Goal: Task Accomplishment & Management: Complete application form

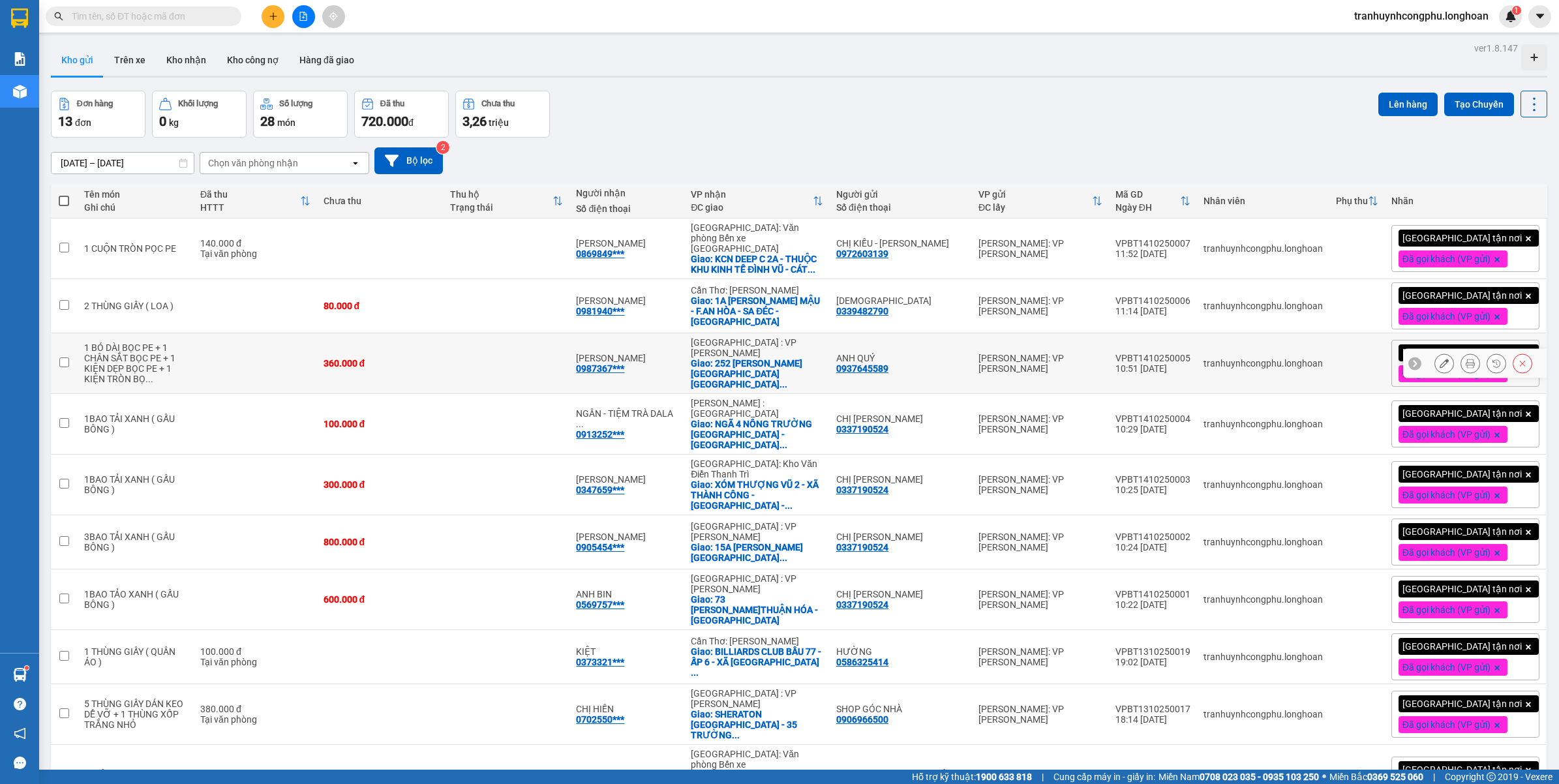
click at [1077, 357] on div "[PERSON_NAME]: VP [PERSON_NAME]" at bounding box center [1041, 363] width 124 height 21
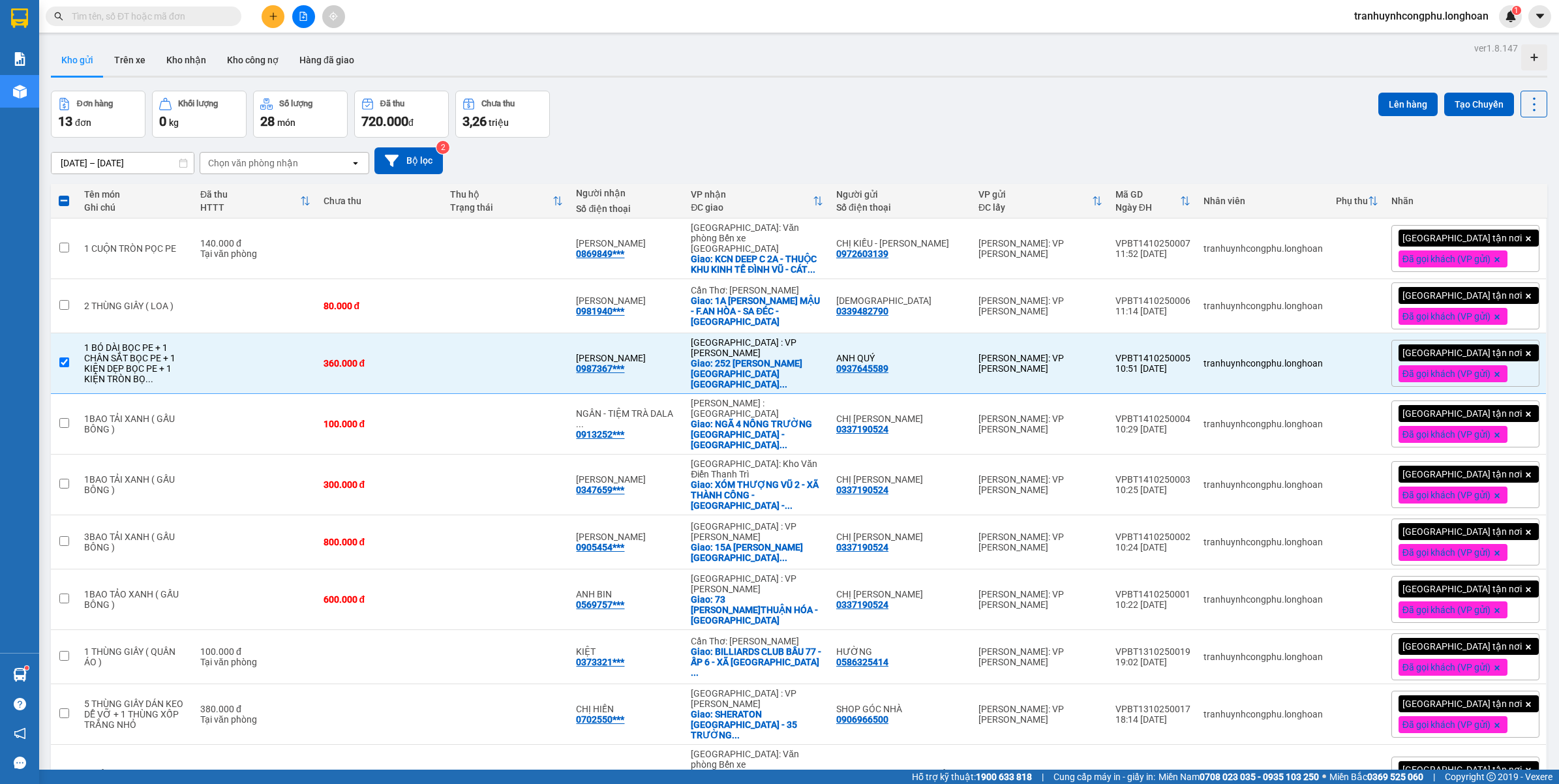
click at [768, 82] on div "ver 1.8.147 Kho gửi Trên xe Kho nhận Kho công nợ Hàng đã giao Đơn hàng 13 đơn K…" at bounding box center [799, 547] width 1508 height 1016
click at [138, 351] on div "1 BÓ DÀI BỌC PE + 1 CHÂN SẮT BỌC PE + 1 KIỆN DẸP BỌC PE + 1 KIỆN TRÒN BỌ ..." at bounding box center [136, 362] width 103 height 42
checkbox input "false"
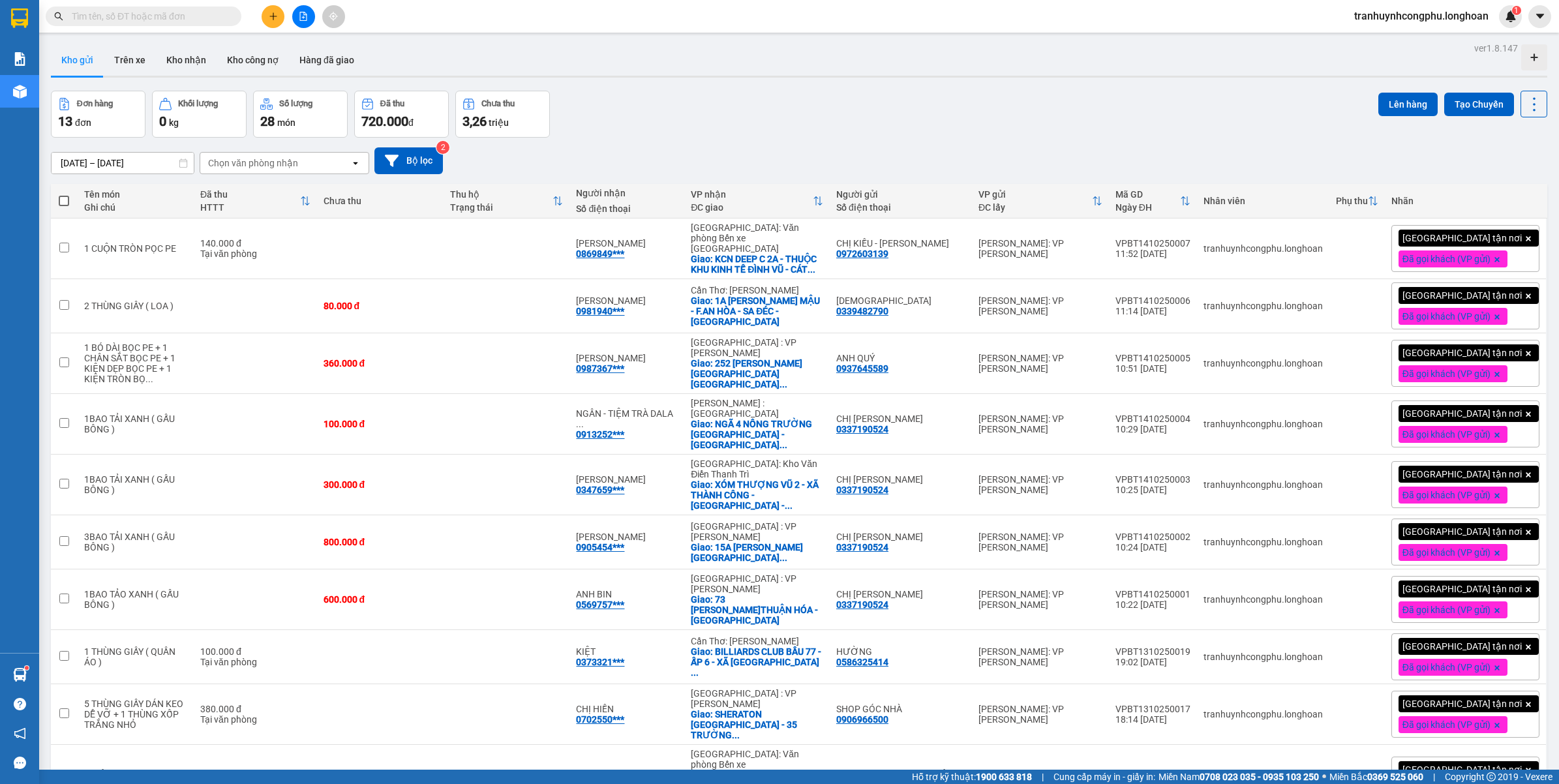
click at [726, 123] on div "Đơn hàng 13 đơn Khối lượng 0 kg Số lượng 28 món Đã thu 720.000 đ Chưa thu 3,26 …" at bounding box center [799, 114] width 1497 height 47
click at [759, 131] on div "Đơn hàng 13 đơn Khối lượng 0 kg Số lượng 28 món Đã thu 720.000 đ Chưa thu 3,26 …" at bounding box center [799, 114] width 1497 height 47
click at [744, 138] on div "[DATE] – [DATE] Press the down arrow key to interact with the calendar and sele…" at bounding box center [799, 160] width 1497 height 46
click at [946, 126] on div "Đơn hàng 13 đơn Khối lượng 0 kg Số lượng 28 món Đã thu 720.000 đ Chưa thu 3,26 …" at bounding box center [799, 114] width 1497 height 47
click at [784, 125] on div "Đơn hàng 13 đơn Khối lượng 0 kg Số lượng 28 món Đã thu 720.000 đ Chưa thu 3,26 …" at bounding box center [799, 114] width 1497 height 47
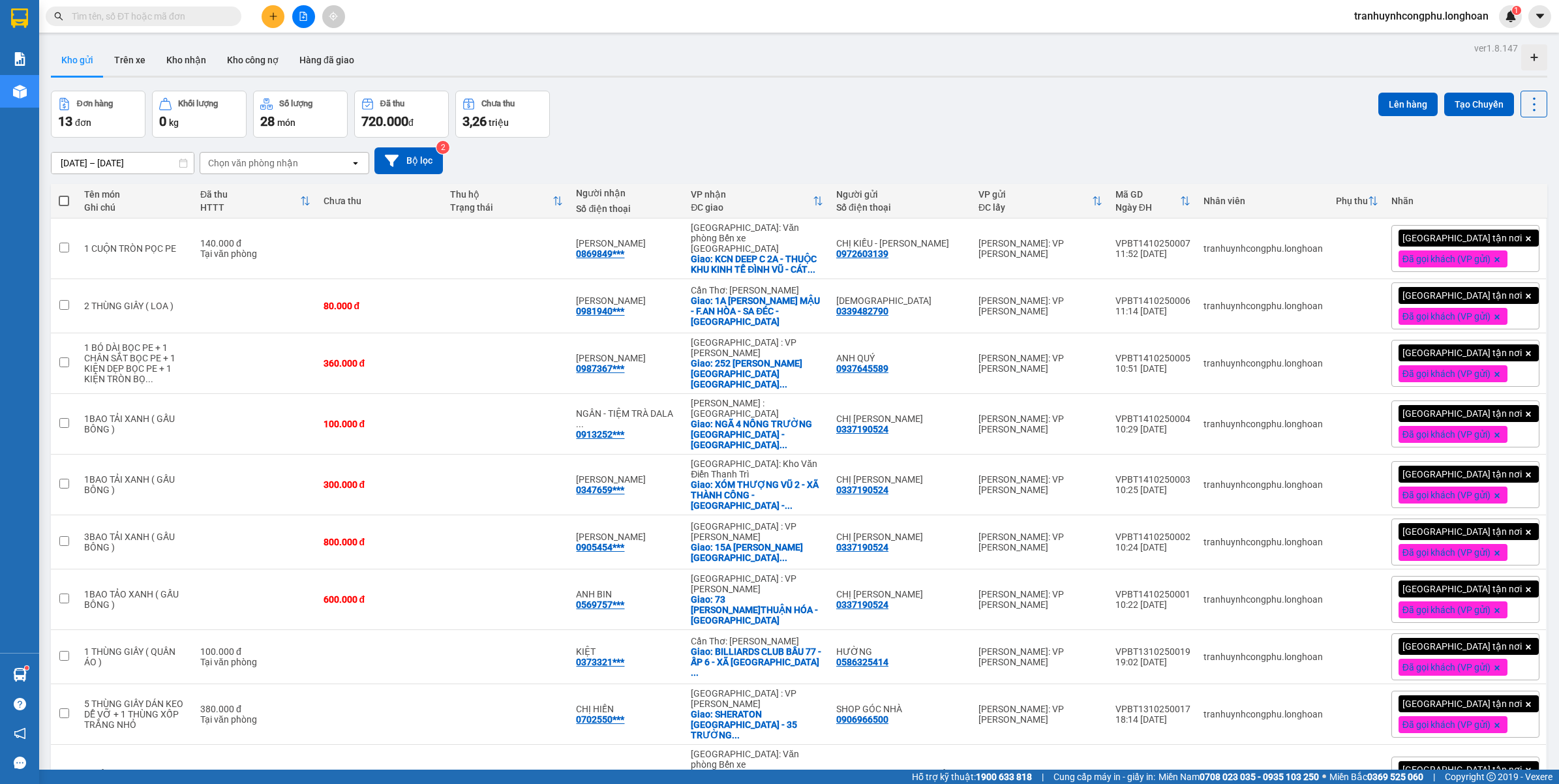
click at [784, 125] on div "Đơn hàng 13 đơn Khối lượng 0 kg Số lượng 28 món Đã thu 720.000 đ Chưa thu 3,26 …" at bounding box center [799, 114] width 1497 height 47
click at [1121, 162] on div "[DATE] – [DATE] Press the down arrow key to interact with the calendar and sele…" at bounding box center [799, 160] width 1497 height 26
click at [269, 17] on icon "plus" at bounding box center [273, 17] width 9 height 9
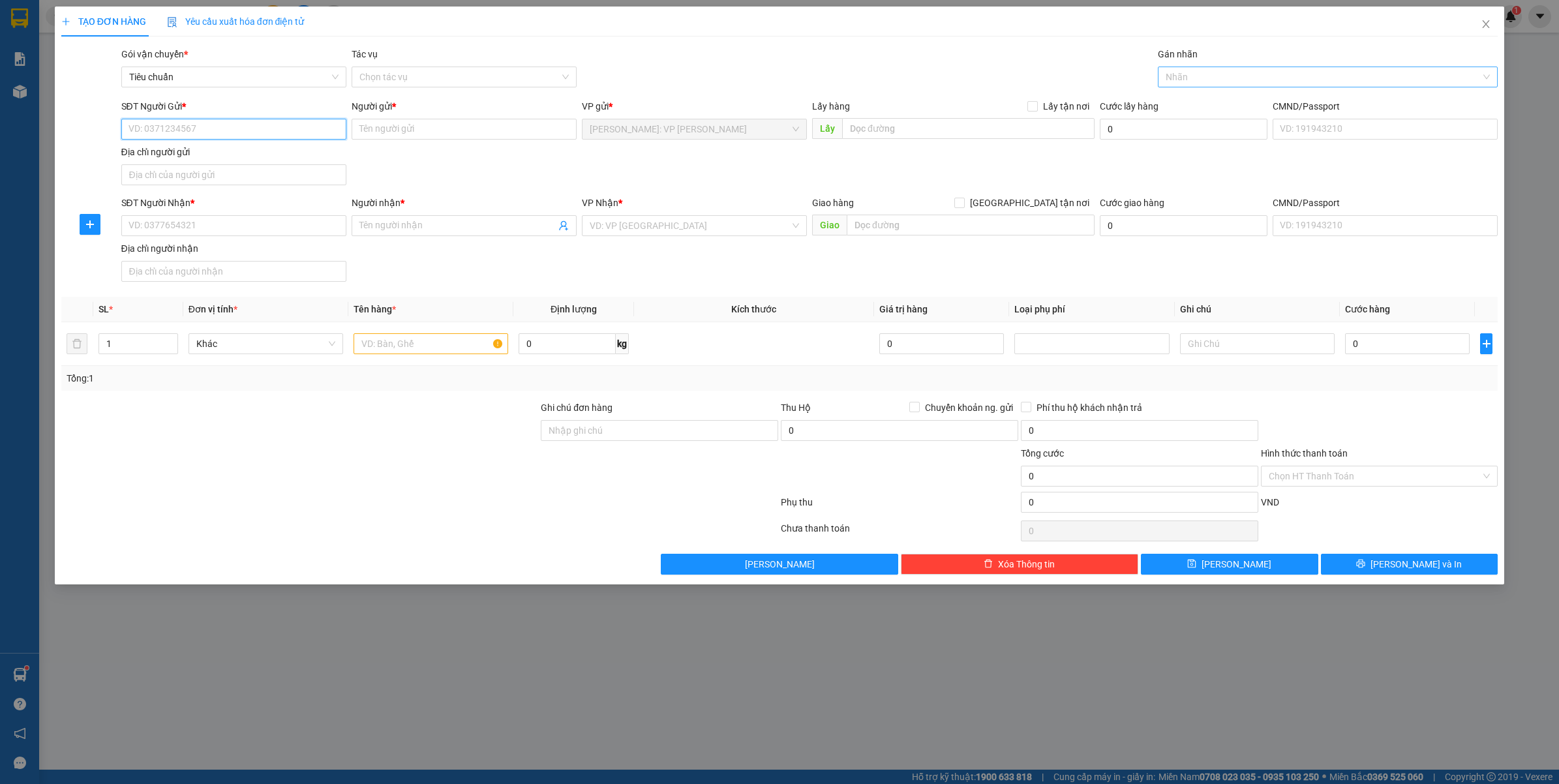
click at [1175, 80] on div at bounding box center [1322, 76] width 321 height 16
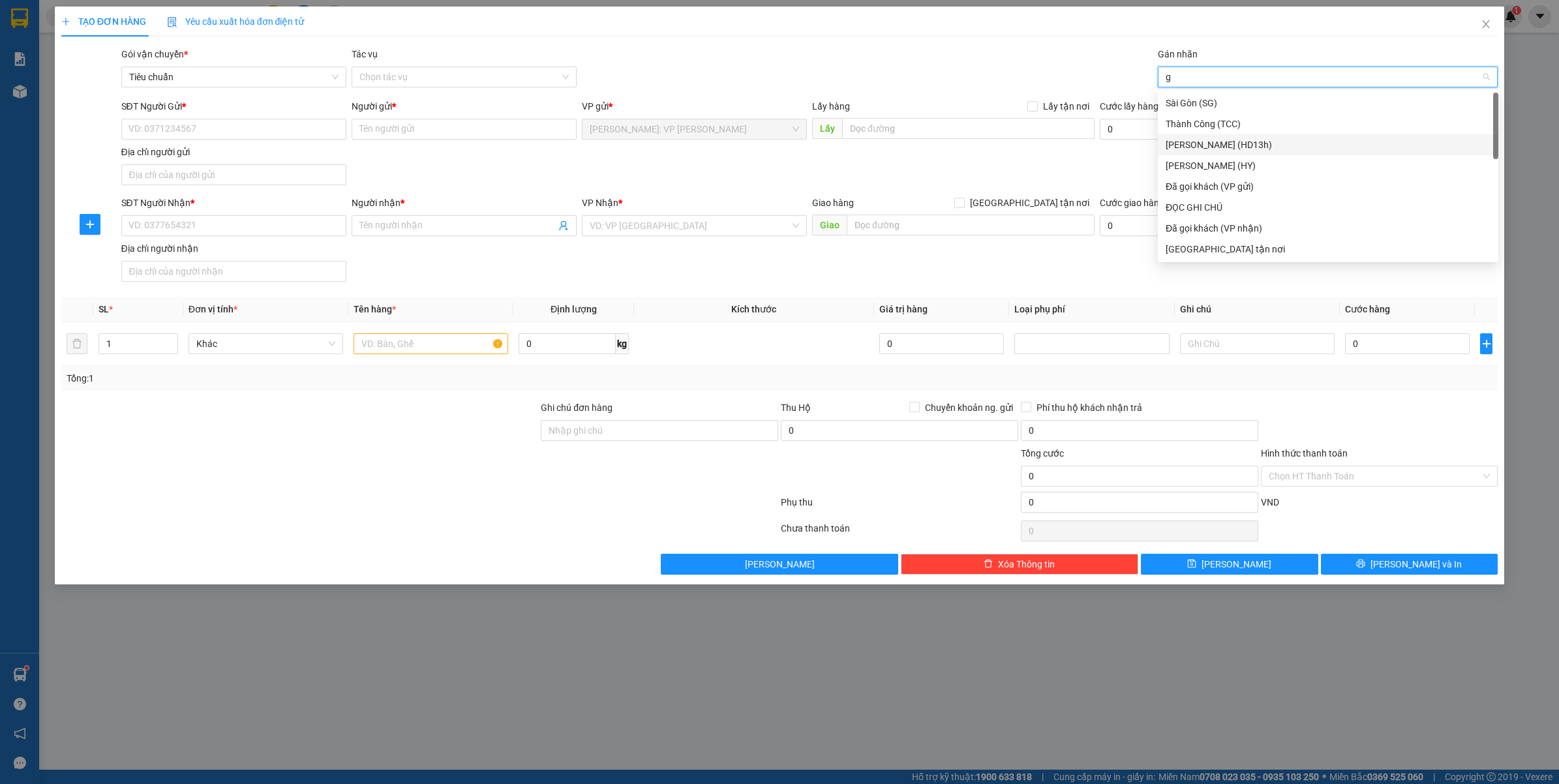
type input "gt"
type input "đa"
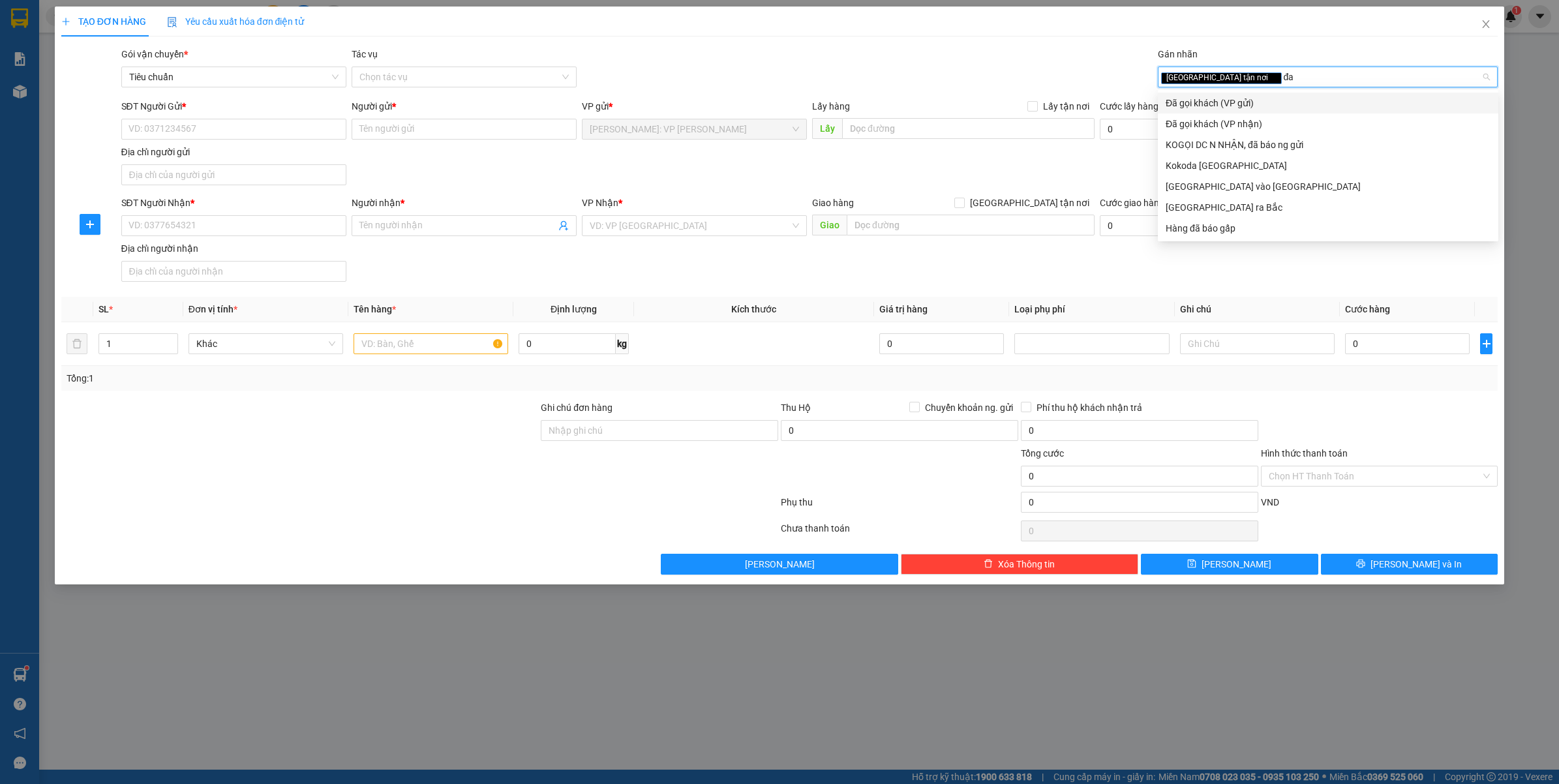
click at [1237, 99] on div "Đã gọi khách (VP gửi)" at bounding box center [1328, 103] width 325 height 14
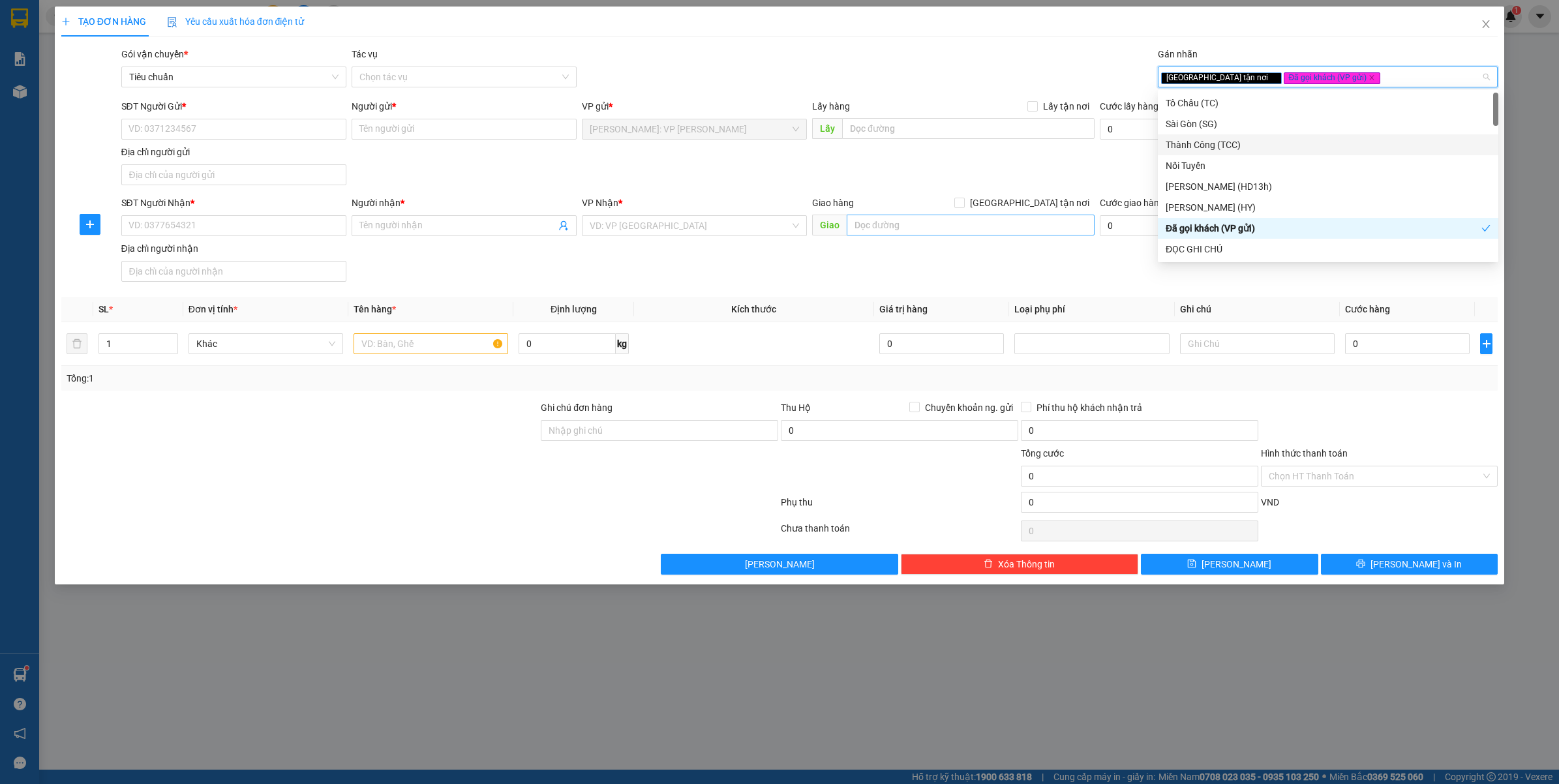
drag, startPoint x: 1055, startPoint y: 200, endPoint x: 1020, endPoint y: 236, distance: 50.2
click at [1054, 200] on span "[GEOGRAPHIC_DATA] tận nơi" at bounding box center [1029, 203] width 129 height 14
click at [964, 200] on input "[GEOGRAPHIC_DATA] tận nơi" at bounding box center [959, 202] width 9 height 9
checkbox input "true"
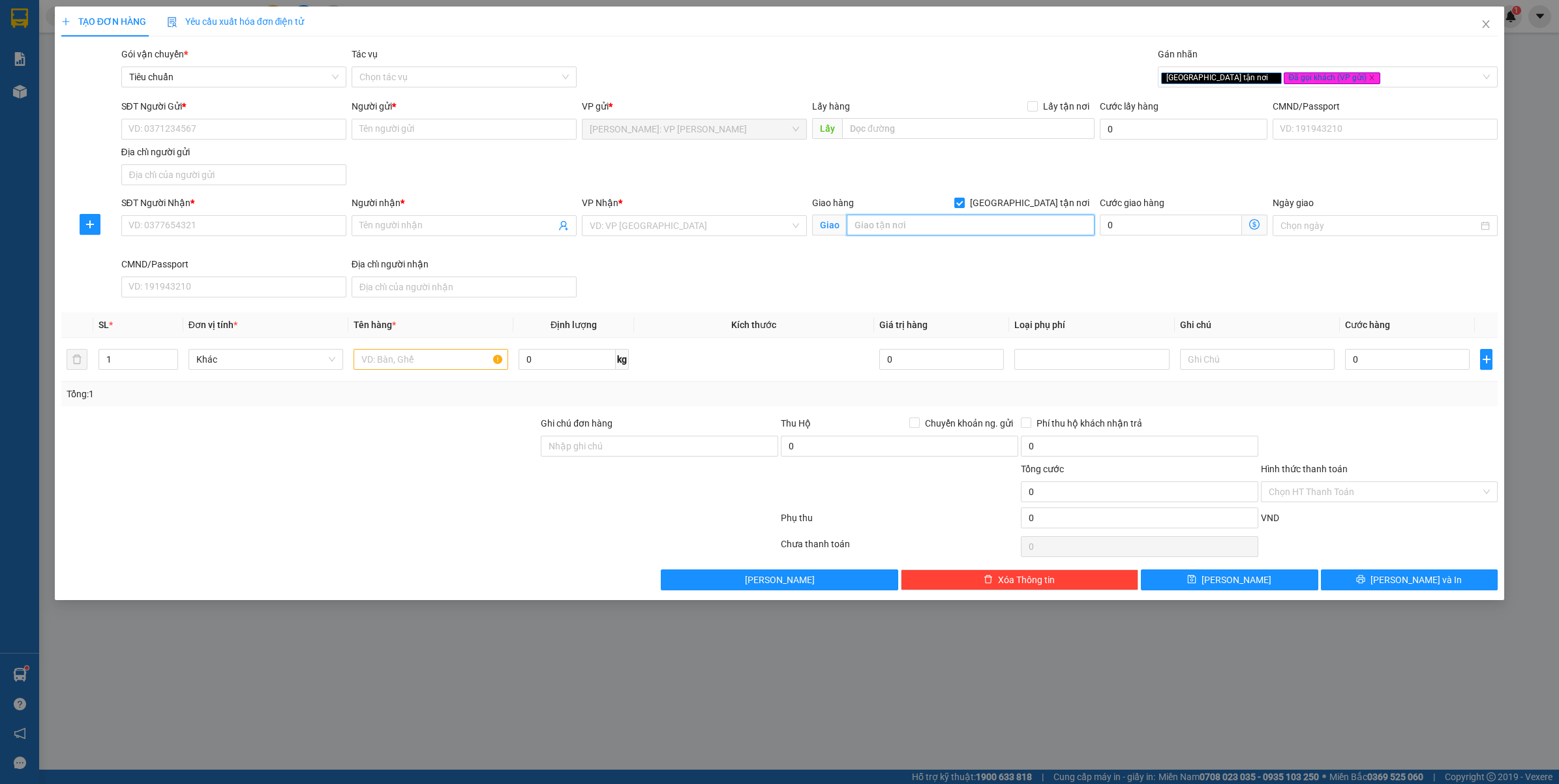
click at [1007, 229] on input "text" at bounding box center [970, 226] width 248 height 21
click at [728, 212] on div "VP Nhận *" at bounding box center [694, 206] width 225 height 20
click at [716, 229] on input "search" at bounding box center [690, 226] width 201 height 20
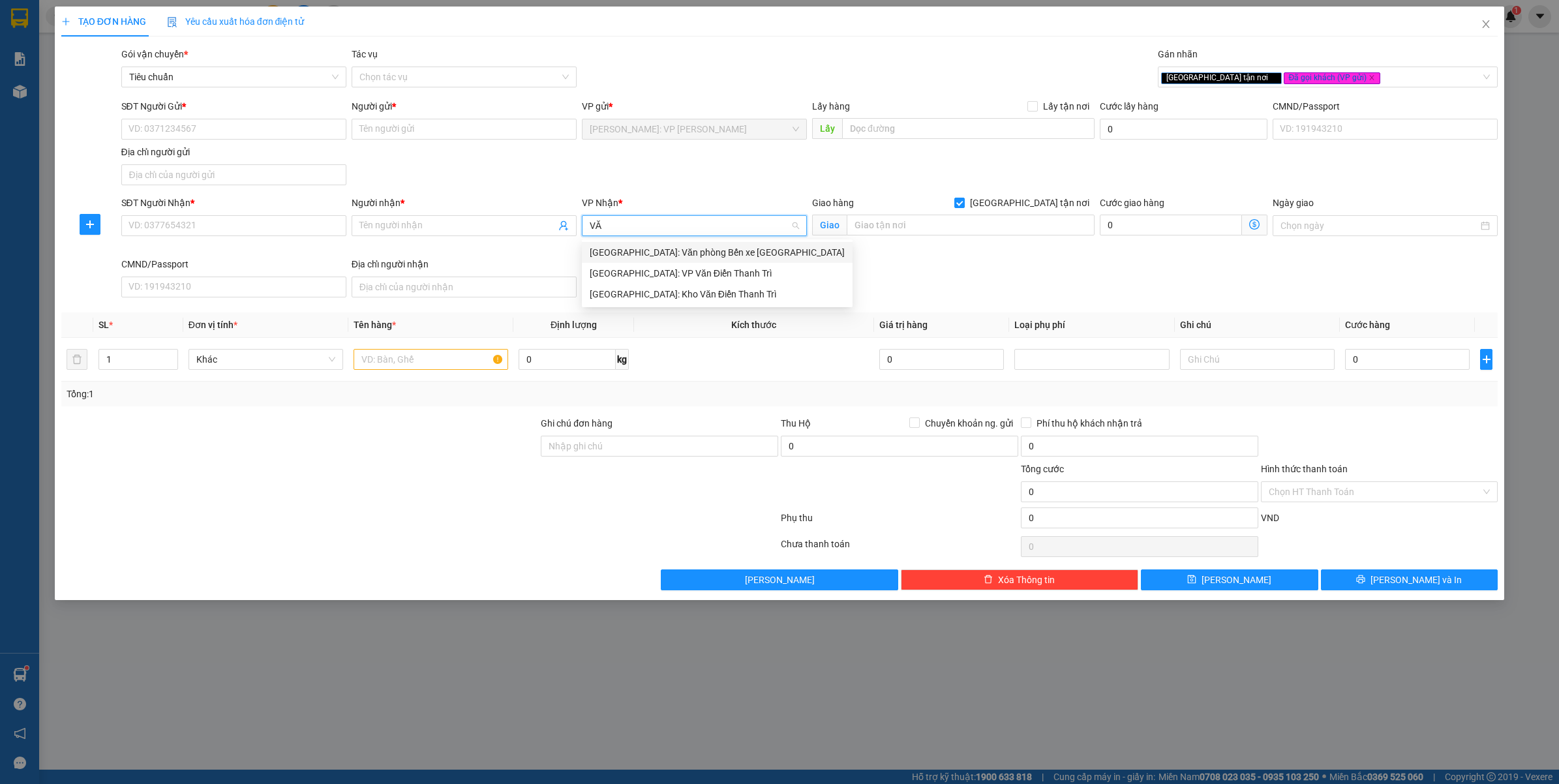
type input "VĂN"
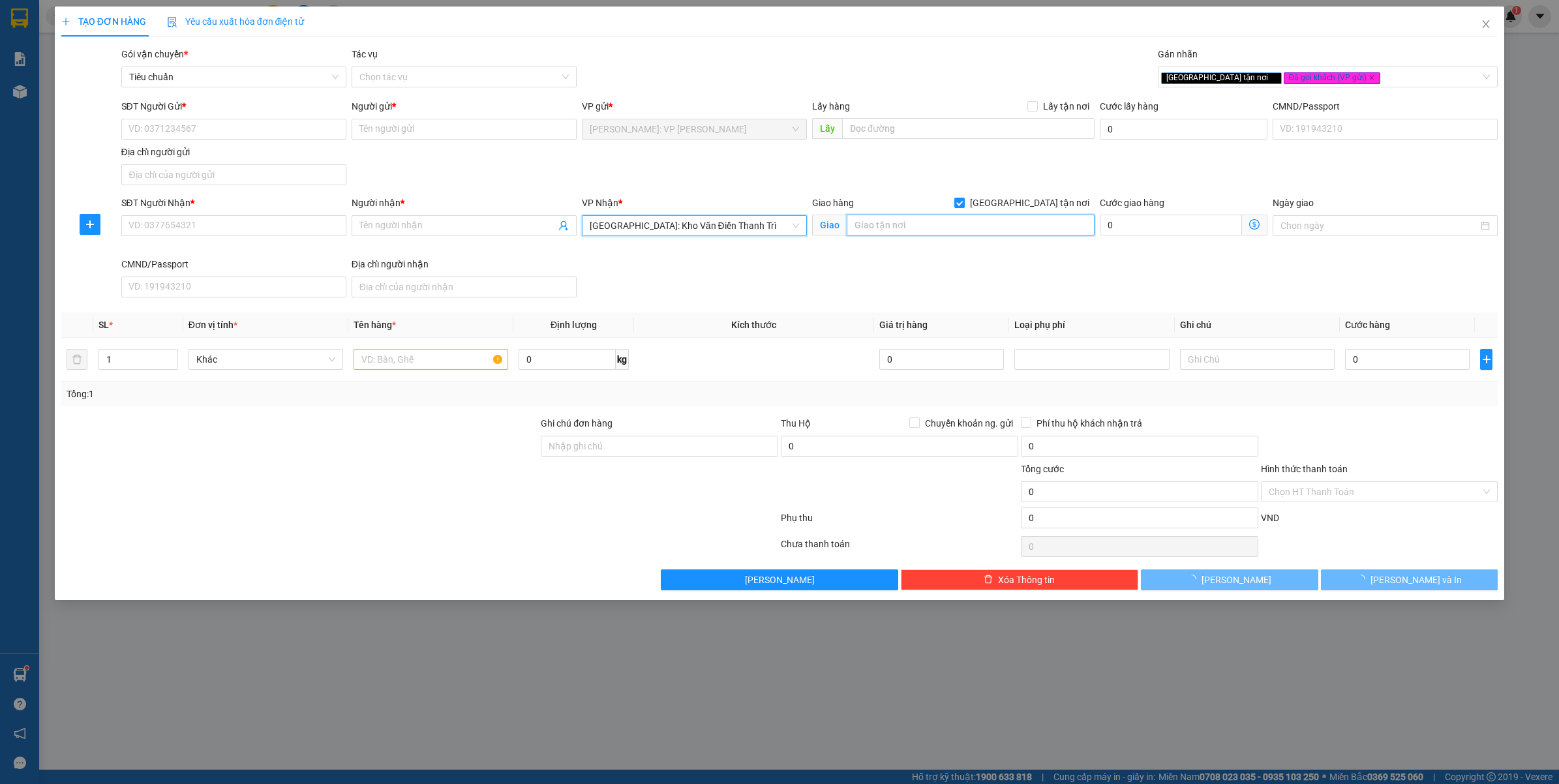
click at [883, 229] on input "text" at bounding box center [970, 226] width 248 height 21
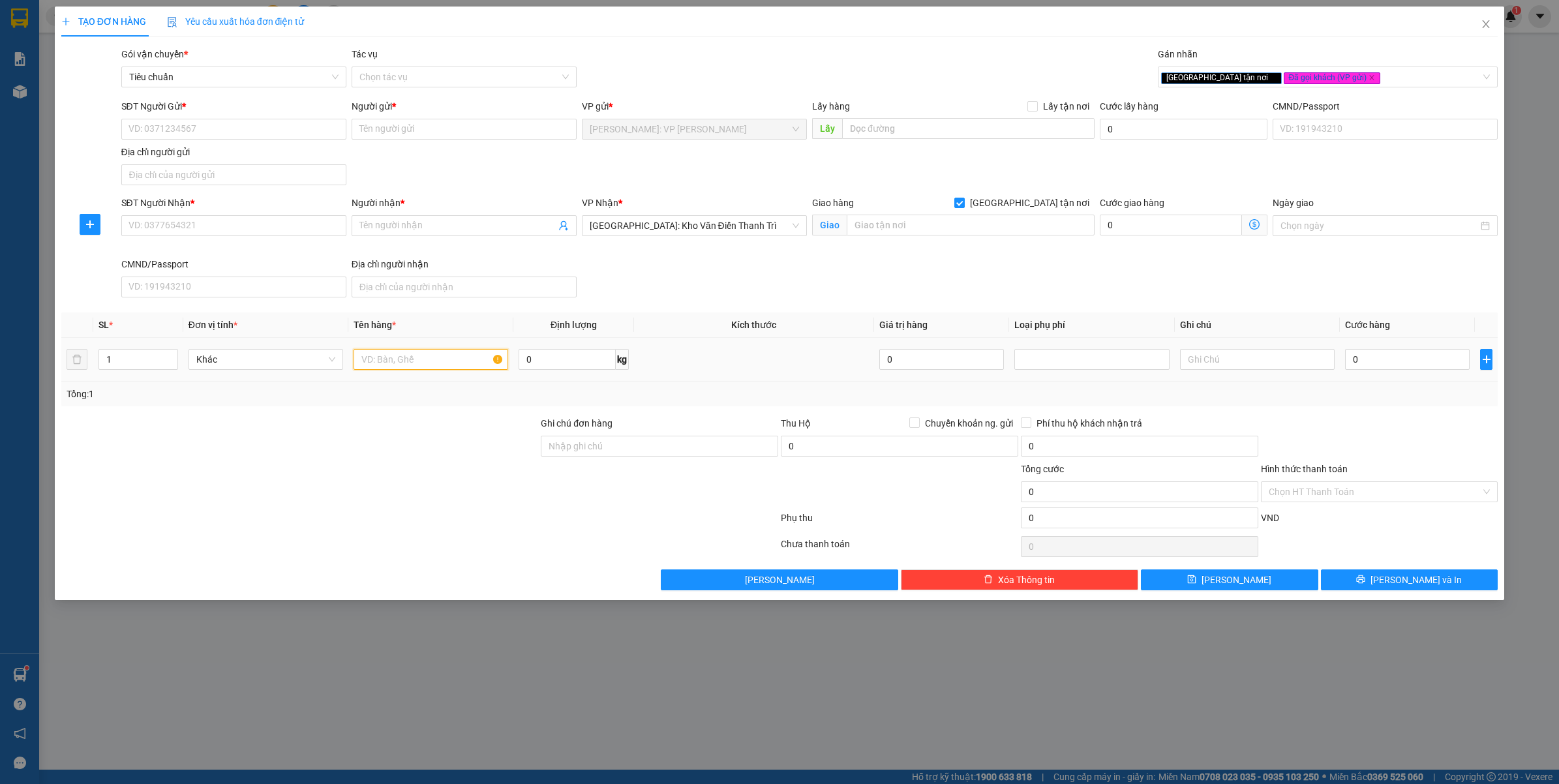
click at [463, 367] on input "text" at bounding box center [431, 359] width 154 height 21
type input "1 THÙNG GỖ ("
click at [953, 229] on input "text" at bounding box center [970, 226] width 248 height 21
type input "SỐ 5 NGÕ CHỢ THÔN [GEOGRAPHIC_DATA] - [GEOGRAPHIC_DATA] - [GEOGRAPHIC_DATA]"
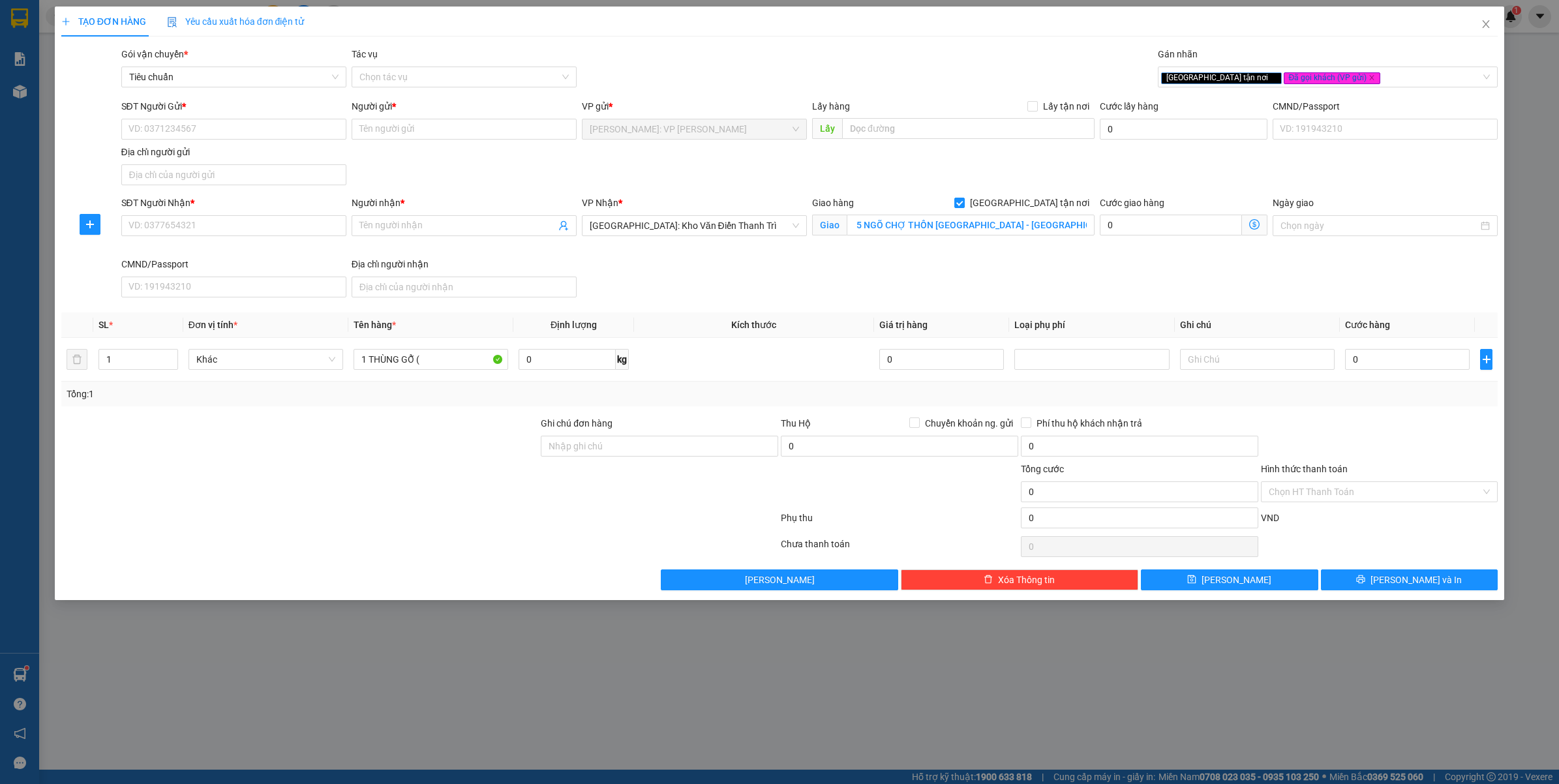
click at [1042, 282] on div "SĐT Người Nhận * VD: 0377654321 Người nhận * Tên người nhận VP Nhận * [GEOGRAPH…" at bounding box center [810, 249] width 1383 height 107
click at [448, 362] on input "1 THÙNG GỖ (" at bounding box center [431, 359] width 154 height 21
type input "1 THÙNG GỖ ( PHỤ KIỆN HÓA TRANG )"
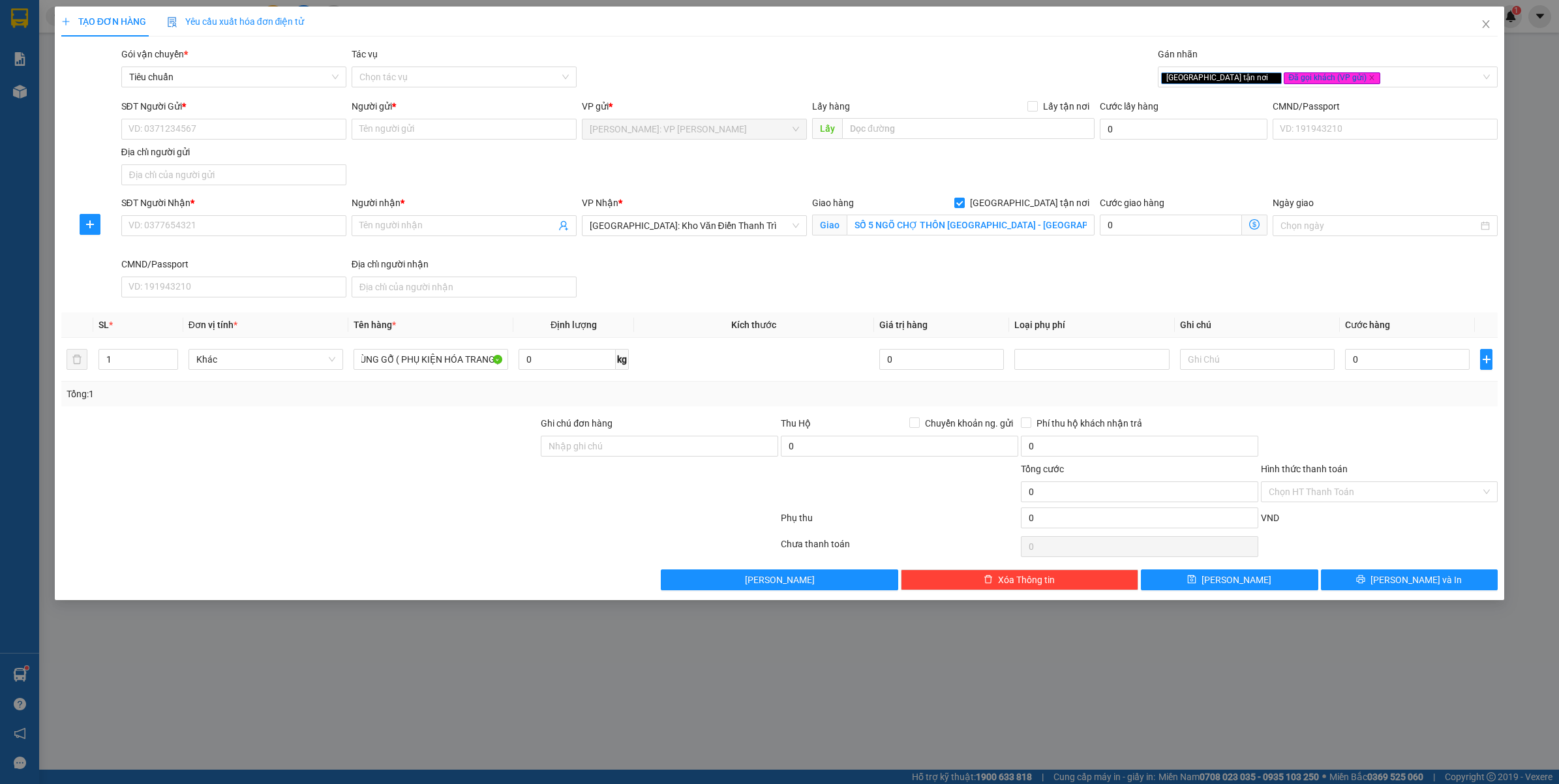
drag, startPoint x: 367, startPoint y: 515, endPoint x: 383, endPoint y: 518, distance: 16.3
click at [369, 515] on div at bounding box center [419, 520] width 719 height 26
click at [619, 461] on div "Ghi chú đơn hàng" at bounding box center [659, 439] width 238 height 45
click at [644, 446] on input "Ghi chú đơn hàng" at bounding box center [659, 446] width 238 height 21
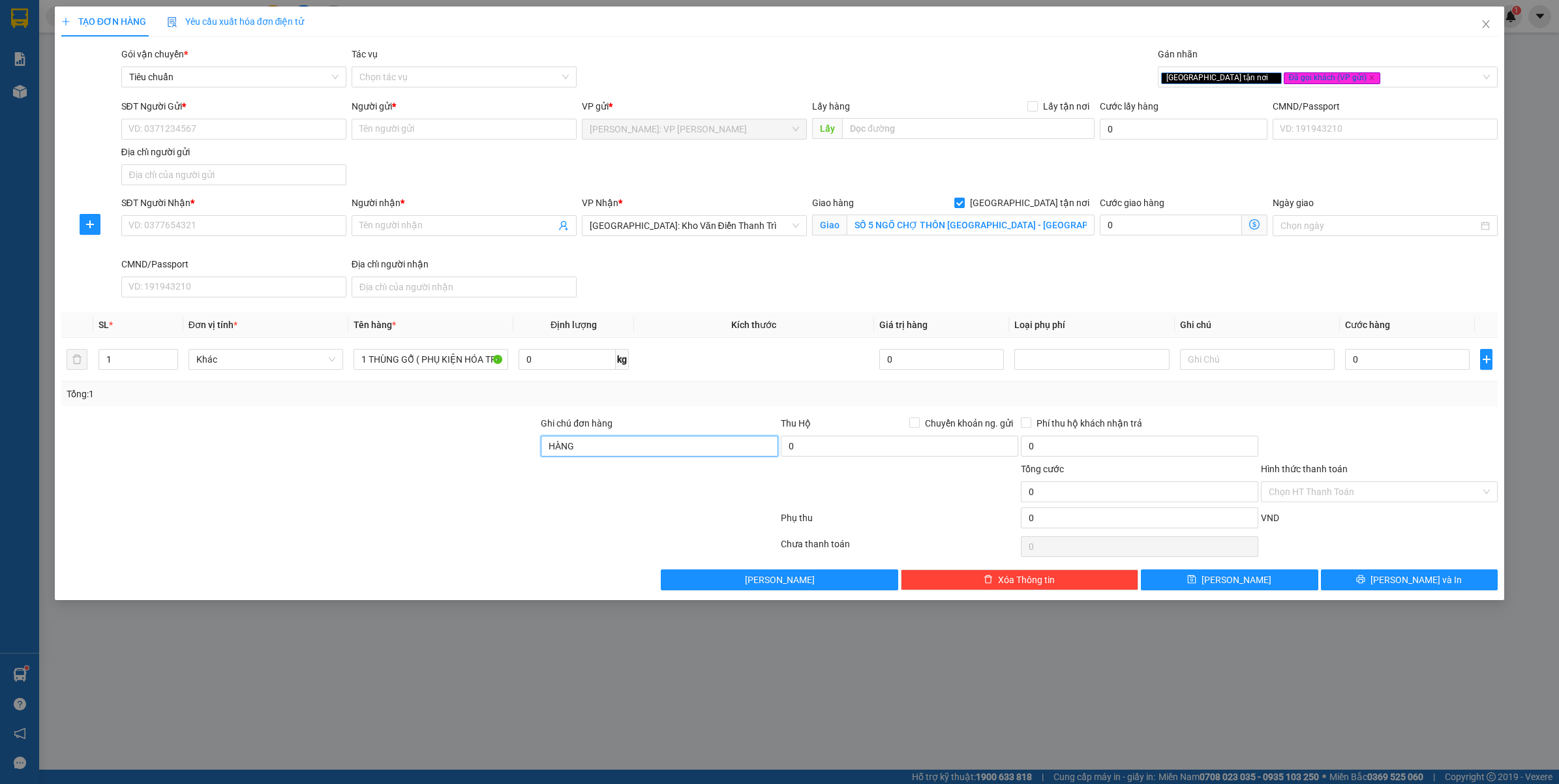
type input "HÀNG DỄ VỠ VẬN CHUYỂN NHẸ TAY - HƯ VỠ KHÔNG ĐỀN"
click at [236, 239] on div "SĐT Người Nhận * VD: 0377654321" at bounding box center [233, 219] width 225 height 45
click at [243, 235] on div "SĐT Người Nhận * VD: 0377654321" at bounding box center [233, 219] width 225 height 45
click at [243, 235] on input "SĐT Người Nhận *" at bounding box center [233, 226] width 225 height 21
click at [252, 235] on input "SĐT Người Nhận *" at bounding box center [233, 226] width 225 height 21
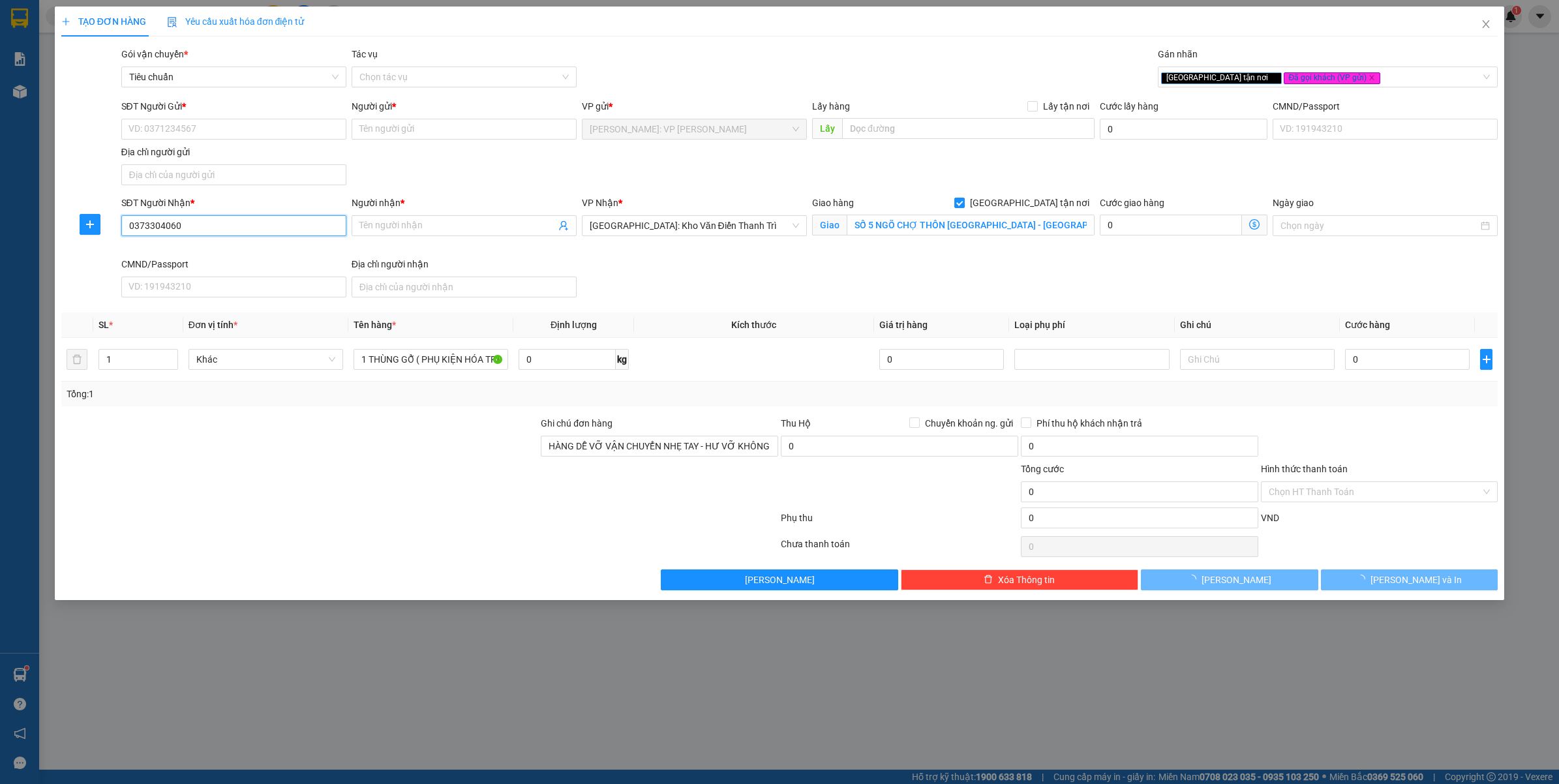
click at [252, 235] on input "0373304060" at bounding box center [233, 226] width 225 height 21
type input "0373304060"
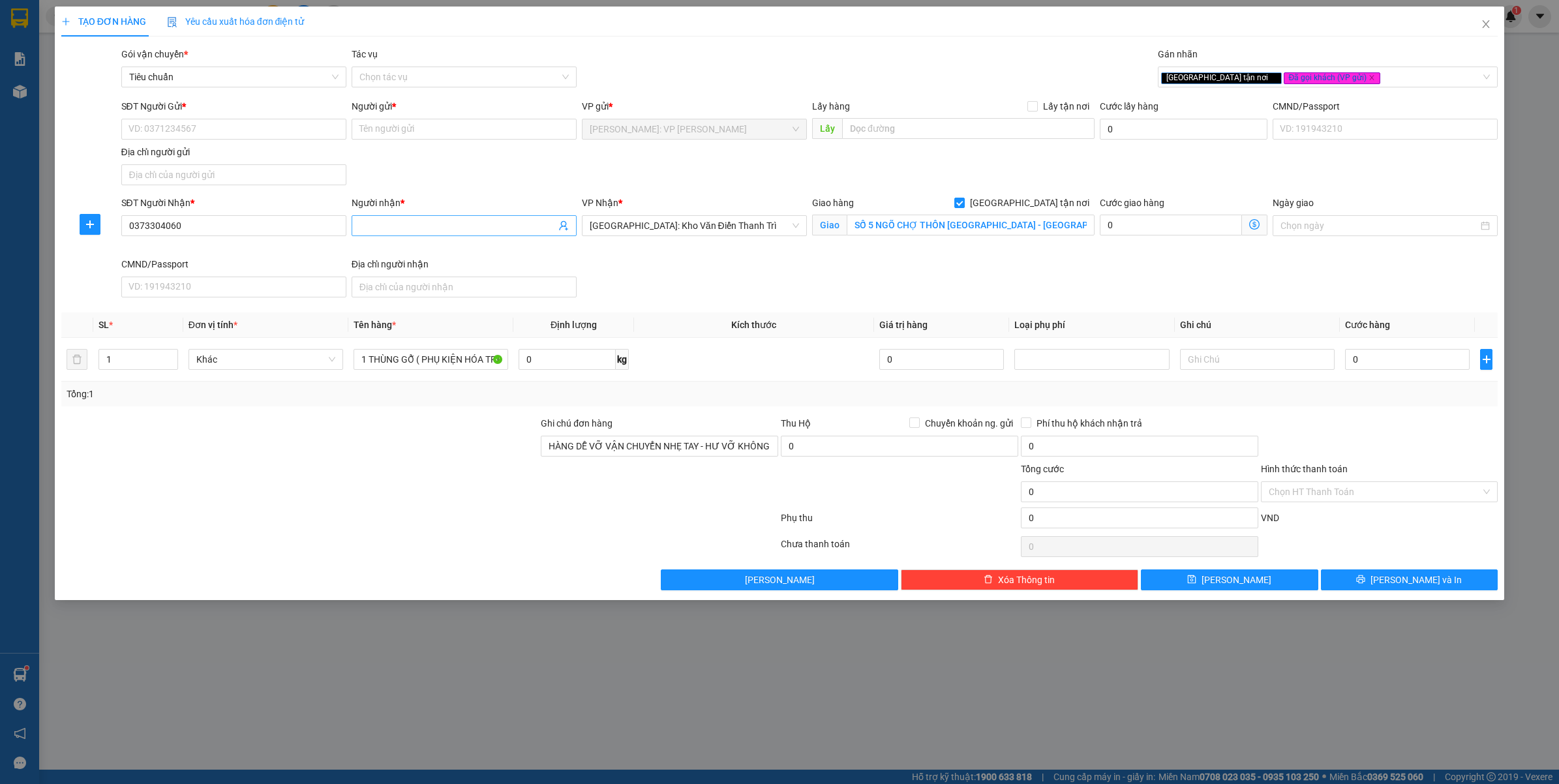
click at [392, 219] on input "Người nhận *" at bounding box center [457, 226] width 196 height 14
type input "[PERSON_NAME]"
click at [242, 124] on input "SĐT Người Gửi *" at bounding box center [233, 129] width 225 height 21
drag, startPoint x: 201, startPoint y: 154, endPoint x: 422, endPoint y: 98, distance: 228.0
click at [203, 155] on div "0342012399 - A HUY" at bounding box center [234, 155] width 210 height 14
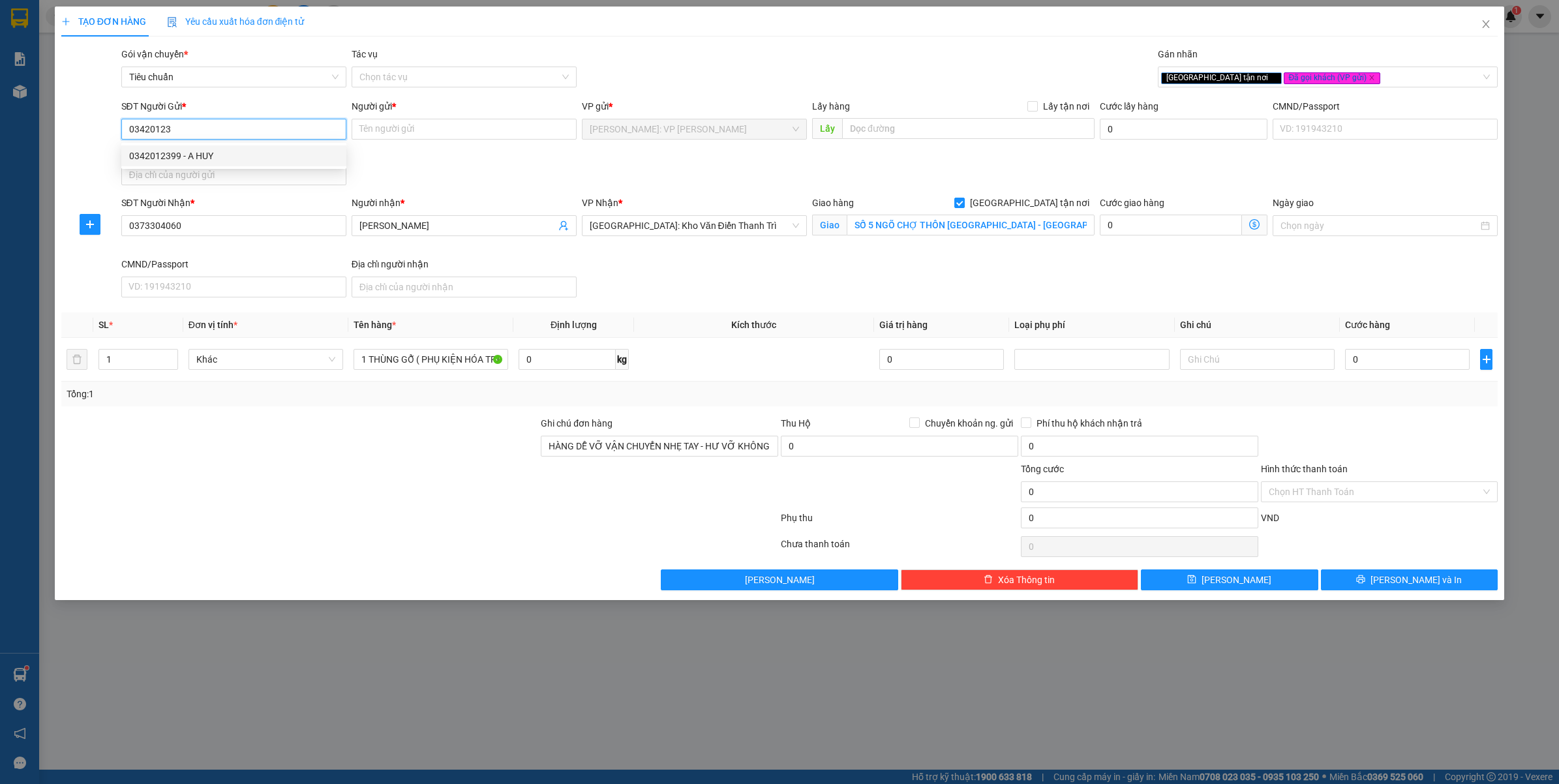
type input "0342012399"
type input "A HUY"
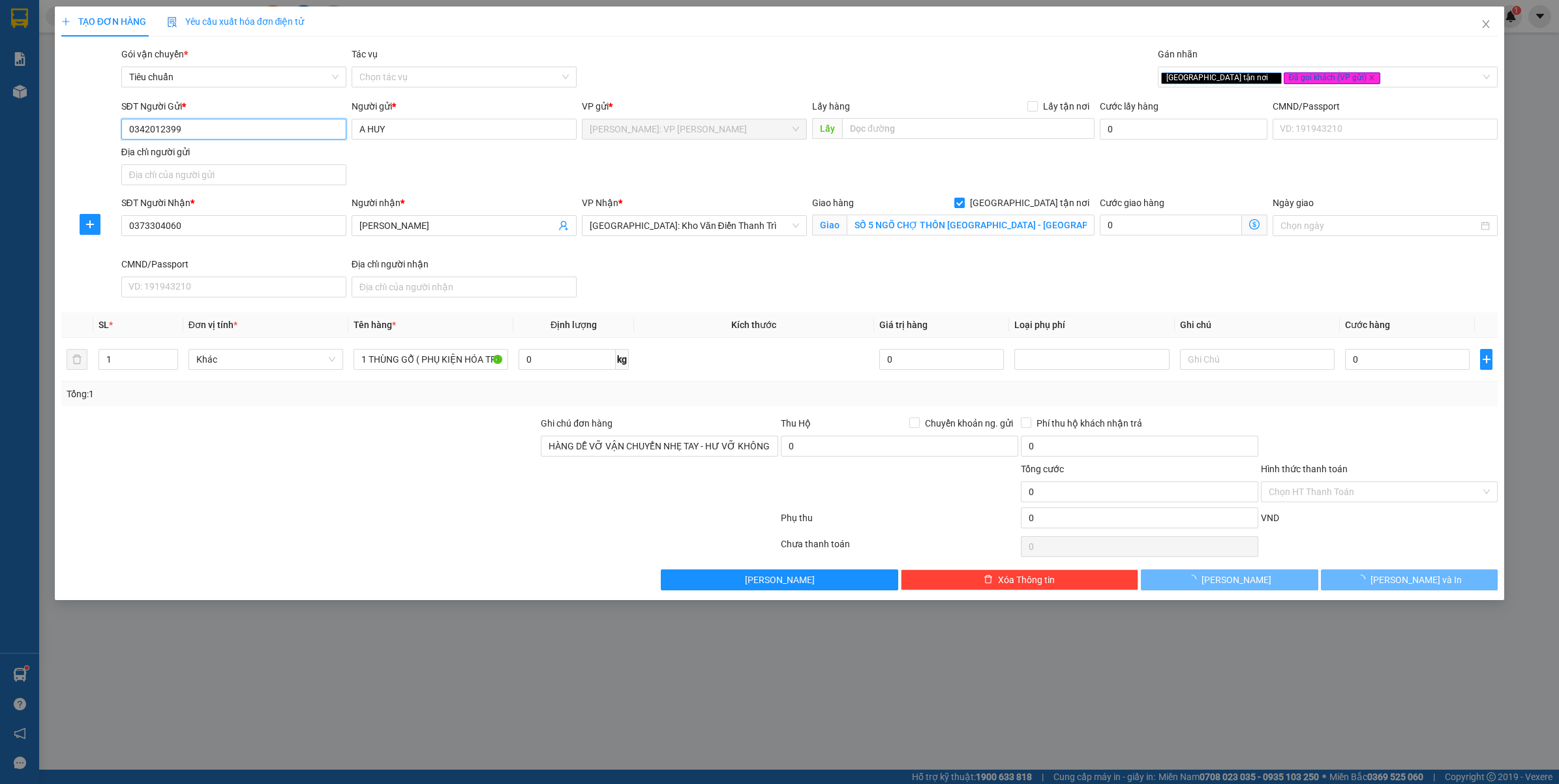
type input "0342012399"
click at [706, 50] on div "Gói vận chuyển * Tiêu chuẩn Tác vụ Chọn tác vụ Gán nhãn Giao tận nơi Đã gọi k…" at bounding box center [810, 70] width 1383 height 45
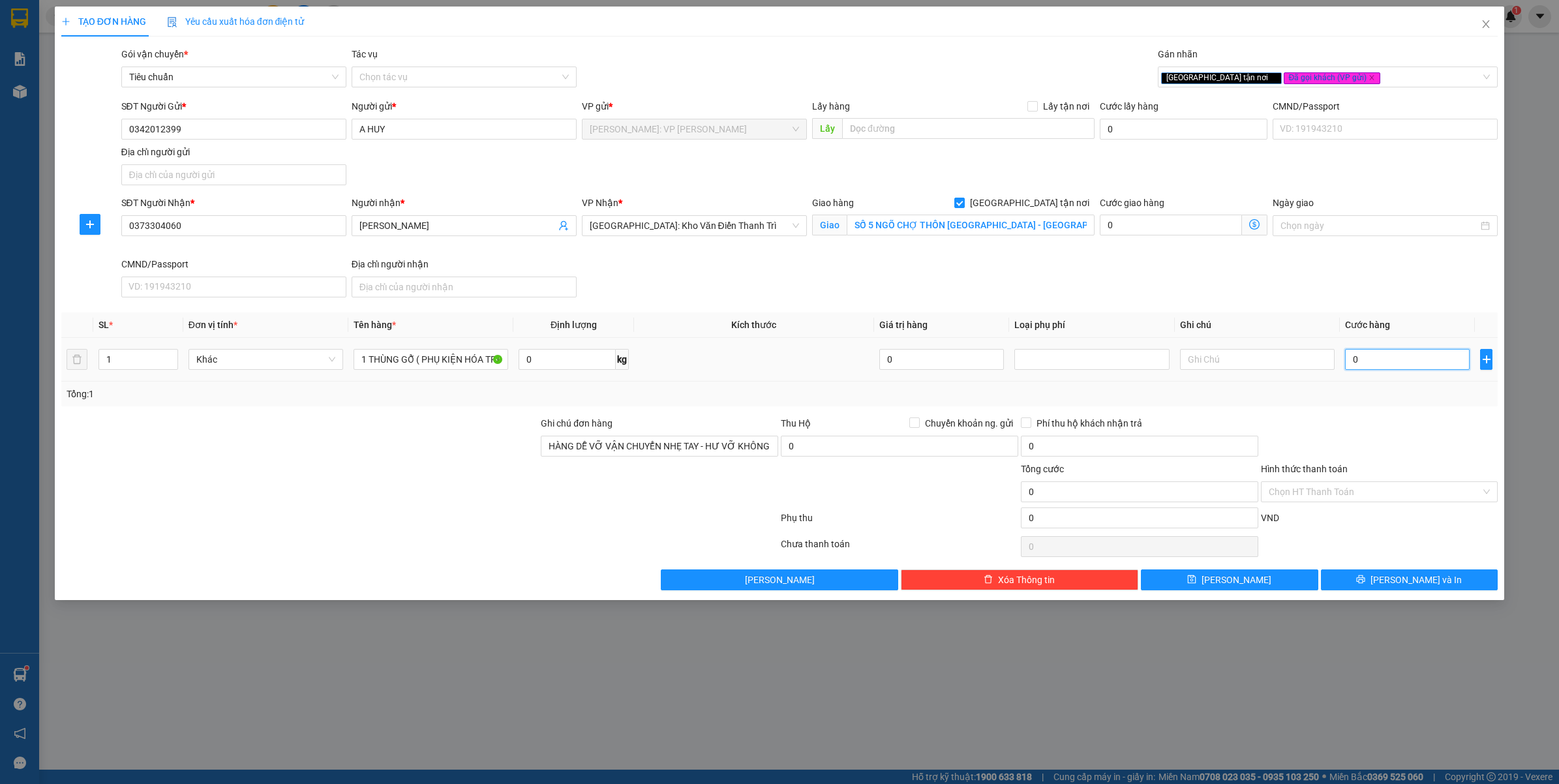
click at [1385, 369] on input "0" at bounding box center [1408, 359] width 125 height 21
type input "1"
type input "10"
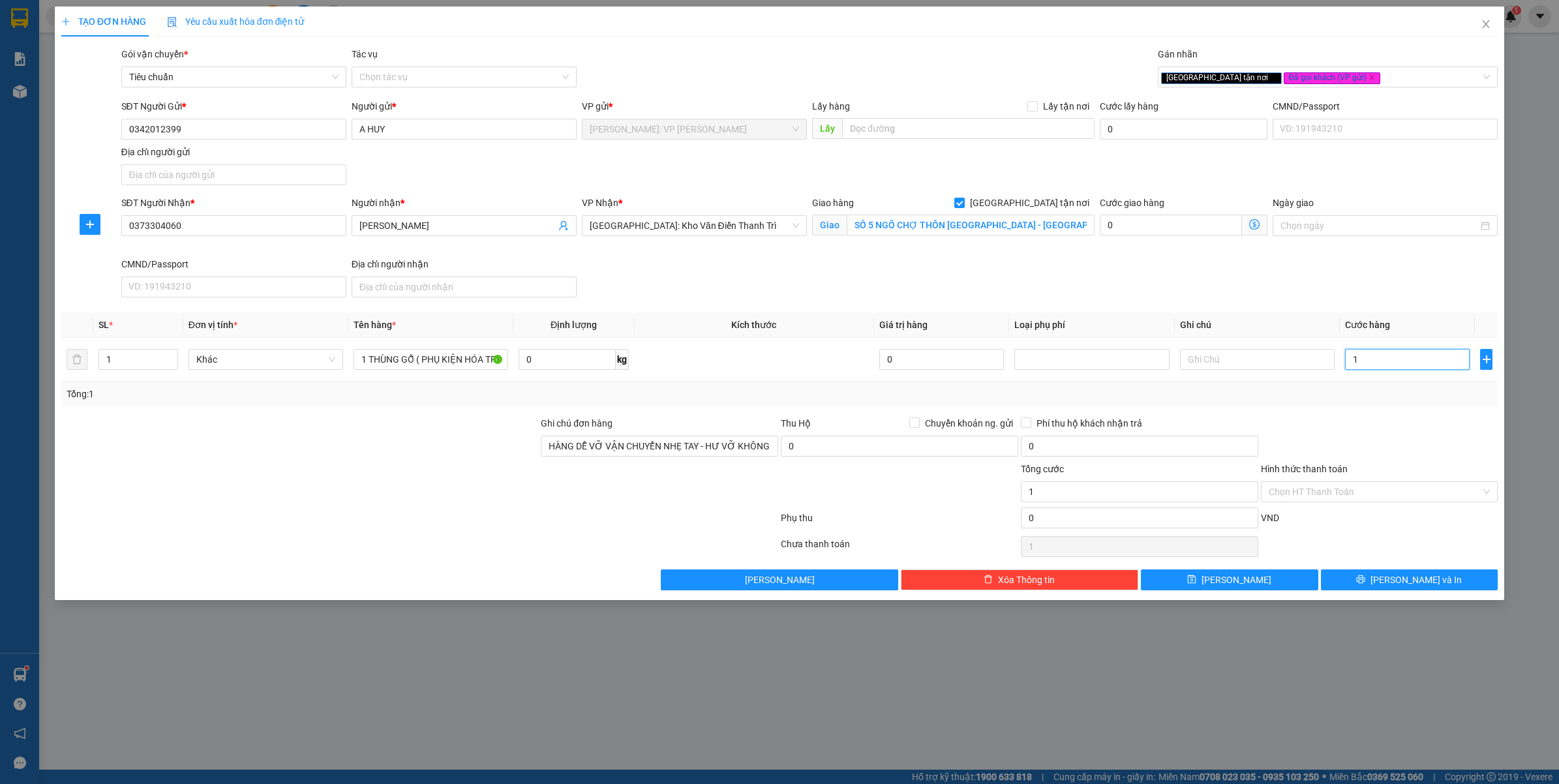
type input "10"
type input "100"
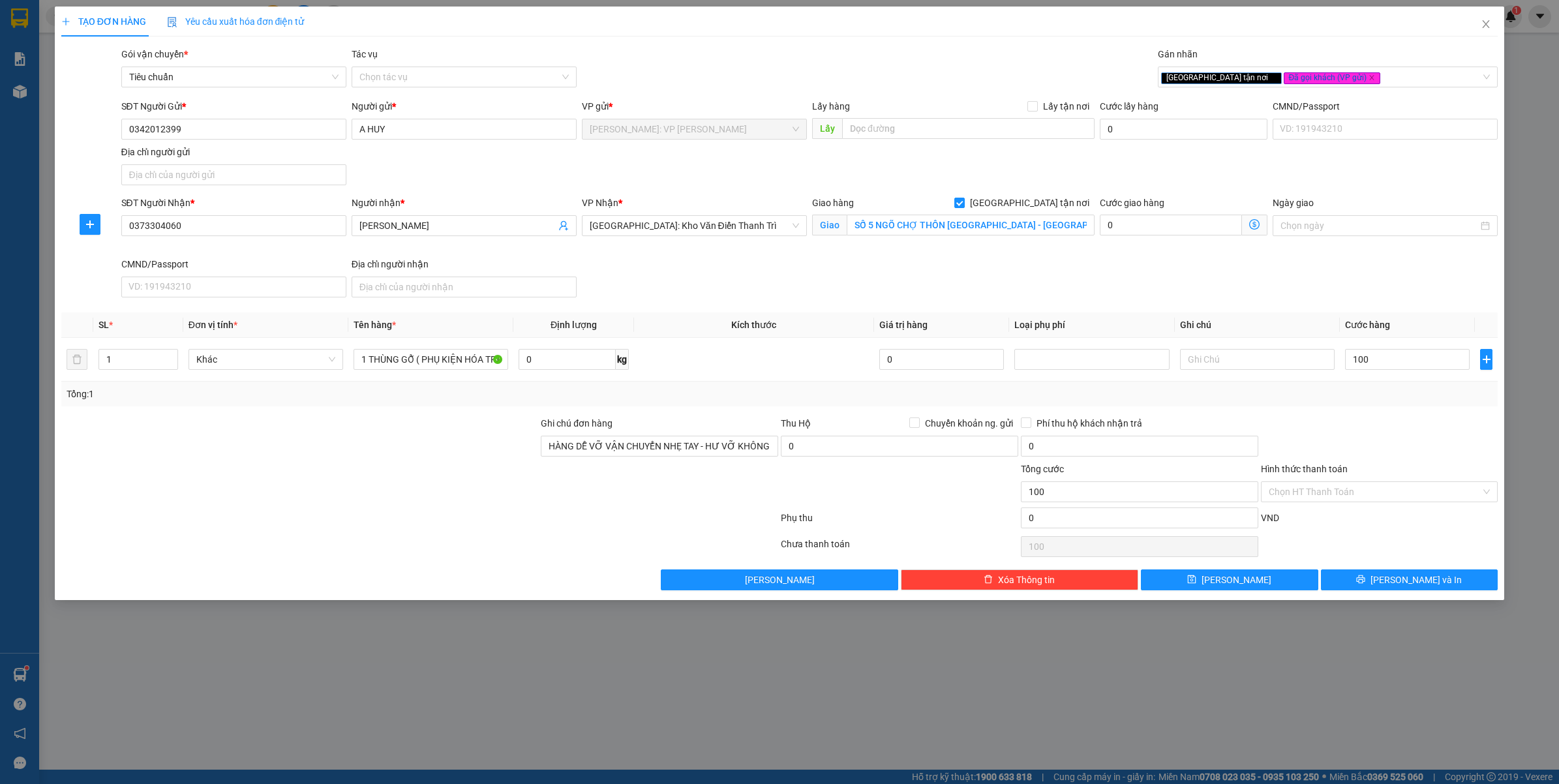
drag, startPoint x: 1293, startPoint y: 406, endPoint x: 1294, endPoint y: 425, distance: 19.0
click at [1296, 406] on div "Tổng: 1" at bounding box center [780, 394] width 1437 height 25
type input "100.000"
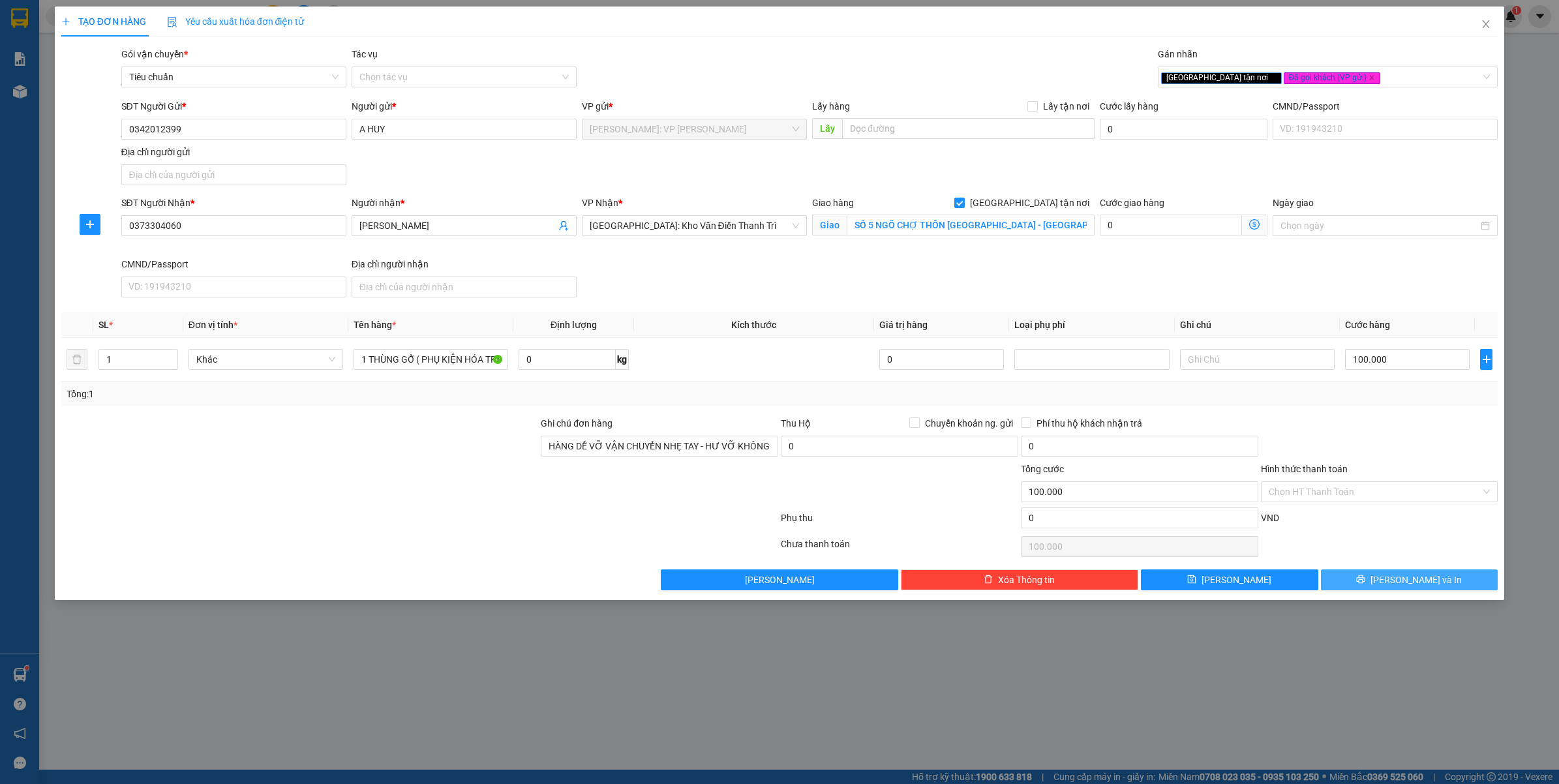
click at [1368, 582] on button "[PERSON_NAME] và In" at bounding box center [1410, 580] width 177 height 21
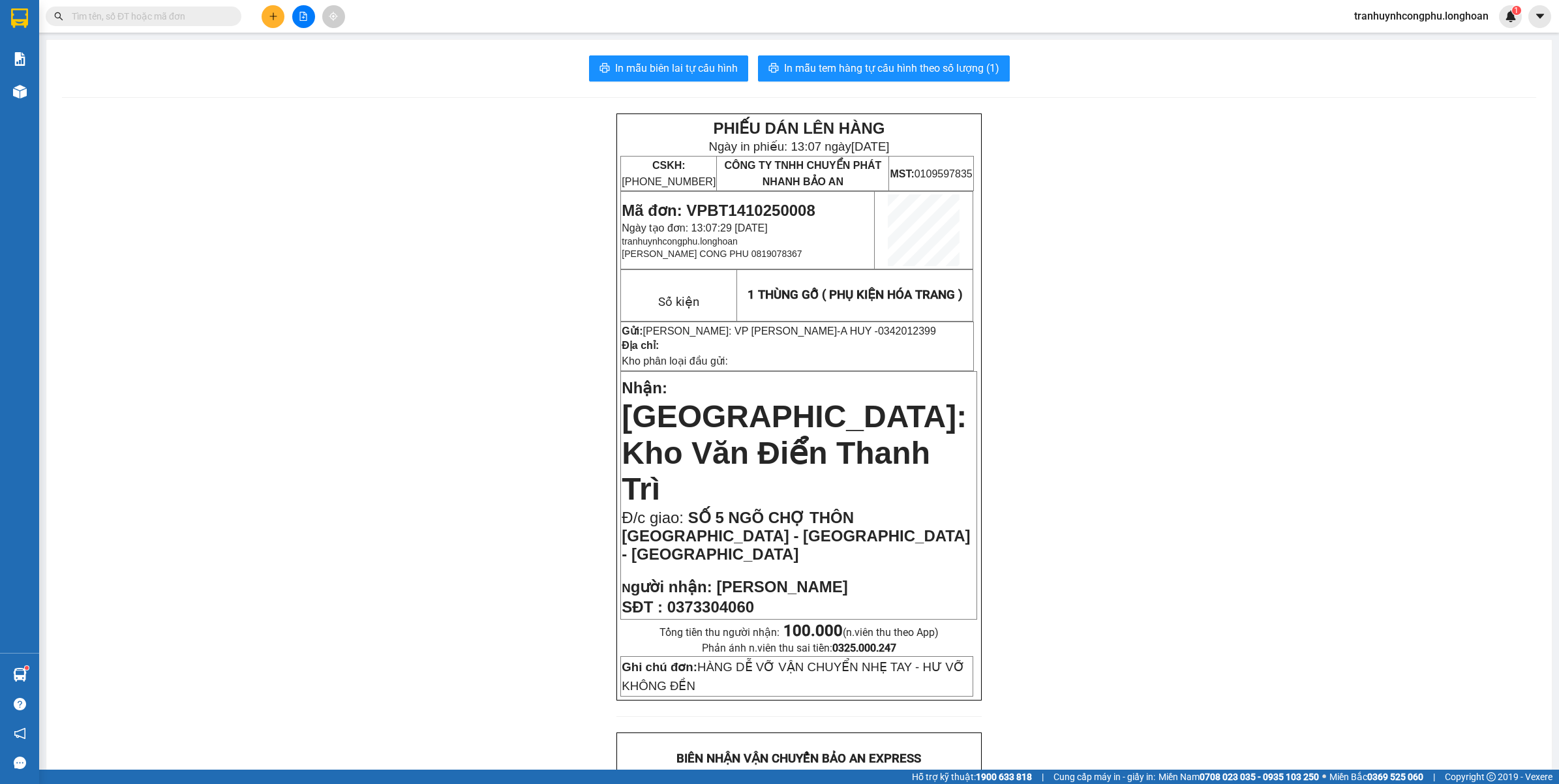
click at [878, 334] on span "0342012399" at bounding box center [907, 331] width 58 height 11
copy span "0342012399"
click at [937, 78] on button "In mẫu tem hàng tự cấu hình theo số lượng (1)" at bounding box center [884, 68] width 252 height 26
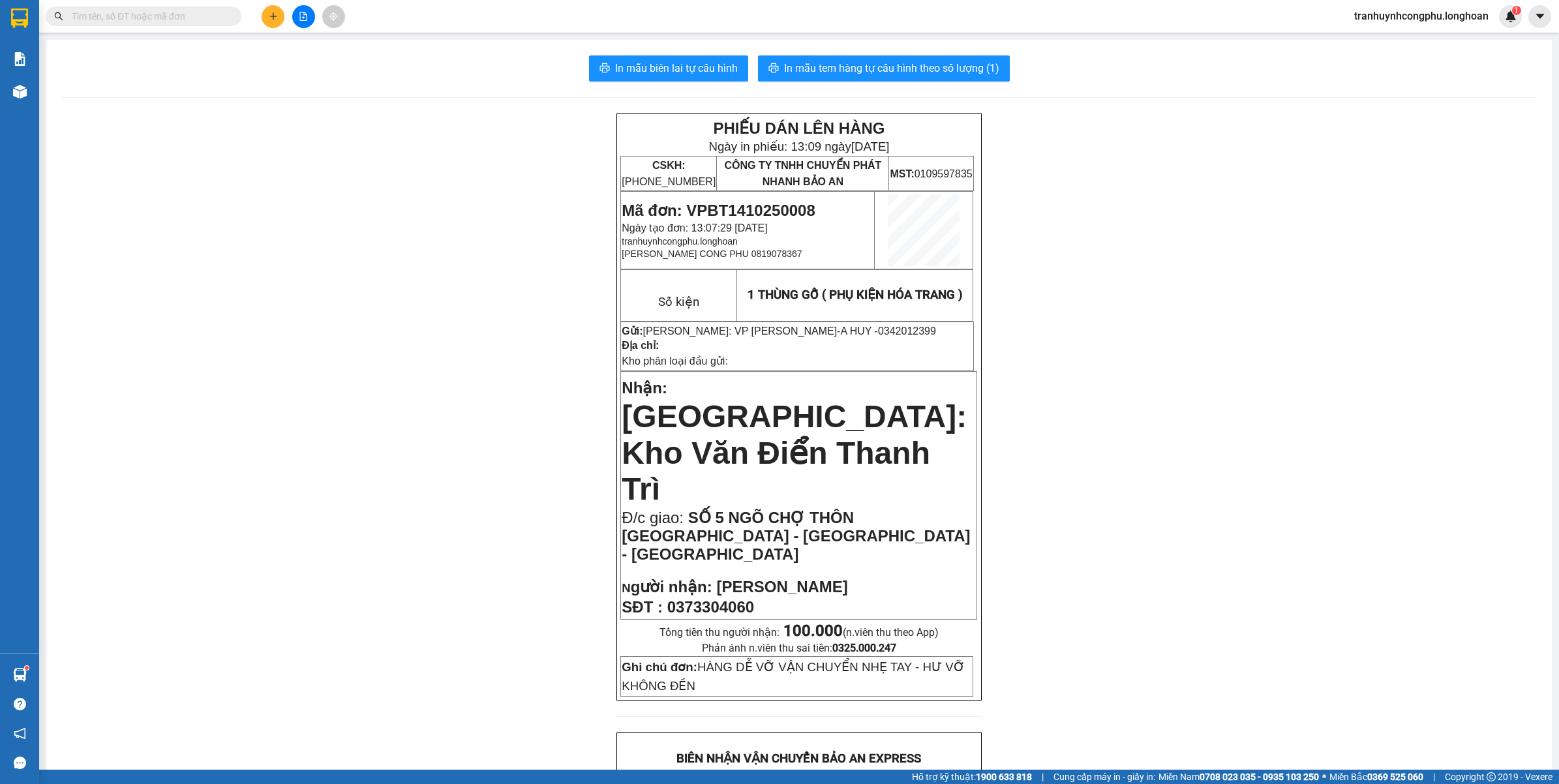
click at [765, 203] on span "Mã đơn: VPBT1410250008" at bounding box center [718, 210] width 193 height 17
copy span "VPBT1410250008"
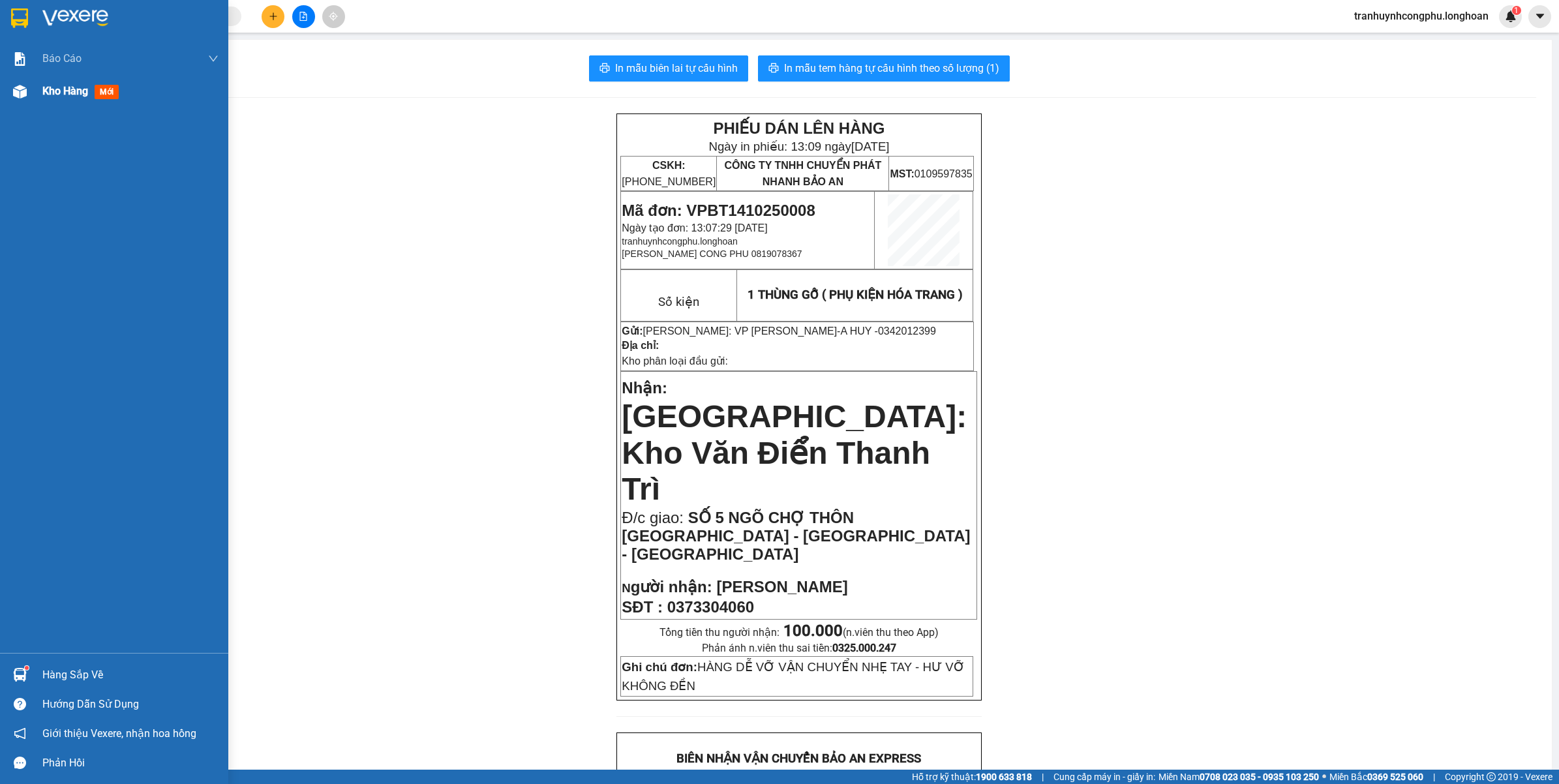
click at [8, 86] on div at bounding box center [20, 92] width 23 height 23
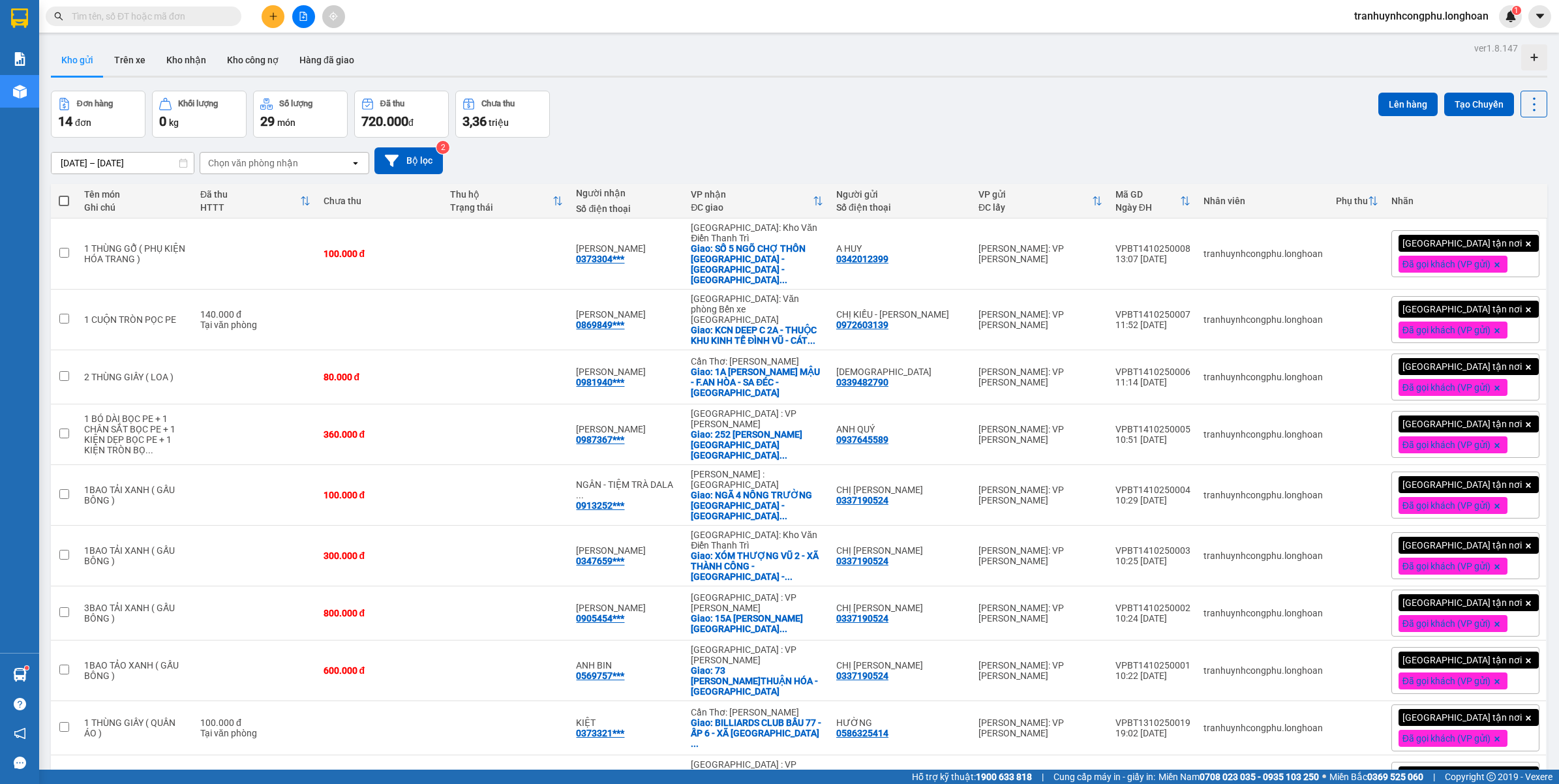
click at [147, 15] on input "text" at bounding box center [148, 16] width 154 height 14
paste input "0378146805"
click at [781, 145] on div "[DATE] – [DATE] Press the down arrow key to interact with the calendar and sele…" at bounding box center [799, 160] width 1497 height 46
click at [823, 105] on div "Đơn hàng 14 đơn Khối lượng 0 kg Số lượng 29 món Đã thu 720.000 đ Chưa thu 3,36 …" at bounding box center [799, 114] width 1497 height 47
click at [141, 23] on span "0378146805" at bounding box center [143, 17] width 196 height 20
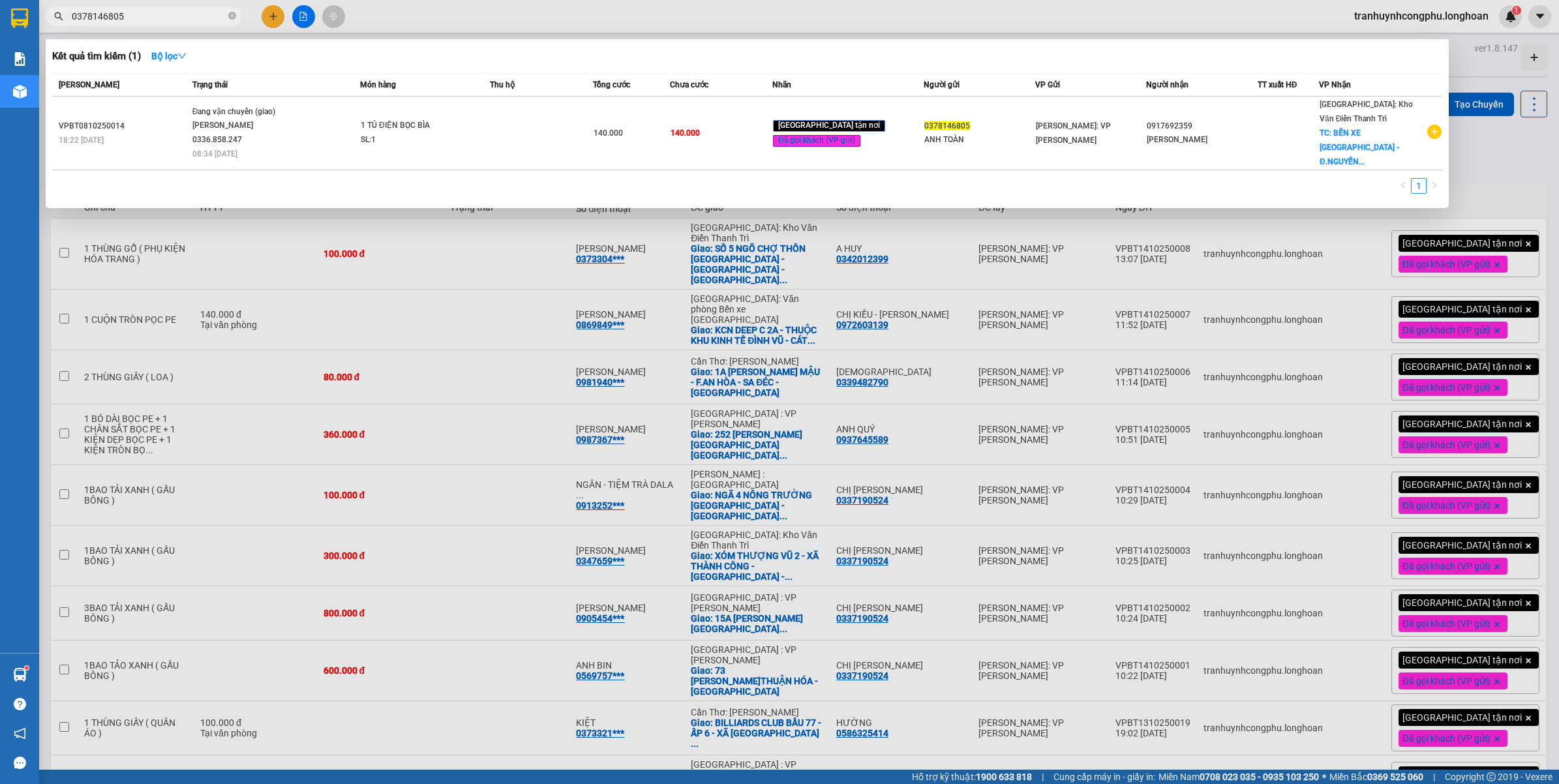
click at [144, 21] on input "0378146805" at bounding box center [148, 16] width 154 height 14
paste input "913013021"
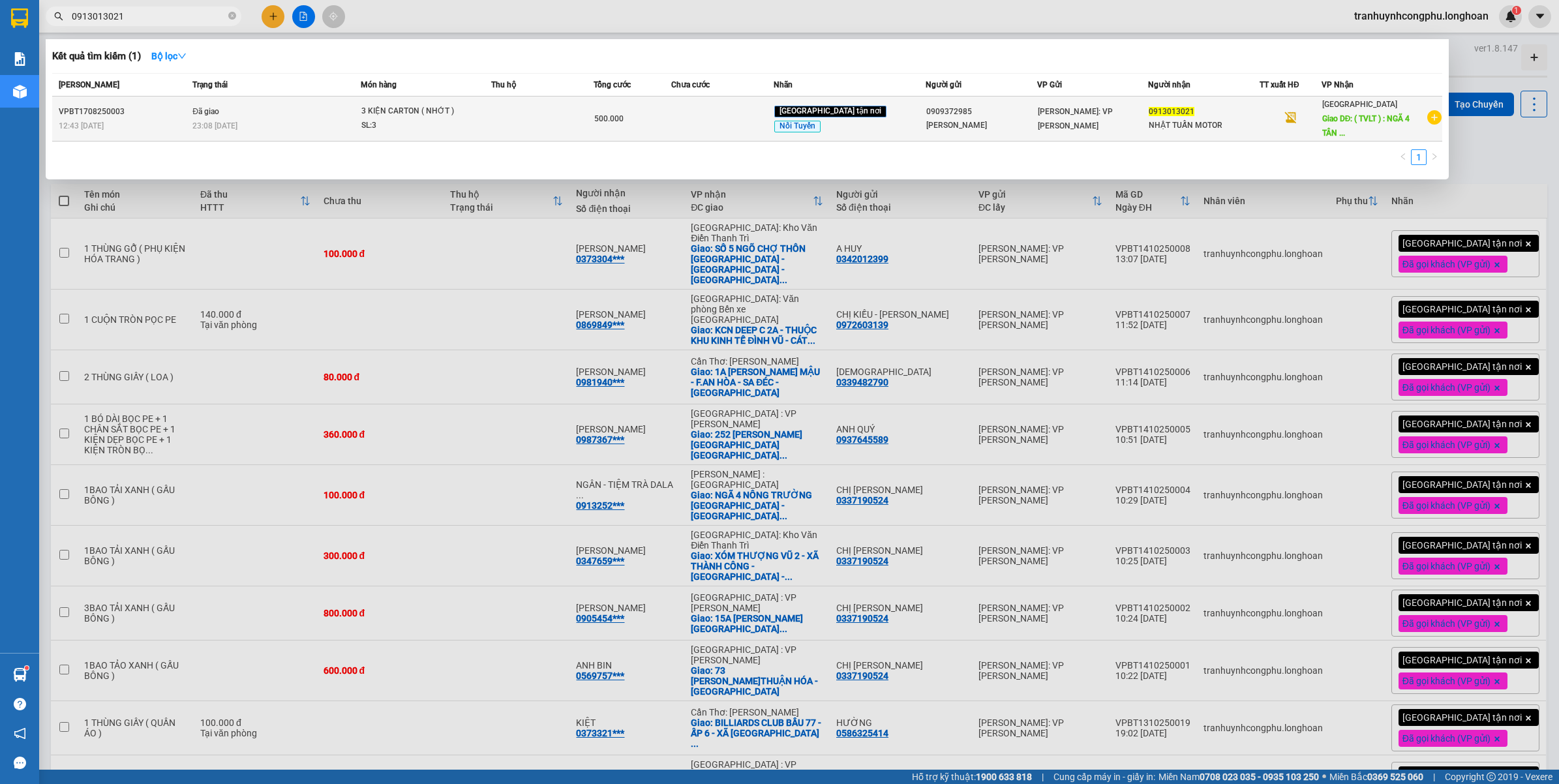
type input "0913013021"
click at [635, 129] on td "500.000" at bounding box center [632, 119] width 77 height 45
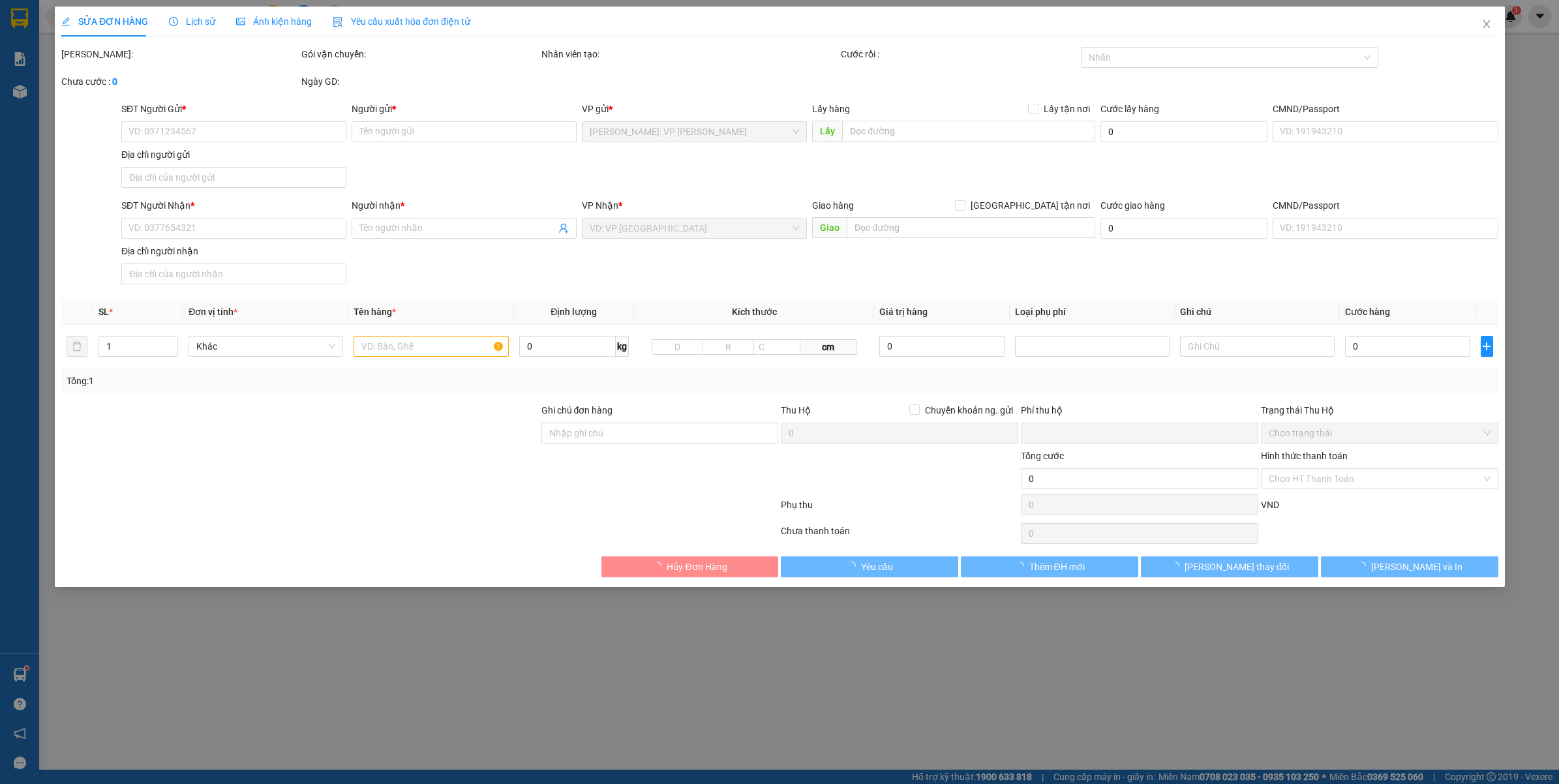
type input "0909372985"
type input "[PERSON_NAME]"
type input "0913013021"
type input "NHẬT TUẤN MOTOR"
type input "( TVLT ) : NGÃ 4 [GEOGRAPHIC_DATA] - HUYỆN [GEOGRAPHIC_DATA] - [GEOGRAPHIC_DATA…"
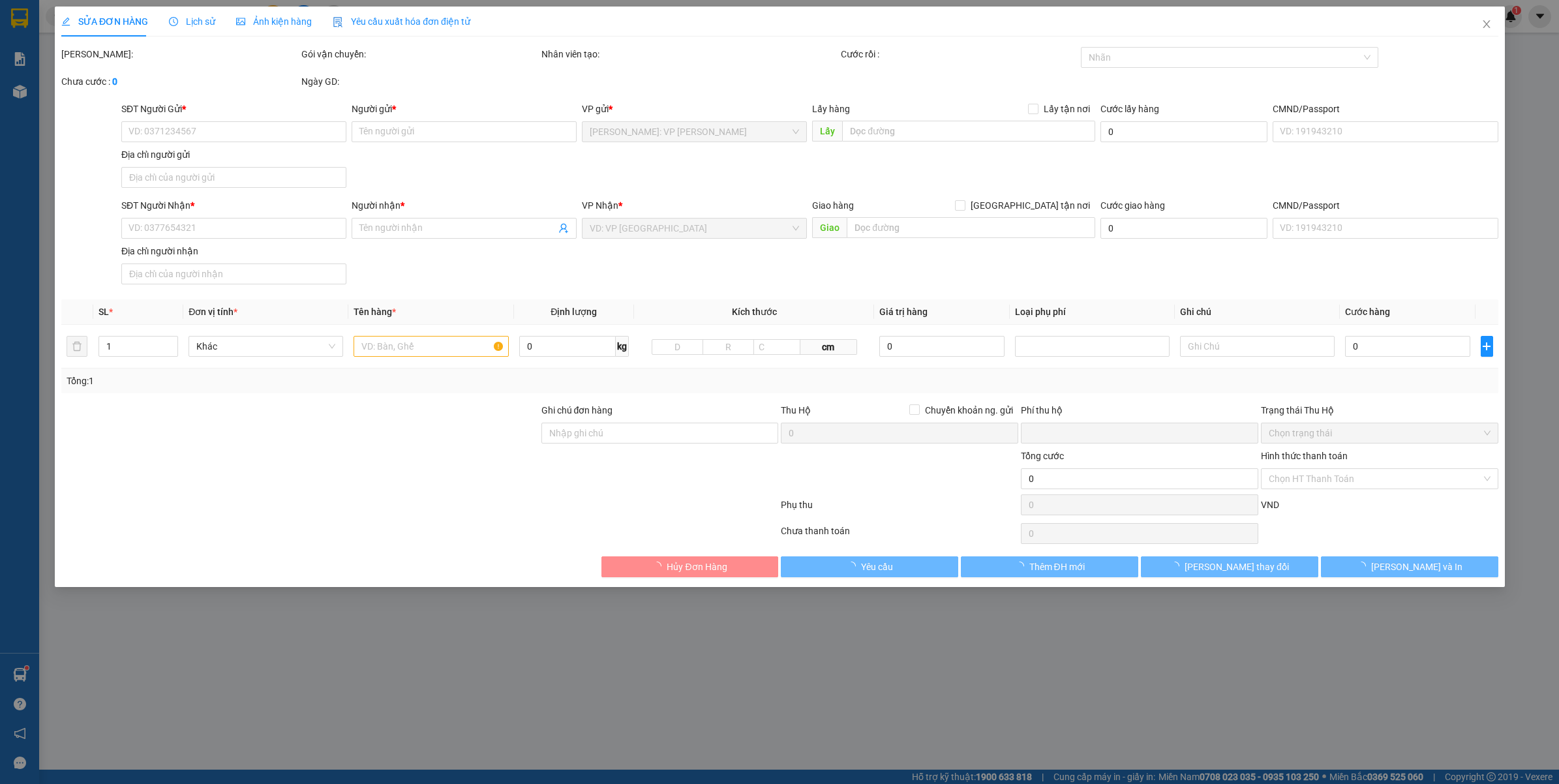
type input "0"
type input "500.000"
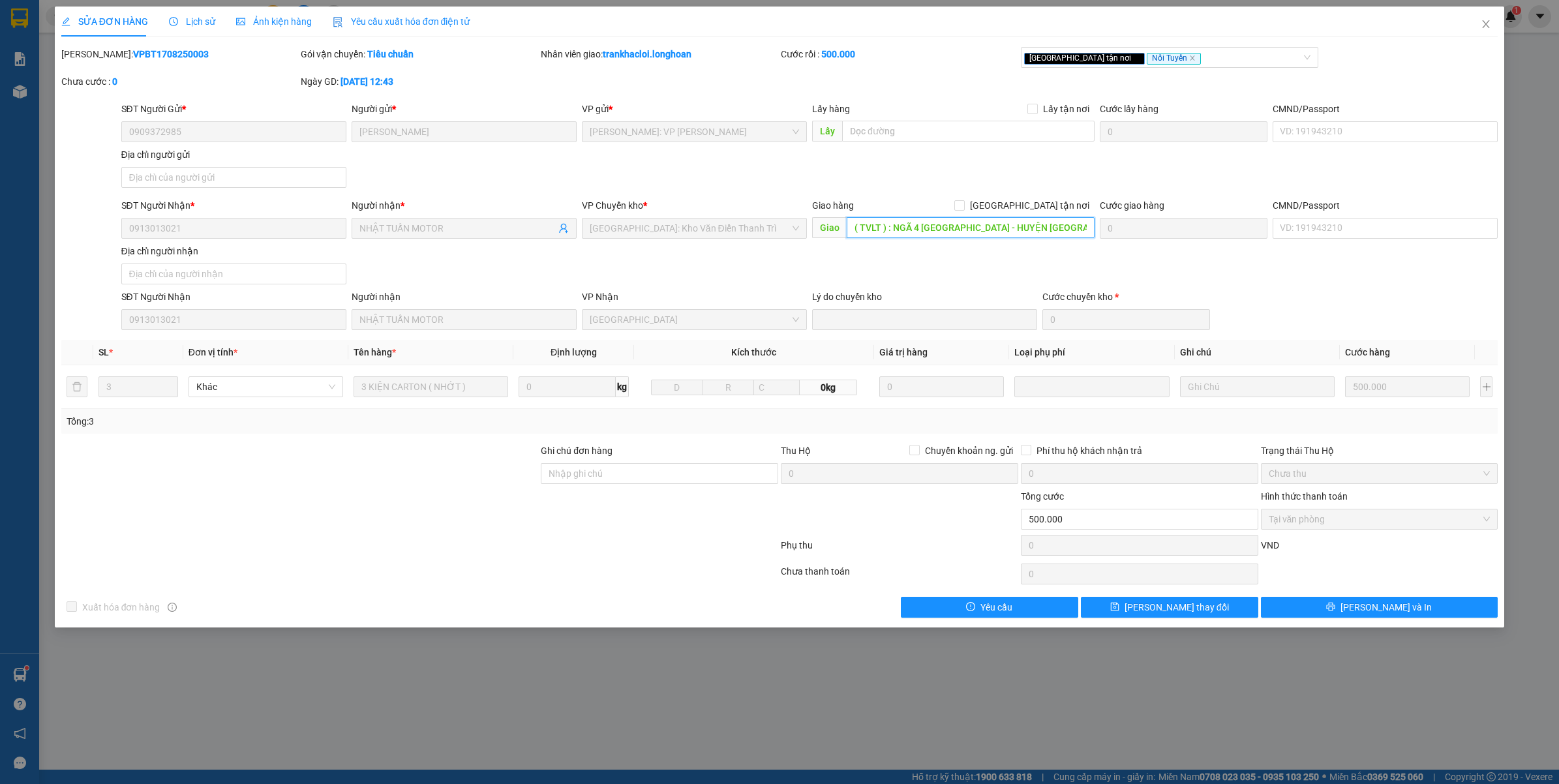
click at [949, 232] on input "( TVLT ) : NGÃ 4 [GEOGRAPHIC_DATA] - HUYỆN [GEOGRAPHIC_DATA] - [GEOGRAPHIC_DATA…" at bounding box center [970, 228] width 248 height 21
click at [188, 28] on div "Lịch sử" at bounding box center [192, 21] width 46 height 14
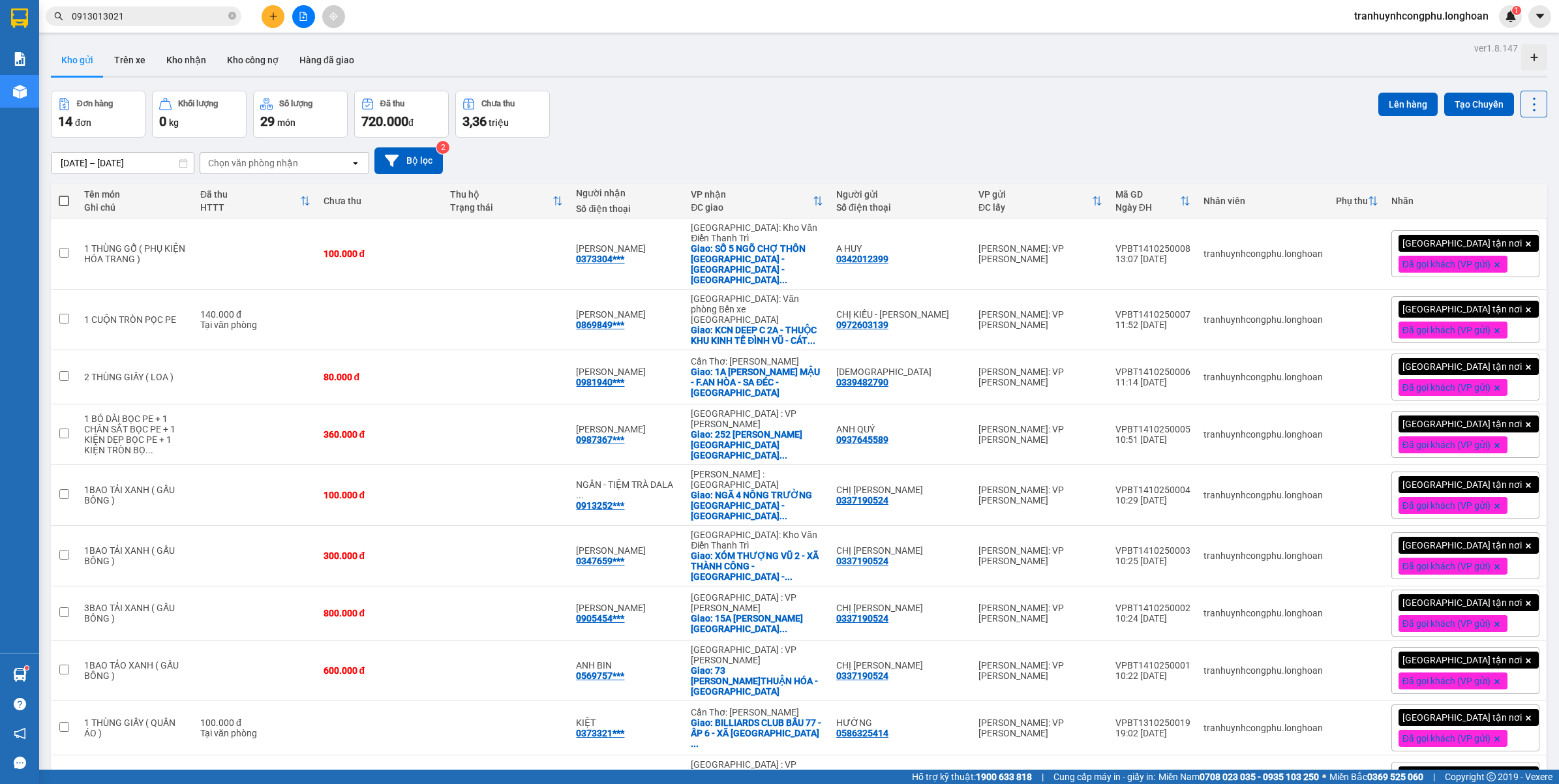
click at [641, 135] on div "Đơn hàng 14 đơn Khối lượng 0 kg Số lượng 29 món Đã thu 720.000 đ Chưa thu 3,36 …" at bounding box center [799, 114] width 1497 height 47
click at [275, 14] on icon "plus" at bounding box center [273, 17] width 9 height 9
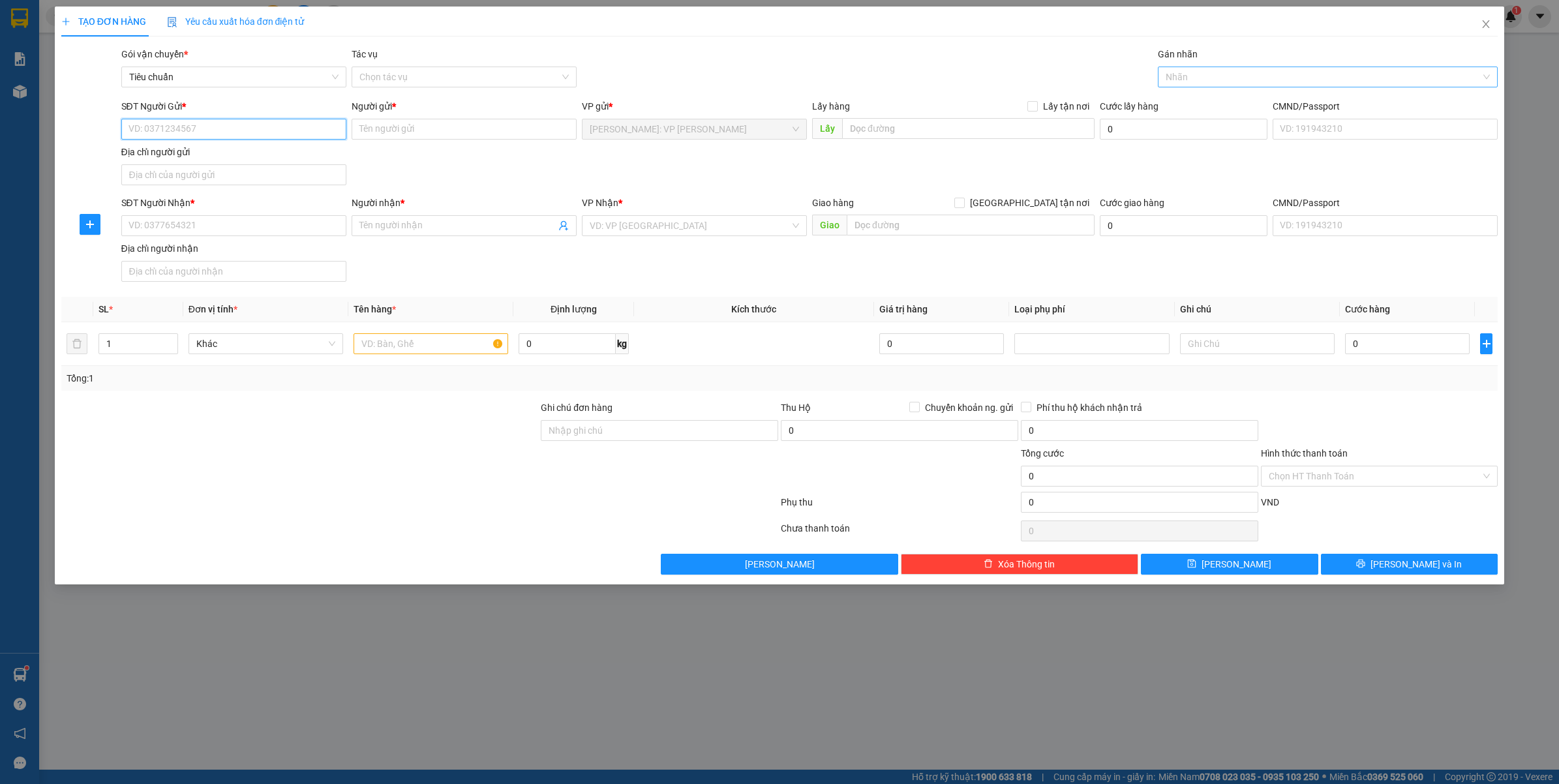
click at [1249, 73] on div at bounding box center [1322, 76] width 321 height 16
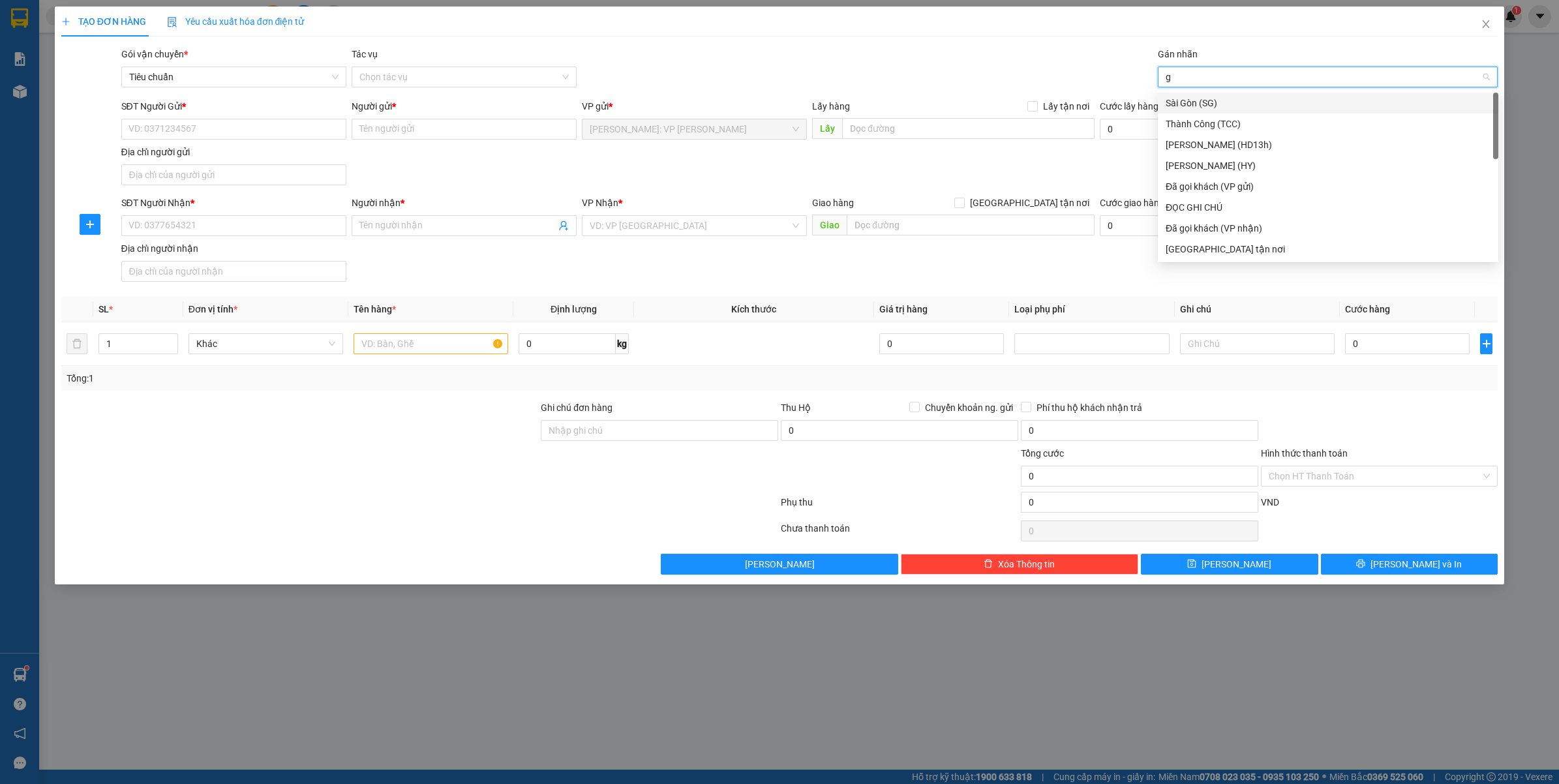
type input "gt"
click at [1040, 203] on span "[GEOGRAPHIC_DATA] tận nơi" at bounding box center [1029, 203] width 129 height 14
click at [964, 203] on input "[GEOGRAPHIC_DATA] tận nơi" at bounding box center [959, 202] width 9 height 9
checkbox input "true"
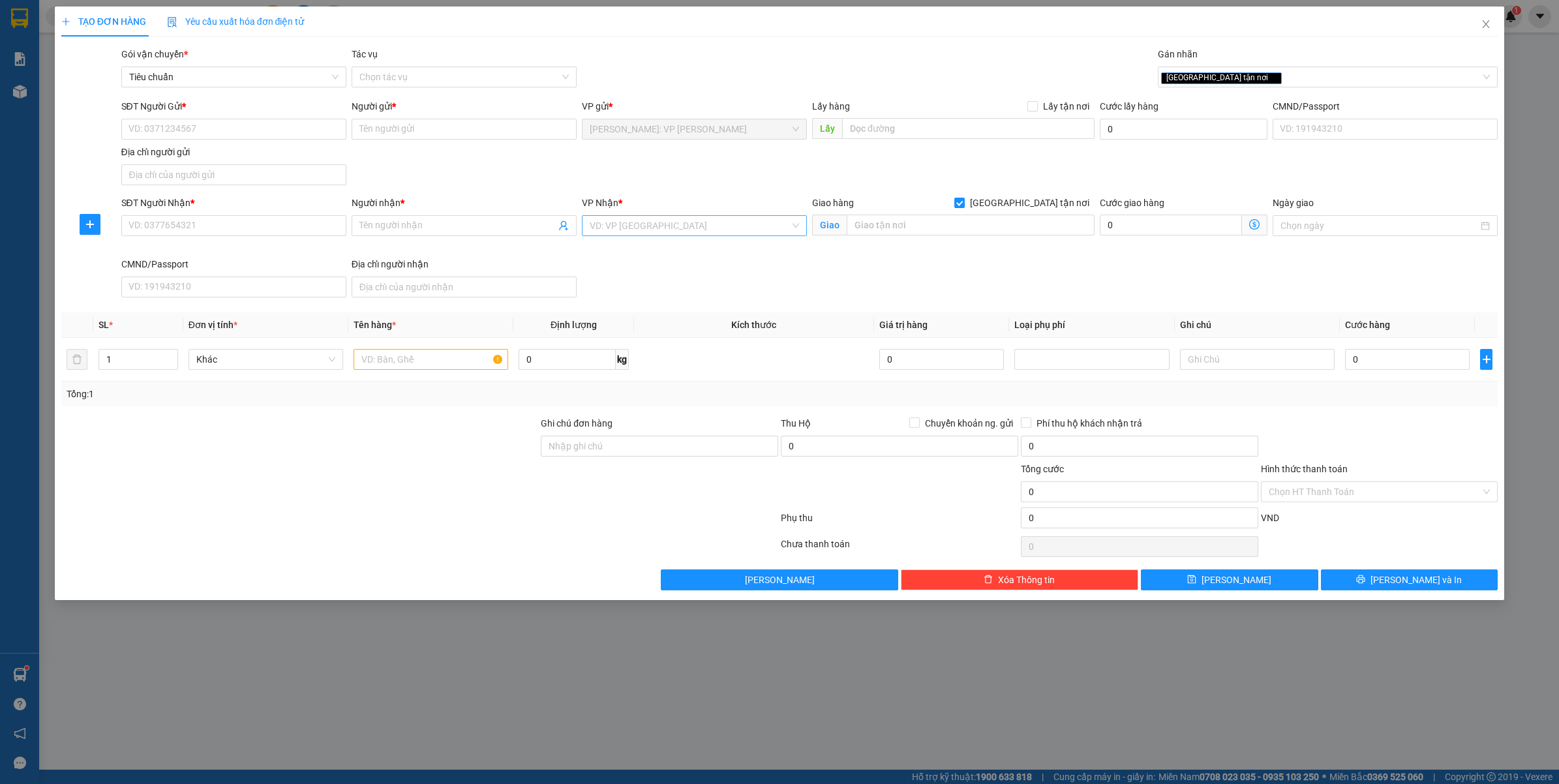
click at [659, 217] on input "search" at bounding box center [690, 226] width 201 height 20
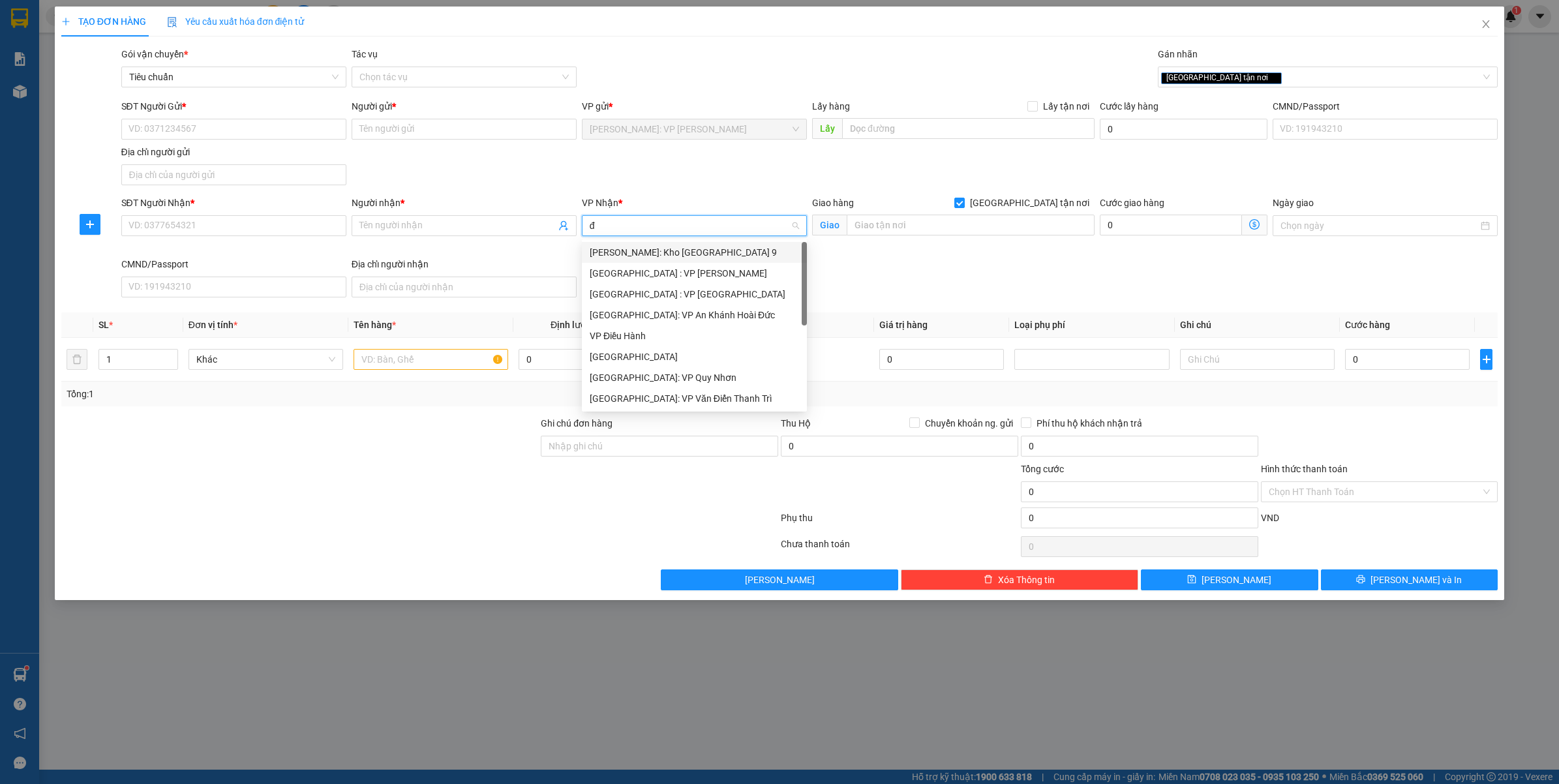
type input "đa"
drag, startPoint x: 666, startPoint y: 249, endPoint x: 803, endPoint y: 246, distance: 137.0
click at [667, 249] on div "[GEOGRAPHIC_DATA] : VP [PERSON_NAME]" at bounding box center [709, 252] width 240 height 14
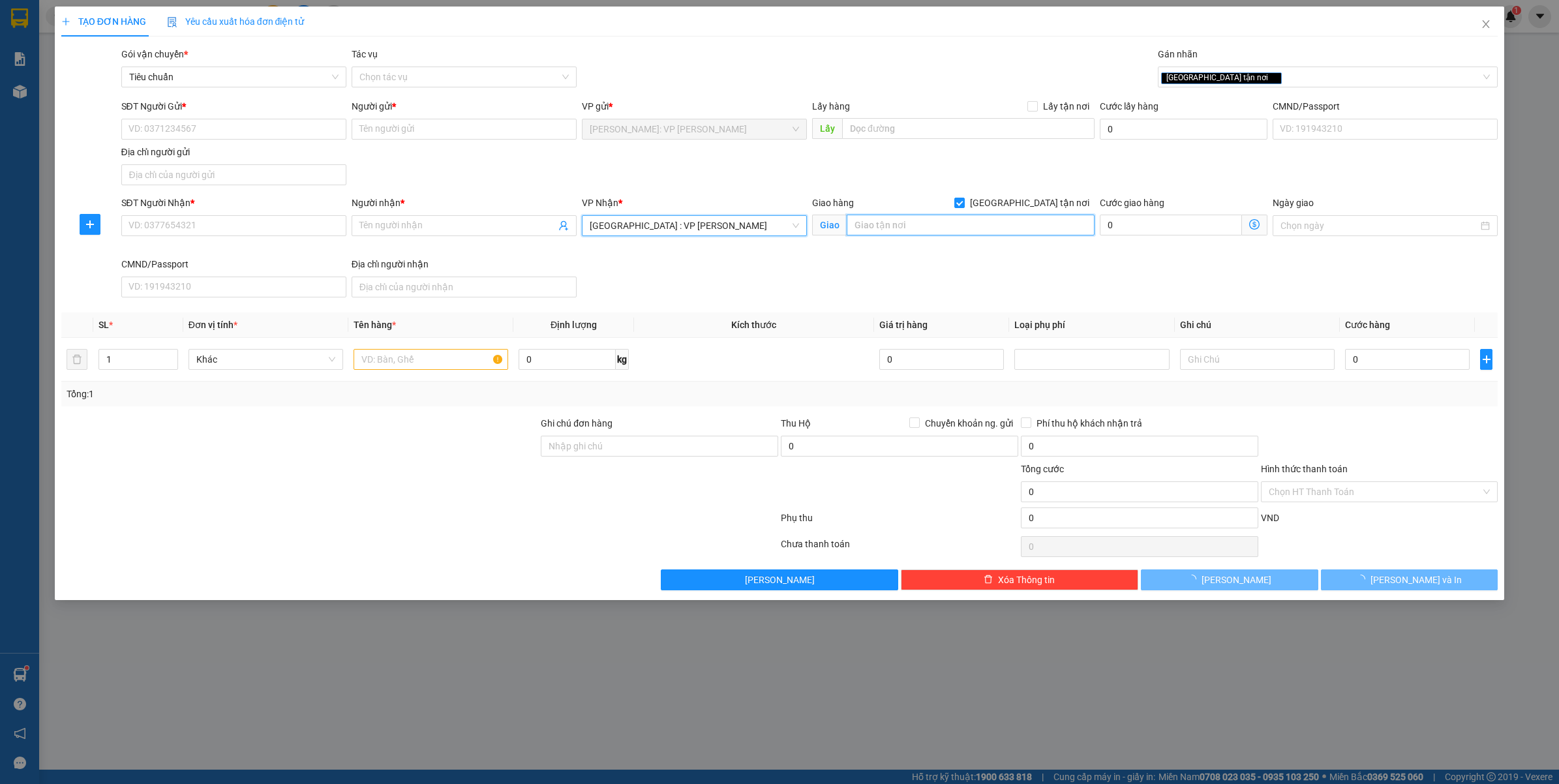
click at [1029, 233] on input "text" at bounding box center [970, 226] width 248 height 21
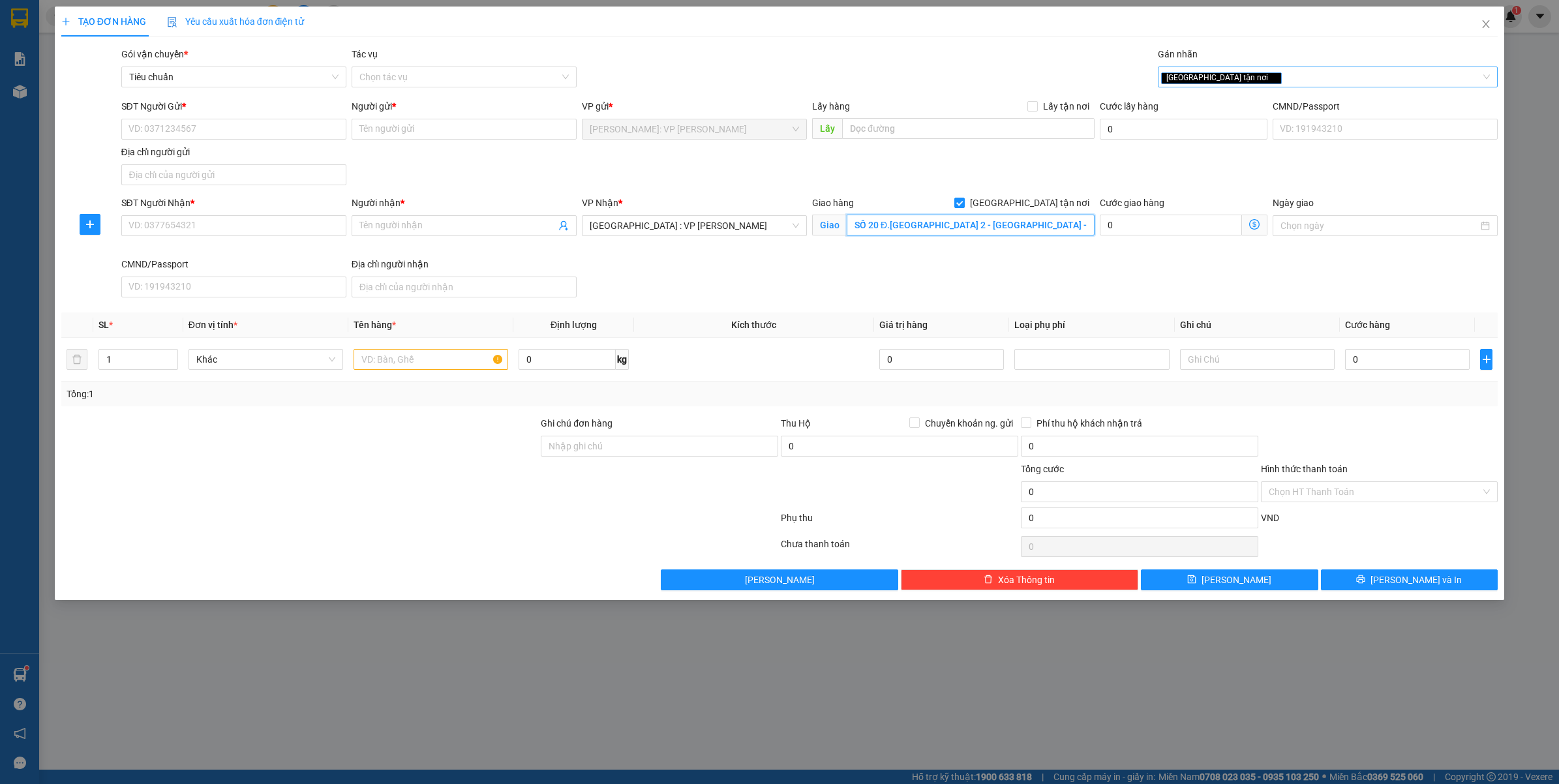
click at [1267, 73] on div "[GEOGRAPHIC_DATA] tận nơi" at bounding box center [1322, 76] width 321 height 16
type input "SỐ 20 Đ.[GEOGRAPHIC_DATA] 2 - [GEOGRAPHIC_DATA] - [GEOGRAPHIC_DATA]"
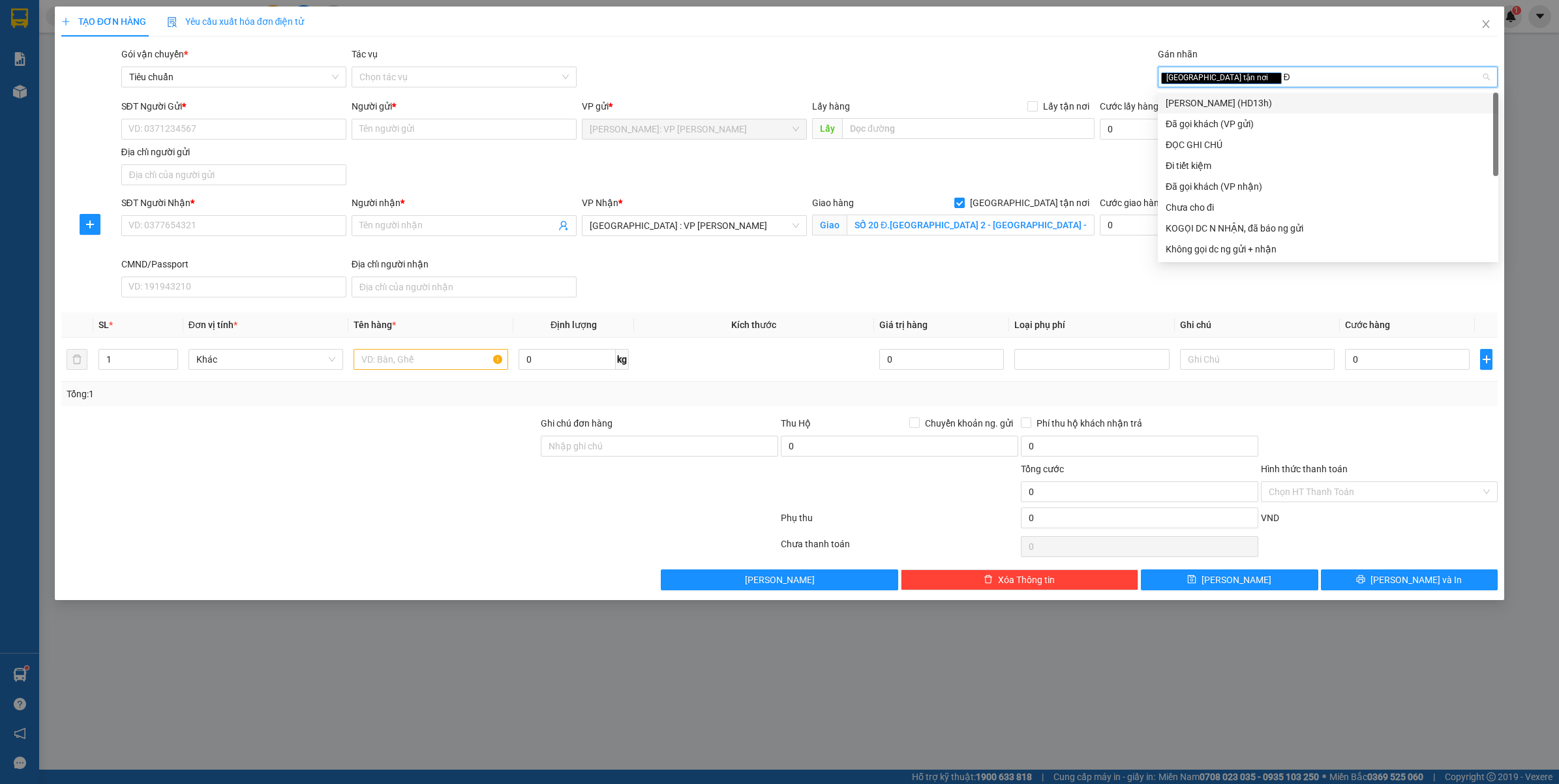
type input "ĐA"
click at [1249, 110] on div "Đã gọi khách (VP gửi)" at bounding box center [1329, 103] width 341 height 21
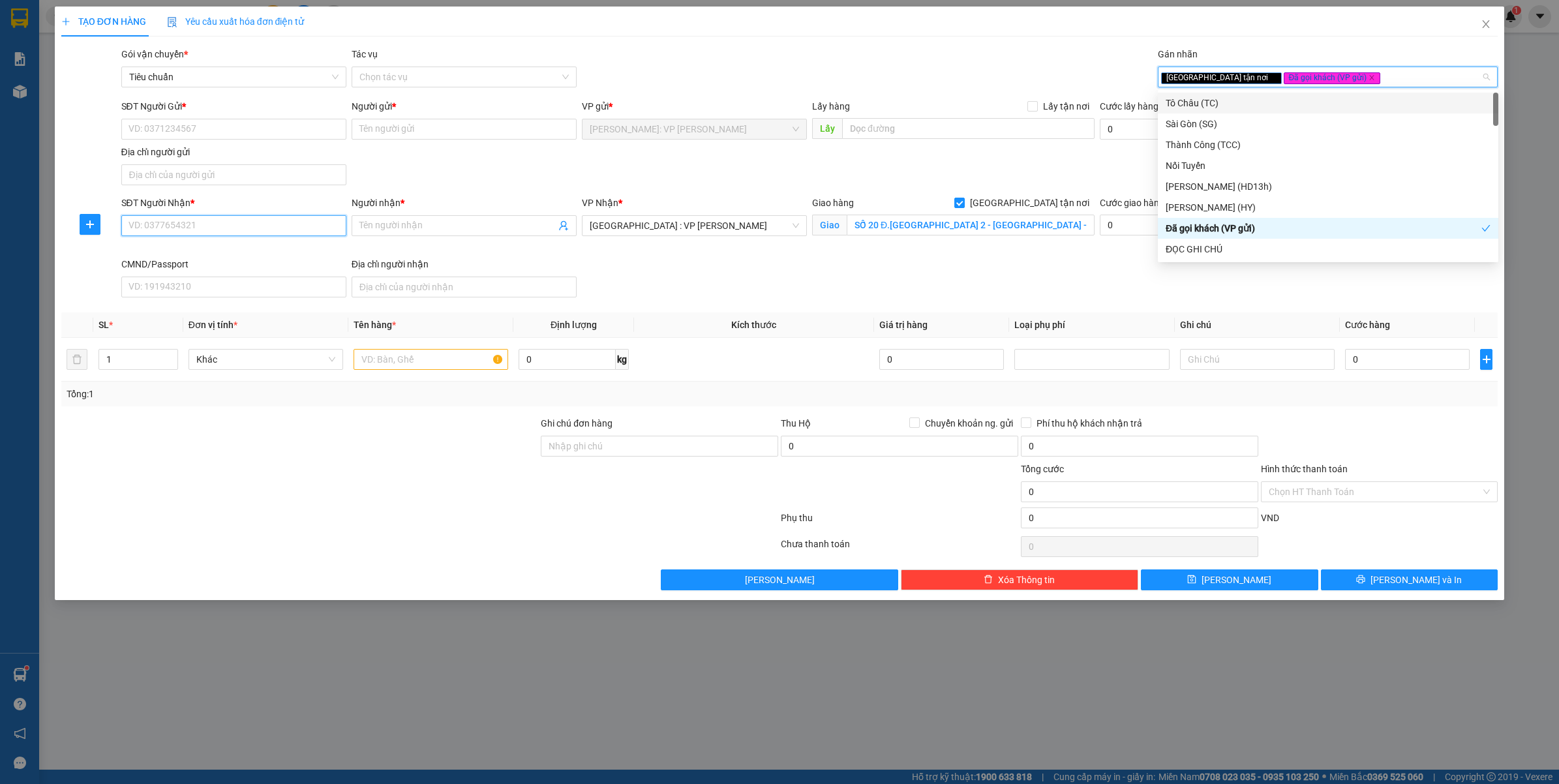
click at [164, 222] on input "SĐT Người Nhận *" at bounding box center [233, 226] width 225 height 21
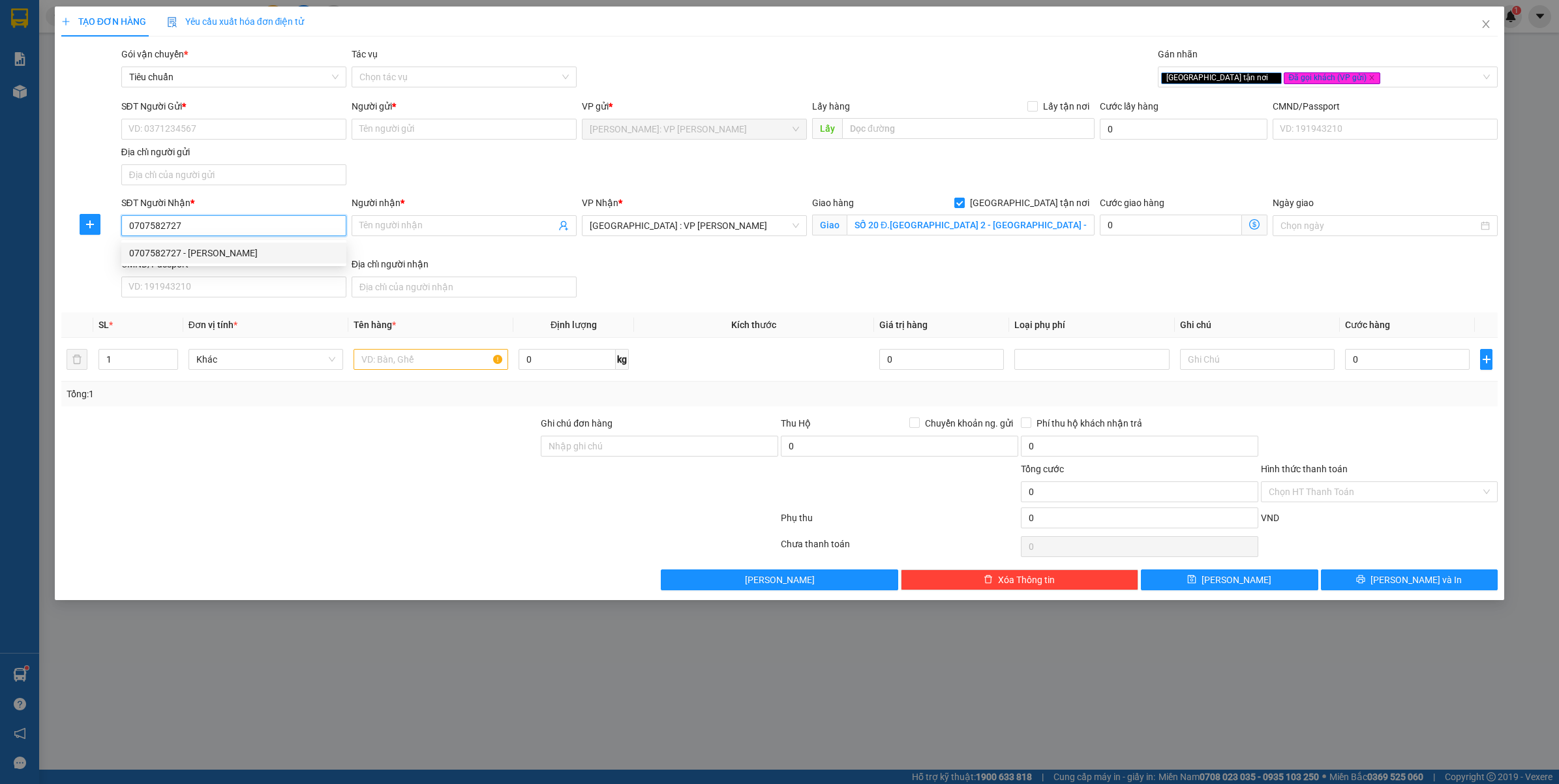
click at [215, 229] on input "0707582727" at bounding box center [233, 226] width 225 height 21
type input "0707582727"
click at [402, 227] on input "Người nhận *" at bounding box center [457, 226] width 196 height 14
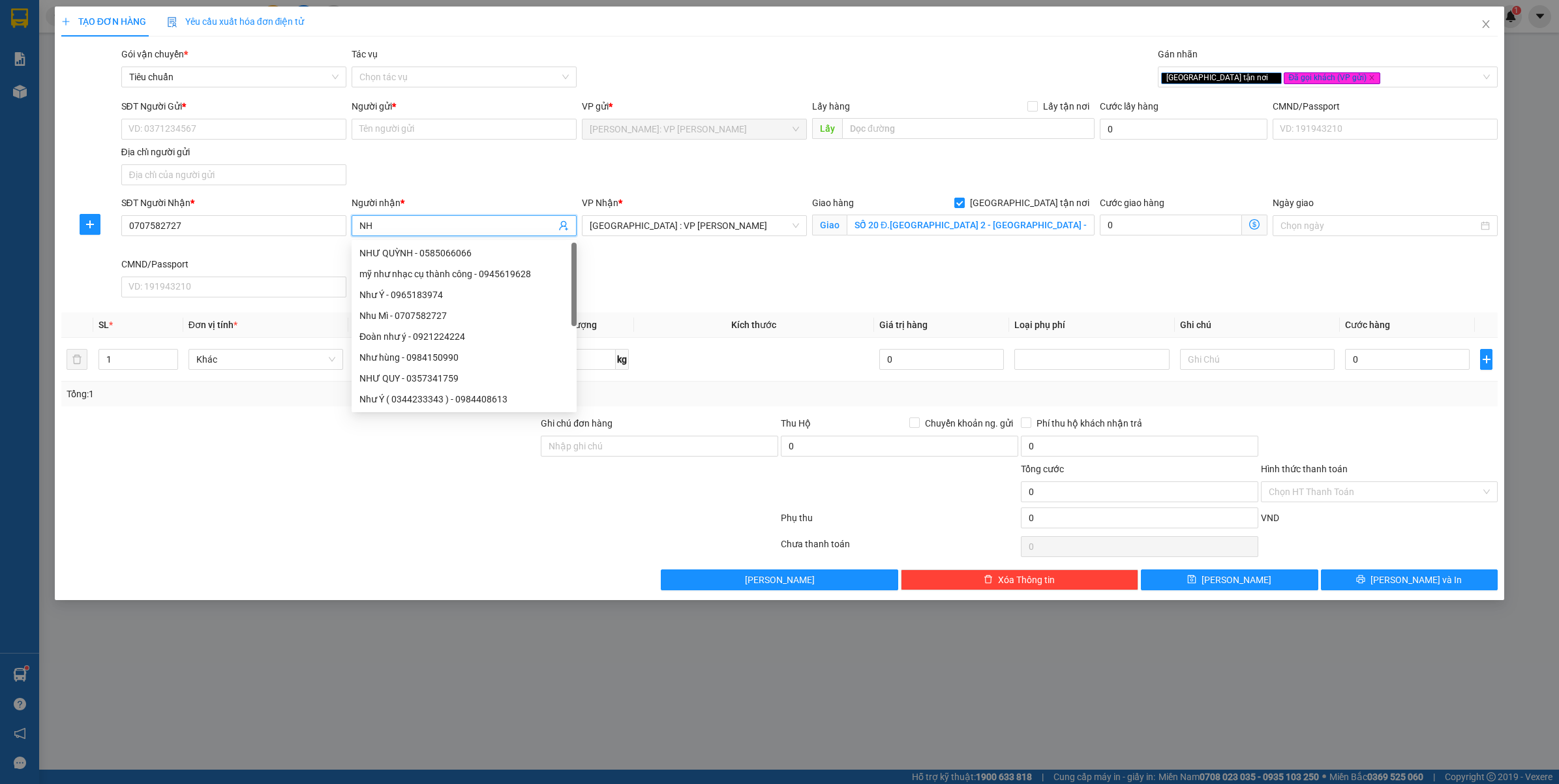
type input "N"
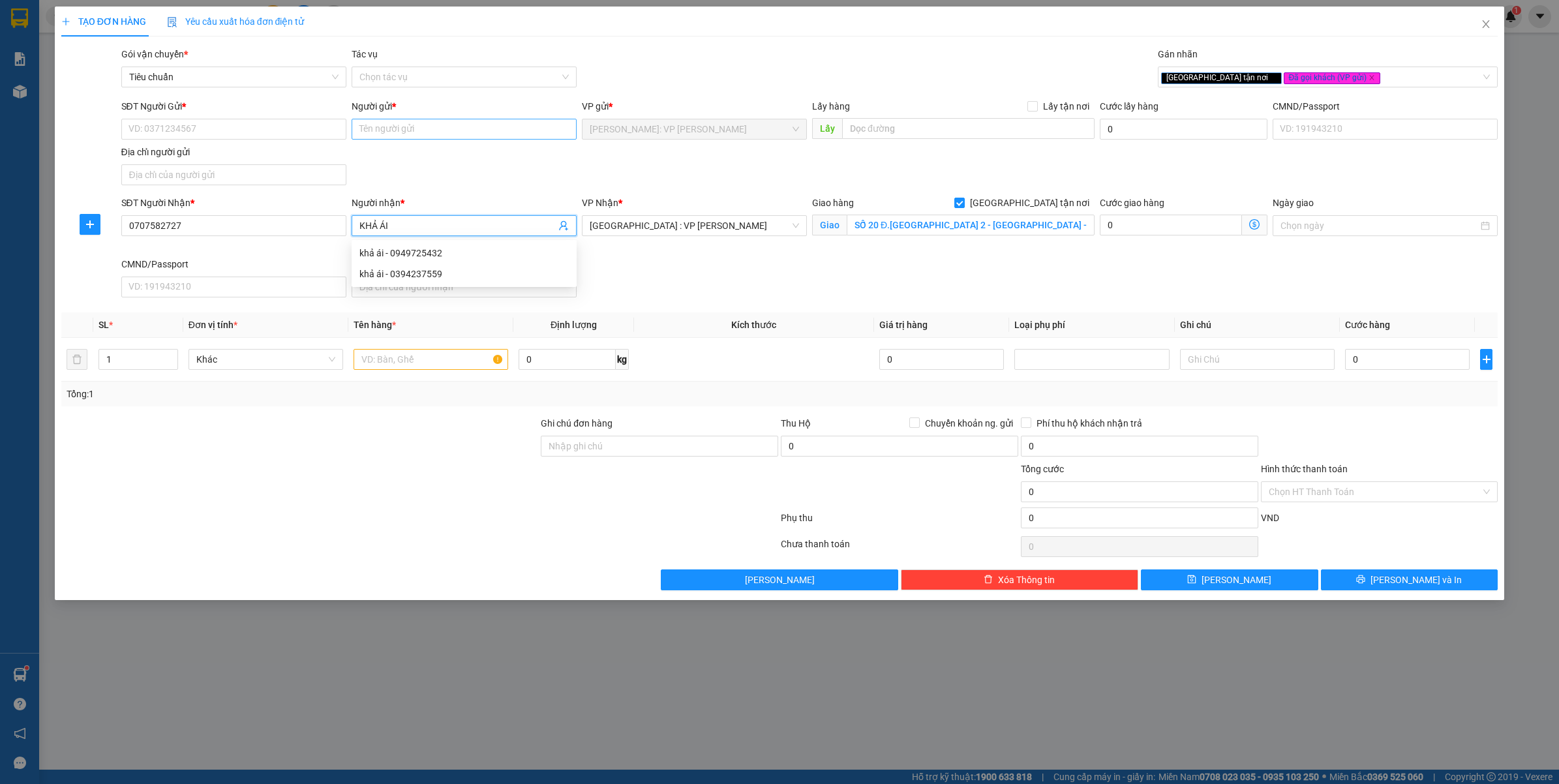
type input "KHẢ ÁI"
click at [451, 134] on input "Người gửi *" at bounding box center [463, 129] width 225 height 21
click at [233, 237] on div "SĐT Người Nhận * 0707582727" at bounding box center [233, 219] width 225 height 45
click at [248, 226] on input "0707582727" at bounding box center [233, 226] width 225 height 21
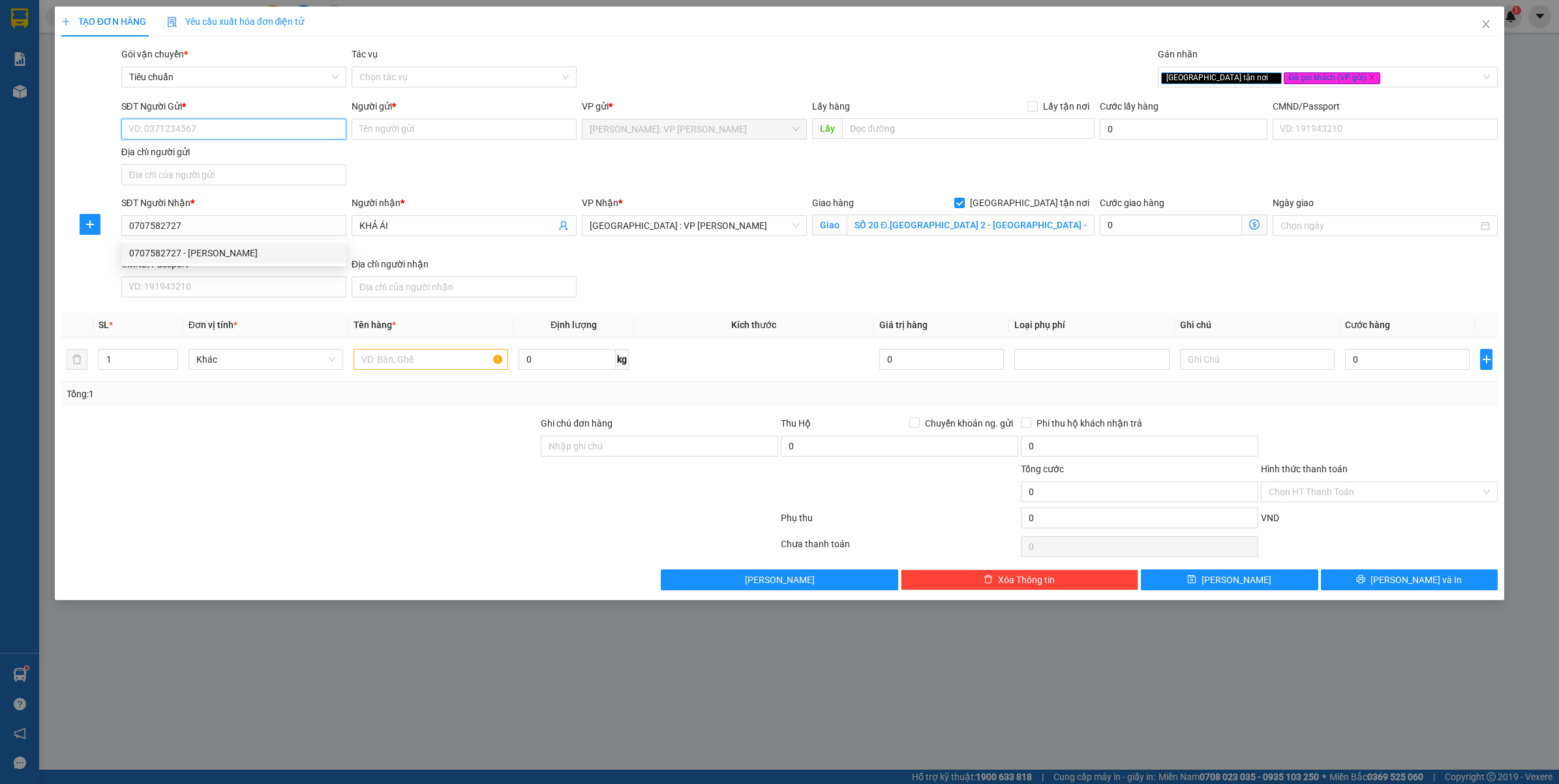
click at [222, 123] on input "SĐT Người Gửi *" at bounding box center [233, 129] width 225 height 21
paste input "0707582727"
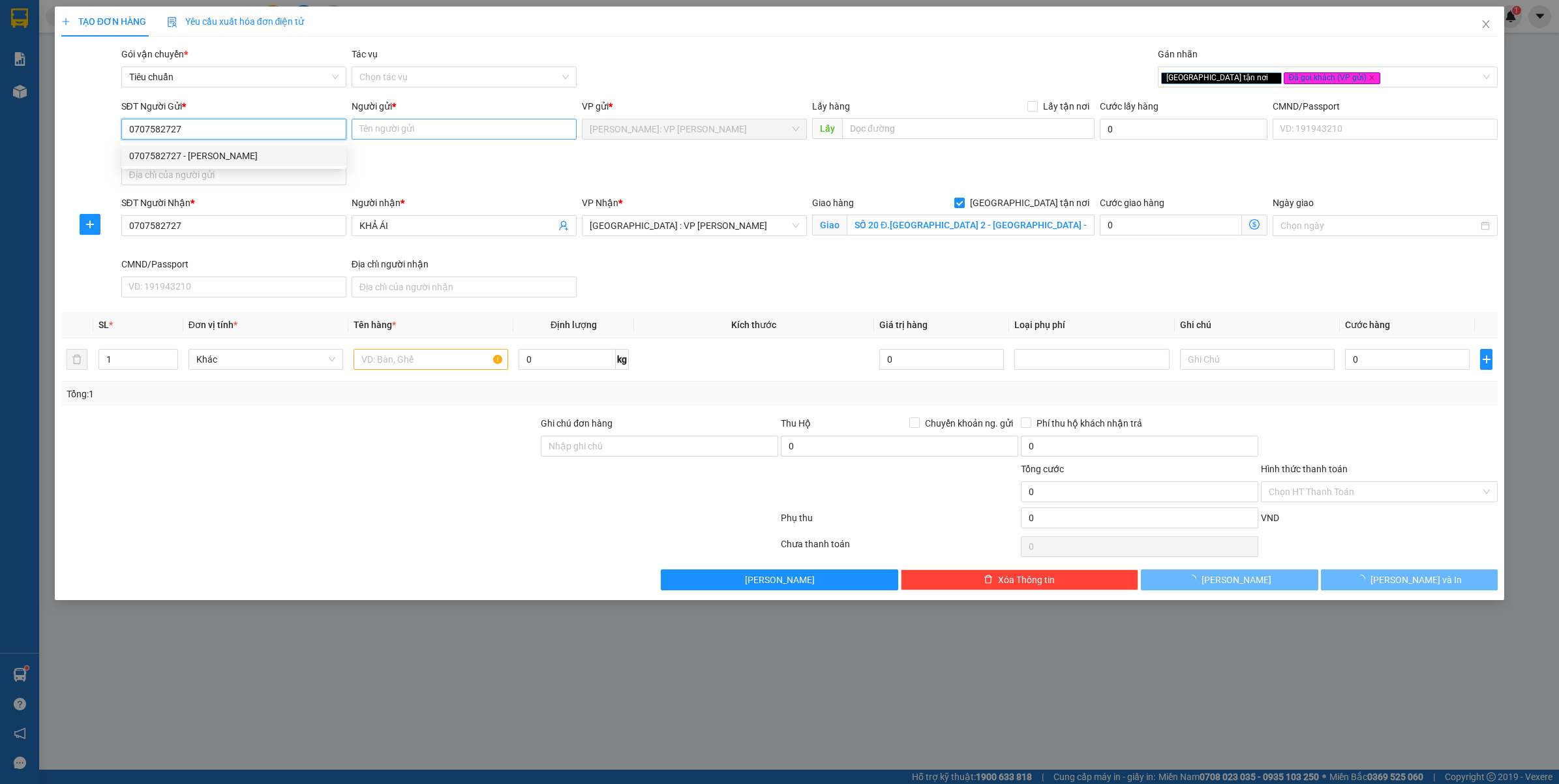
type input "0707582727"
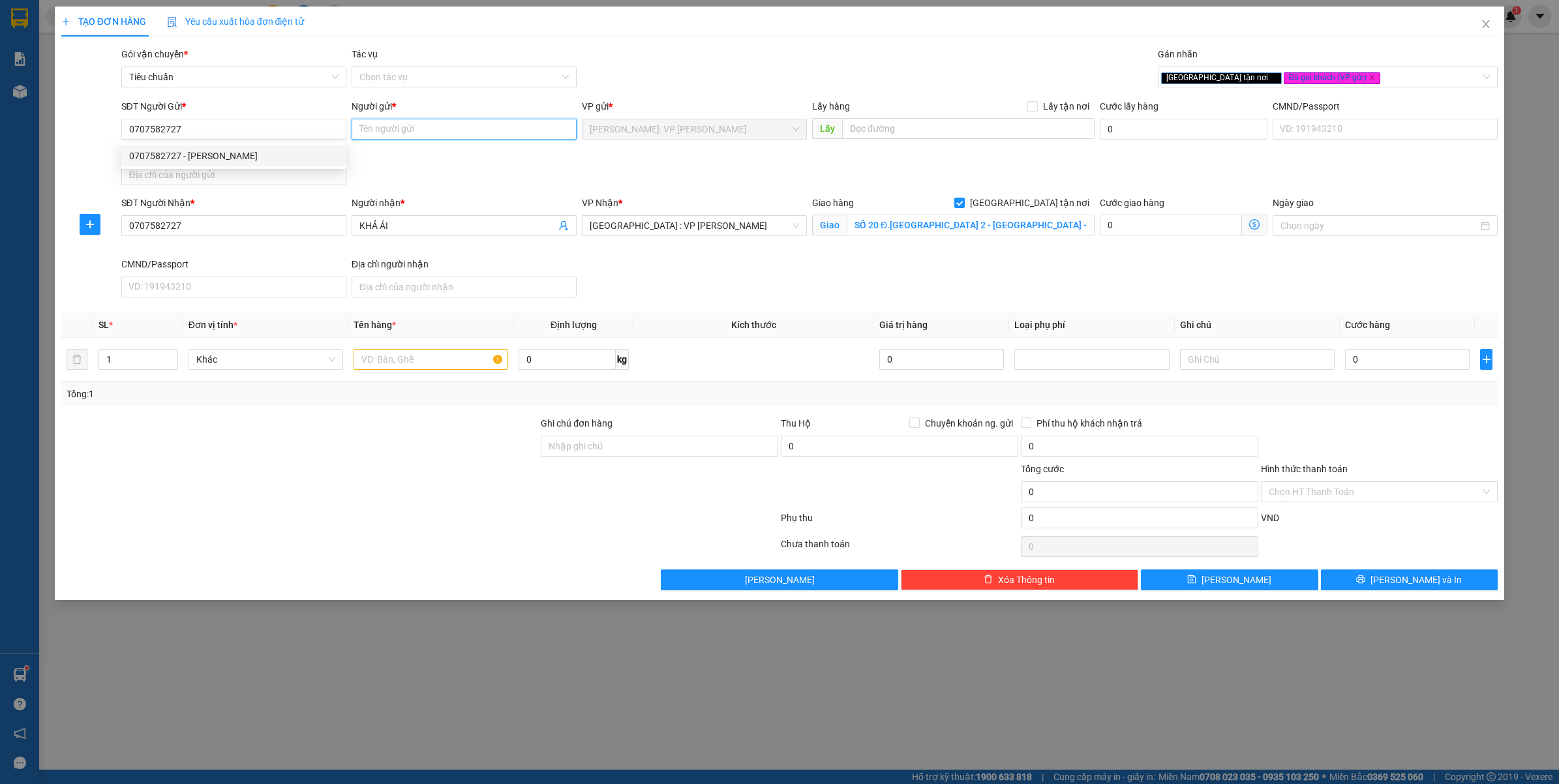
click at [457, 125] on input "Người gửi *" at bounding box center [463, 129] width 225 height 21
type input "KHẢ ÁI"
click at [663, 77] on div "Gói vận chuyển * Tiêu chuẩn Tác vụ Chọn tác vụ Gán nhãn Giao tận nơi Đã gọi k…" at bounding box center [810, 70] width 1383 height 45
click at [131, 356] on input "1" at bounding box center [138, 359] width 78 height 20
type input "10"
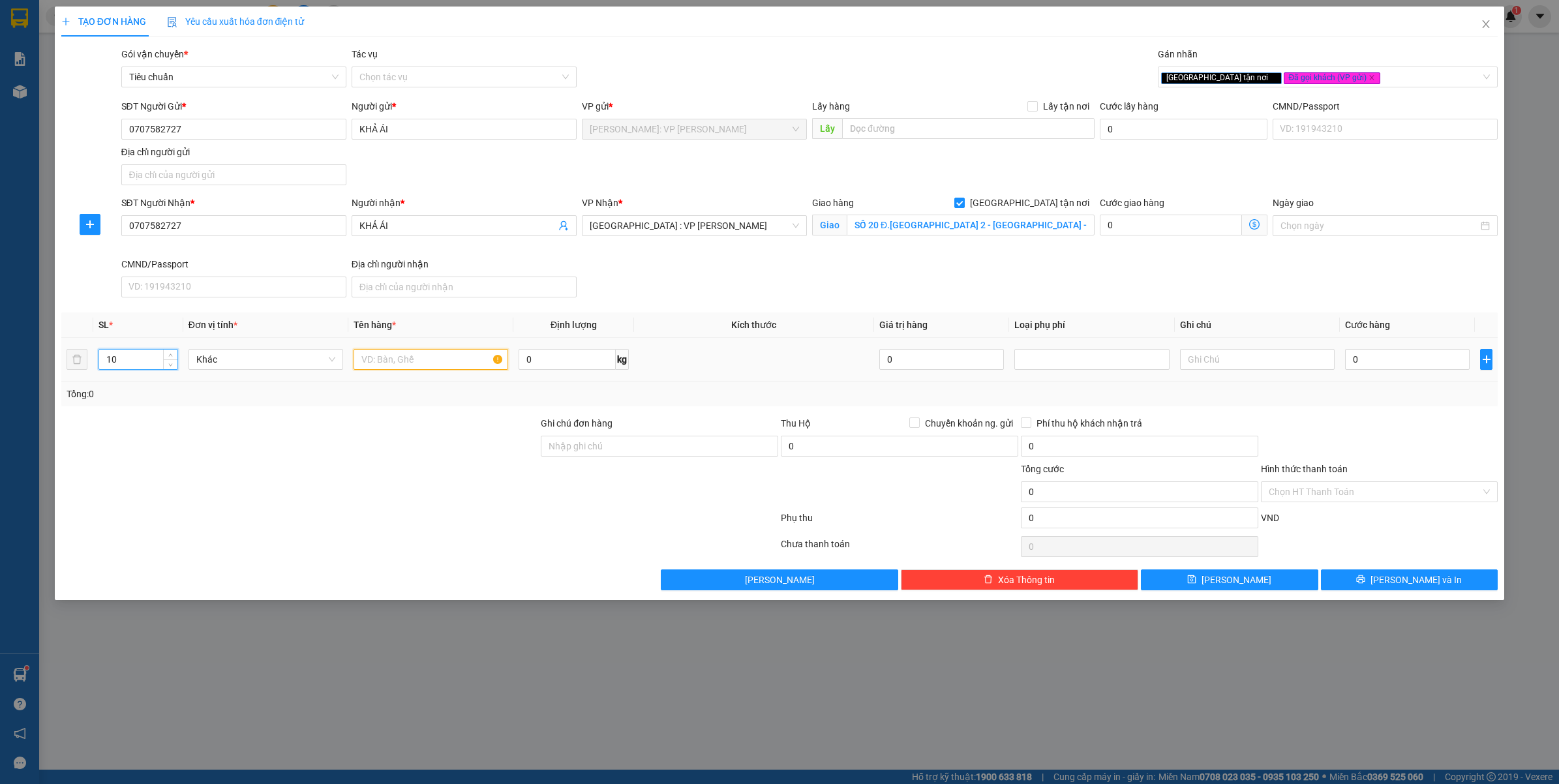
click at [444, 366] on input "text" at bounding box center [431, 359] width 154 height 21
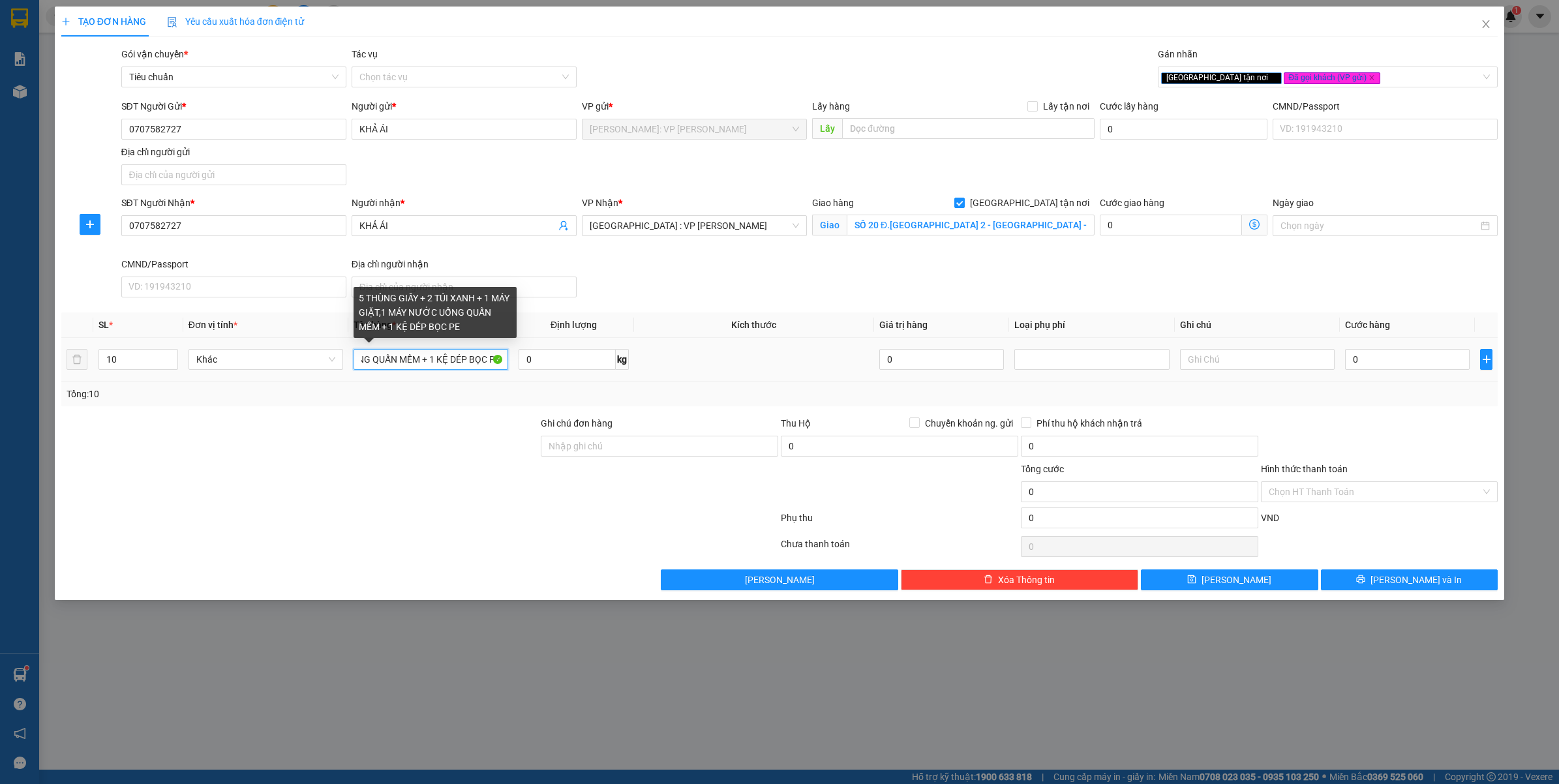
scroll to position [0, 258]
type input "5 THÙNG GIẤY + 2 TÚI XANH + 1 MÁY GIẶT,1 MÁY NƯỚC UỐNG QUẤN MỀM + 1 KỆ DÉP BỌC …"
click at [235, 515] on div at bounding box center [419, 520] width 719 height 26
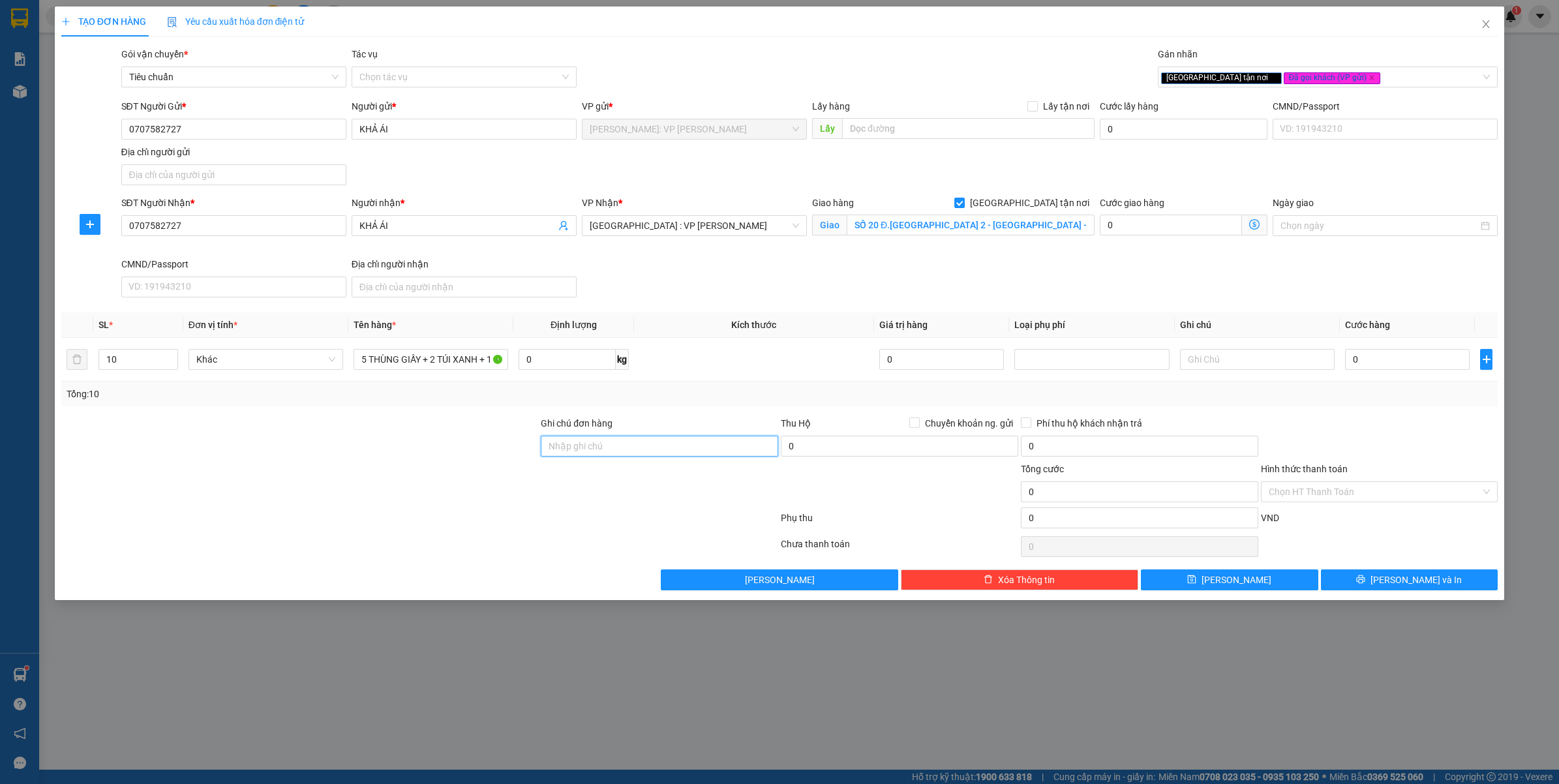
click at [578, 449] on input "Ghi chú đơn hàng" at bounding box center [659, 446] width 238 height 21
click at [625, 442] on input "HÀNG" at bounding box center [659, 446] width 238 height 21
type input "HÀNG DỄ VỠ VẬN CHUYỂN NHẸ TAY - HƯ VỠ KHÔNG ĐỀN"
click at [425, 528] on div at bounding box center [419, 520] width 719 height 26
click at [1431, 366] on input "0" at bounding box center [1408, 359] width 125 height 21
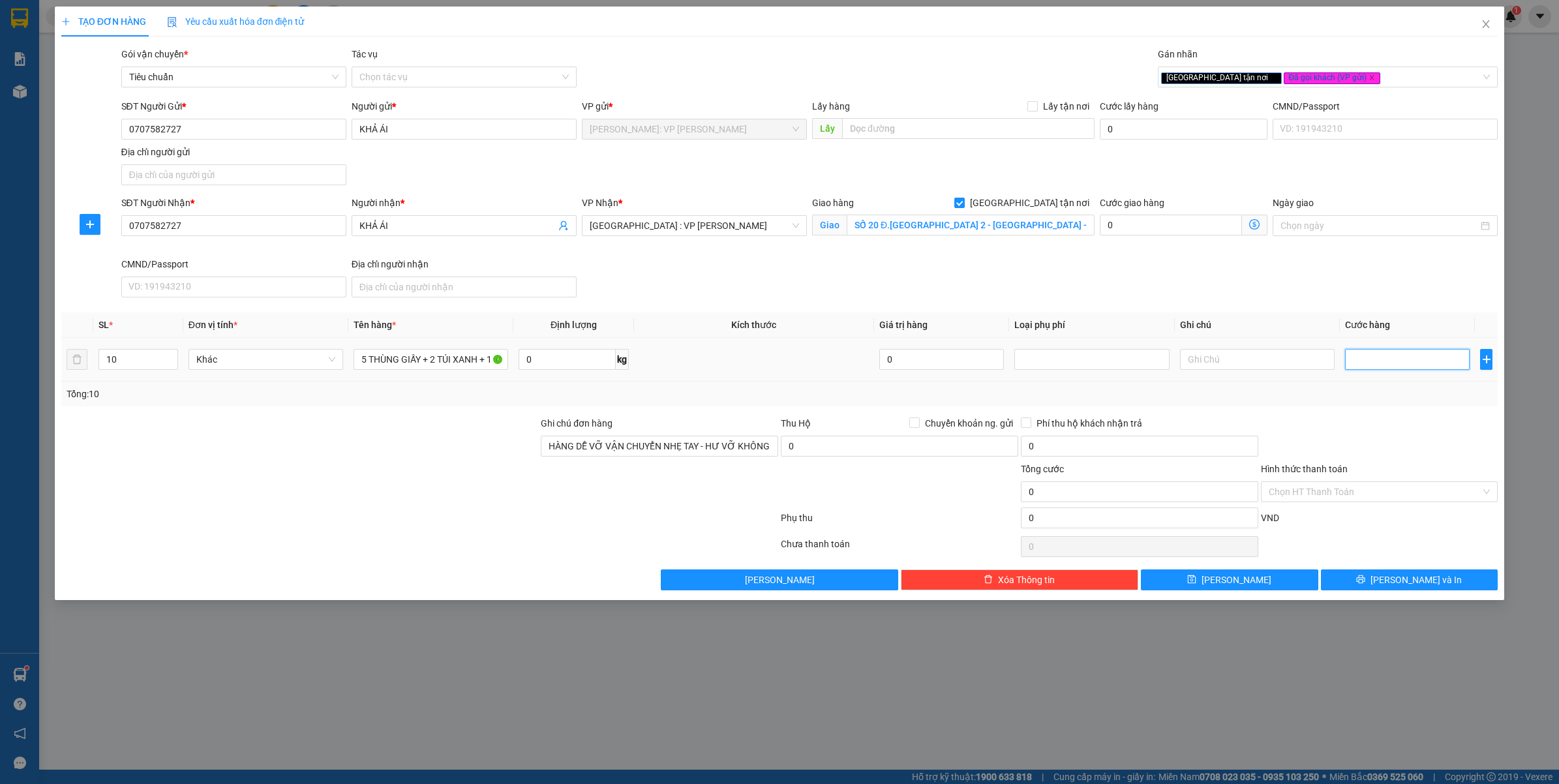
type input "2"
type input "24"
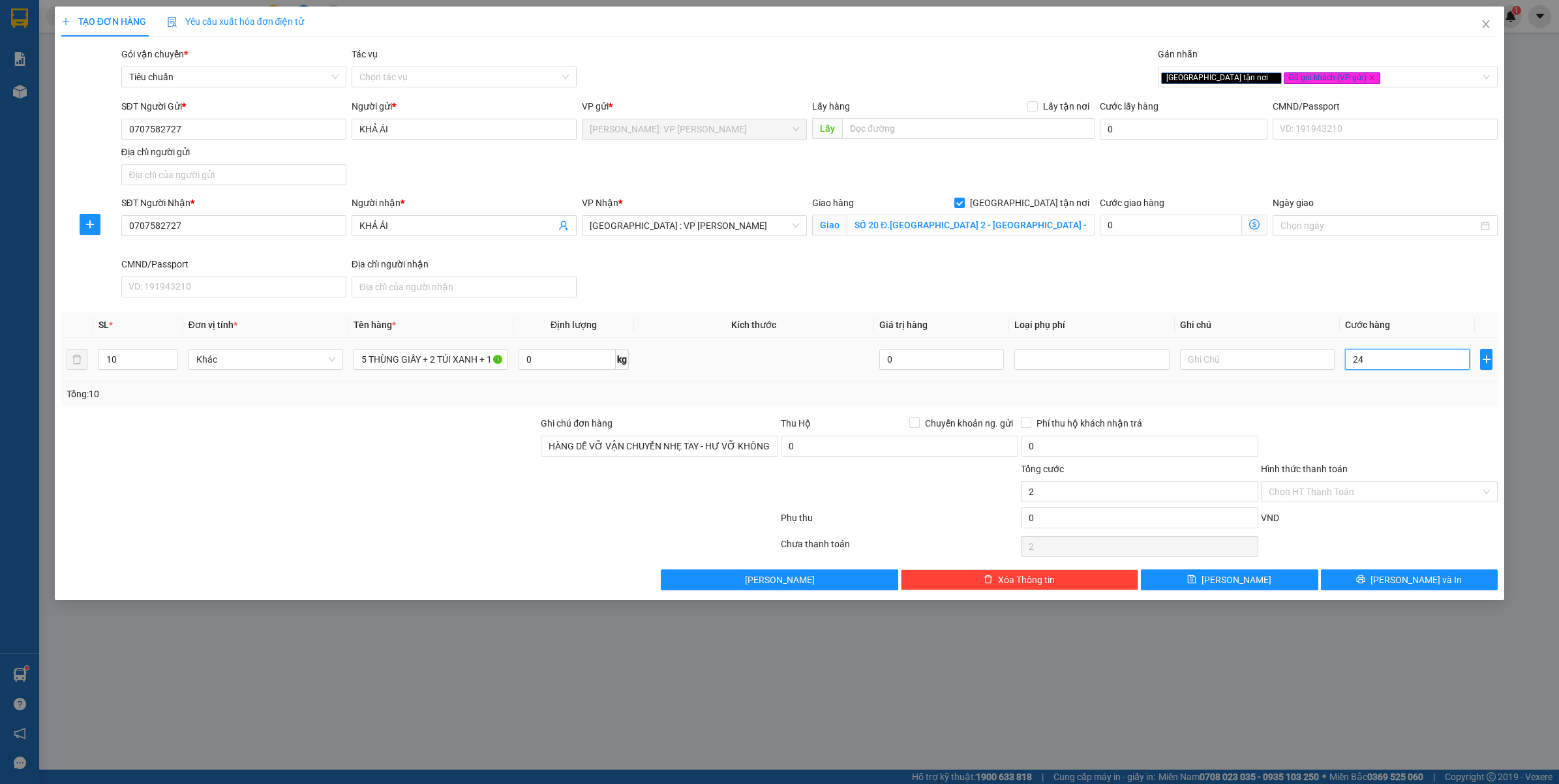
type input "24"
type input "240"
type input "2.400"
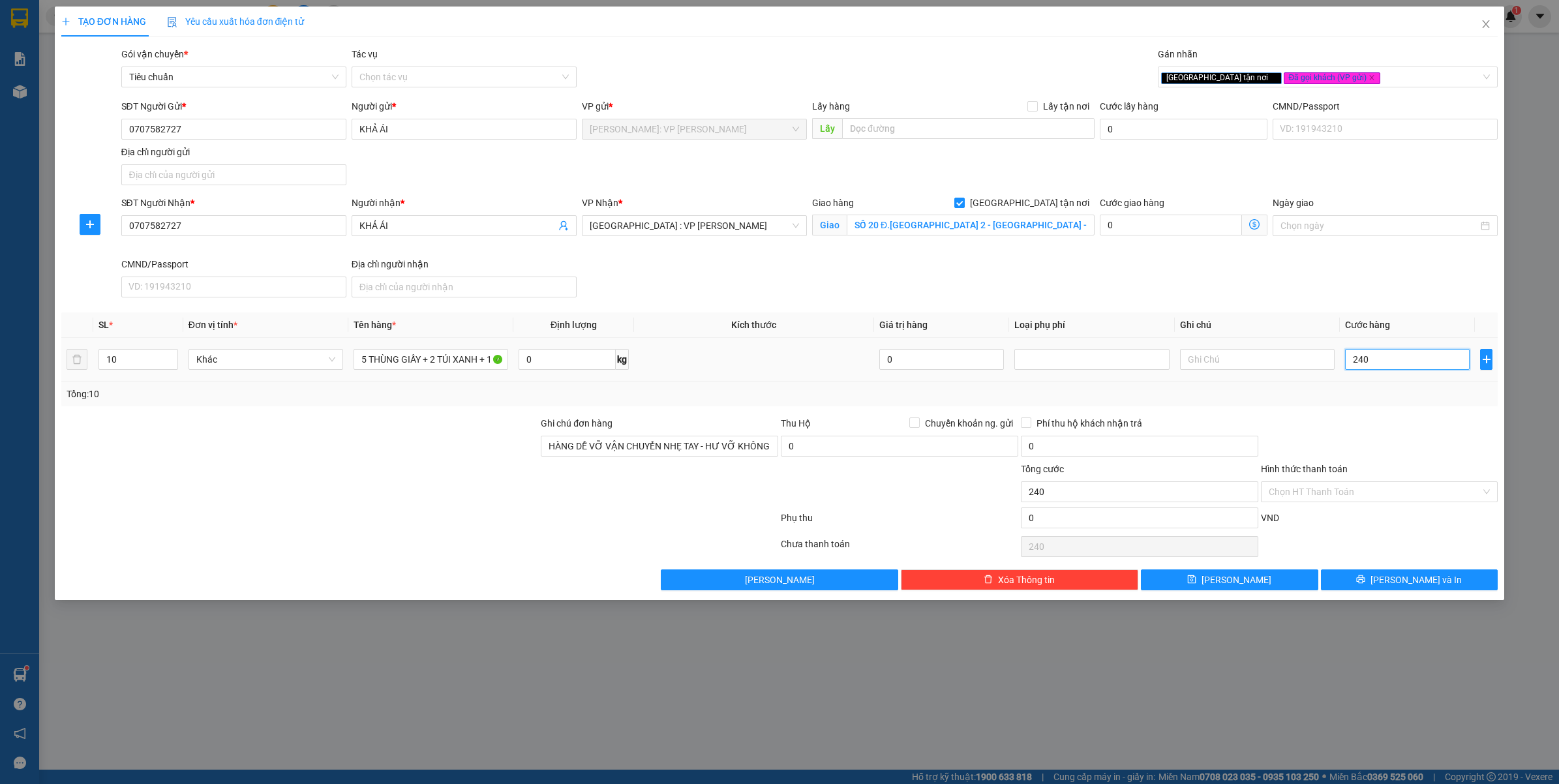
type input "2.400"
click at [1392, 438] on div at bounding box center [1380, 439] width 240 height 45
type input "2.400.000"
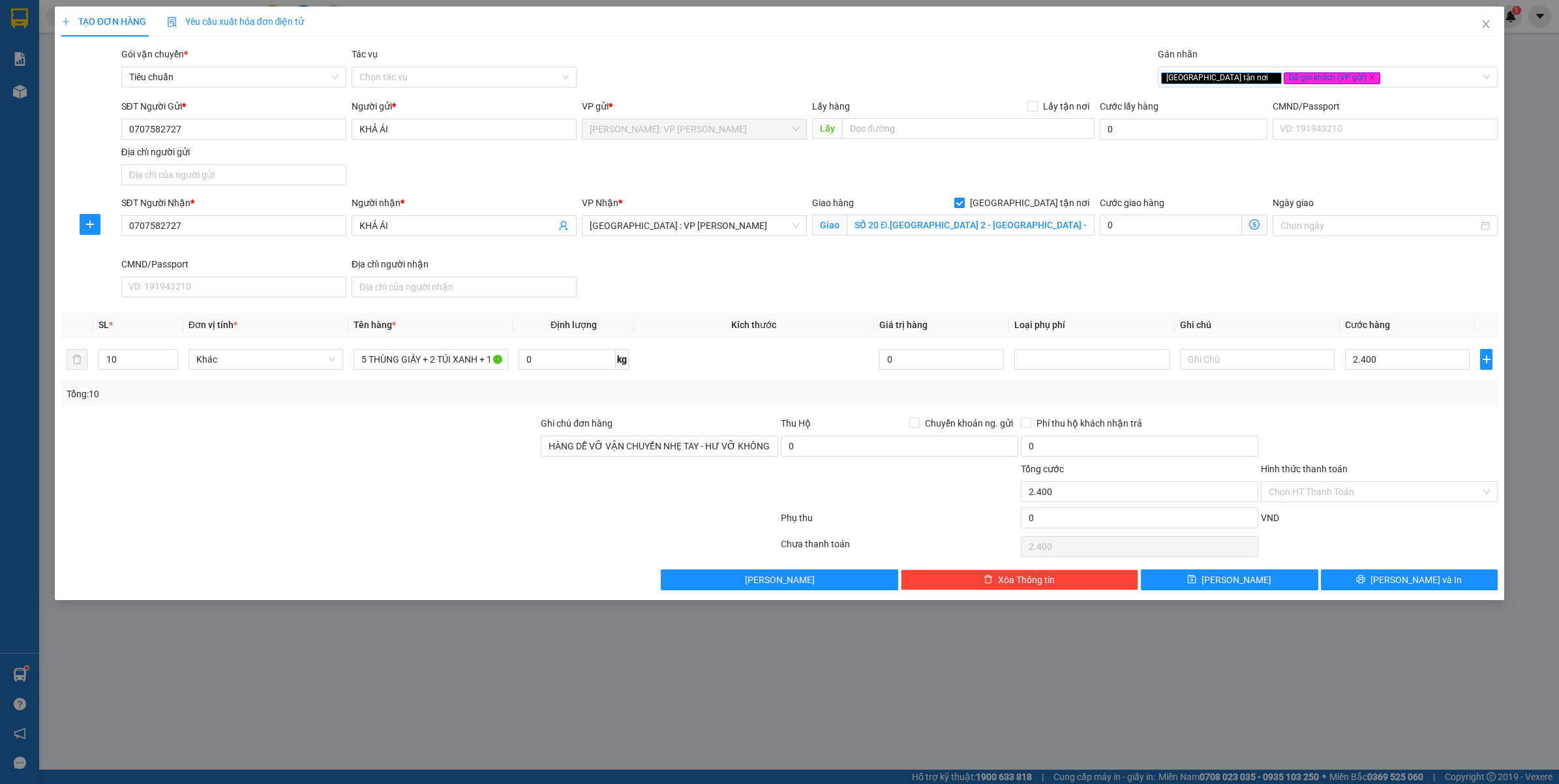
type input "2.400.000"
click at [1341, 431] on div at bounding box center [1380, 439] width 240 height 45
click at [1416, 574] on span "[PERSON_NAME] và In" at bounding box center [1416, 580] width 92 height 14
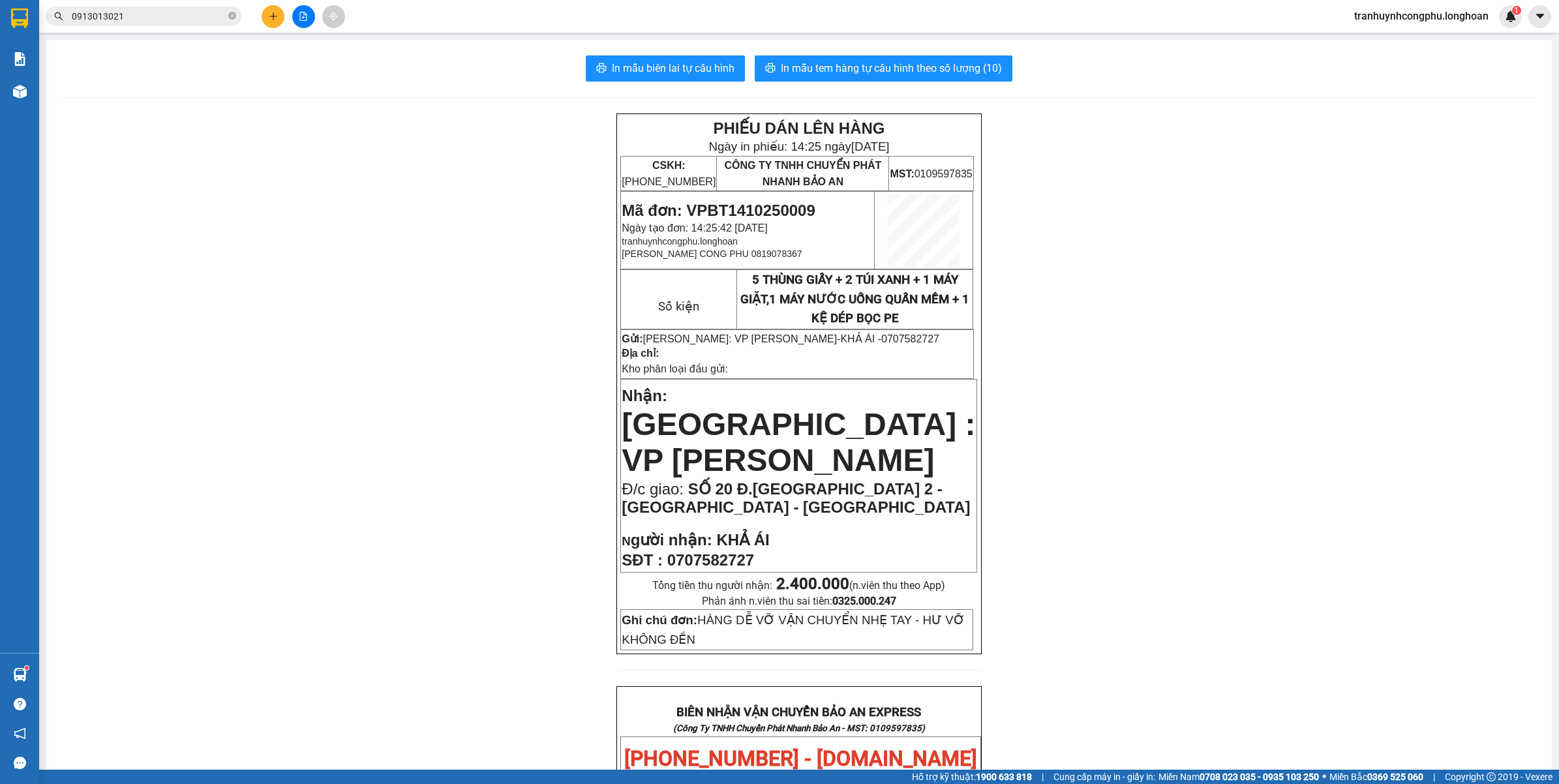
click at [446, 467] on div "PHIẾU DÁN LÊN HÀNG Ngày in phiếu: 14:25 [DATE] CSKH: [PHONE_NUMBER] CÔNG TY TNH…" at bounding box center [799, 788] width 1474 height 1349
click at [966, 70] on span "In mẫu tem hàng tự cấu hình theo số lượng (10)" at bounding box center [891, 68] width 221 height 17
click at [155, 23] on span "0913013021" at bounding box center [143, 17] width 196 height 20
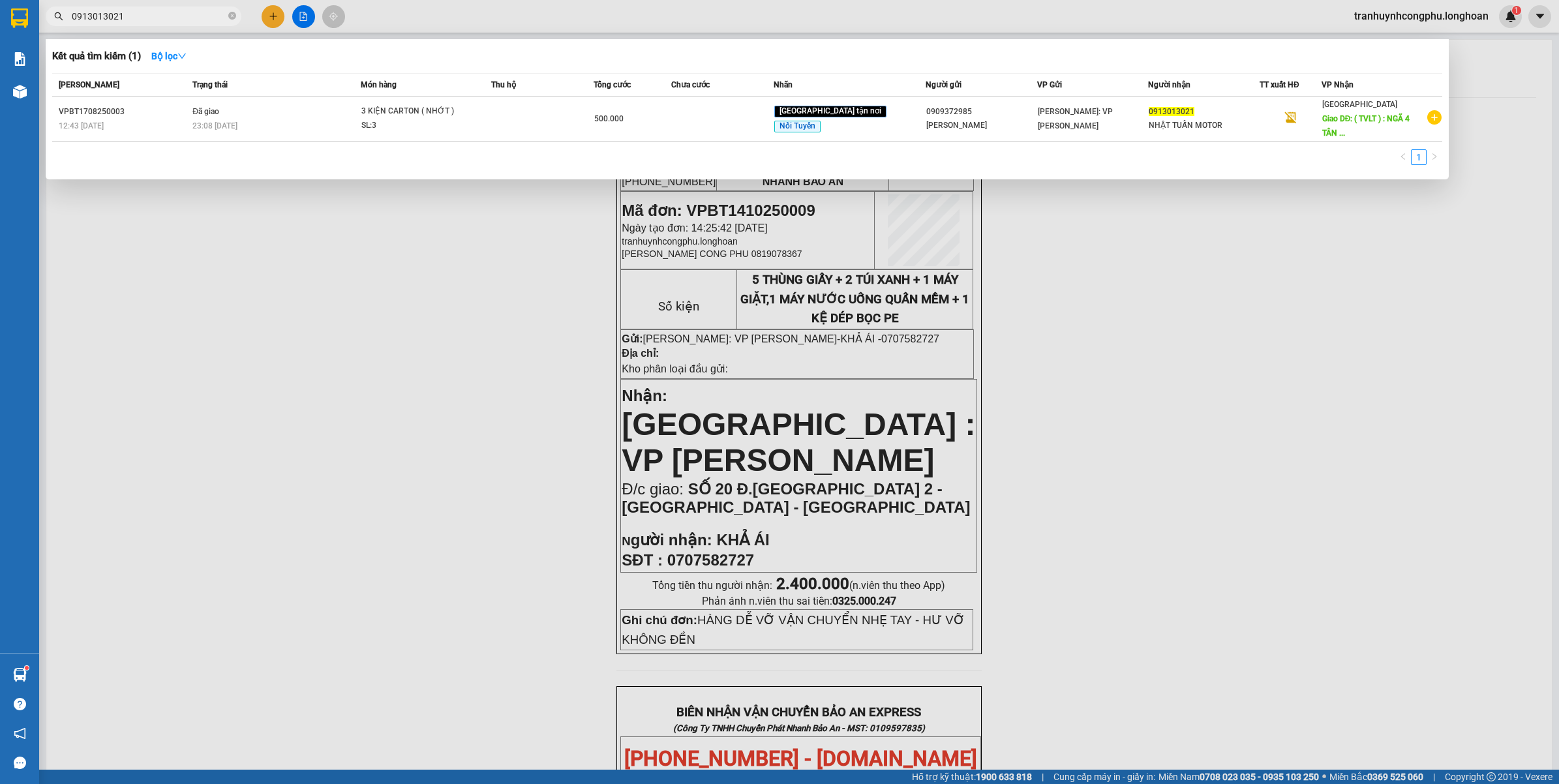
click at [155, 20] on input "0913013021" at bounding box center [148, 16] width 154 height 14
click at [155, 14] on input "0913013021" at bounding box center [148, 16] width 154 height 14
click at [154, 14] on input "0913013021" at bounding box center [148, 16] width 154 height 14
paste input "8882954"
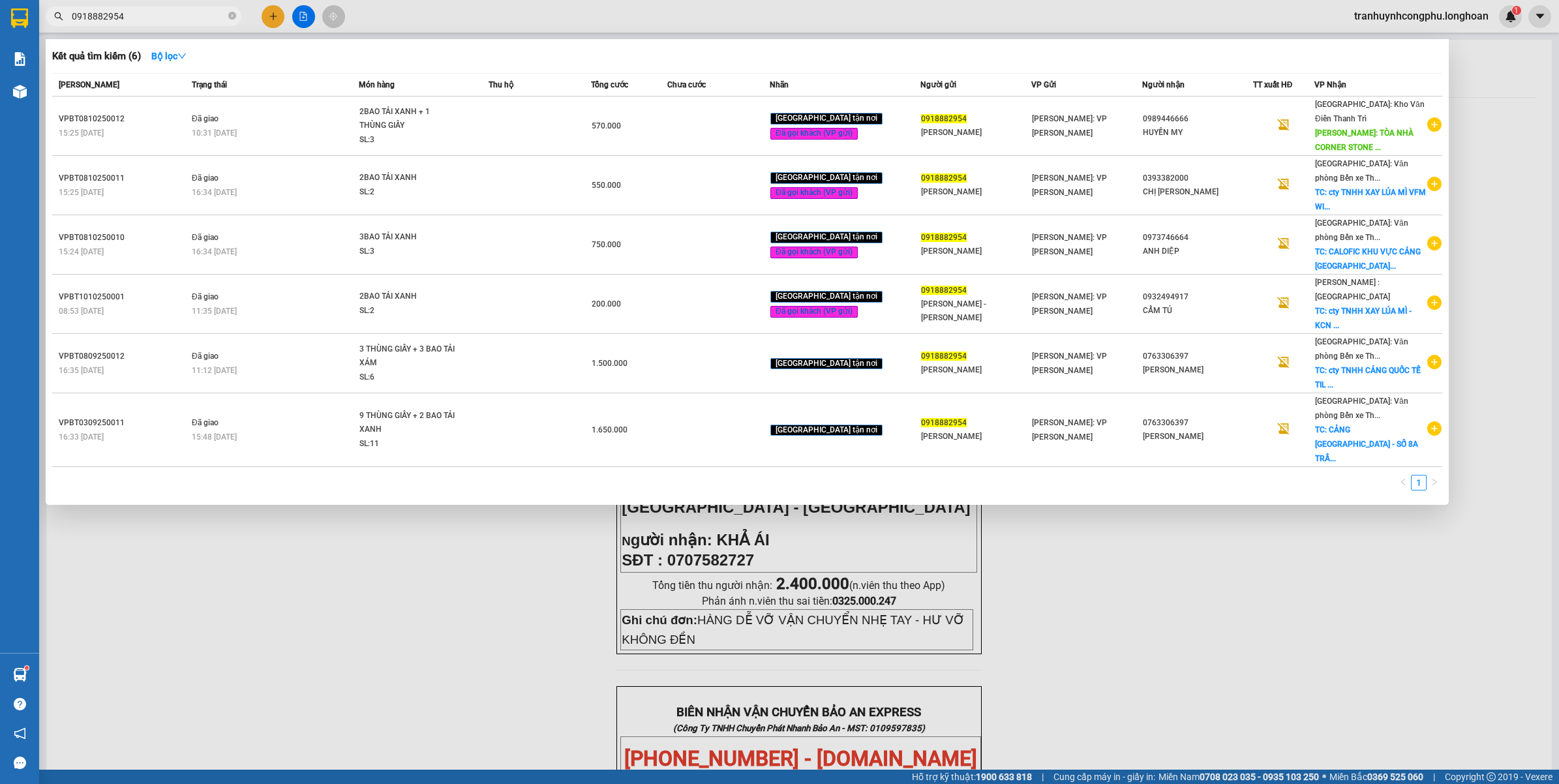
type input "0918882954"
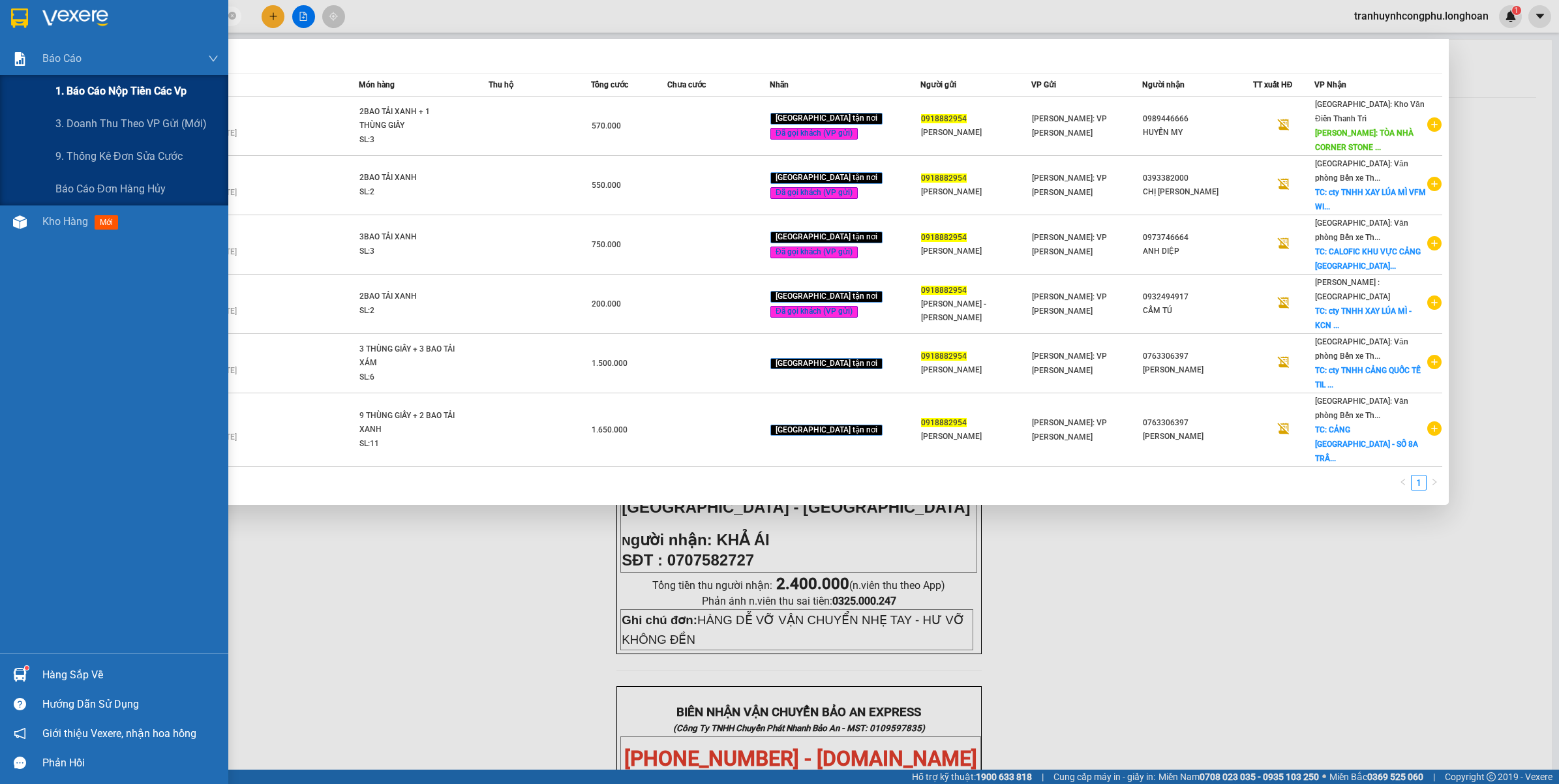
click at [79, 86] on span "1. Báo cáo nộp tiền các vp" at bounding box center [120, 91] width 131 height 17
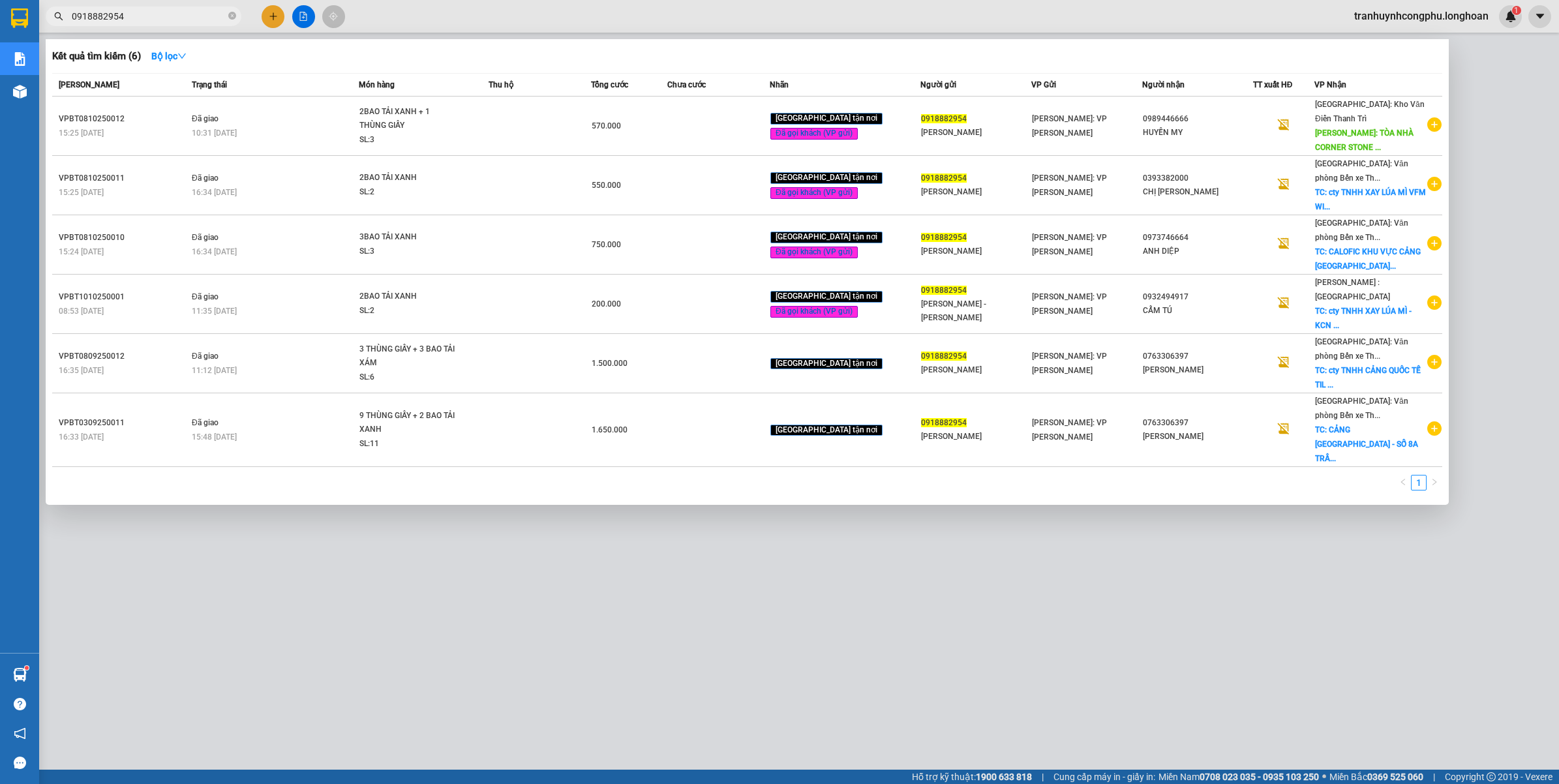
click at [243, 630] on div at bounding box center [779, 392] width 1559 height 784
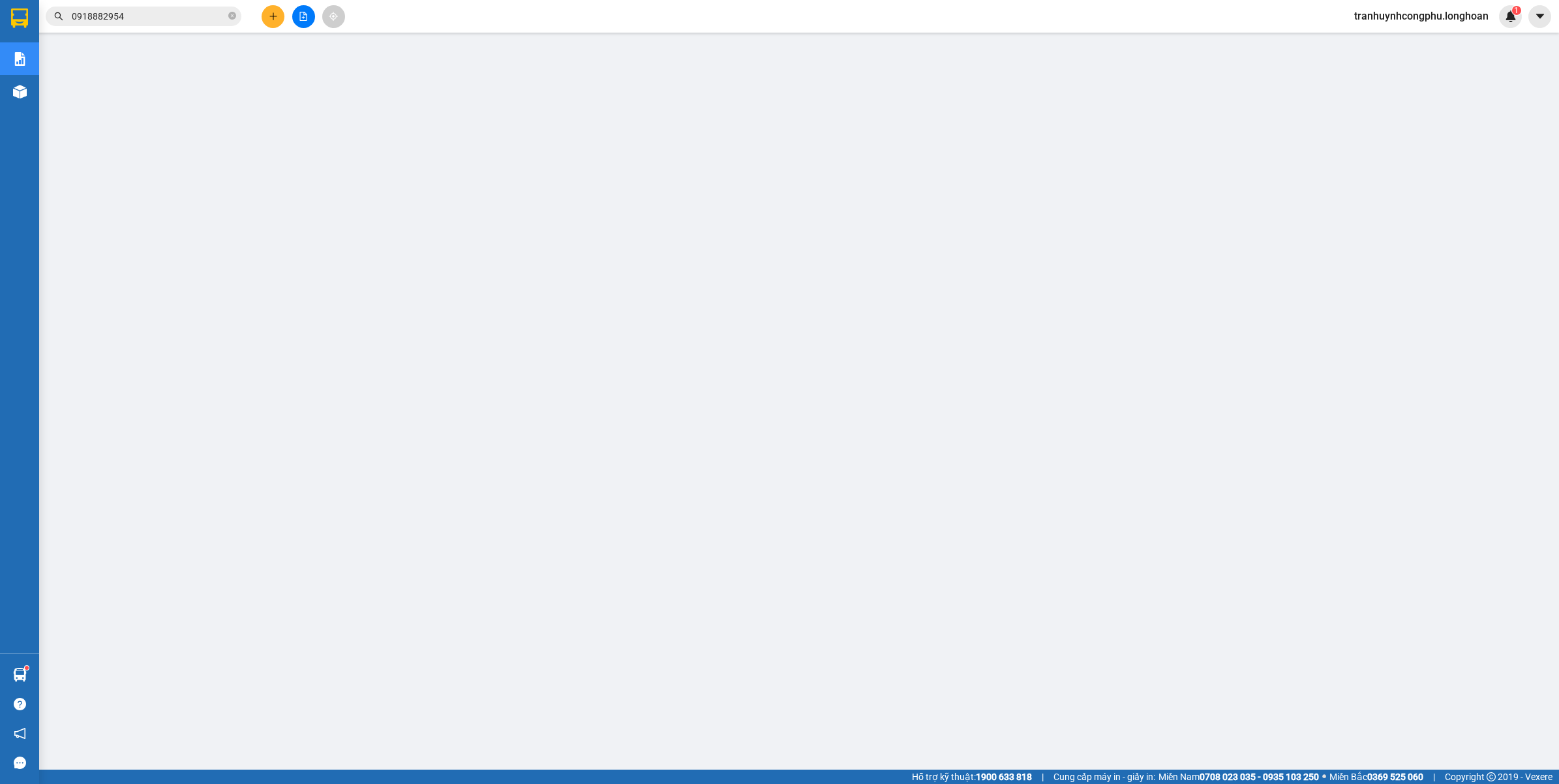
click at [270, 23] on button at bounding box center [273, 17] width 23 height 23
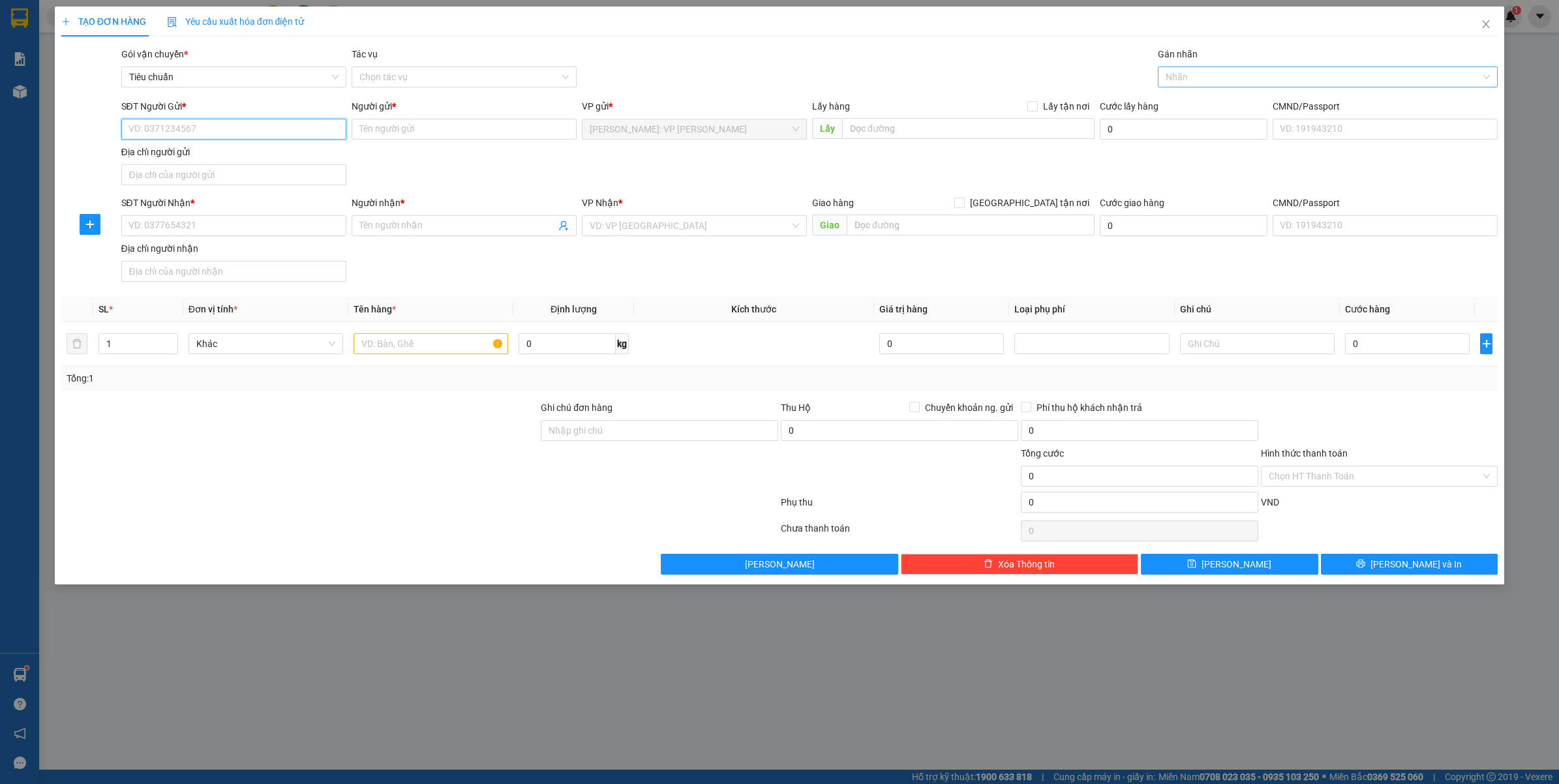
click at [1202, 85] on div at bounding box center [1322, 76] width 321 height 16
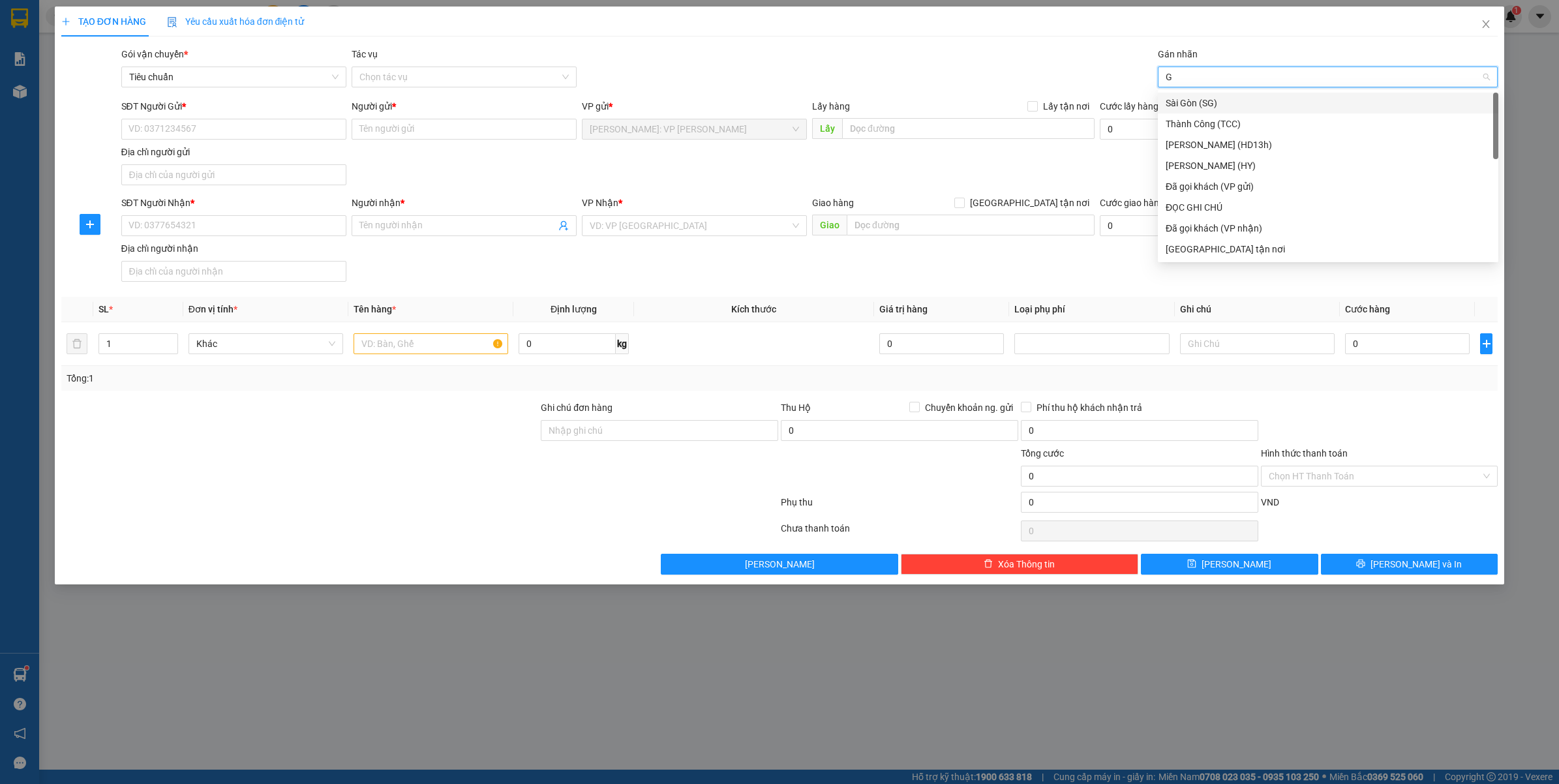
type input "GT"
click at [1058, 203] on span "[GEOGRAPHIC_DATA] tận nơi" at bounding box center [1029, 203] width 129 height 14
click at [964, 203] on input "[GEOGRAPHIC_DATA] tận nơi" at bounding box center [959, 202] width 9 height 9
checkbox input "true"
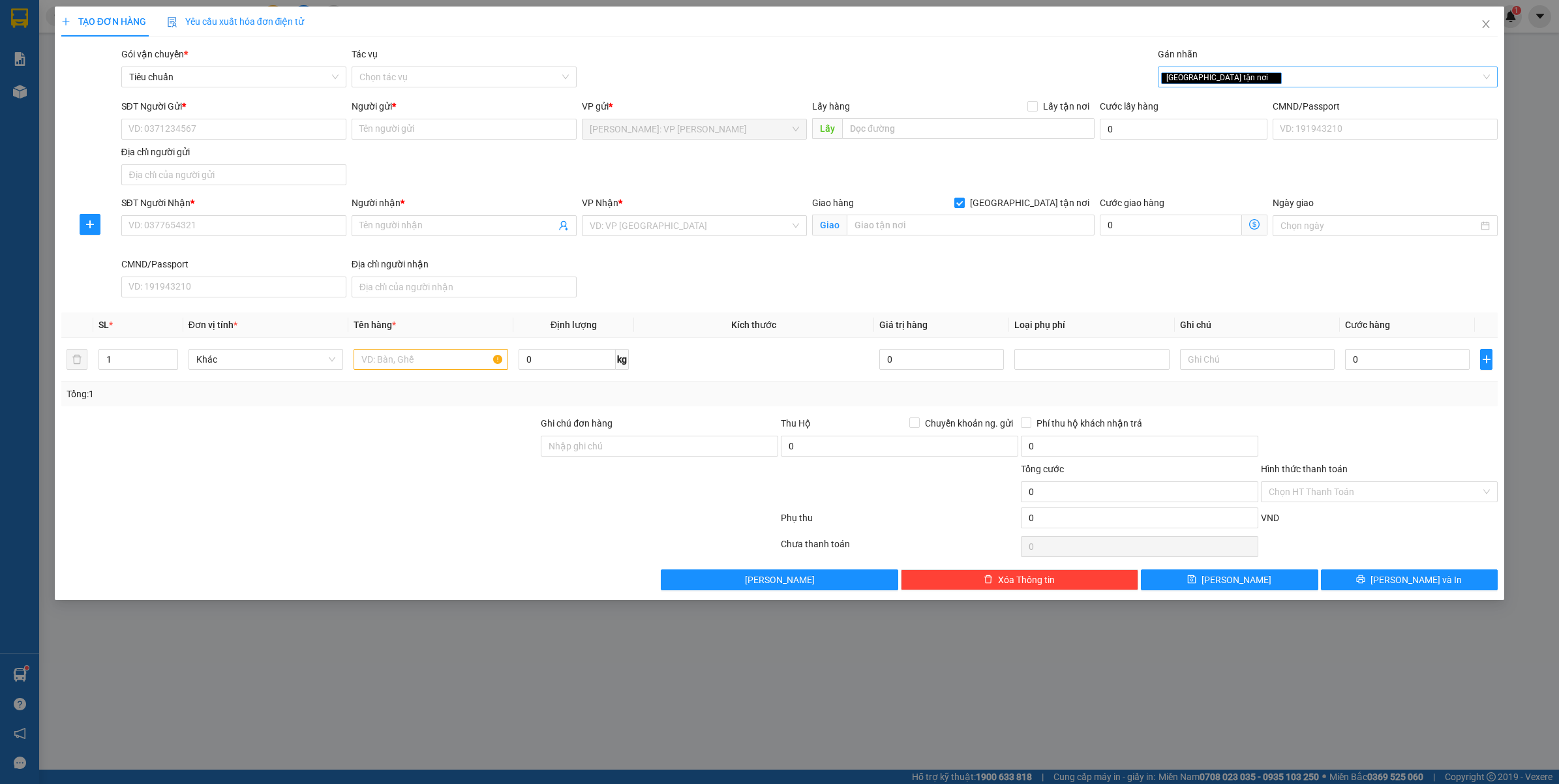
click at [1264, 77] on div "[GEOGRAPHIC_DATA] tận nơi" at bounding box center [1322, 76] width 321 height 16
type input "D"
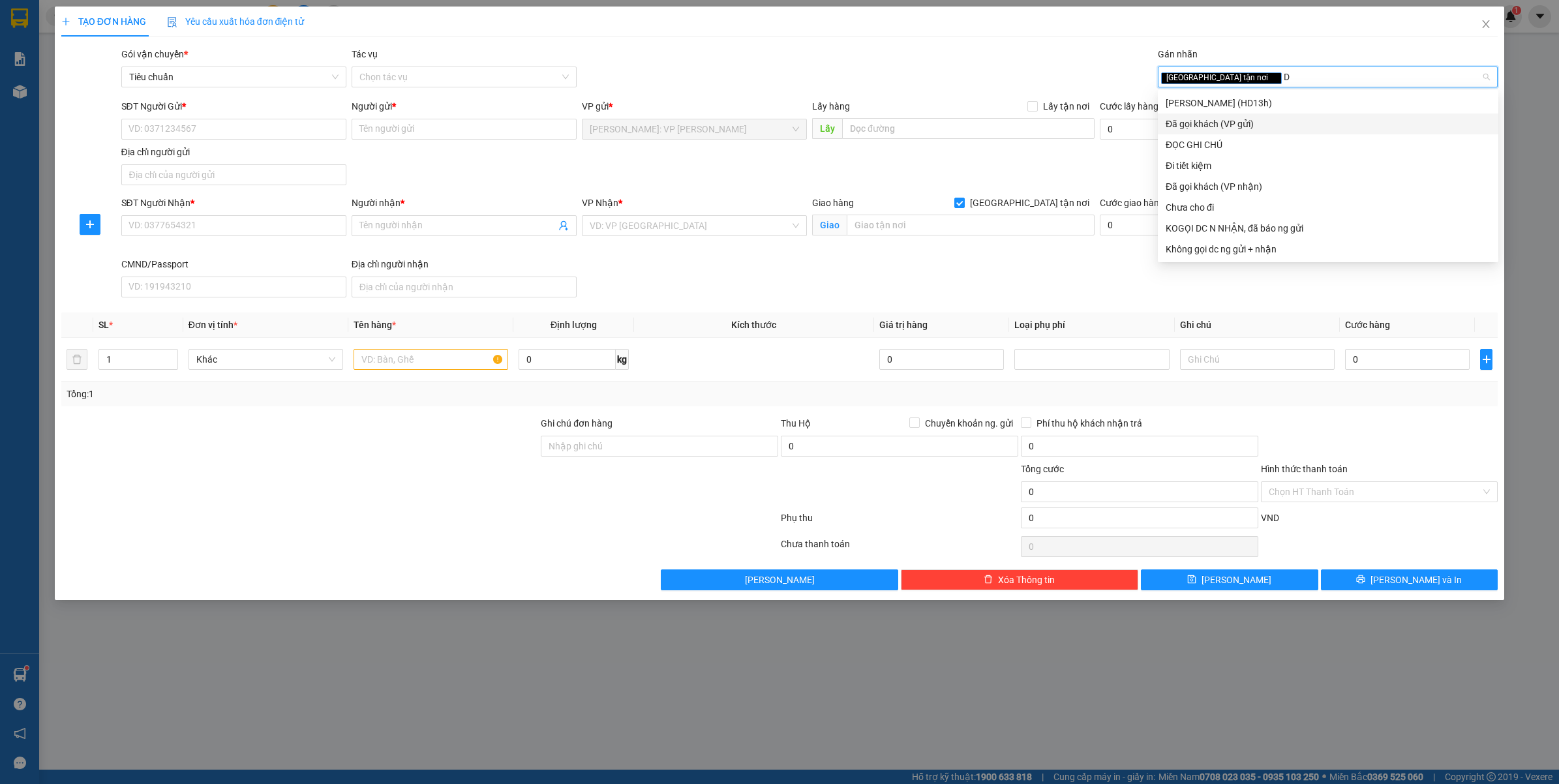
drag, startPoint x: 1210, startPoint y: 120, endPoint x: 1144, endPoint y: 157, distance: 75.7
click at [1209, 121] on div "Đã gọi khách (VP gửi)" at bounding box center [1328, 123] width 325 height 14
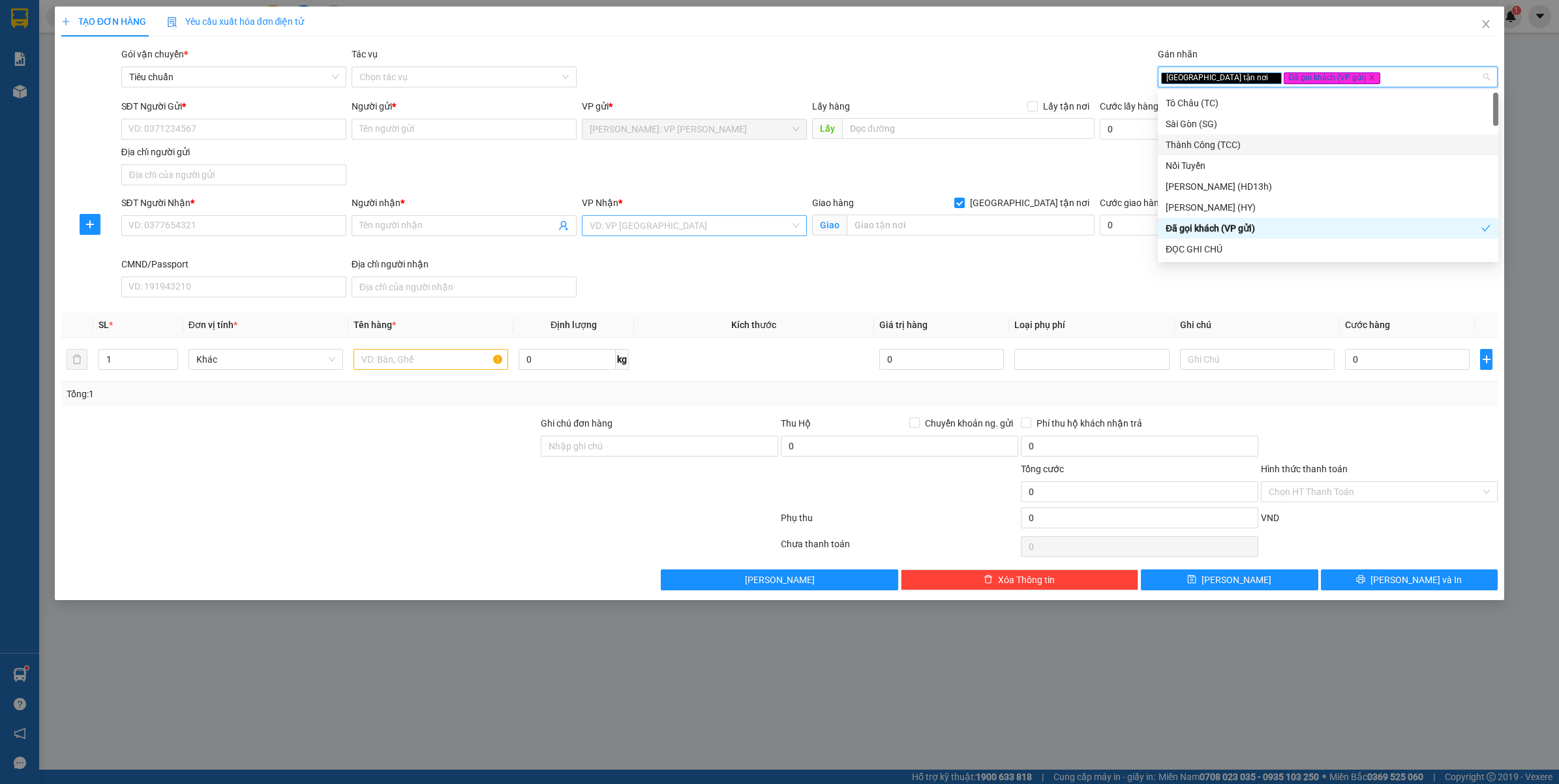
click at [663, 233] on input "search" at bounding box center [690, 226] width 201 height 20
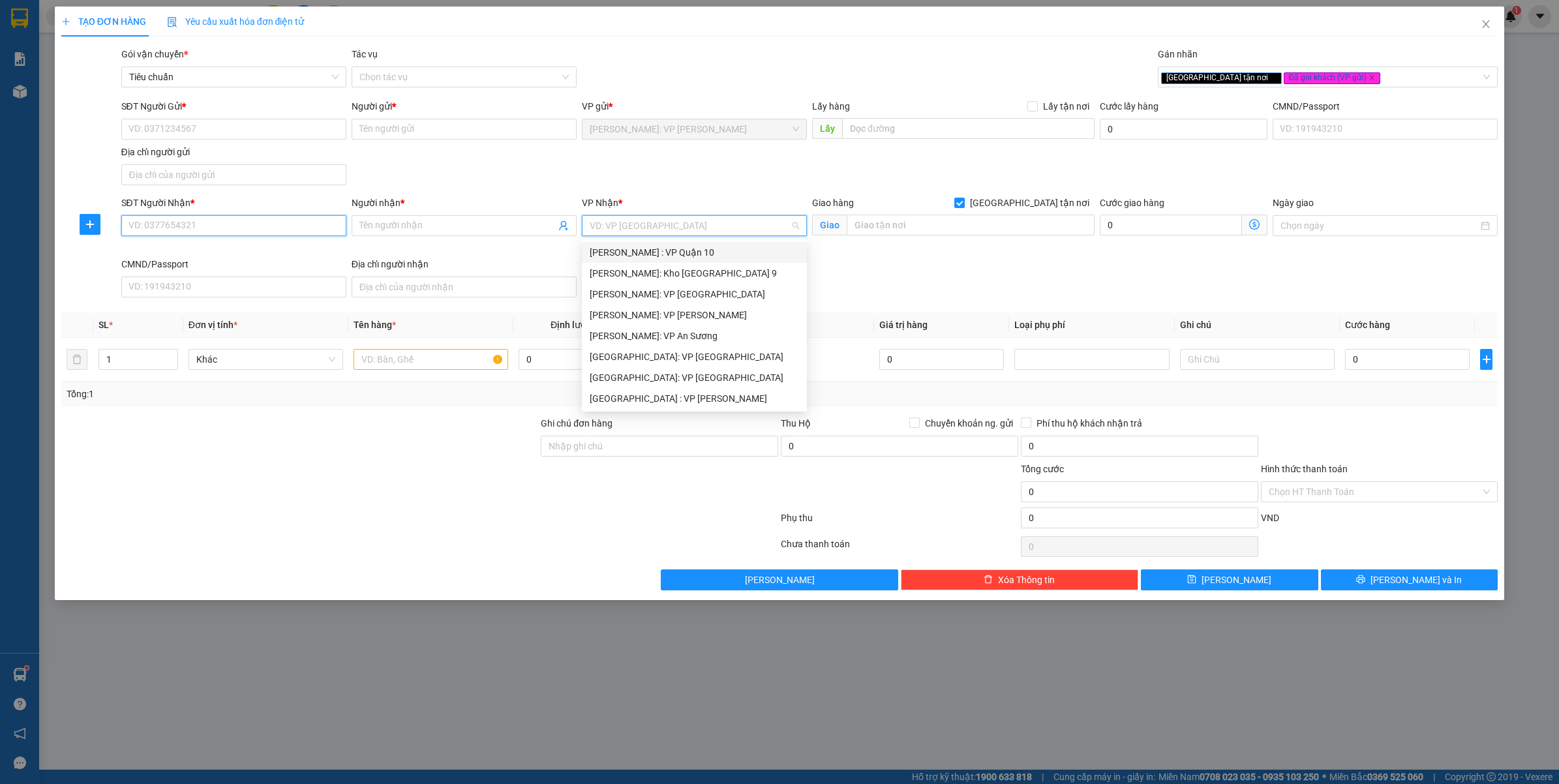
click at [274, 233] on input "SĐT Người Nhận *" at bounding box center [233, 226] width 225 height 21
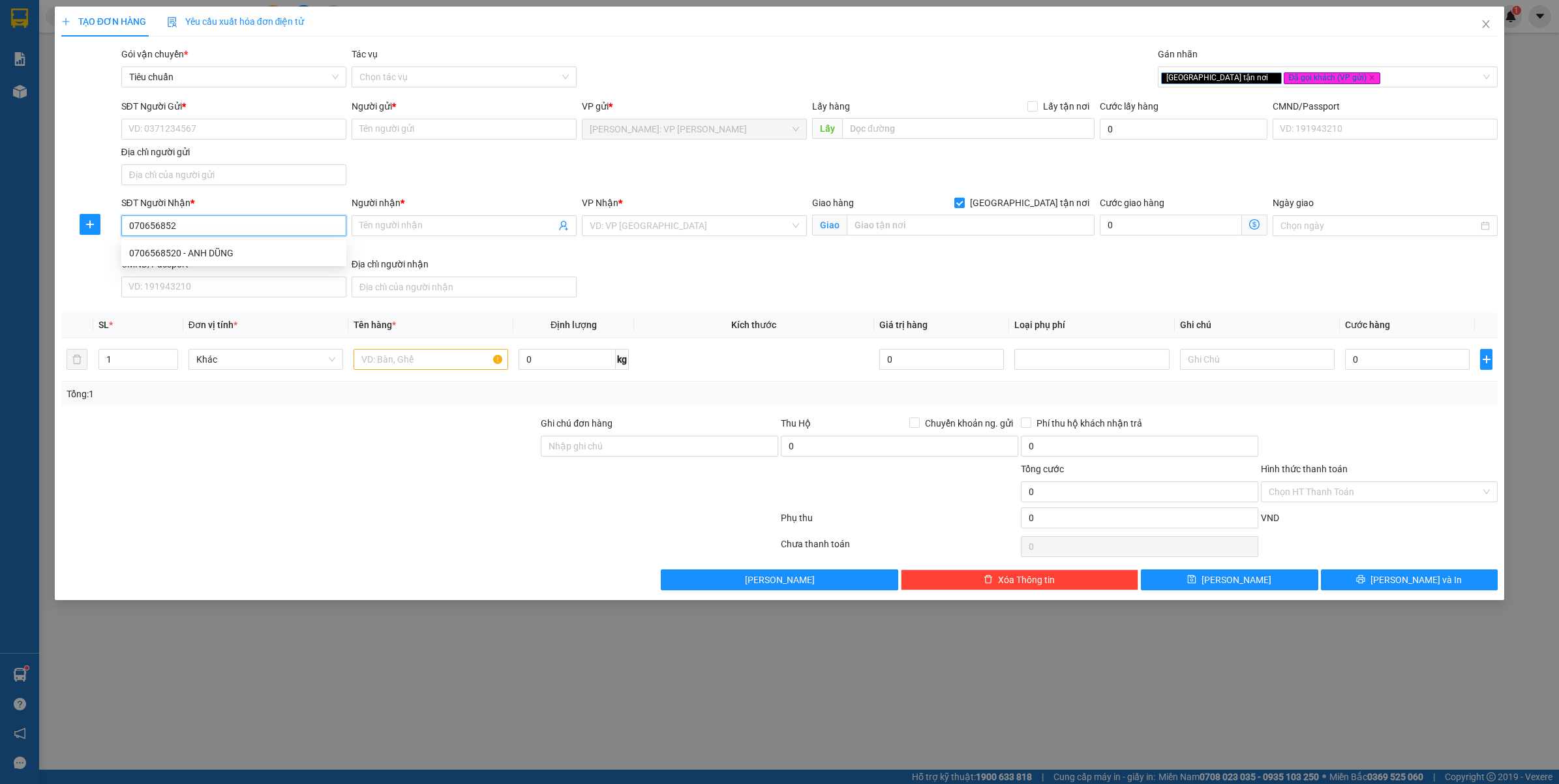
type input "0706568520"
click at [245, 246] on div "0706568520 - ANH DŨNG" at bounding box center [234, 253] width 210 height 14
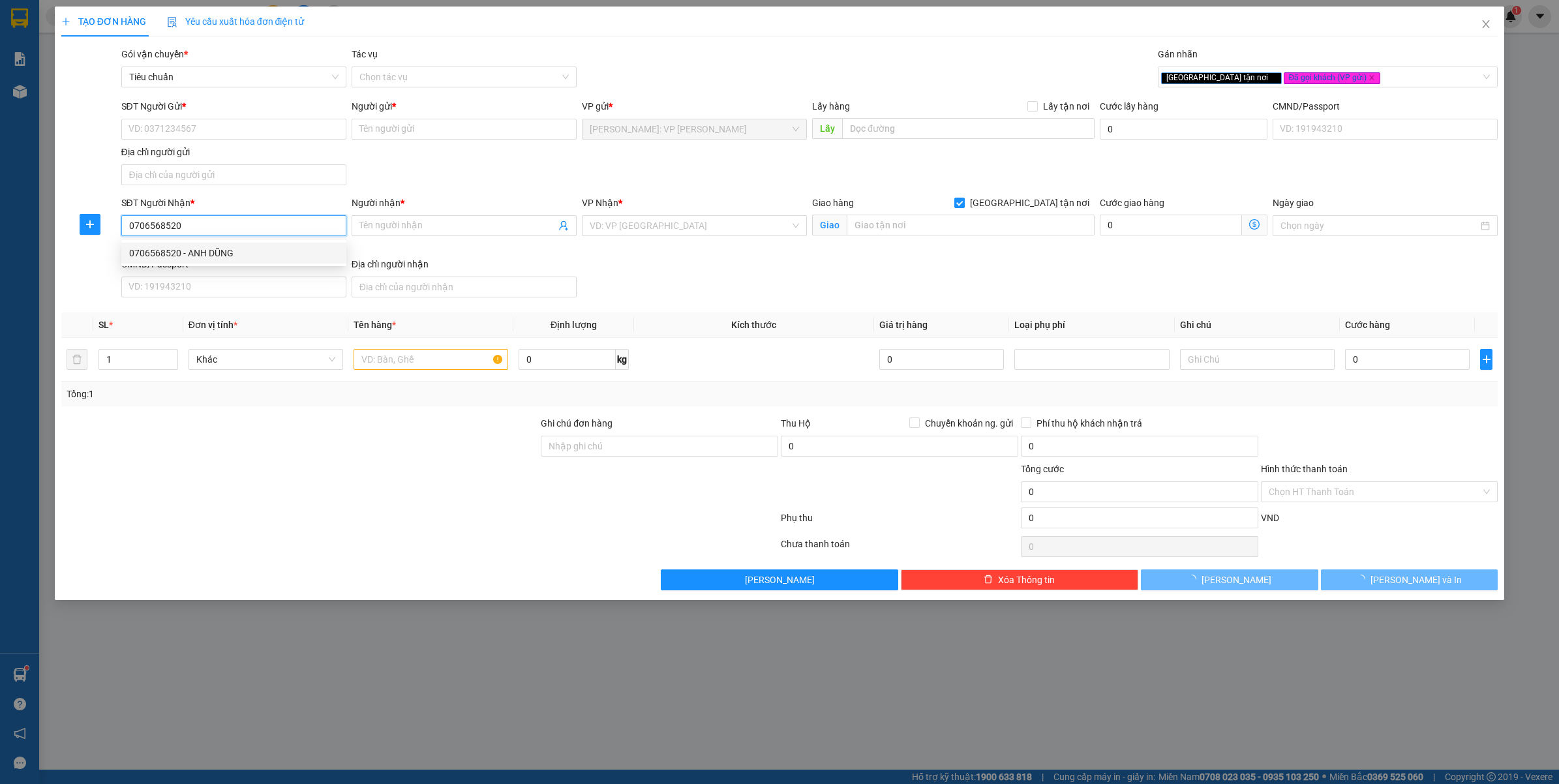
type input "ANH DŨNG"
type input "SỐ 9 ĐƯỜNG SA HÔ - F.HÙNG THẮNG - [GEOGRAPHIC_DATA] - [GEOGRAPHIC_DATA]"
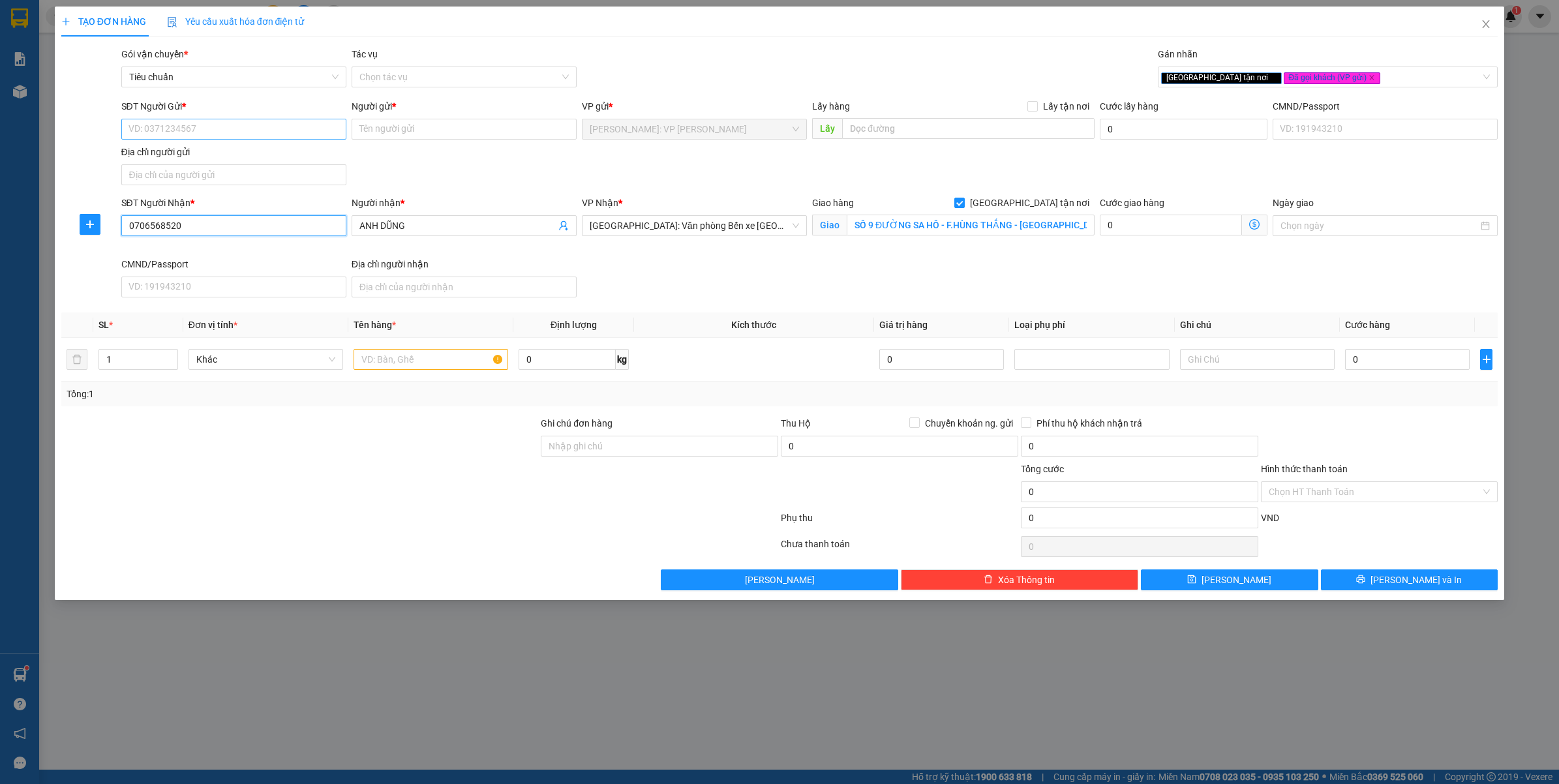
type input "0706568520"
click at [225, 120] on input "SĐT Người Gửi *" at bounding box center [233, 129] width 225 height 21
click at [210, 157] on div "0393415996 - CHÚ AN" at bounding box center [234, 155] width 210 height 14
type input "0393415996"
type input "CHÚ AN"
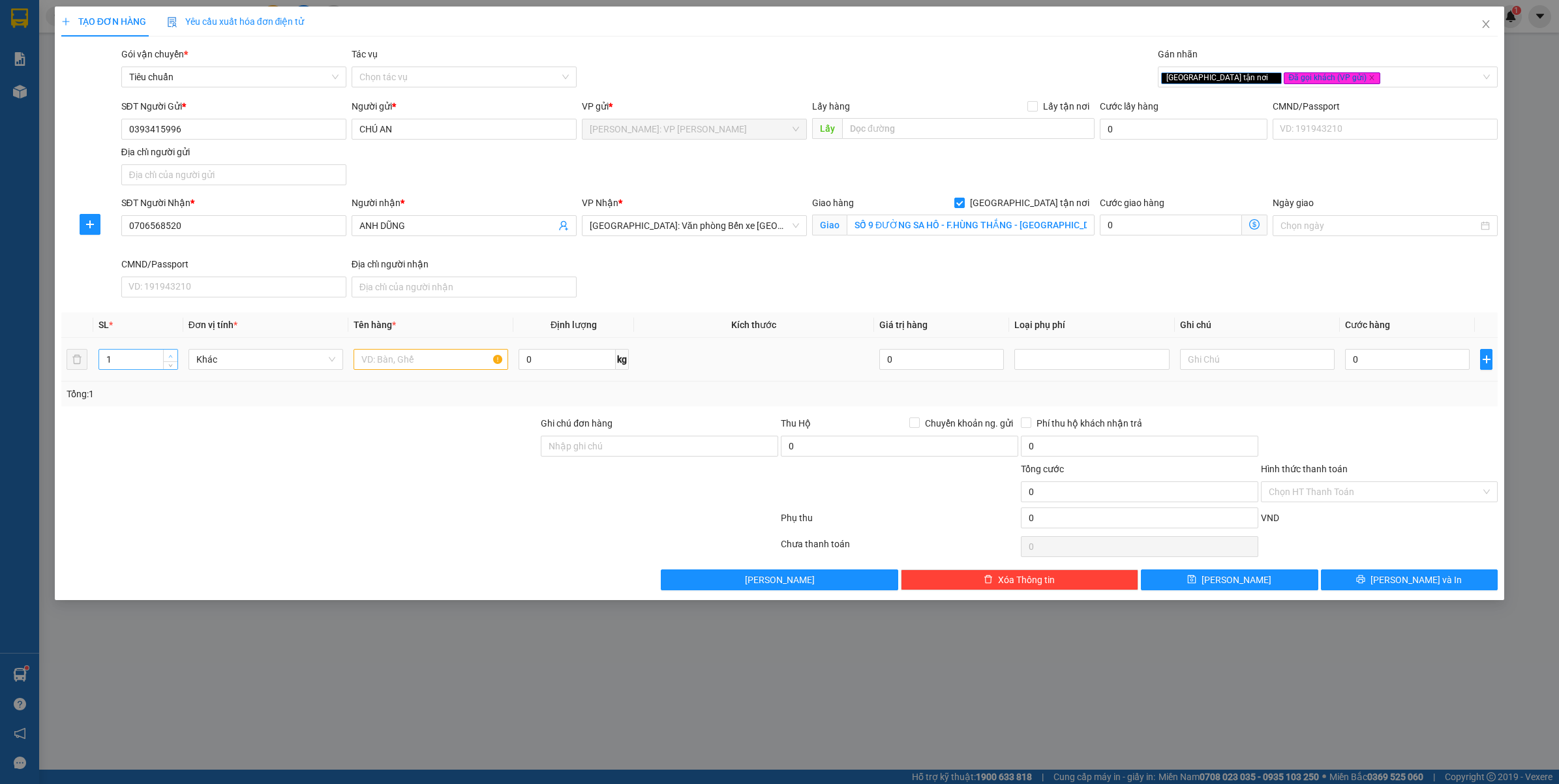
click at [170, 353] on span "up" at bounding box center [171, 356] width 8 height 8
type input "2"
click at [412, 353] on input "text" at bounding box center [431, 359] width 154 height 21
type input "1BAO TẢI TRẮNG, 1BAO TẢI XANH ( SẮT )"
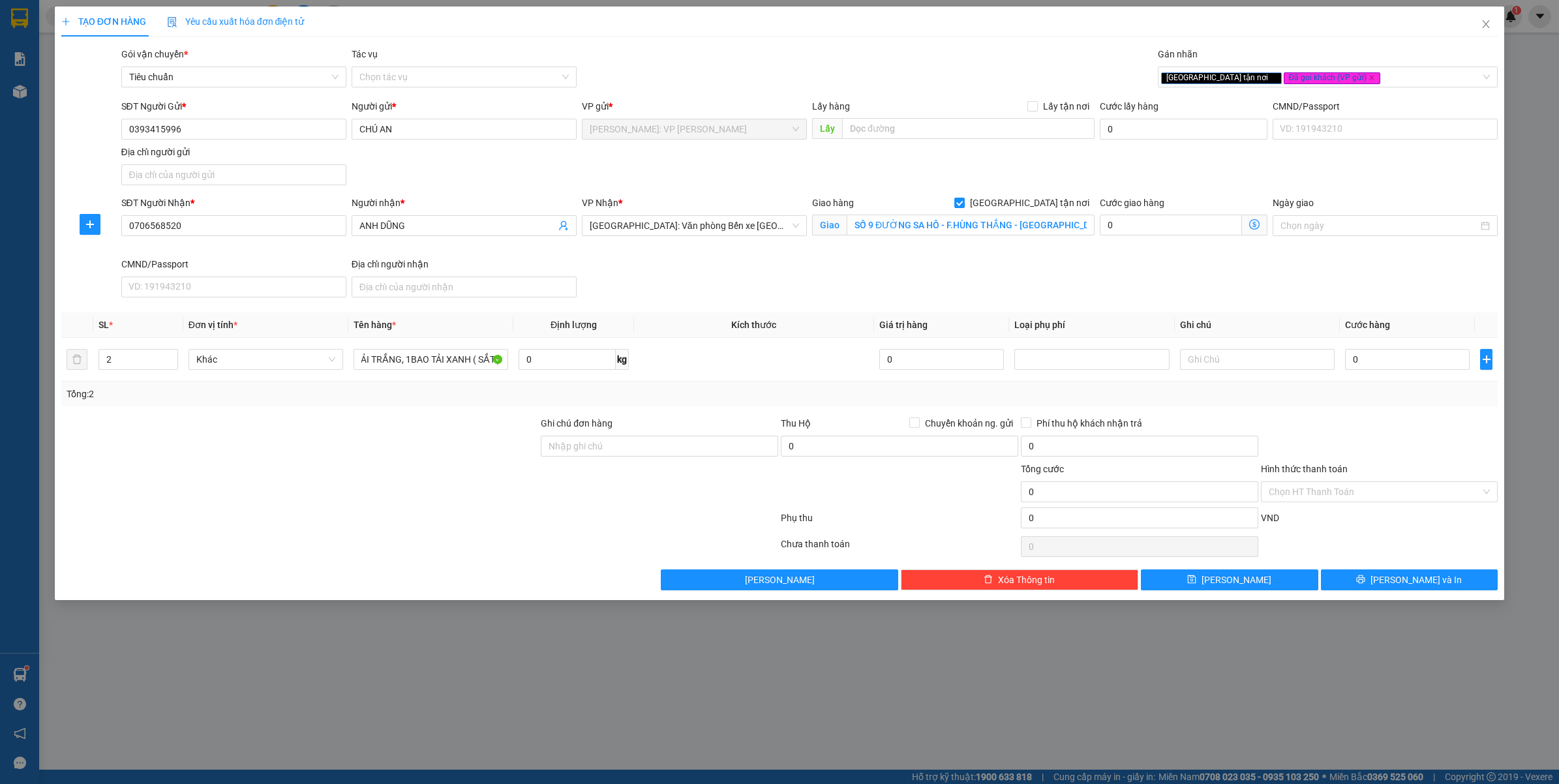
click at [441, 535] on div at bounding box center [419, 546] width 719 height 26
click at [556, 447] on input "Ghi chú đơn hàng" at bounding box center [659, 446] width 238 height 21
click at [331, 510] on div at bounding box center [419, 520] width 719 height 26
click at [1393, 359] on input "0" at bounding box center [1408, 359] width 125 height 21
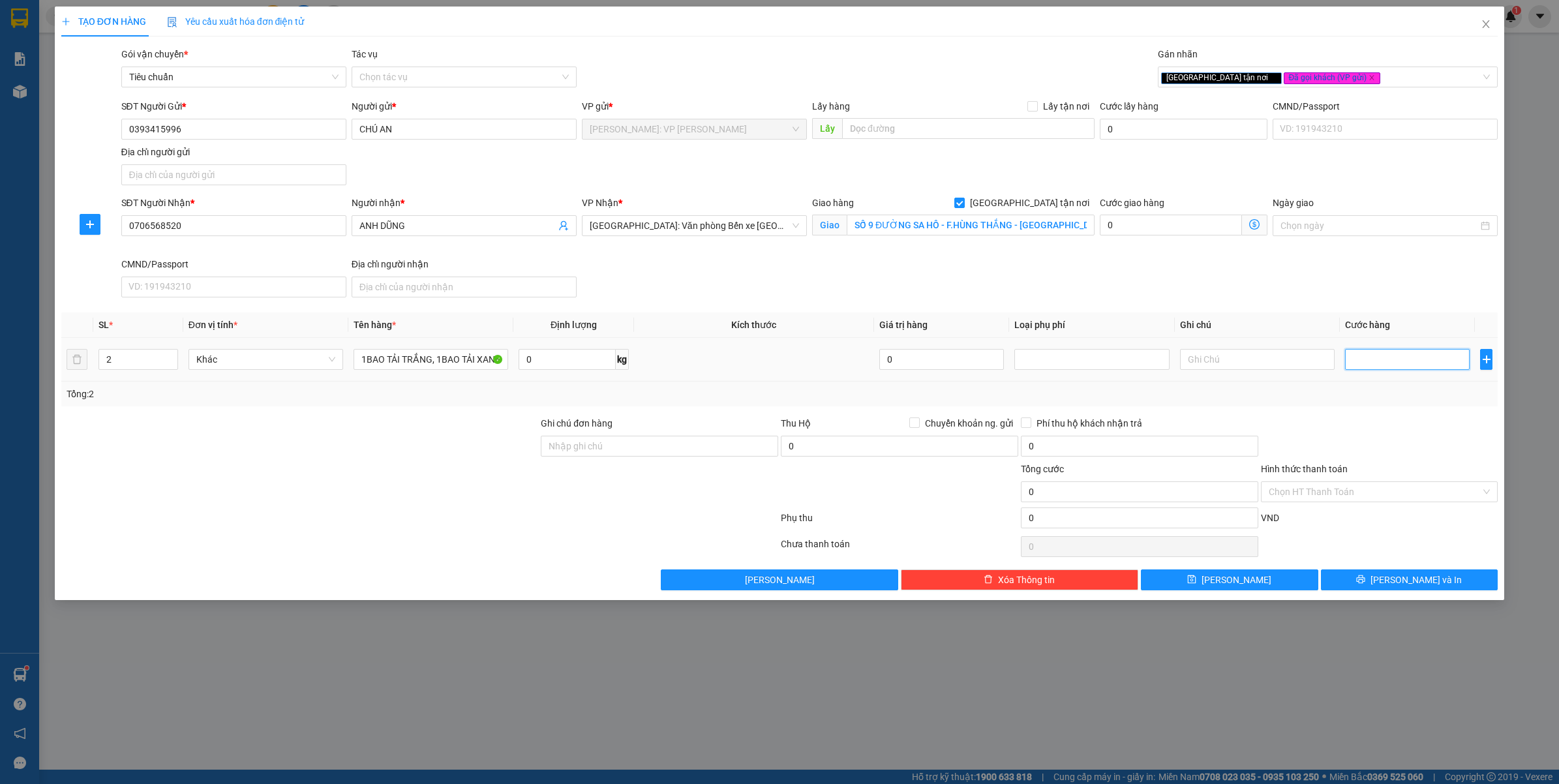
type input "5"
type input "52"
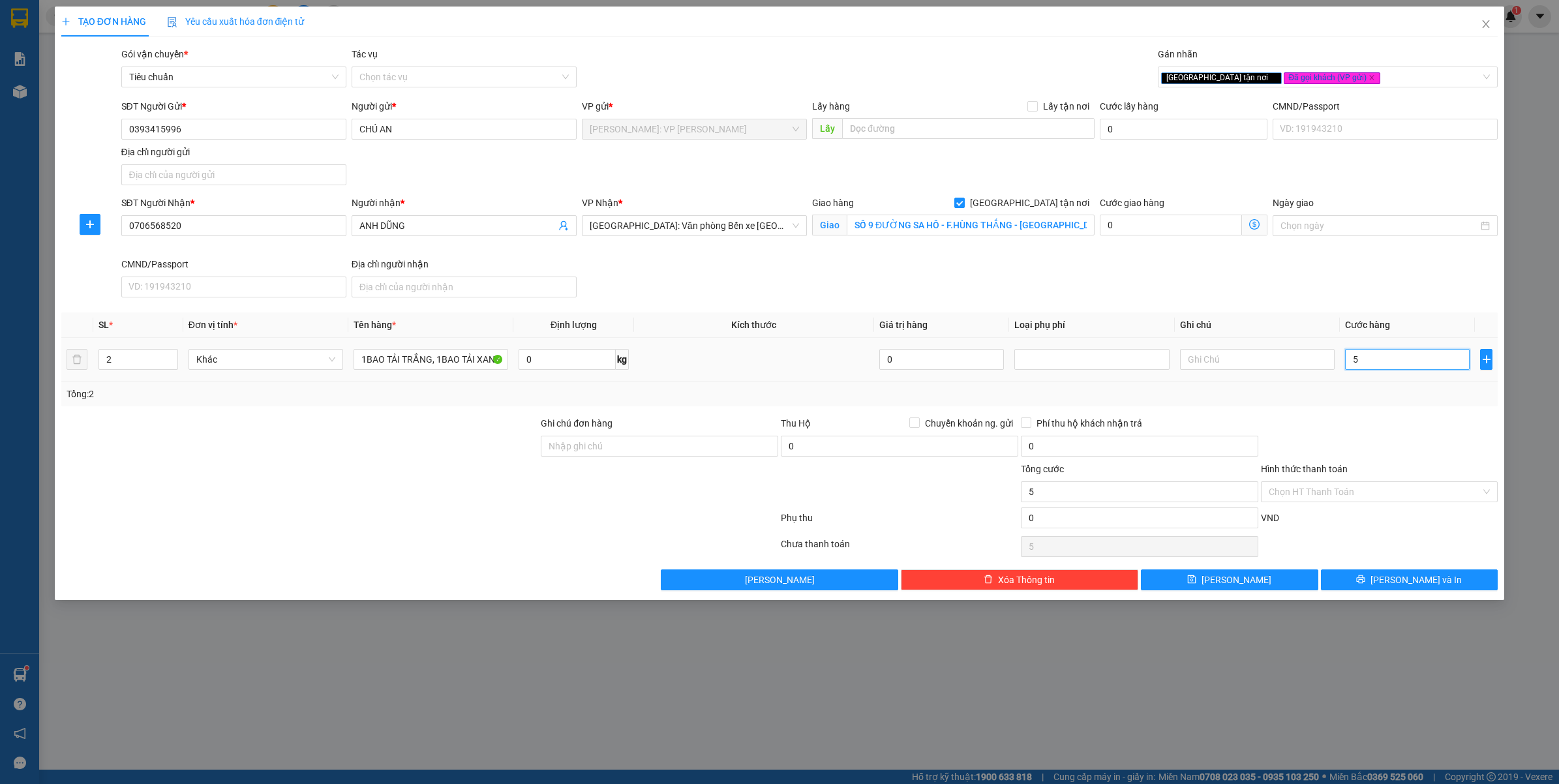
type input "52"
type input "520"
click at [1373, 397] on div "Tổng: 2" at bounding box center [780, 394] width 1427 height 14
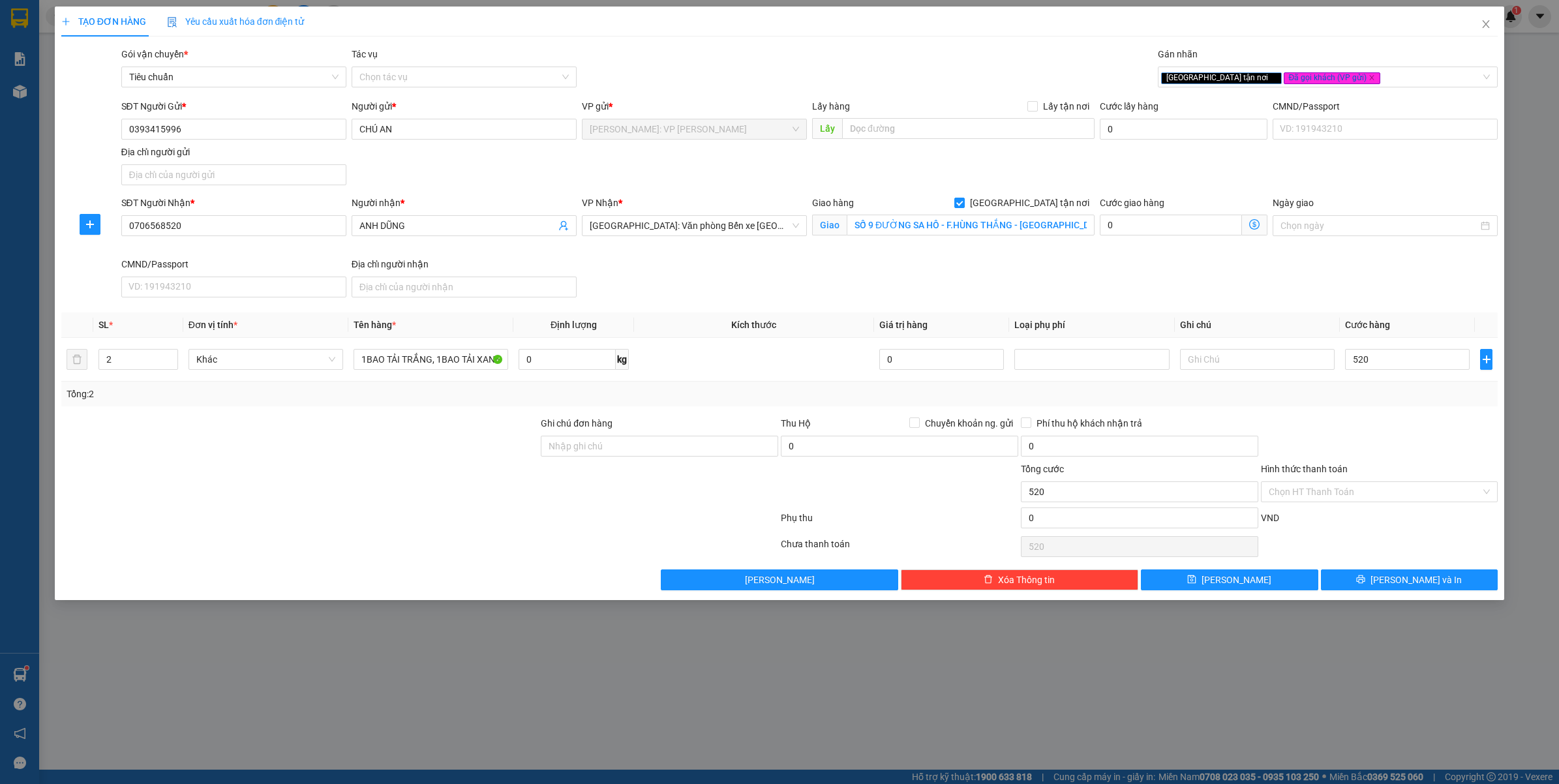
type input "520.000"
click at [1402, 582] on span "[PERSON_NAME] và In" at bounding box center [1416, 580] width 92 height 14
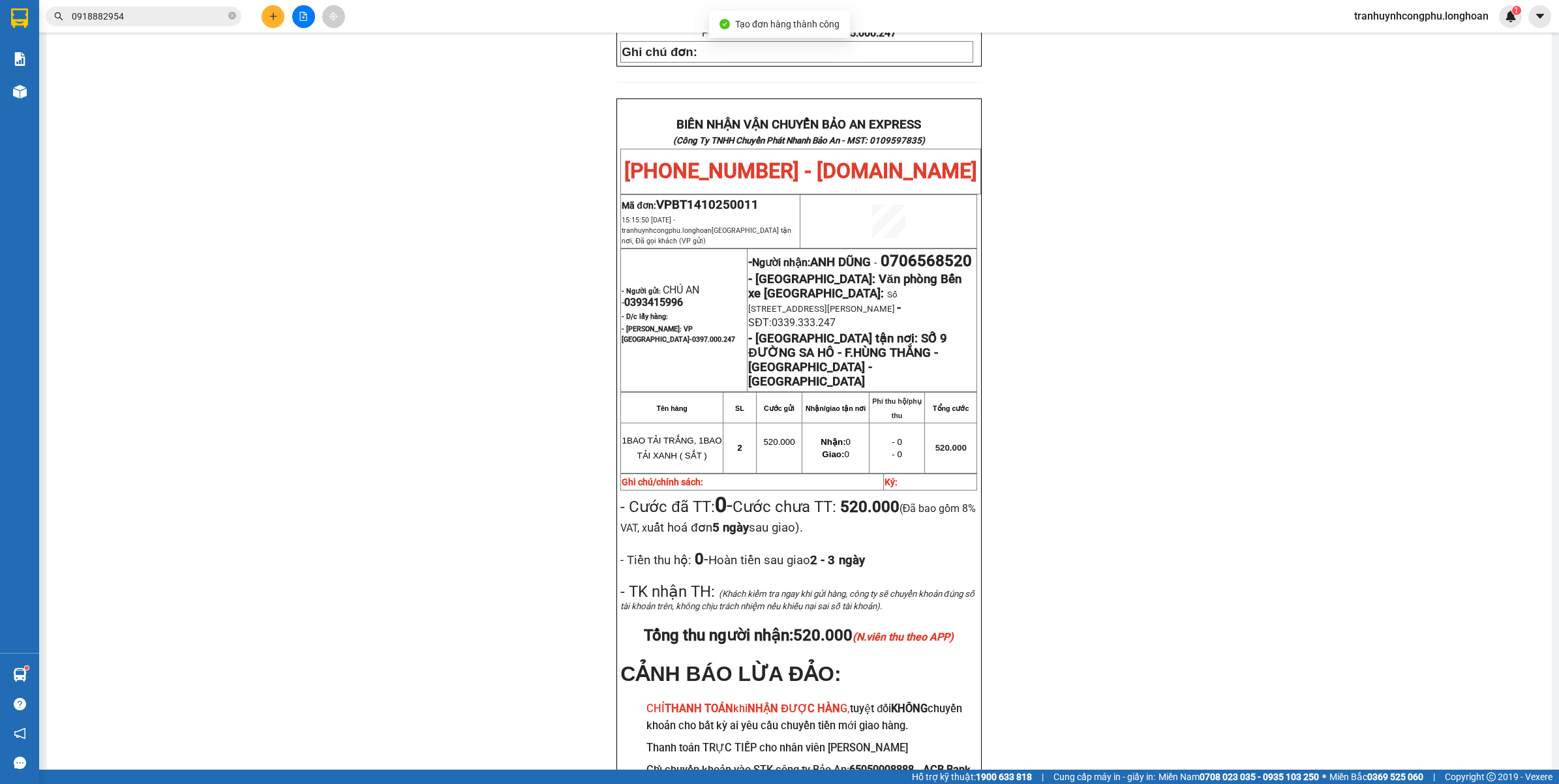
scroll to position [627, 0]
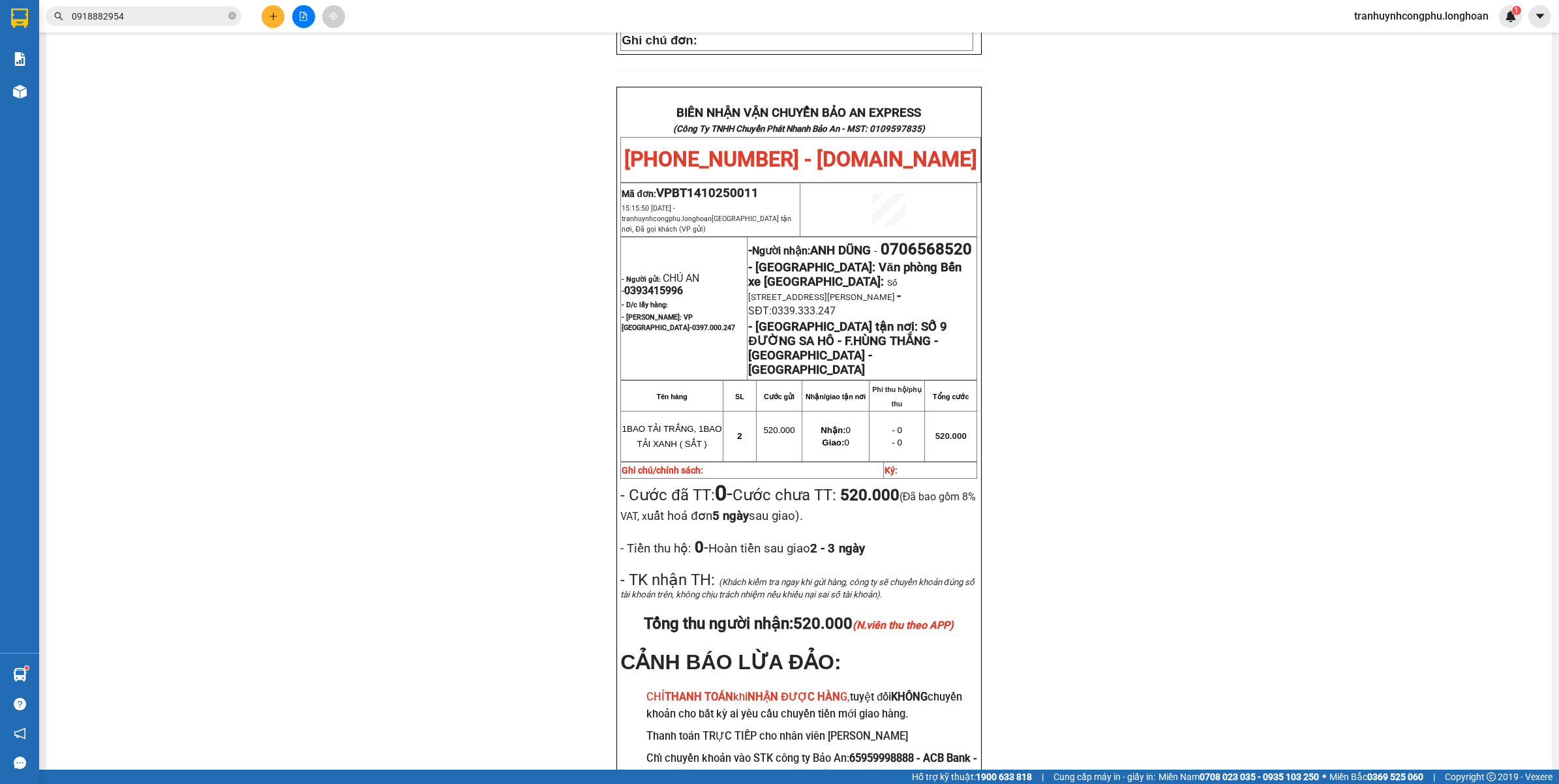
click at [881, 240] on span "0706568520" at bounding box center [926, 249] width 92 height 18
copy span "0706568520"
click at [479, 575] on div "PHIẾU DÁN LÊN HÀNG Ngày in phiếu: 15:15 [DATE] CSKH: [PHONE_NUMBER] CÔNG TY TNH…" at bounding box center [799, 163] width 1474 height 1354
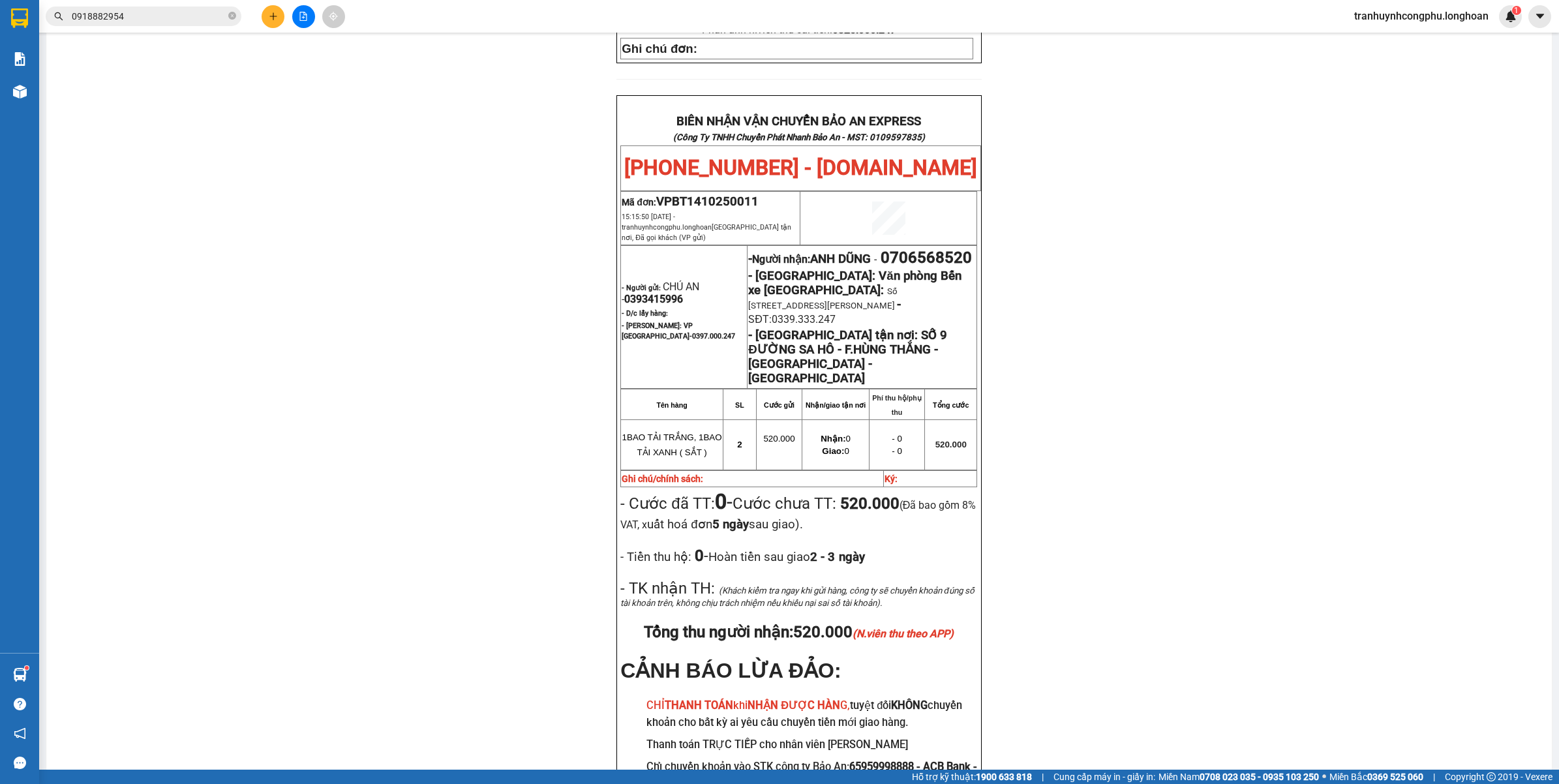
scroll to position [620, 0]
click at [641, 282] on strong "- Người gửi:" at bounding box center [641, 285] width 39 height 8
click at [631, 291] on span "0393415996" at bounding box center [654, 297] width 59 height 12
copy span "0393415996"
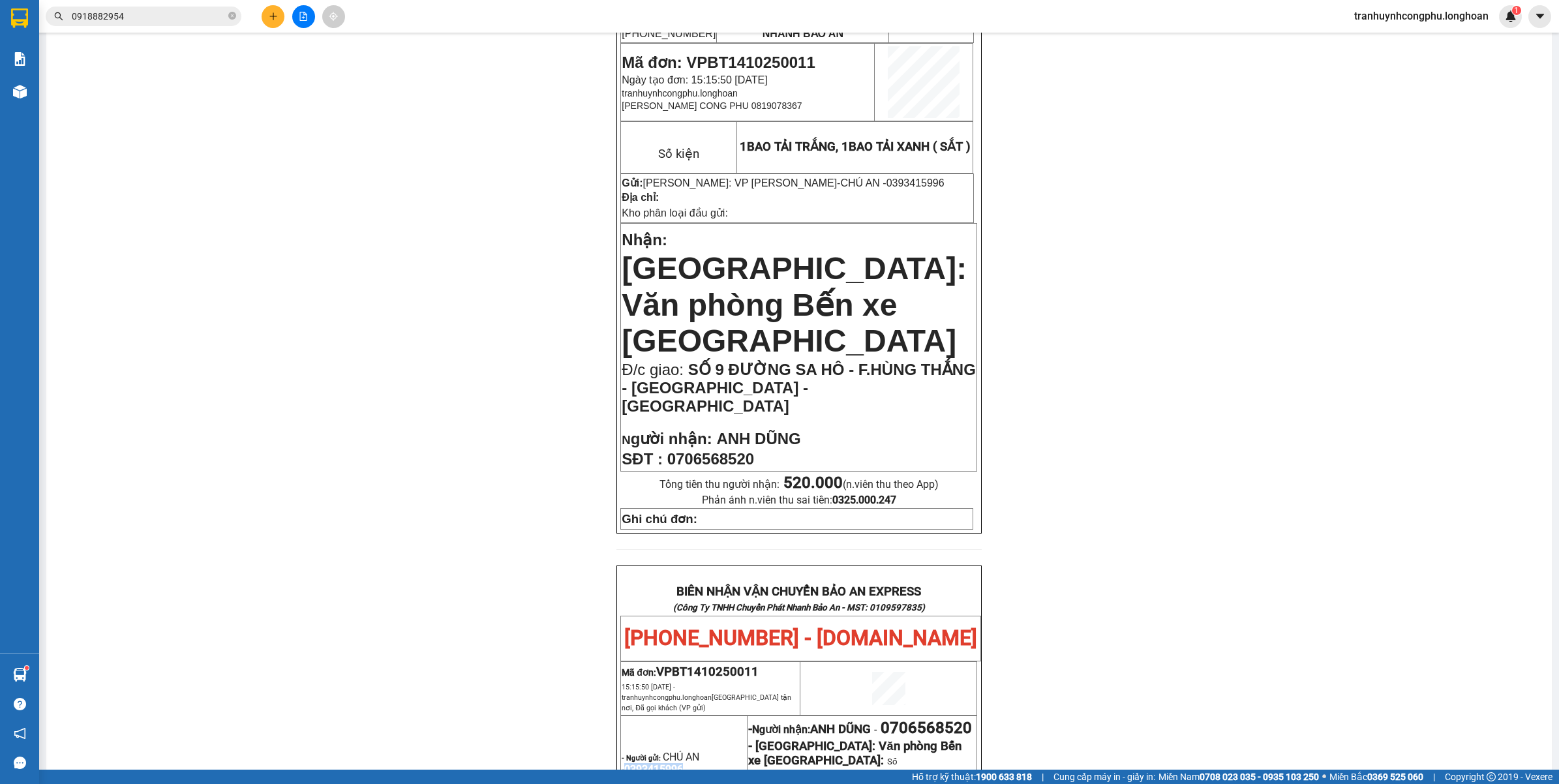
scroll to position [0, 0]
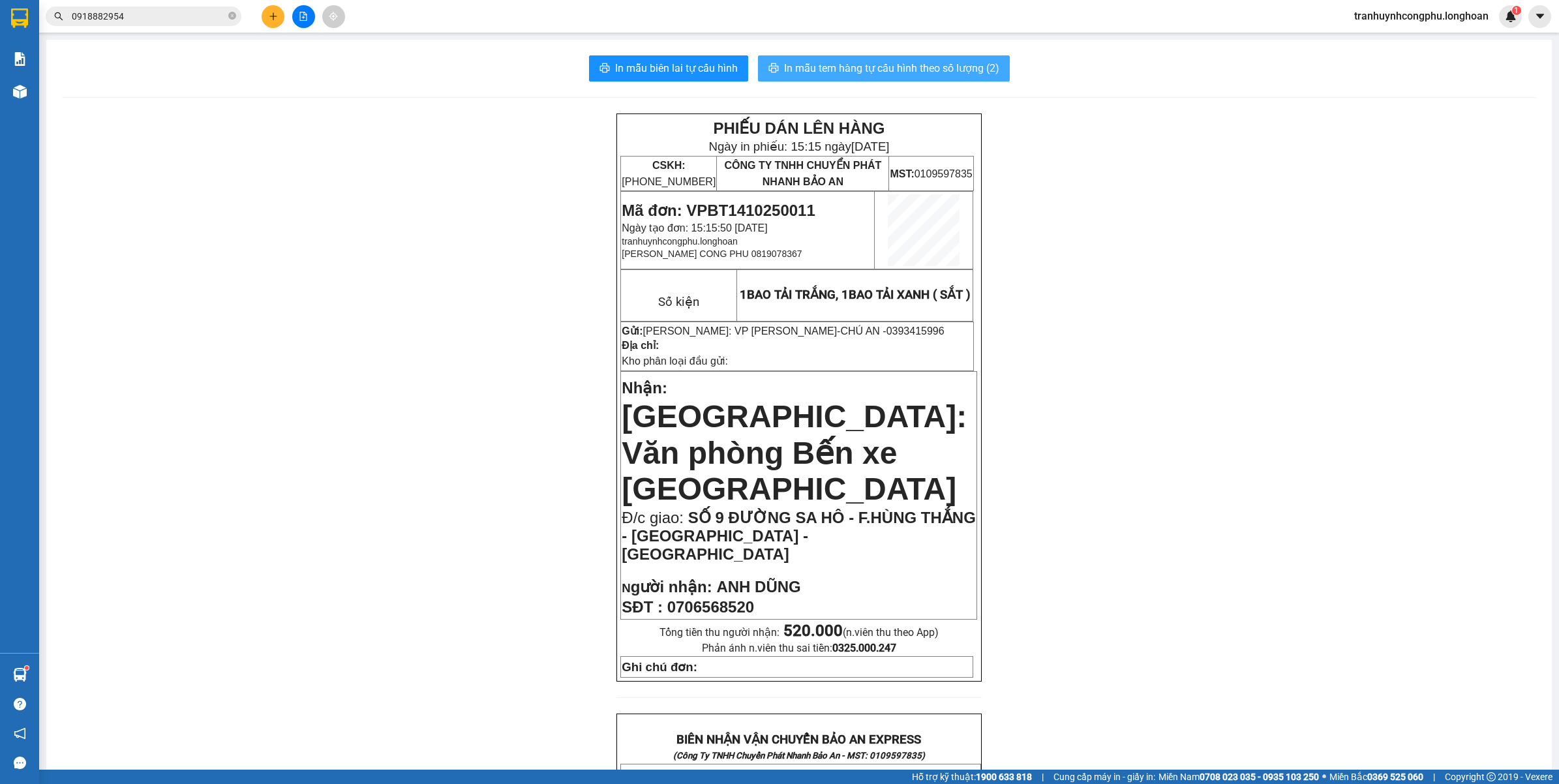
click at [901, 64] on span "In mẫu tem hàng tự cấu hình theo số lượng (2)" at bounding box center [892, 68] width 215 height 17
click at [887, 328] on span "0393415996" at bounding box center [915, 331] width 58 height 11
copy span "0393415996"
click at [489, 312] on div "PHIẾU DÁN LÊN HÀNG Ngày in phiếu: 15:16 [DATE] CSKH: [PHONE_NUMBER] CÔNG TY TNH…" at bounding box center [799, 790] width 1474 height 1354
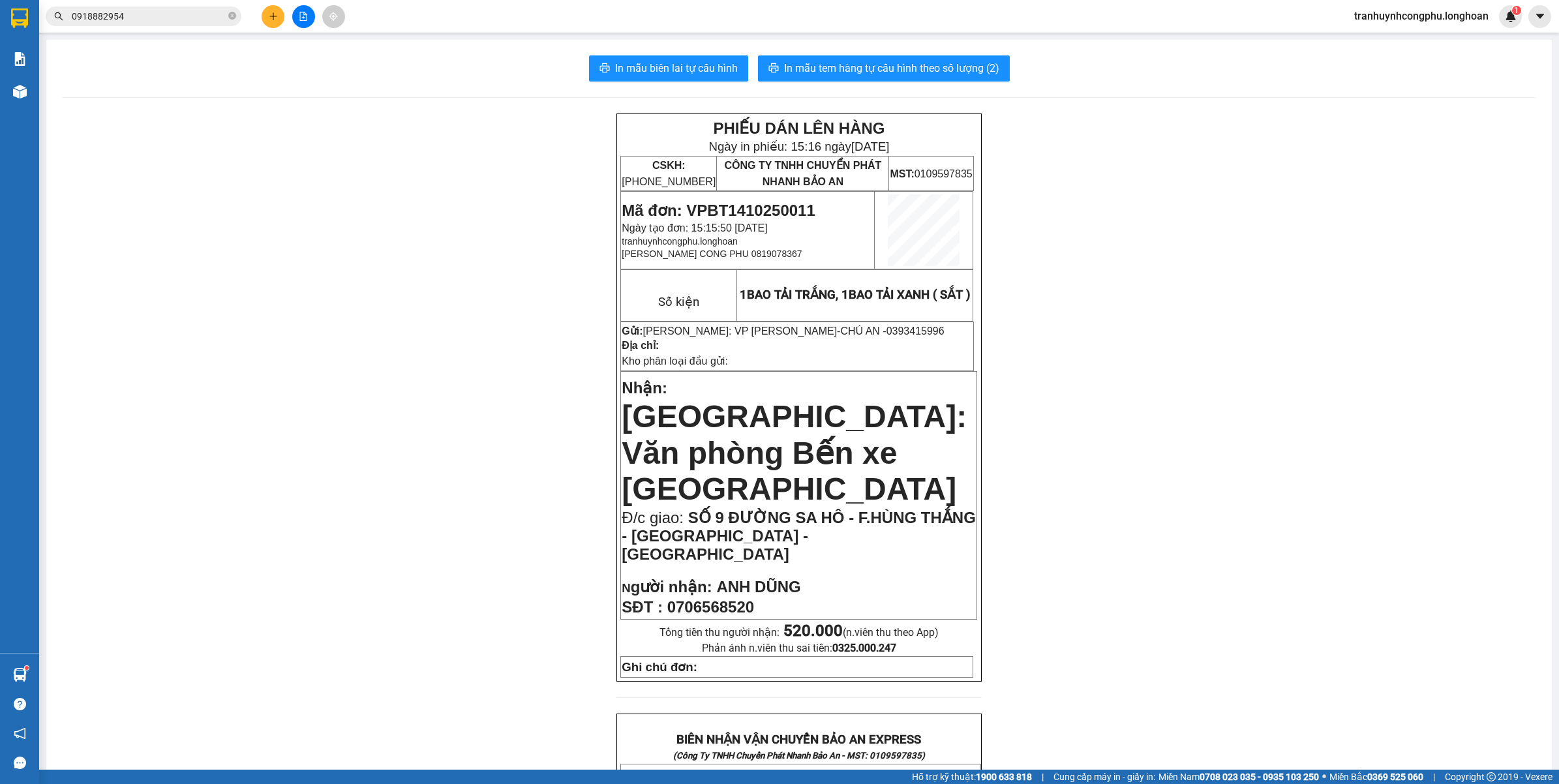
click at [205, 238] on div "PHIẾU DÁN LÊN HÀNG Ngày in phiếu: 15:16 [DATE] CSKH: [PHONE_NUMBER] CÔNG TY TNH…" at bounding box center [799, 790] width 1474 height 1354
click at [351, 462] on div "PHIẾU DÁN LÊN HÀNG Ngày in phiếu: 15:16 [DATE] CSKH: [PHONE_NUMBER] CÔNG TY TNH…" at bounding box center [799, 790] width 1474 height 1354
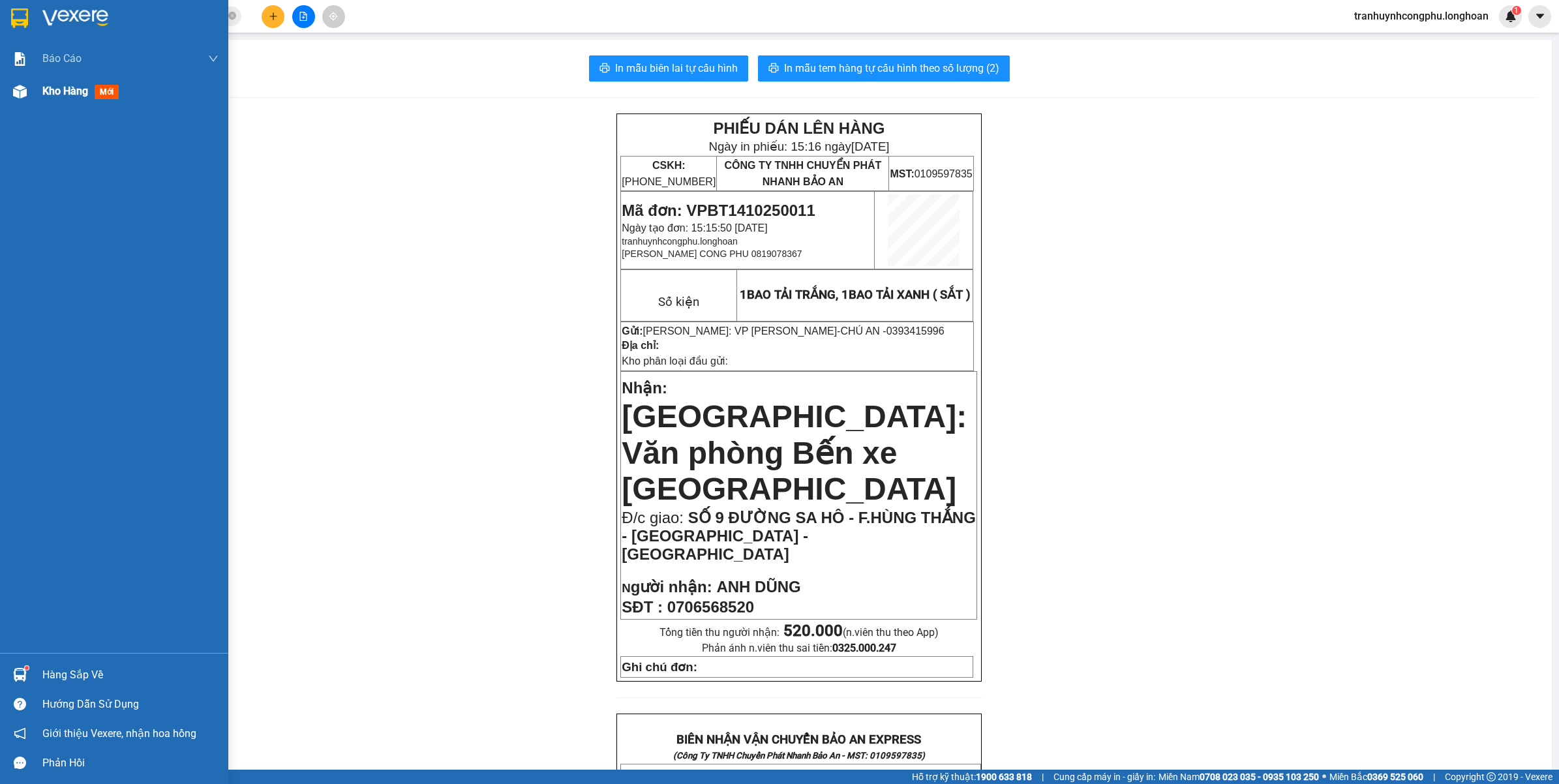
click at [27, 89] on div at bounding box center [20, 92] width 23 height 23
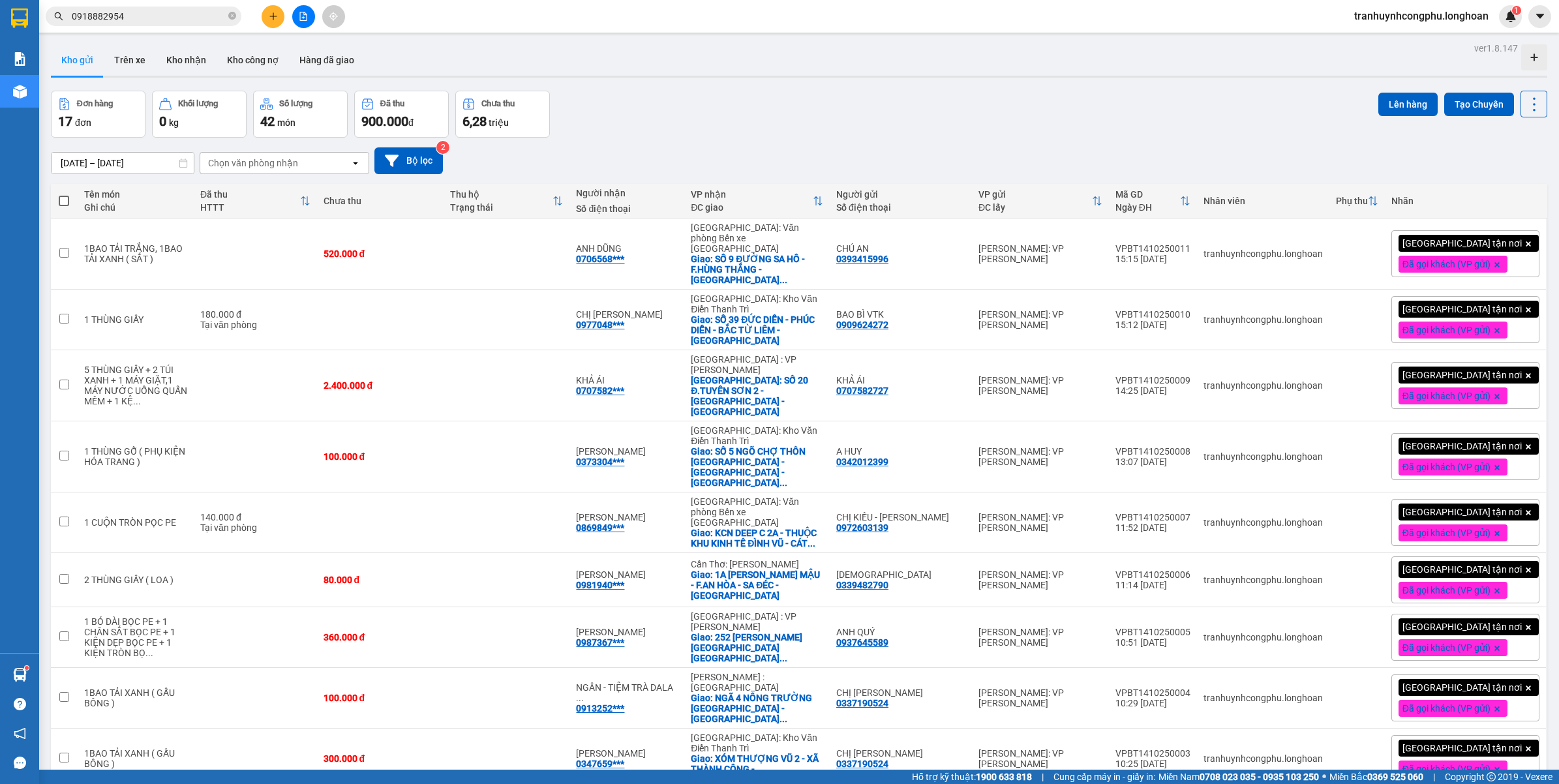
click at [856, 134] on div "Đơn hàng 17 đơn Khối lượng 0 kg Số lượng 42 món Đã thu 900.000 đ Chưa thu 6,28 …" at bounding box center [799, 114] width 1497 height 47
click at [901, 129] on div "Đơn hàng 17 đơn Khối lượng 0 kg Số lượng 42 món Đã thu 900.000 đ Chưa thu 6,28 …" at bounding box center [799, 114] width 1497 height 47
click at [968, 128] on div "Đơn hàng 17 đơn Khối lượng 0 kg Số lượng 42 món Đã thu 900.000 đ Chưa thu 6,28 …" at bounding box center [799, 114] width 1497 height 47
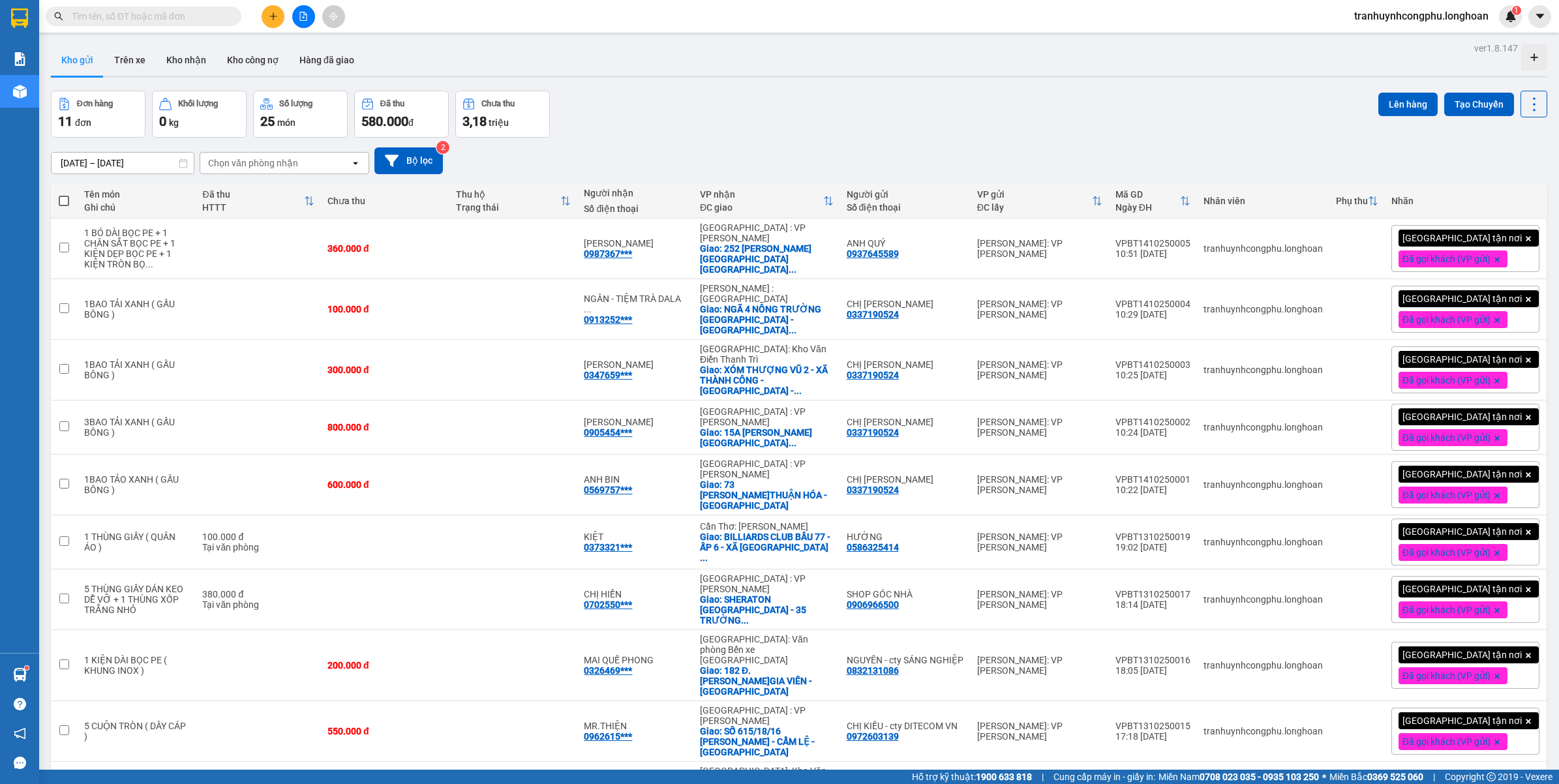
click at [272, 14] on icon "plus" at bounding box center [273, 17] width 9 height 9
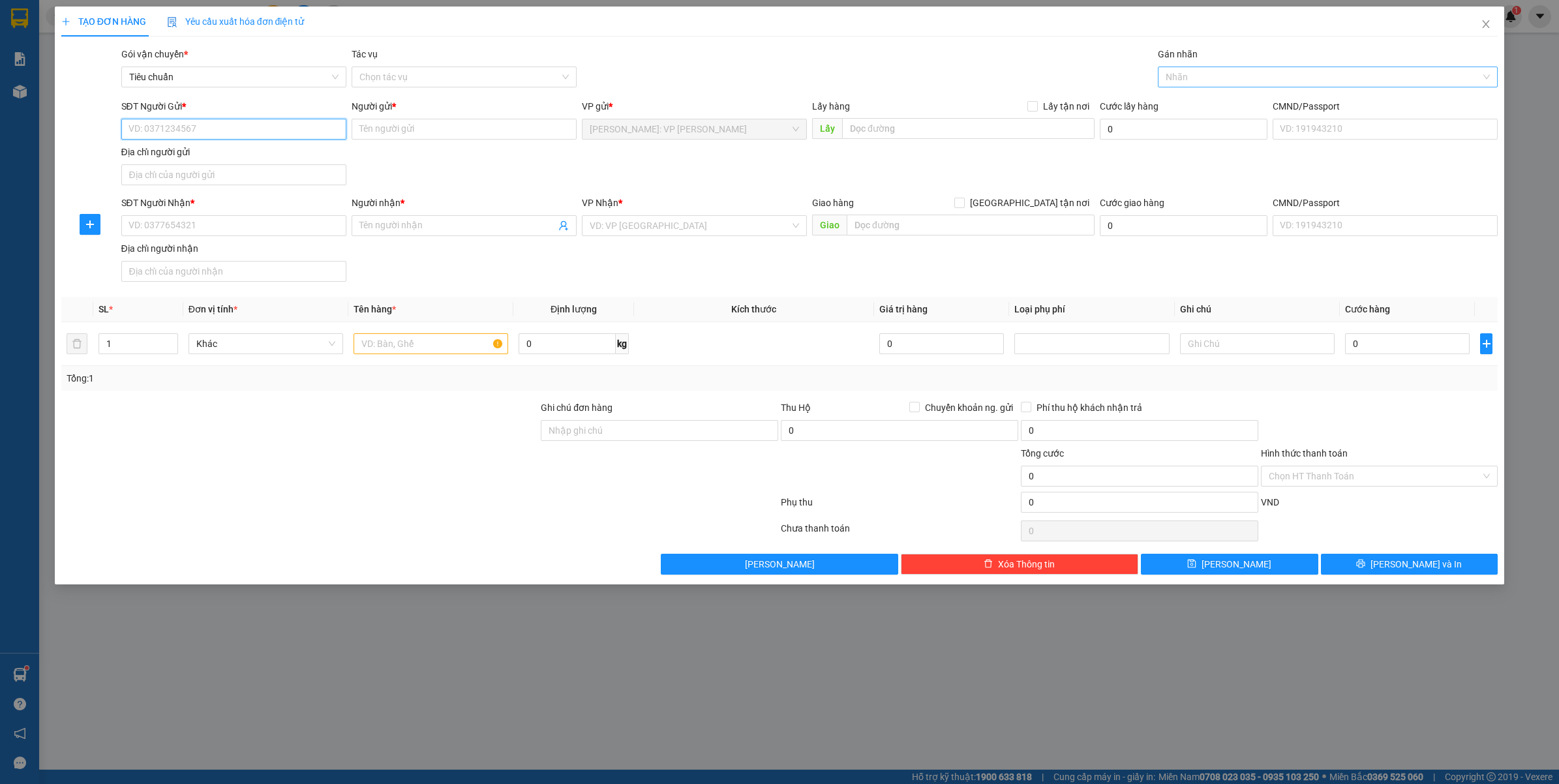
click at [1283, 79] on div at bounding box center [1322, 76] width 321 height 16
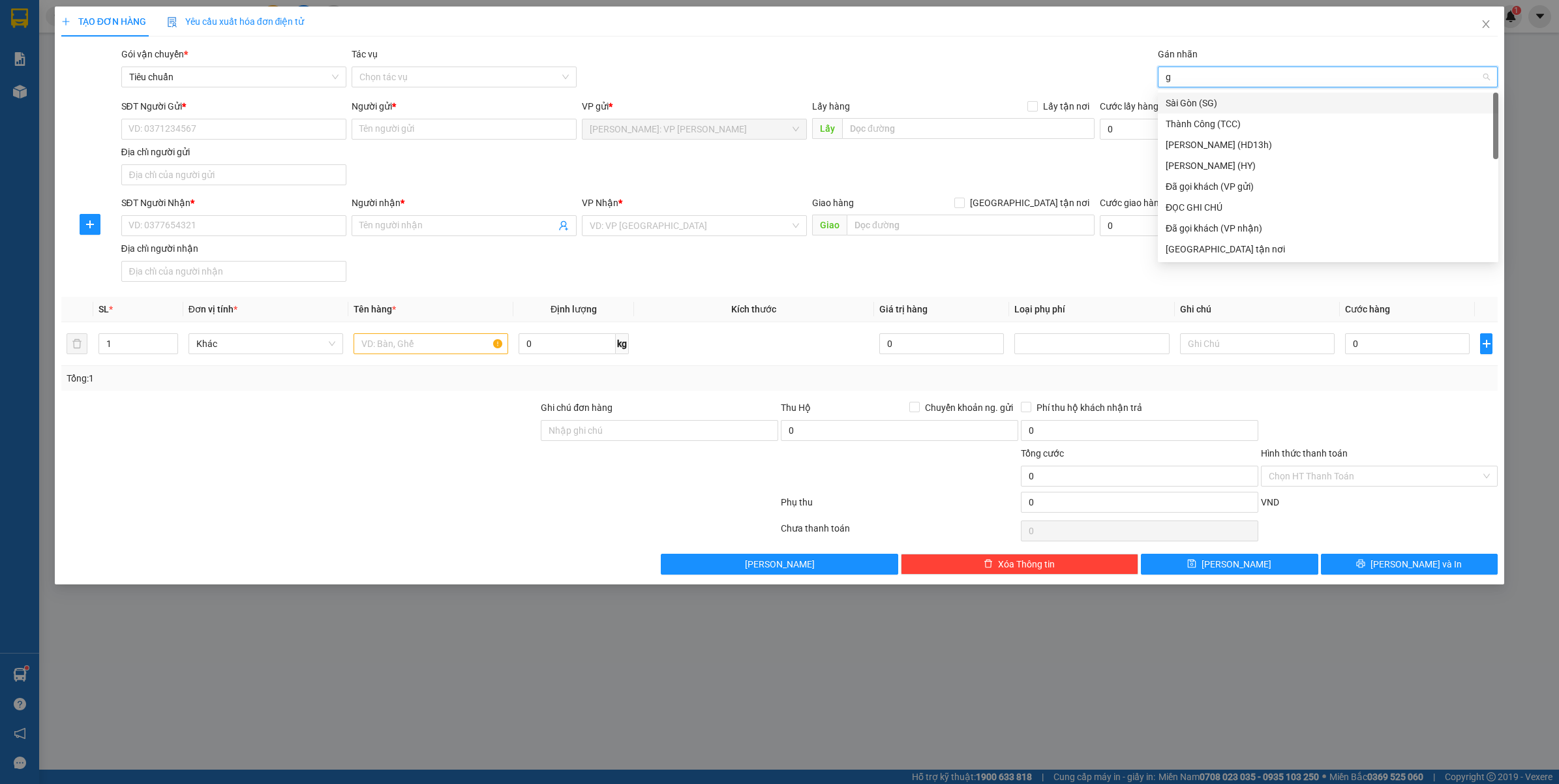
type input "gt"
click at [1065, 204] on span "[GEOGRAPHIC_DATA] tận nơi" at bounding box center [1029, 203] width 129 height 14
click at [964, 204] on input "[GEOGRAPHIC_DATA] tận nơi" at bounding box center [959, 202] width 9 height 9
checkbox input "true"
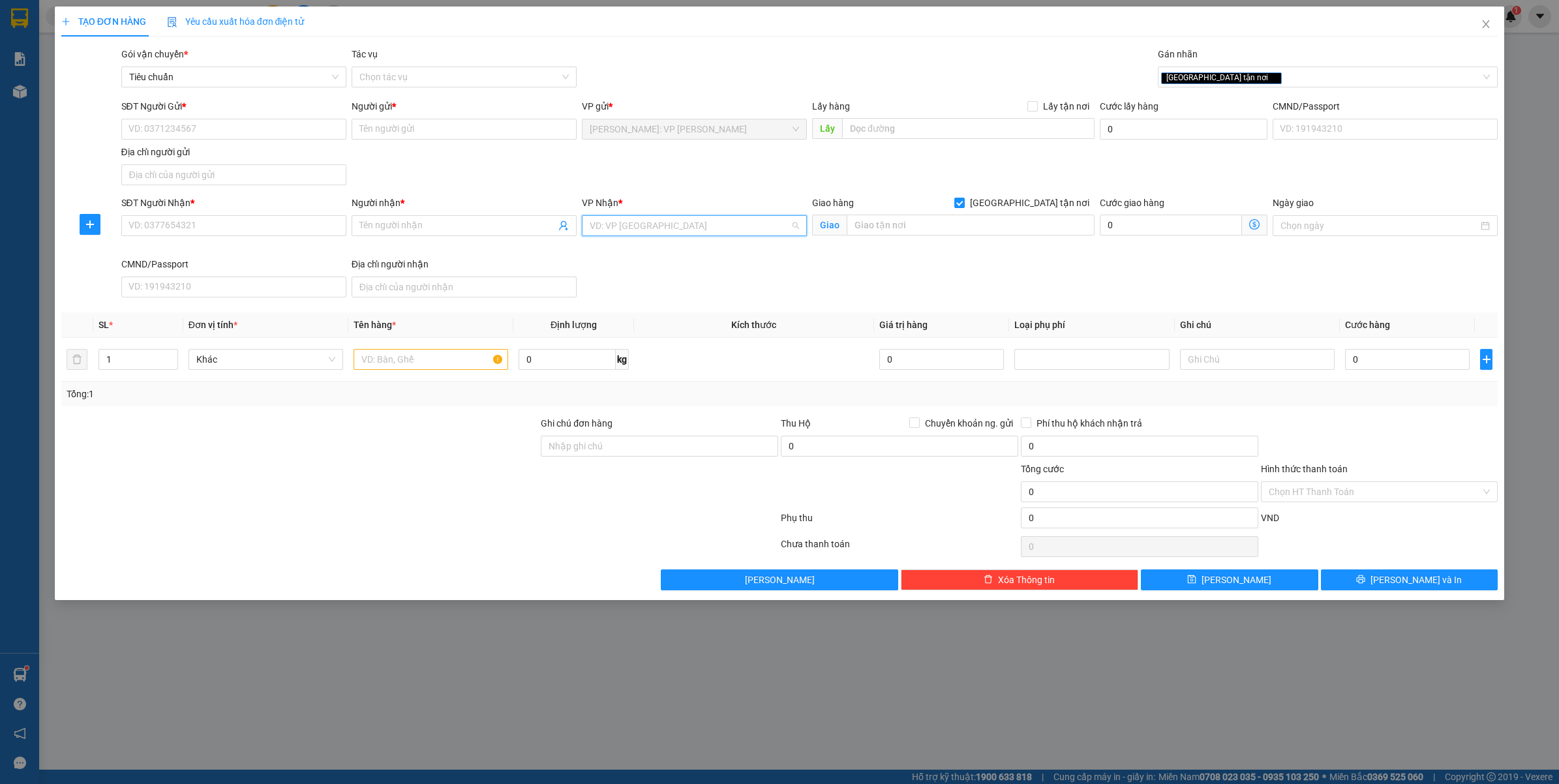
click at [712, 224] on input "search" at bounding box center [690, 226] width 201 height 20
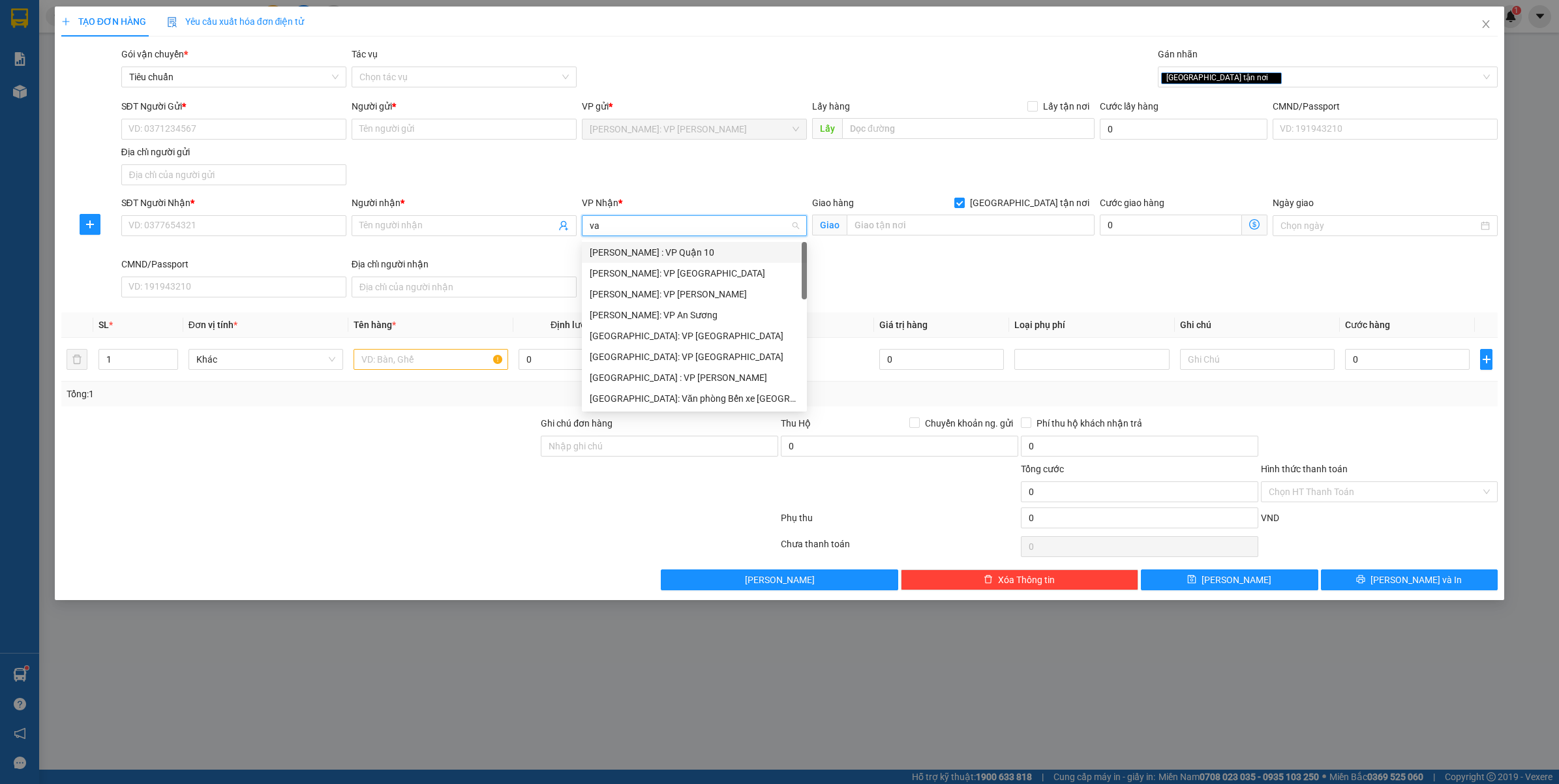
type input "vă"
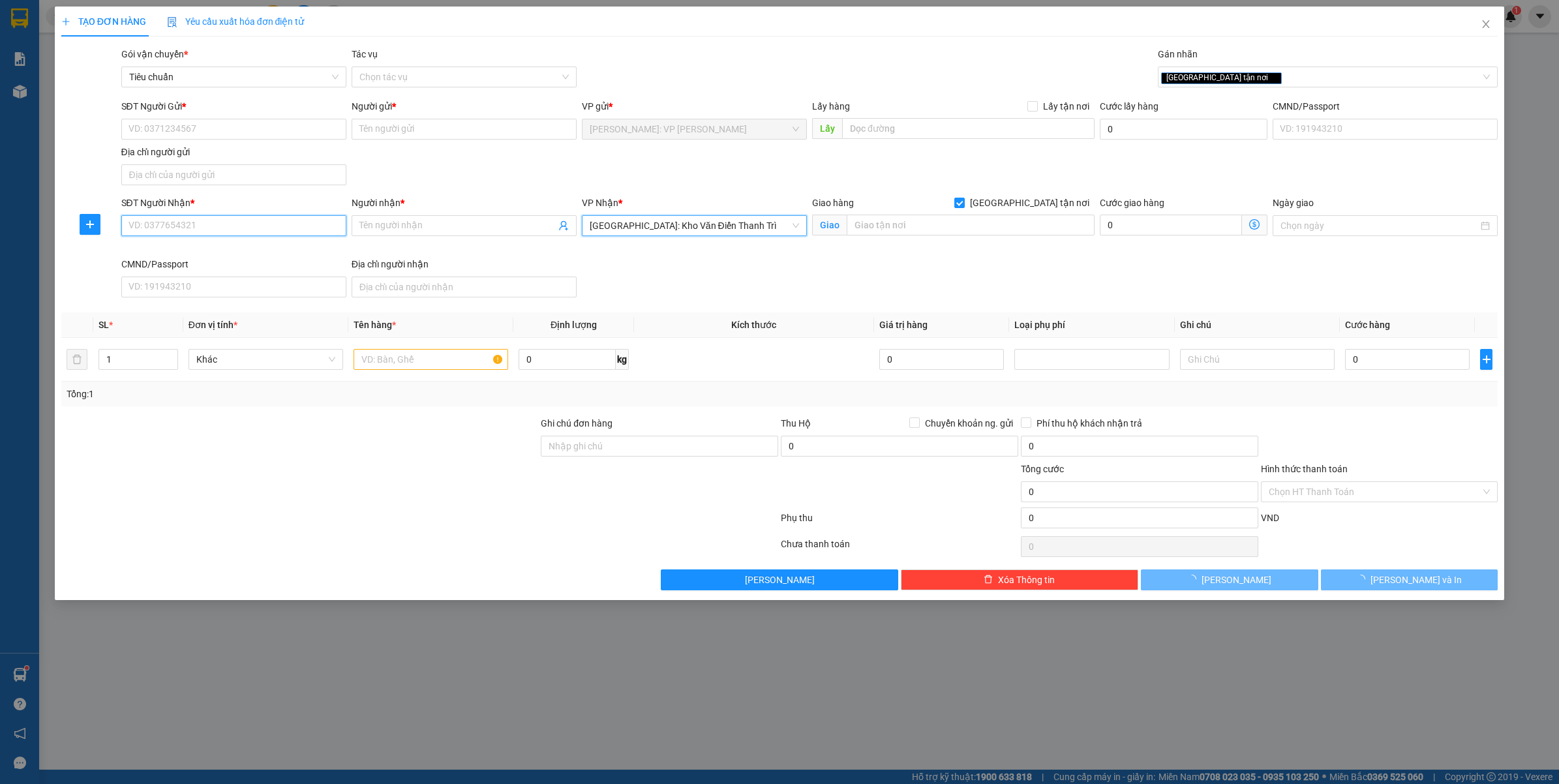
click at [210, 229] on input "SĐT Người Nhận *" at bounding box center [233, 226] width 225 height 21
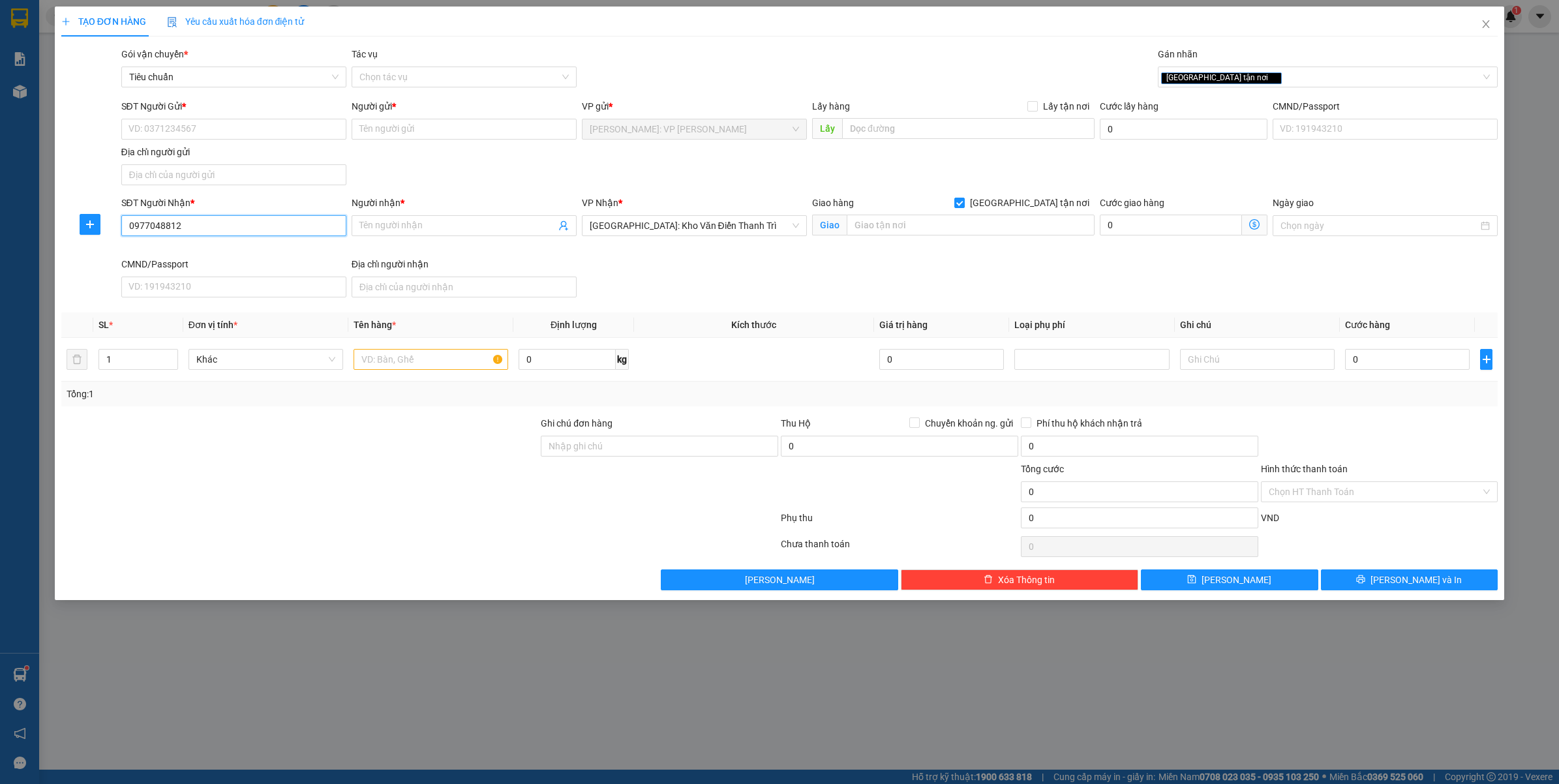
click at [210, 229] on input "0977048812" at bounding box center [233, 226] width 225 height 21
type input "0977048812"
click at [403, 224] on input "Người nhận *" at bounding box center [457, 226] width 196 height 14
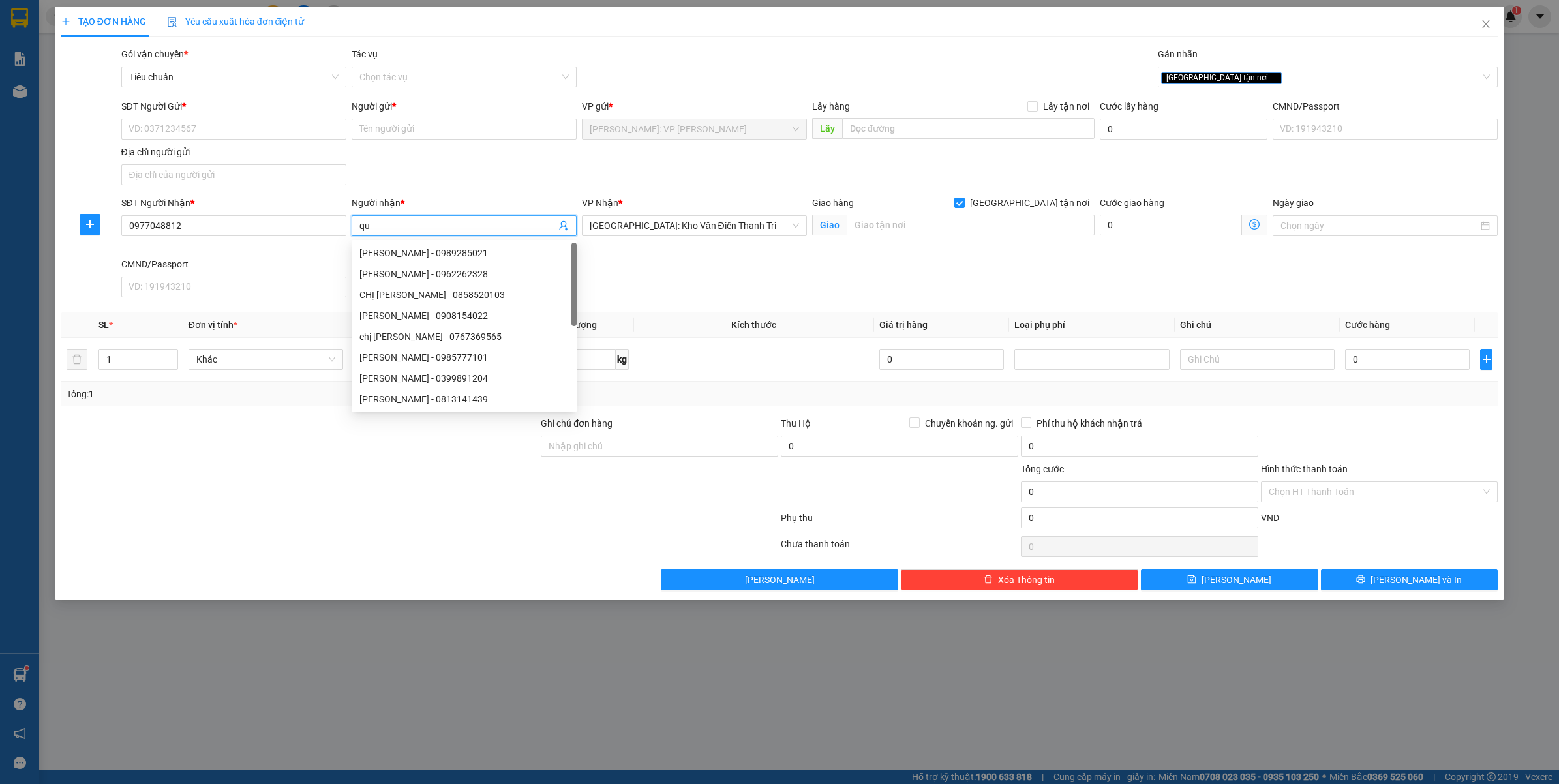
type input "q"
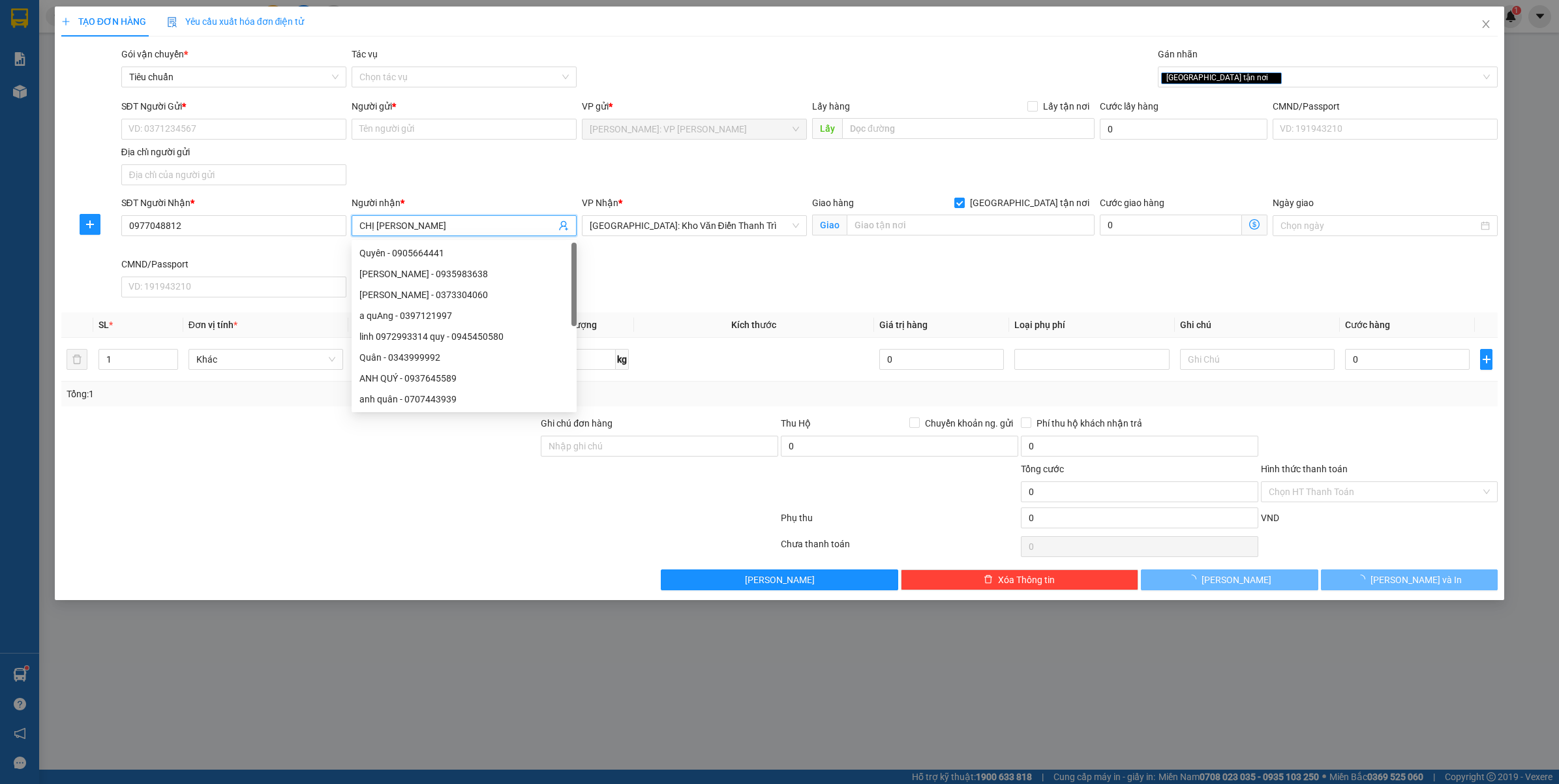
type input "CHỊ [PERSON_NAME]"
click at [918, 237] on div "Giao hàng Giao tận nơi Giao" at bounding box center [953, 219] width 282 height 45
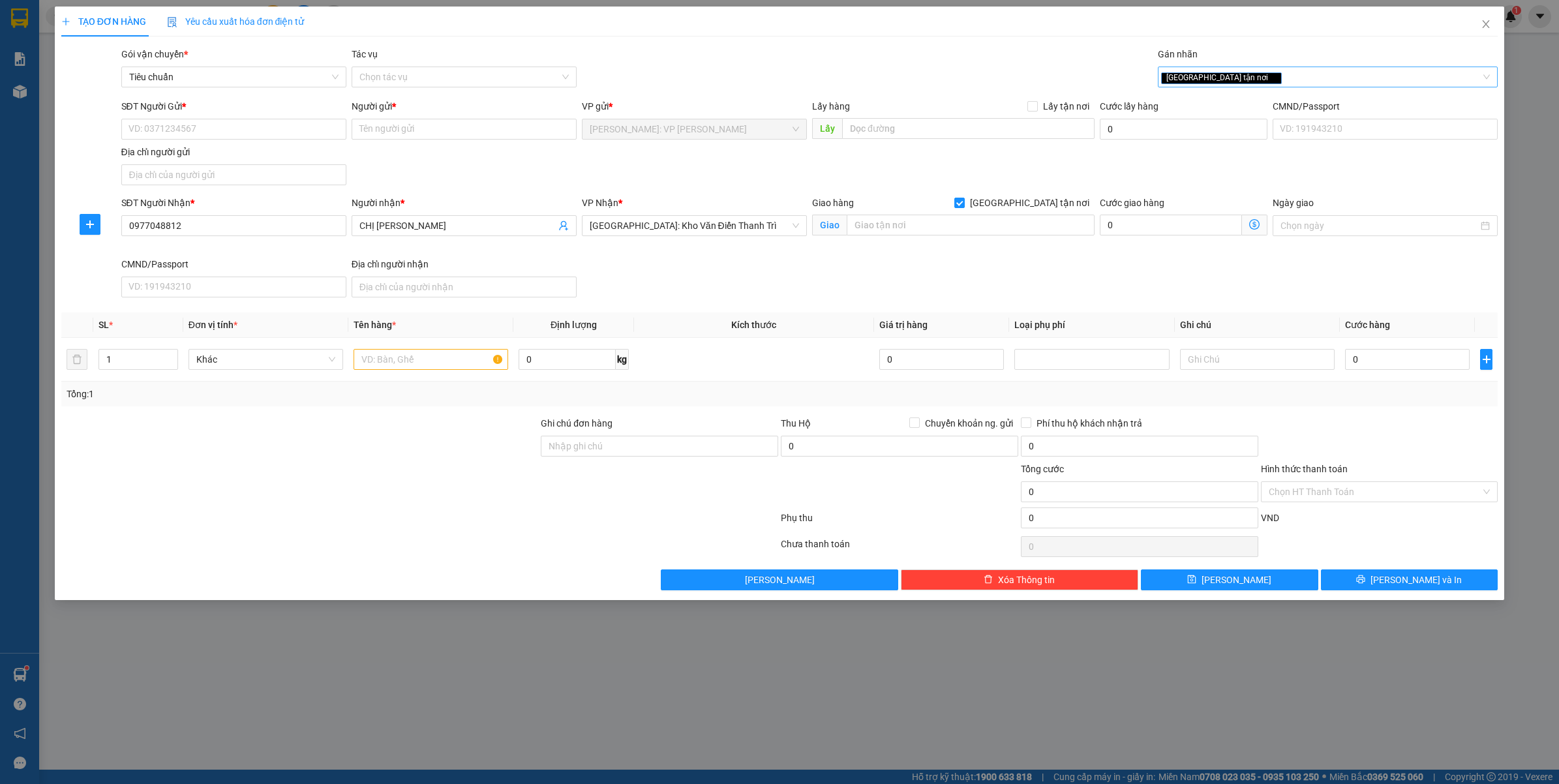
click at [1361, 82] on div "[GEOGRAPHIC_DATA] tận nơi" at bounding box center [1322, 76] width 321 height 16
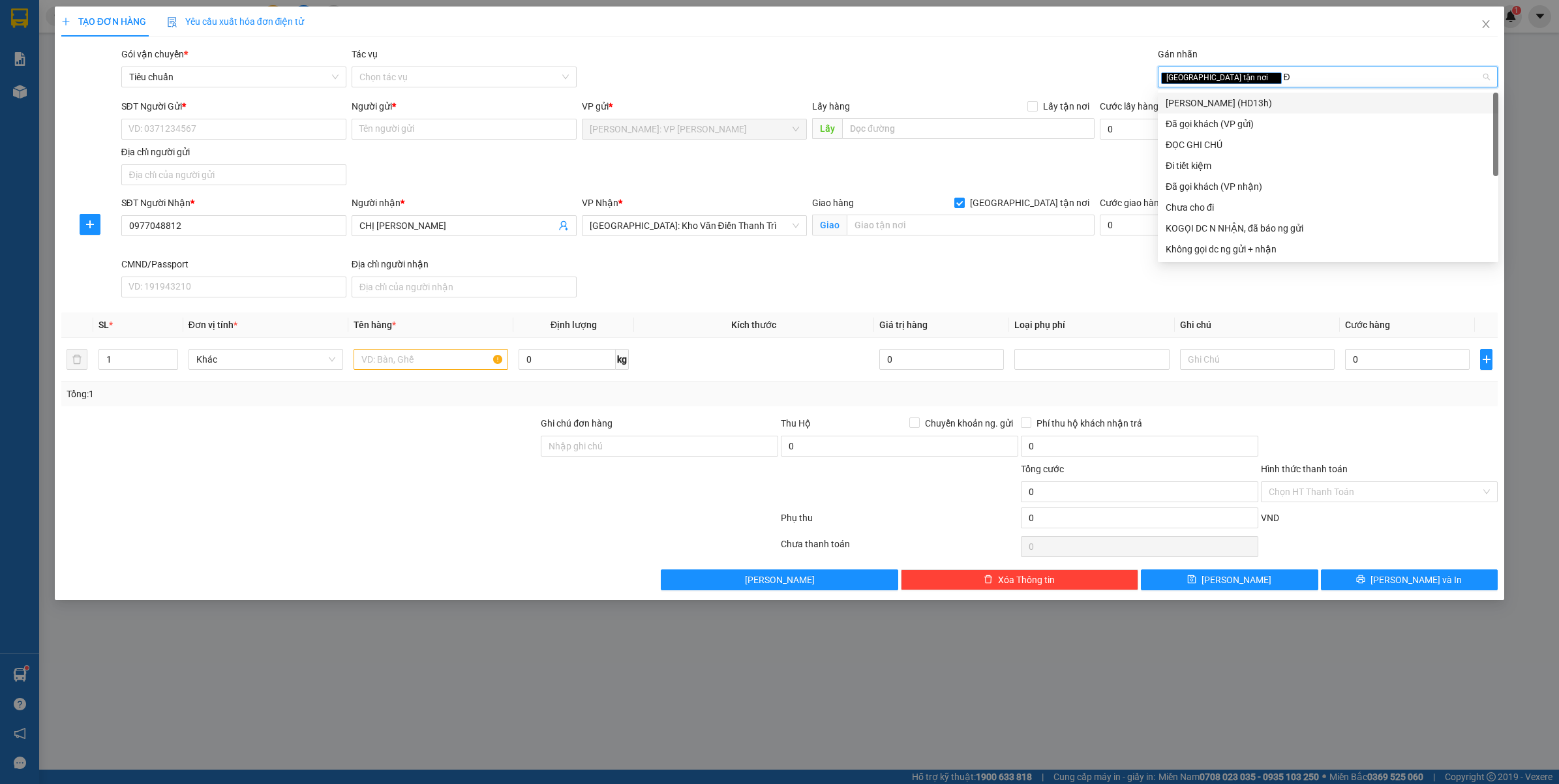
type input "ĐA"
click at [1264, 112] on div "Đã gọi khách (VP gửi)" at bounding box center [1329, 103] width 341 height 21
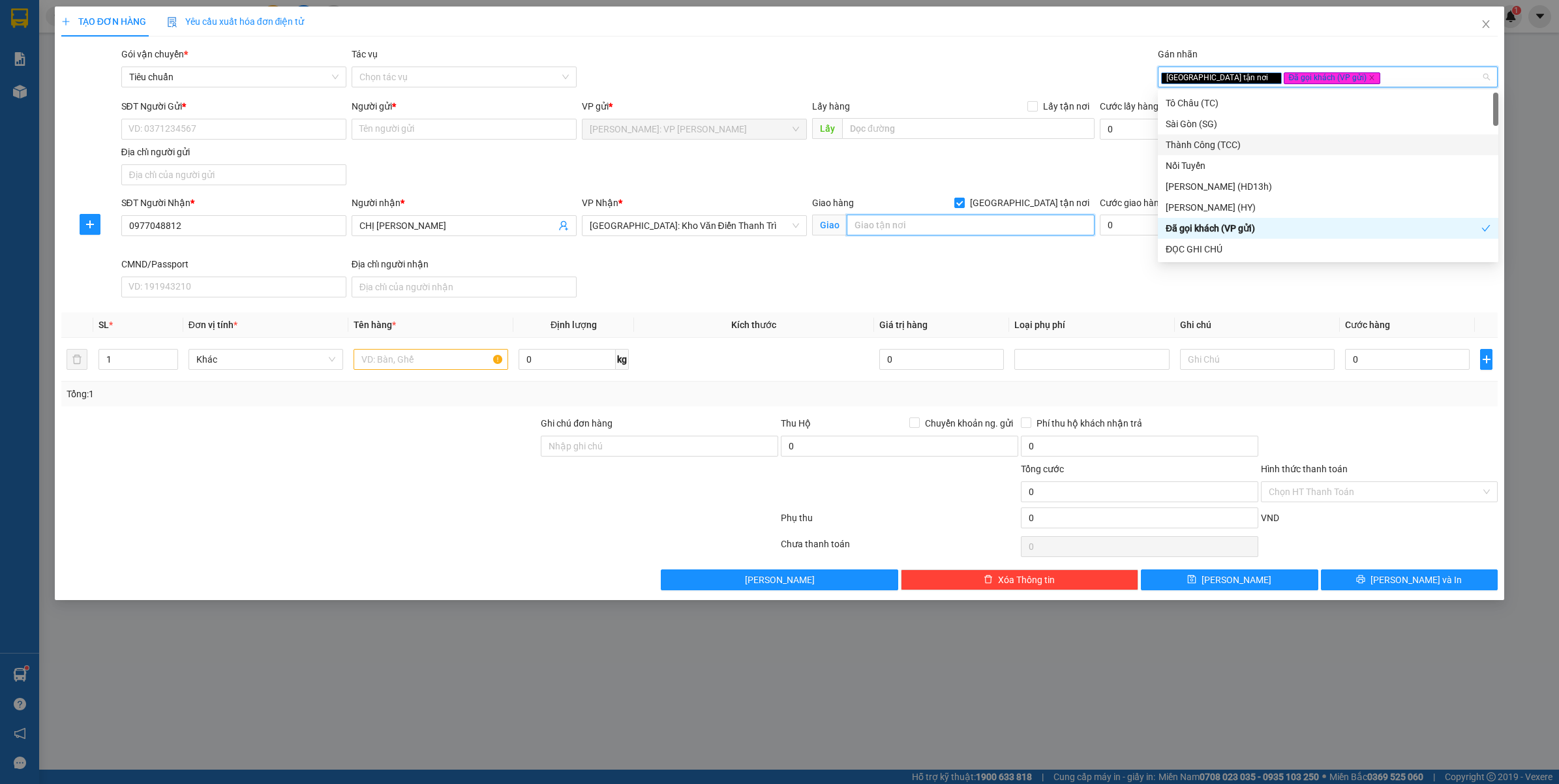
click at [909, 223] on input "text" at bounding box center [970, 226] width 248 height 21
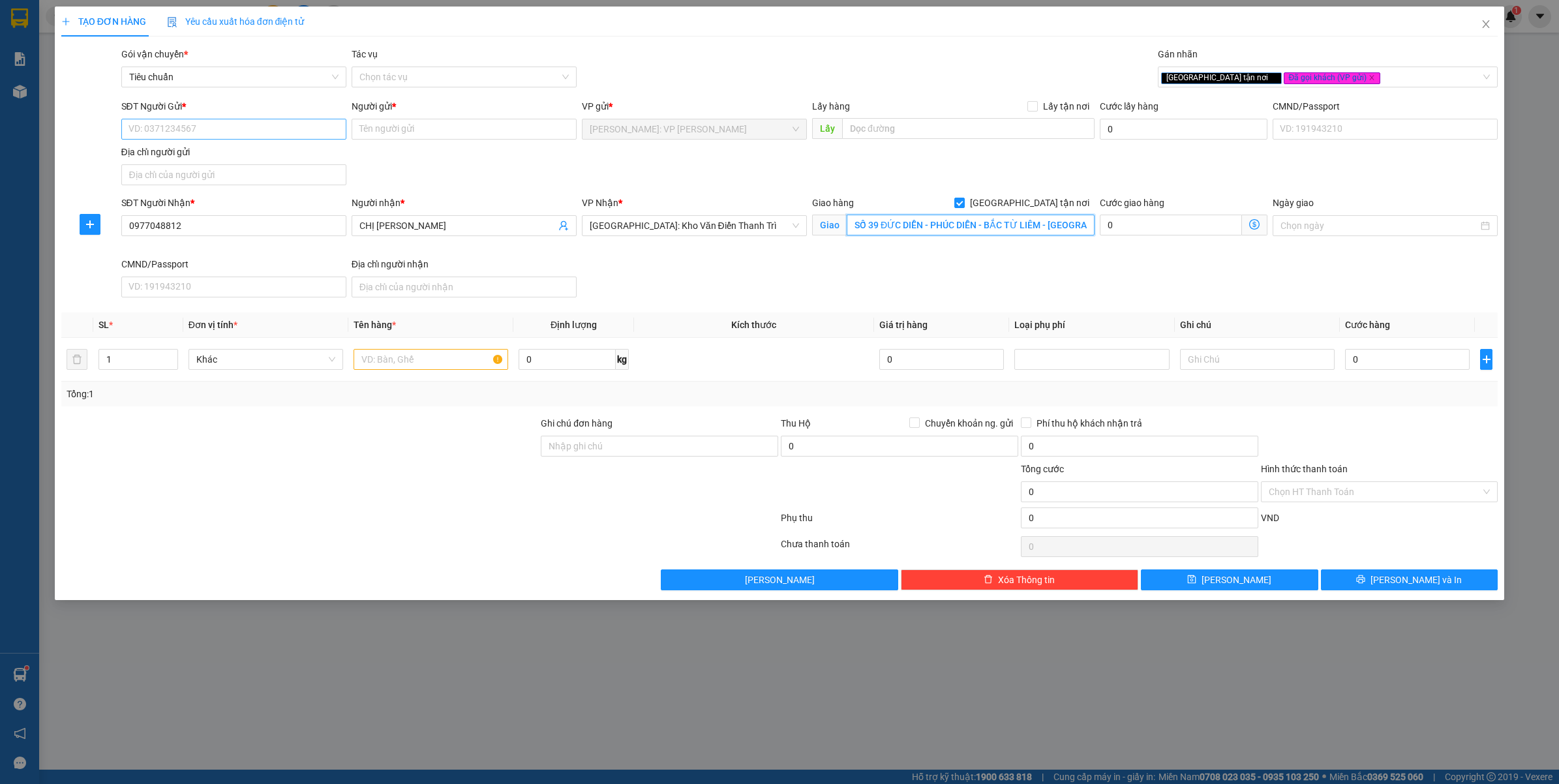
type input "SỐ 39 ĐỨC DIỄN - PHÚC DIỄN - BẮC TỪ LIÊM - HÀ NỘI"
click at [139, 126] on input "SĐT Người Gửi *" at bounding box center [233, 129] width 225 height 21
type input "0909624272"
click at [216, 158] on div "0909624272 - BAO BÌ VTK" at bounding box center [234, 155] width 210 height 14
type input "BAO BÌ VTK"
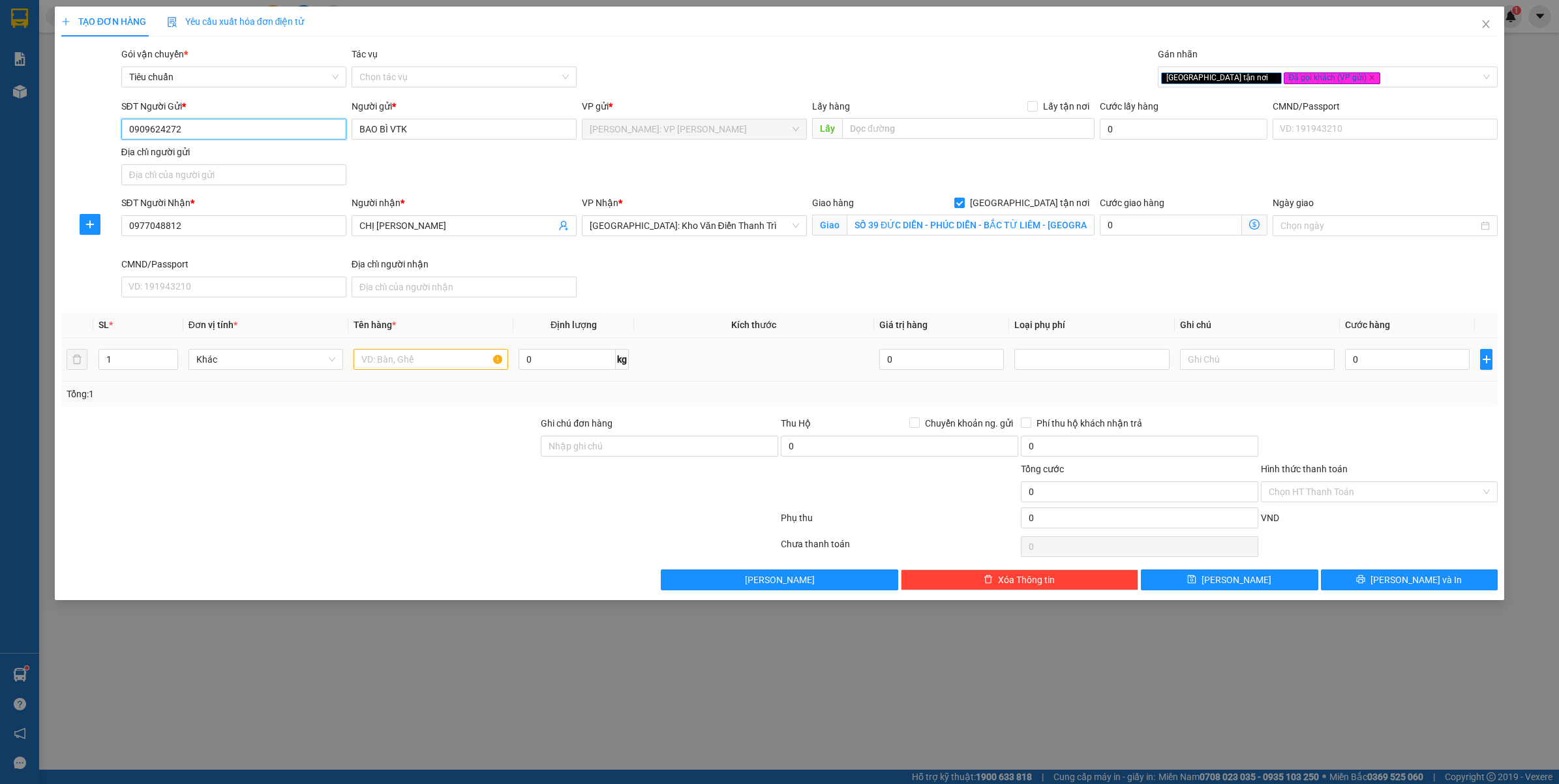
type input "0909624272"
click at [432, 363] on input "text" at bounding box center [431, 359] width 154 height 21
type input "1 THÙNG GIẤY"
click at [661, 448] on input "Ghi chú đơn hàng" at bounding box center [659, 446] width 238 height 21
type input "VẬN CHUYỂN NHẸ TAY - HƯ VỠ KHÔNG ĐỀN"
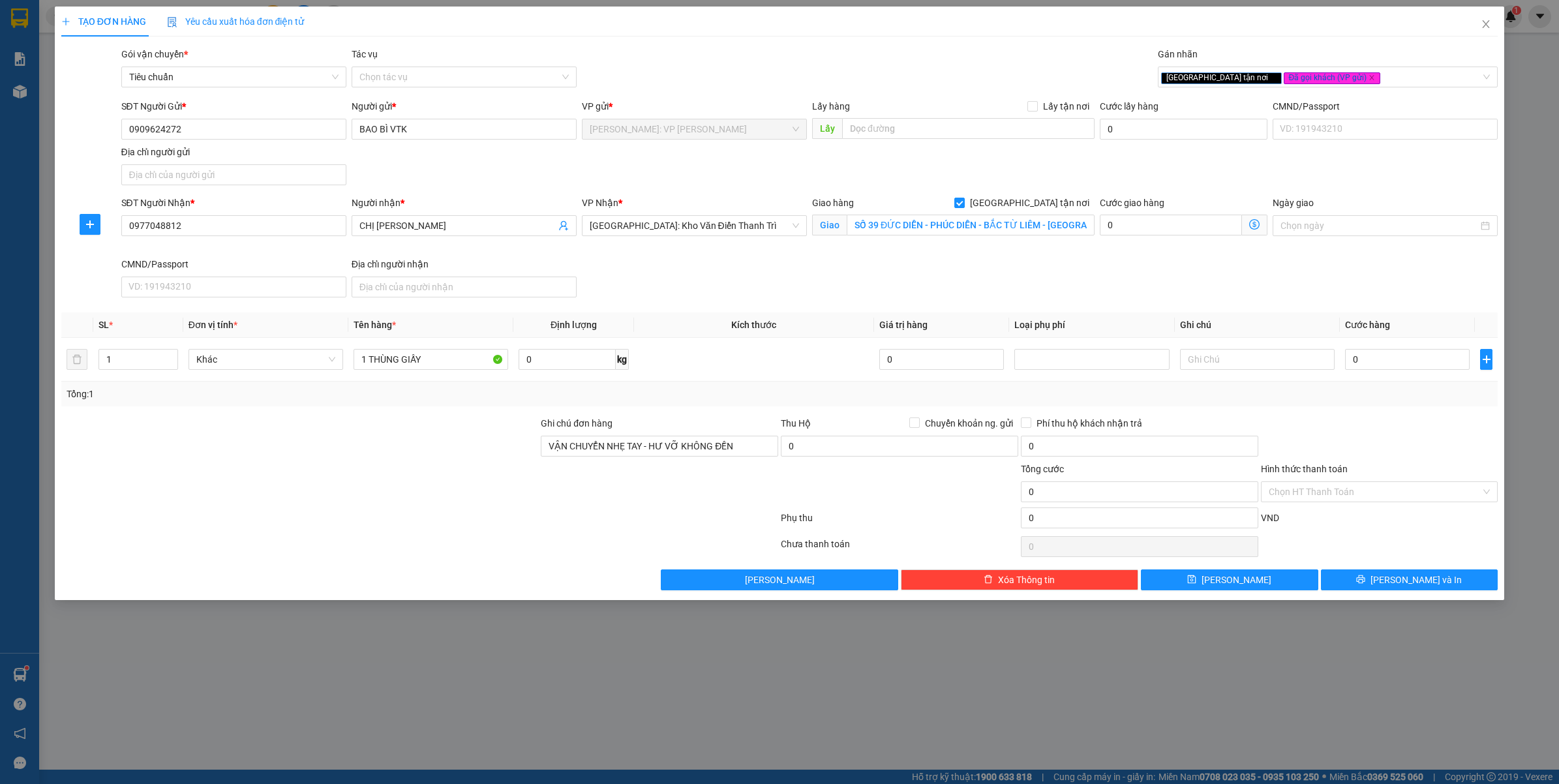
click at [332, 502] on div at bounding box center [300, 484] width 480 height 45
drag, startPoint x: 1380, startPoint y: 271, endPoint x: 1379, endPoint y: 338, distance: 67.0
click at [1380, 275] on div "SĐT Người Nhận * 0977048812 Người nhận * CHỊ QUỲNH ANH VP Nhận * Hà Nội: Kho Vă…" at bounding box center [810, 249] width 1383 height 107
click at [1389, 366] on input "0" at bounding box center [1408, 359] width 125 height 21
type input "2"
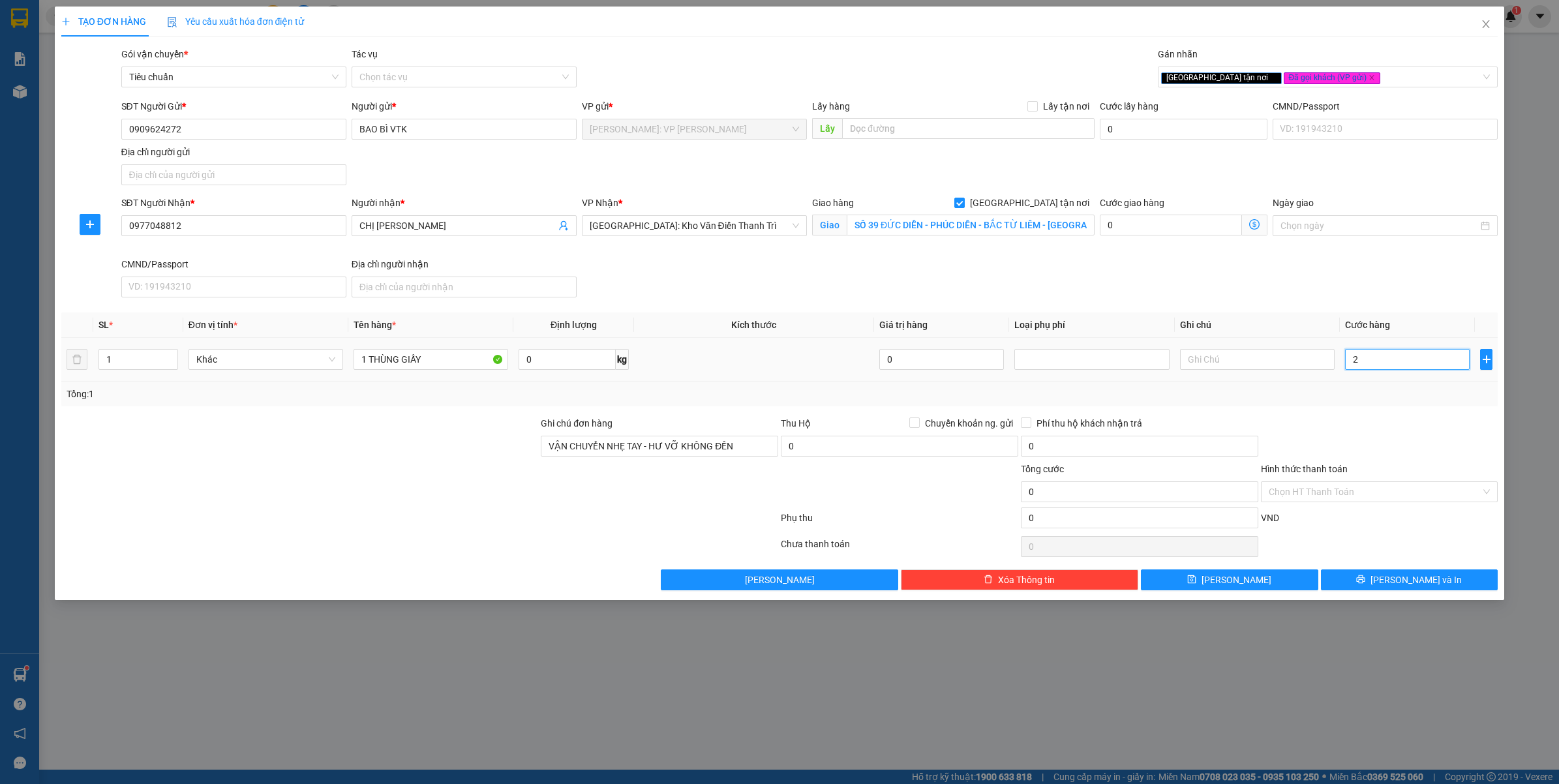
type input "2"
type input "20"
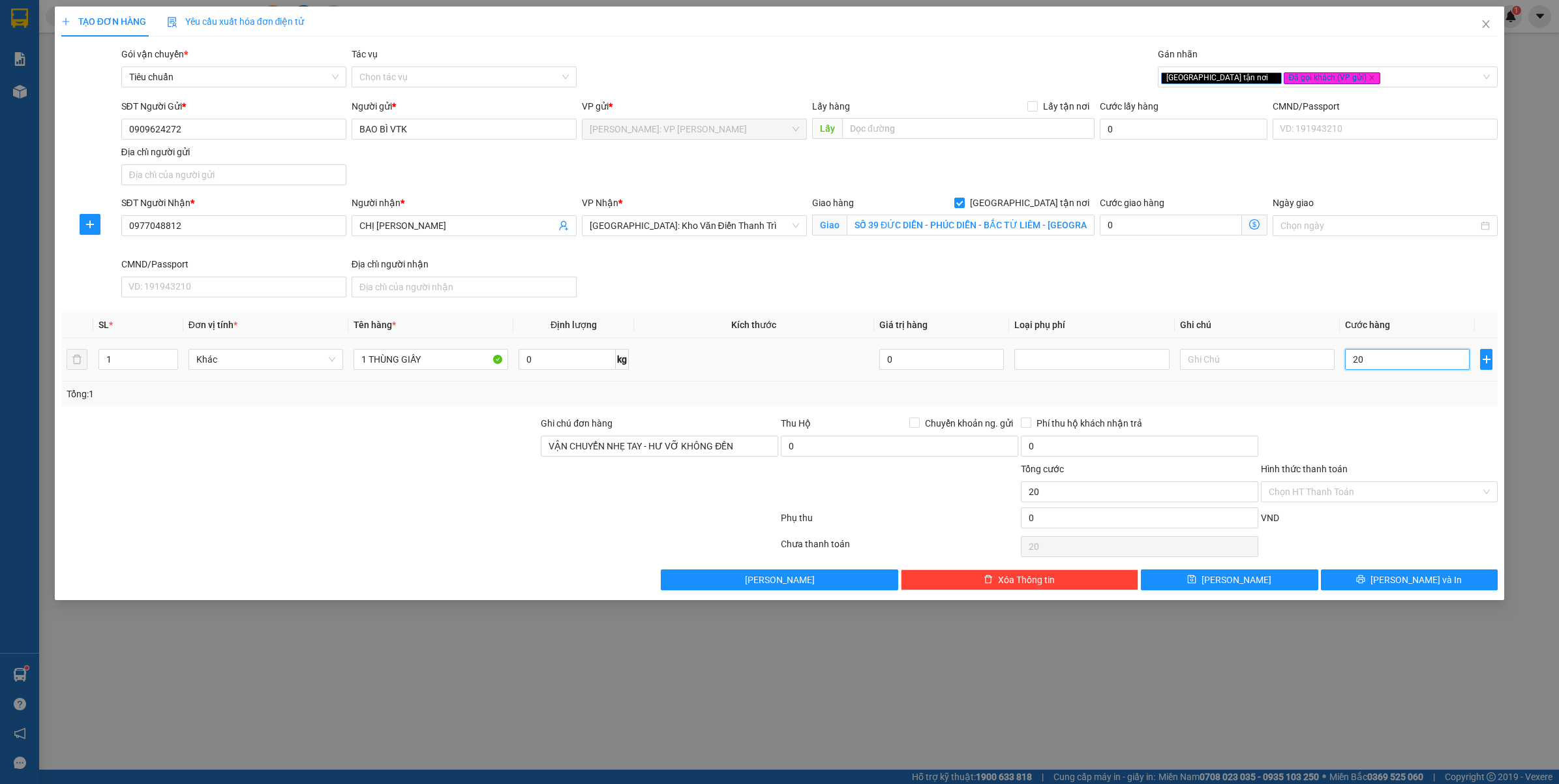
type input "200"
click at [1377, 429] on div at bounding box center [1380, 439] width 240 height 45
type input "200.000"
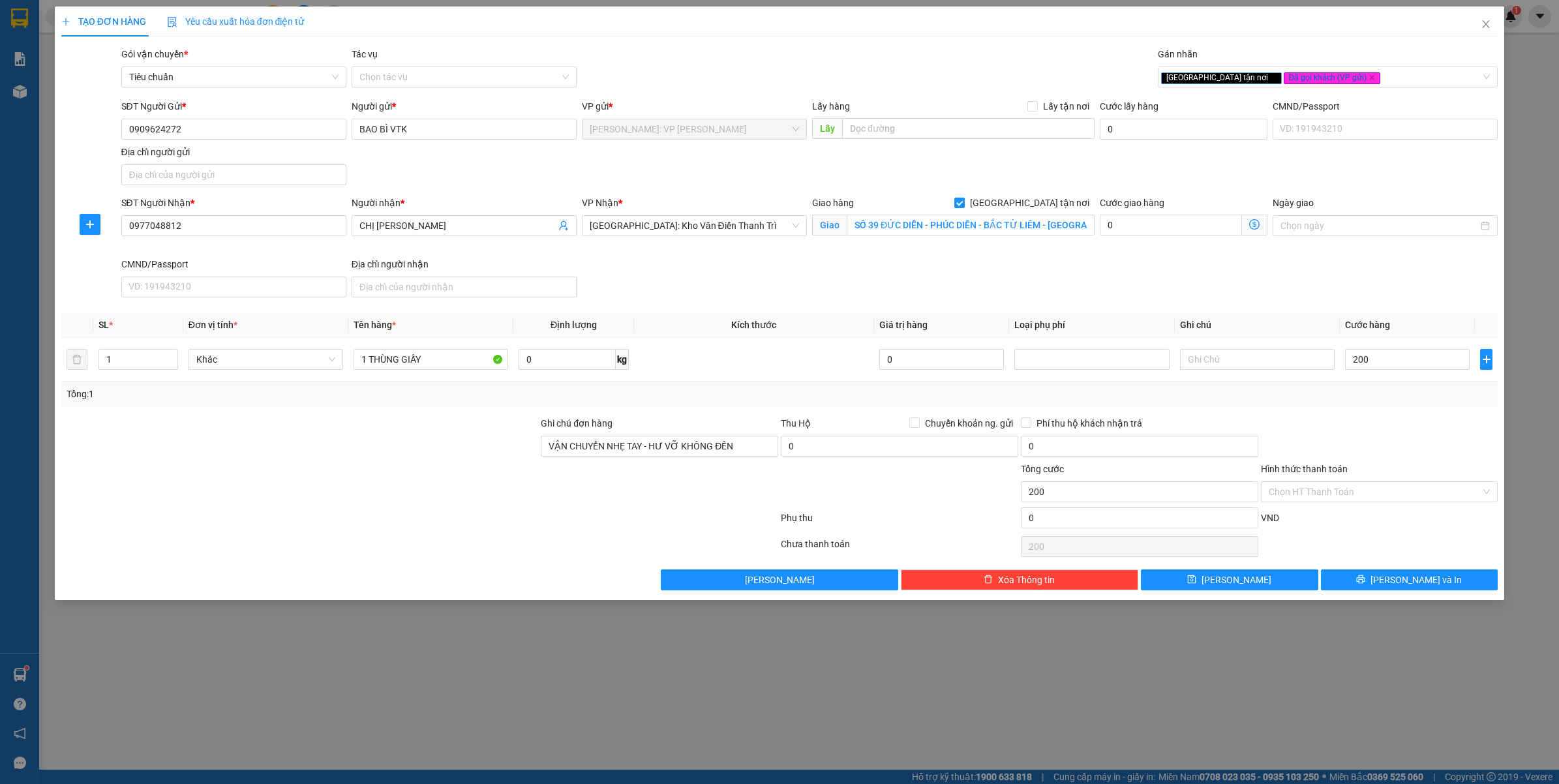
type input "200.000"
click at [832, 711] on div "TẠO ĐƠN HÀNG Yêu cầu xuất hóa đơn điện tử Transit Pickup Surcharge Ids Transit …" at bounding box center [779, 392] width 1559 height 784
click at [500, 714] on div "TẠO ĐƠN HÀNG Yêu cầu xuất hóa đơn điện tử Transit Pickup Surcharge Ids Transit …" at bounding box center [779, 392] width 1559 height 784
click at [1377, 369] on input "200.000" at bounding box center [1408, 359] width 125 height 21
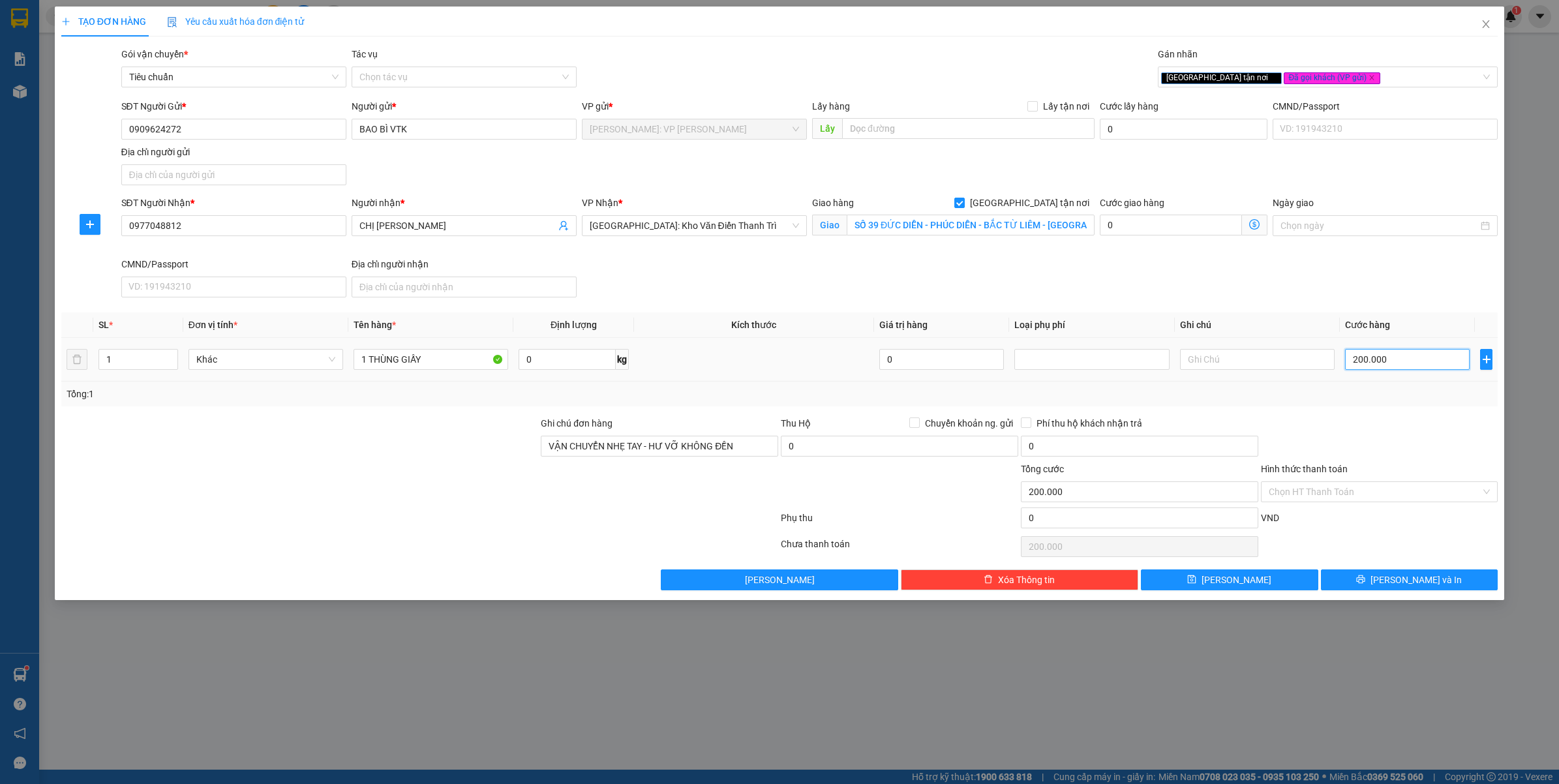
type input "0"
type input "1"
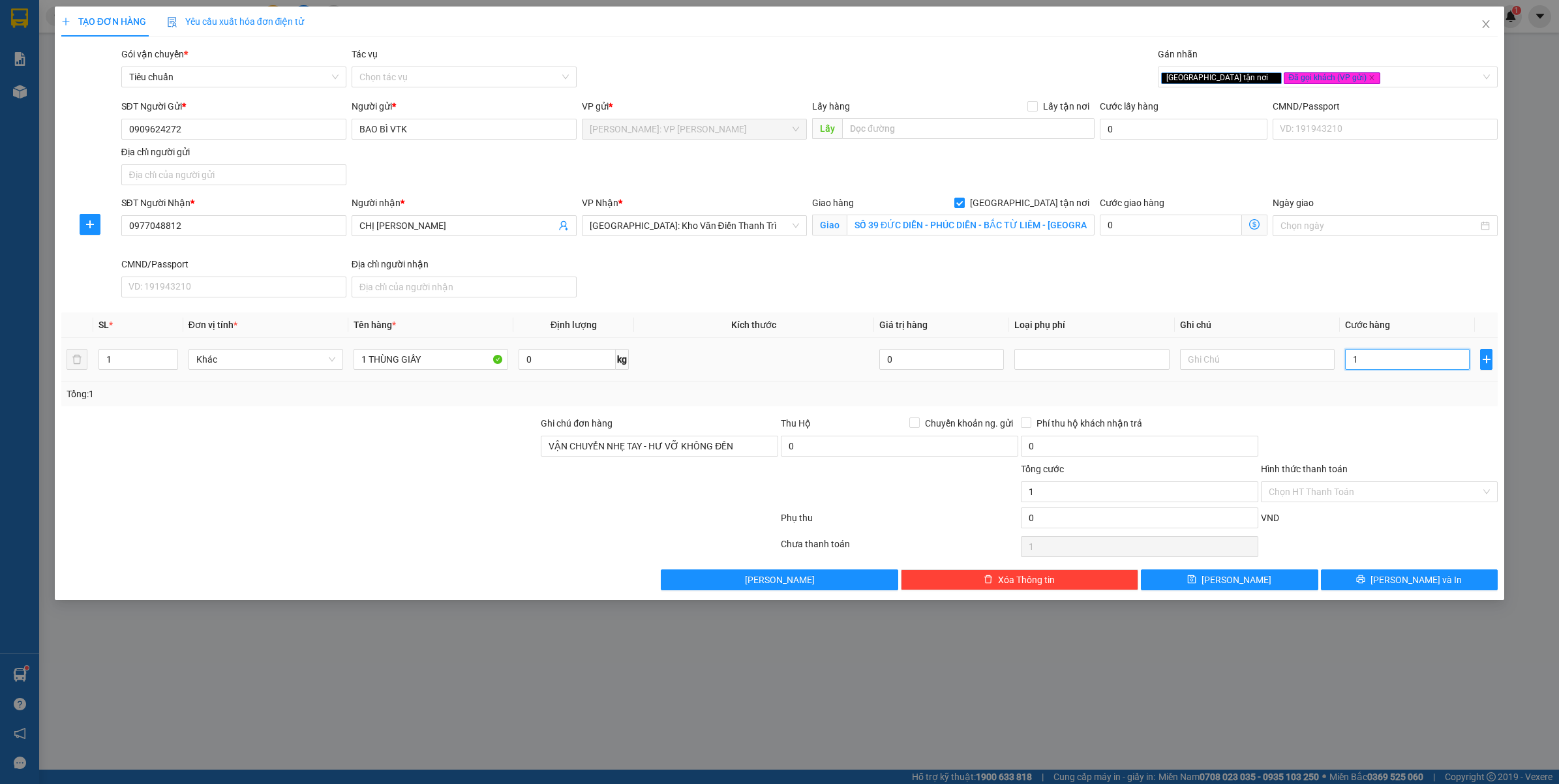
type input "18"
type input "180"
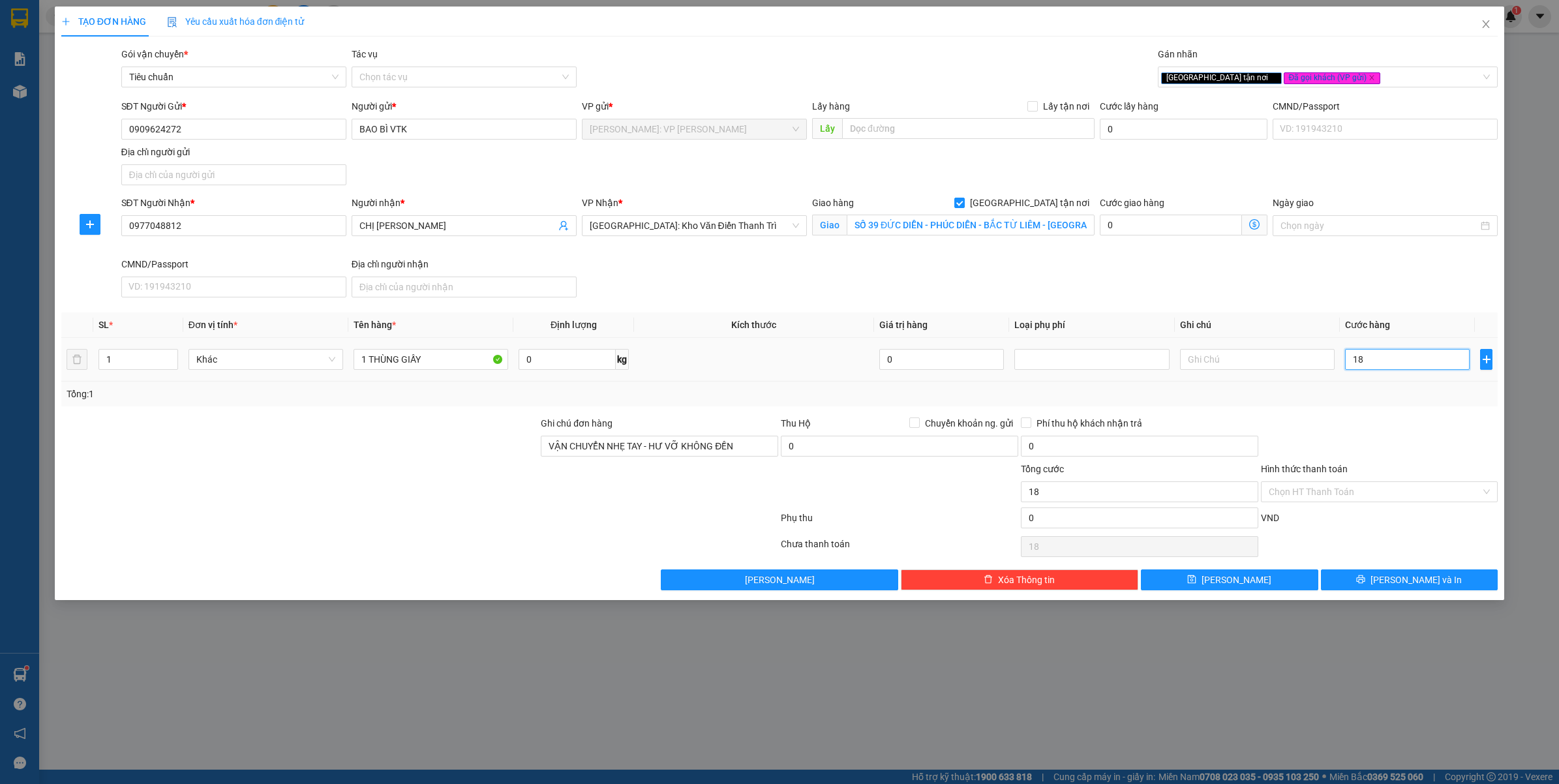
type input "180"
click at [1378, 391] on div "Tổng: 1" at bounding box center [780, 394] width 1427 height 14
type input "180.000"
click at [1326, 479] on div "Hình thức thanh toán" at bounding box center [1380, 471] width 238 height 20
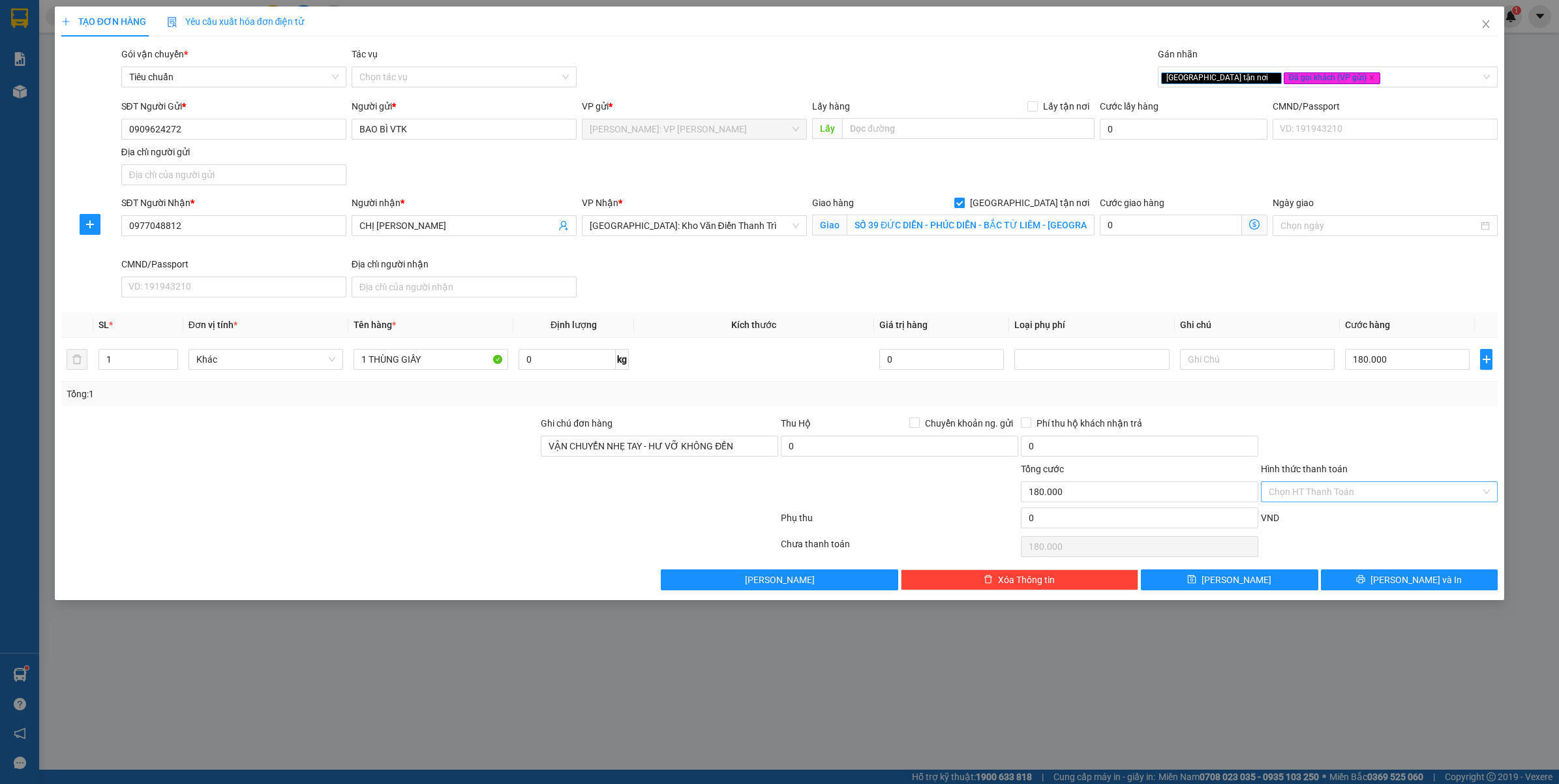
click at [1314, 484] on input "Hình thức thanh toán" at bounding box center [1375, 492] width 213 height 20
click at [1308, 502] on input "Hình thức thanh toán" at bounding box center [1375, 492] width 213 height 20
click at [1299, 521] on div "Tại văn phòng" at bounding box center [1380, 518] width 222 height 14
type input "0"
click at [1381, 577] on button "[PERSON_NAME] và In" at bounding box center [1410, 580] width 177 height 21
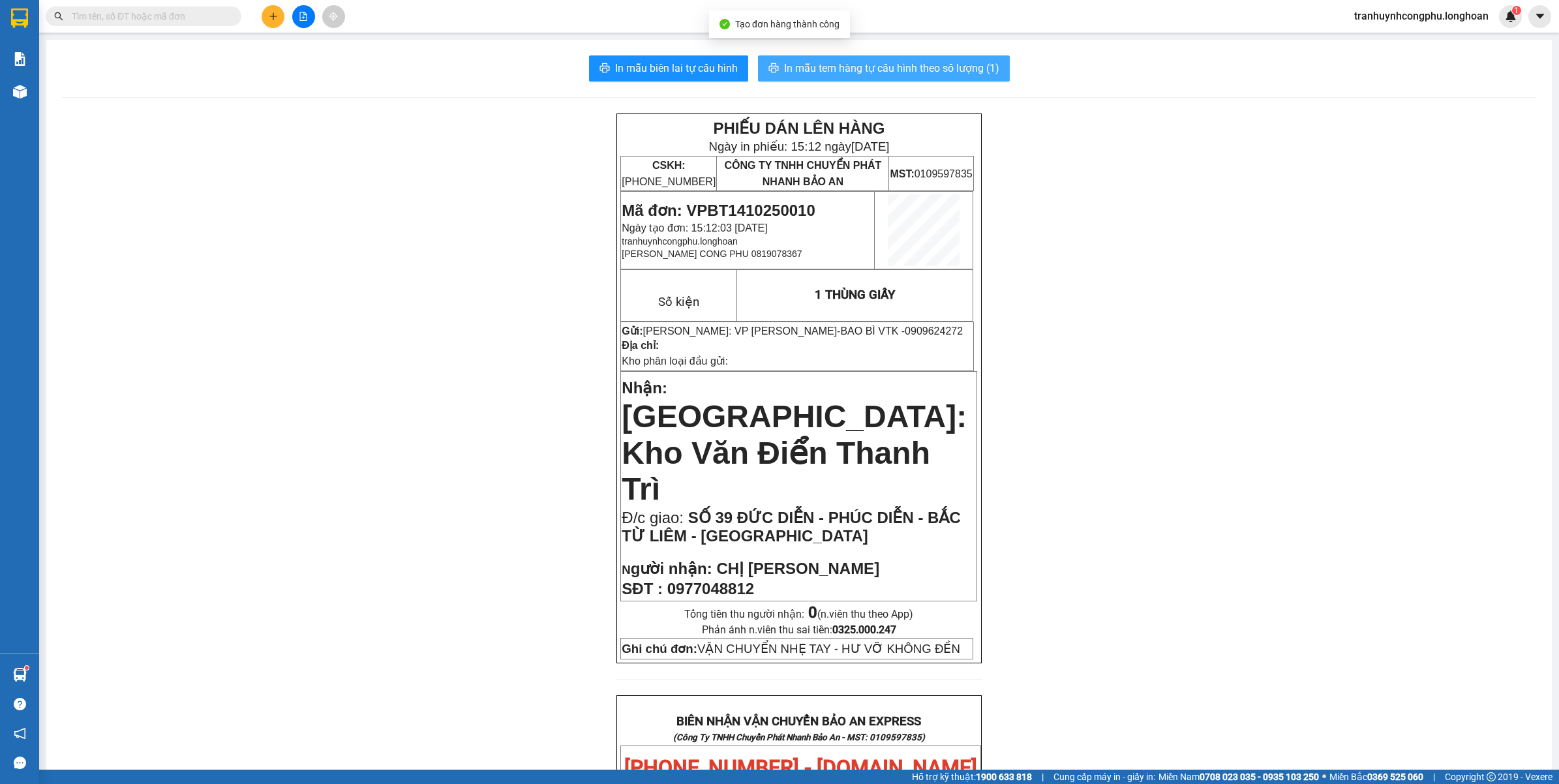
click at [875, 73] on span "In mẫu tem hàng tự cấu hình theo số lượng (1)" at bounding box center [892, 68] width 215 height 17
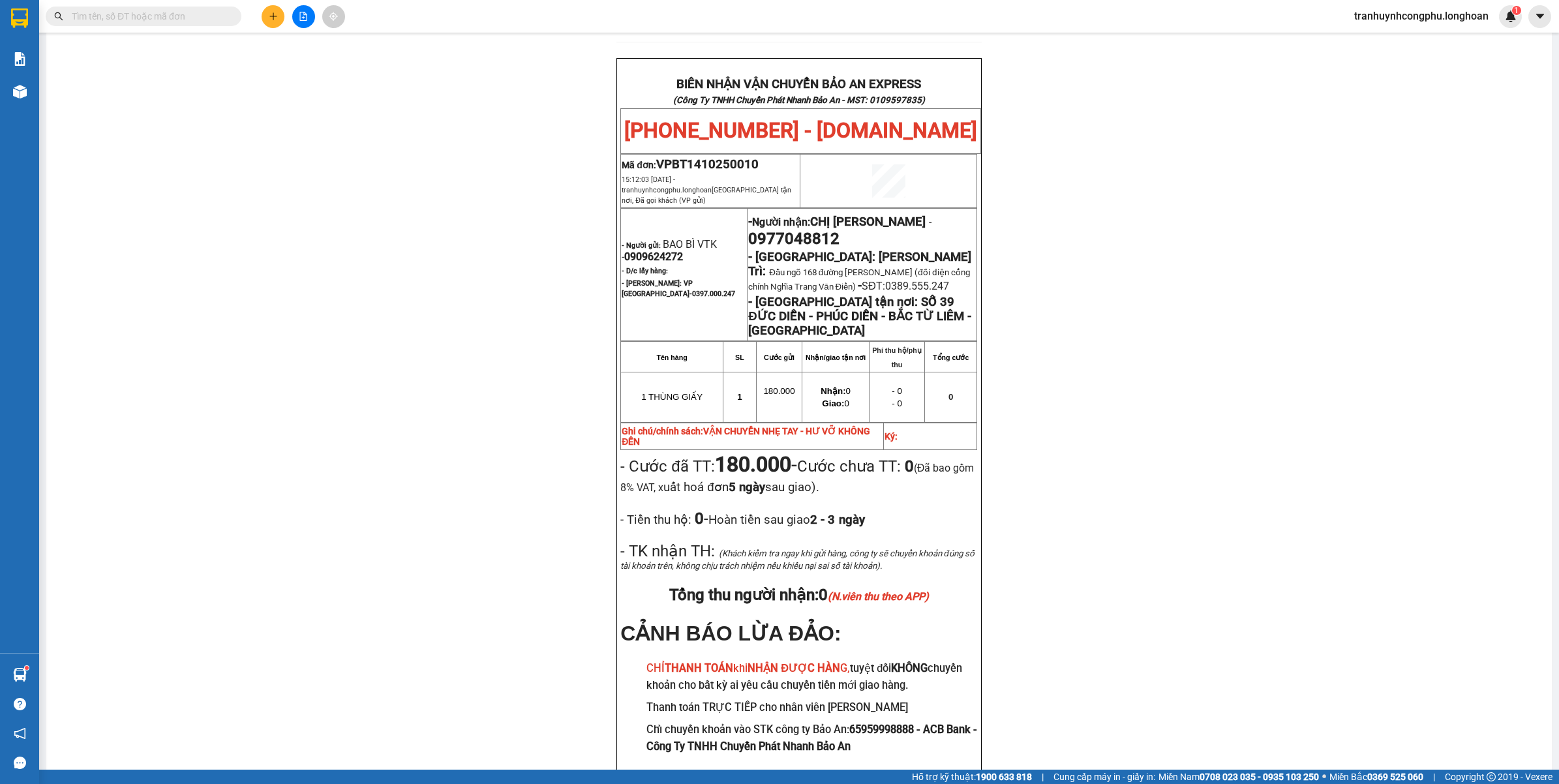
scroll to position [634, 0]
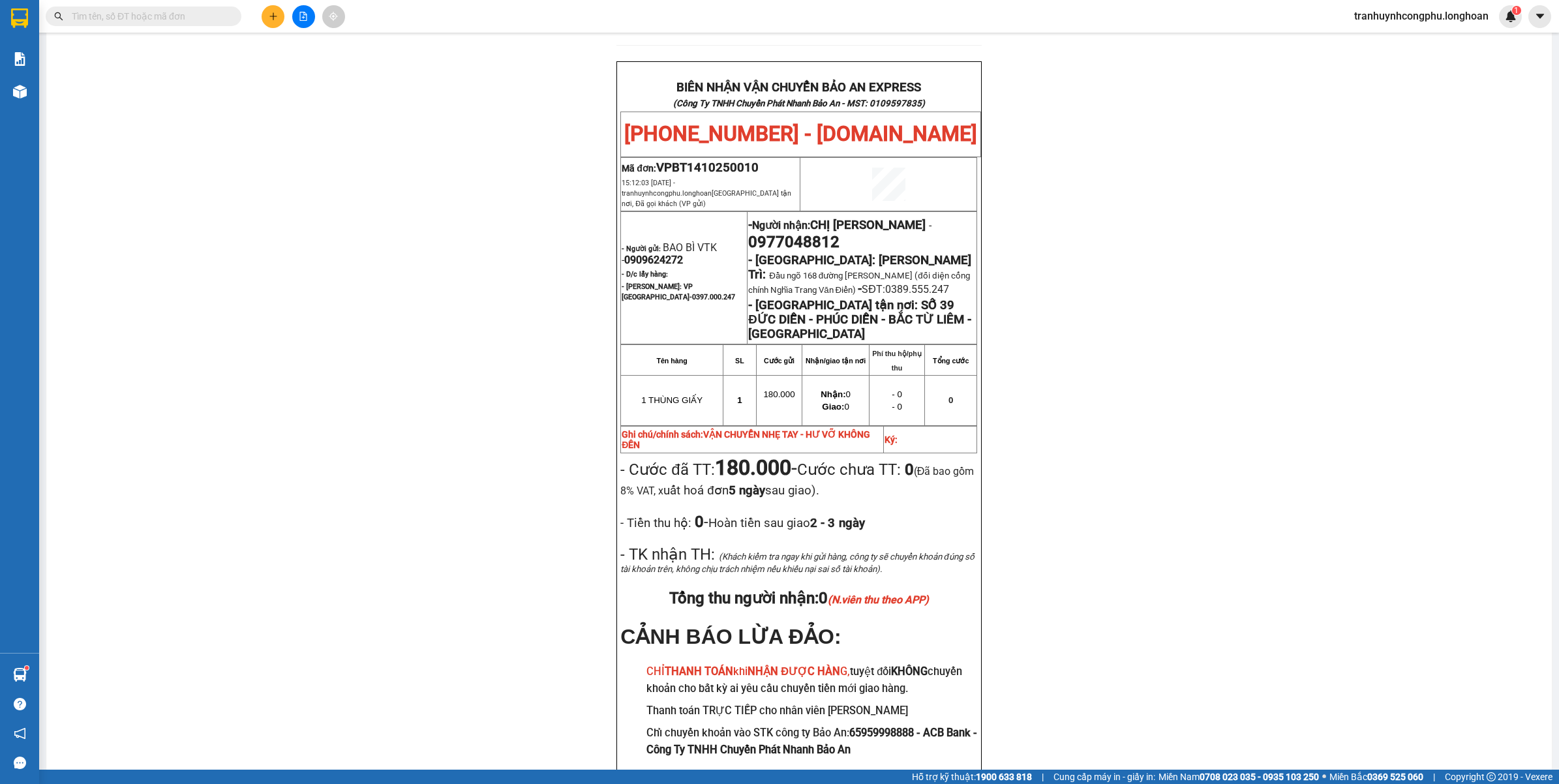
click at [207, 173] on div "PHIẾU DÁN LÊN HÀNG Ngày in phiếu: 15:12 ngày 14-10-2025 CSKH: 1900.06.88.33 CÔN…" at bounding box center [799, 147] width 1474 height 1336
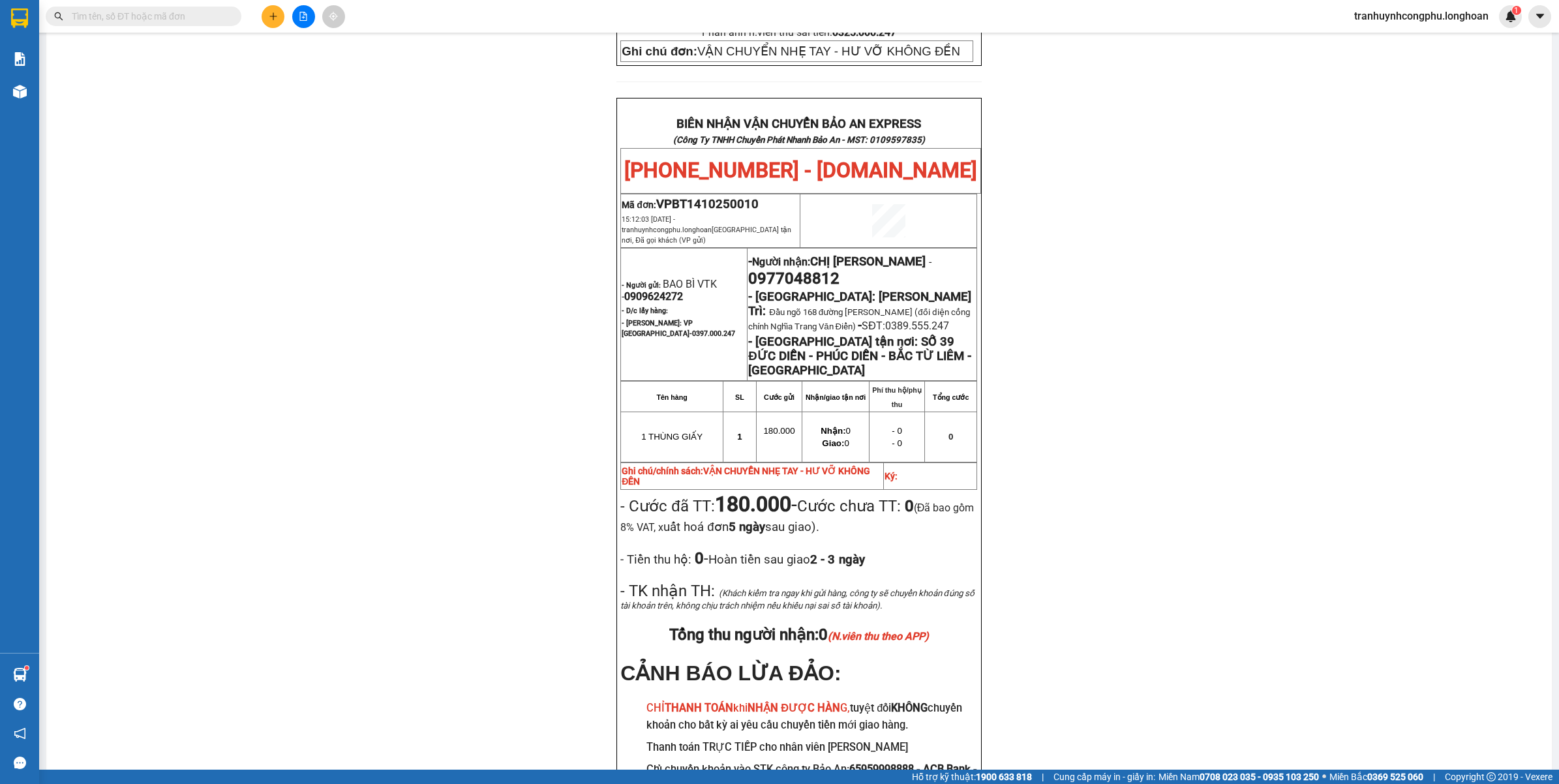
scroll to position [599, 0]
click at [666, 289] on span "0909624272" at bounding box center [654, 295] width 59 height 12
copy span "0909624272"
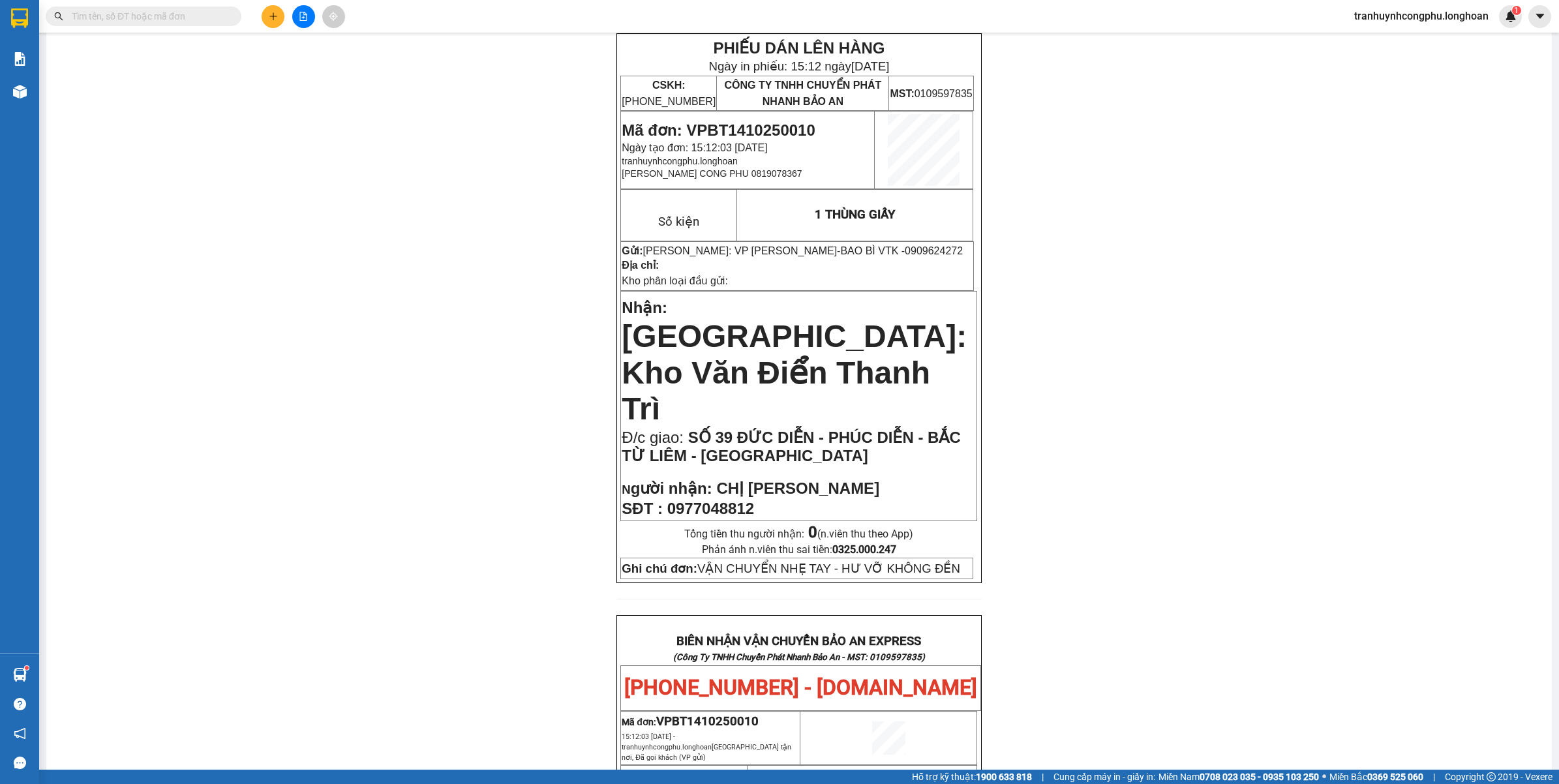
scroll to position [0, 0]
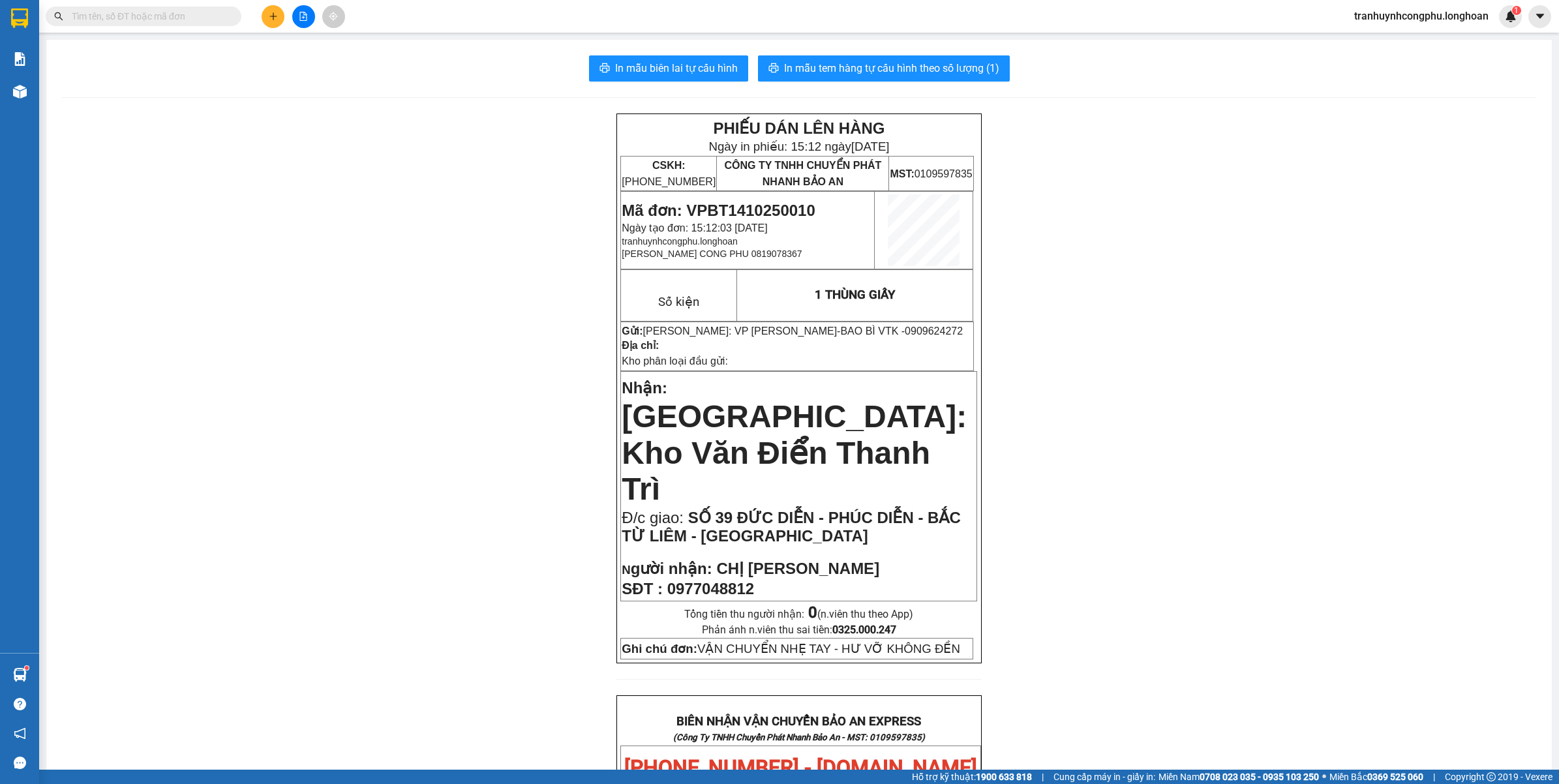
click at [775, 210] on span "Mã đơn: VPBT1410250010" at bounding box center [718, 210] width 193 height 17
click at [738, 580] on span "0977048812" at bounding box center [711, 588] width 87 height 17
copy span "0977048812"
click at [504, 476] on div "PHIẾU DÁN LÊN HÀNG Ngày in phiếu: 15:12 ngày 14-10-2025 CSKH: 1900.06.88.33 CÔN…" at bounding box center [799, 781] width 1474 height 1336
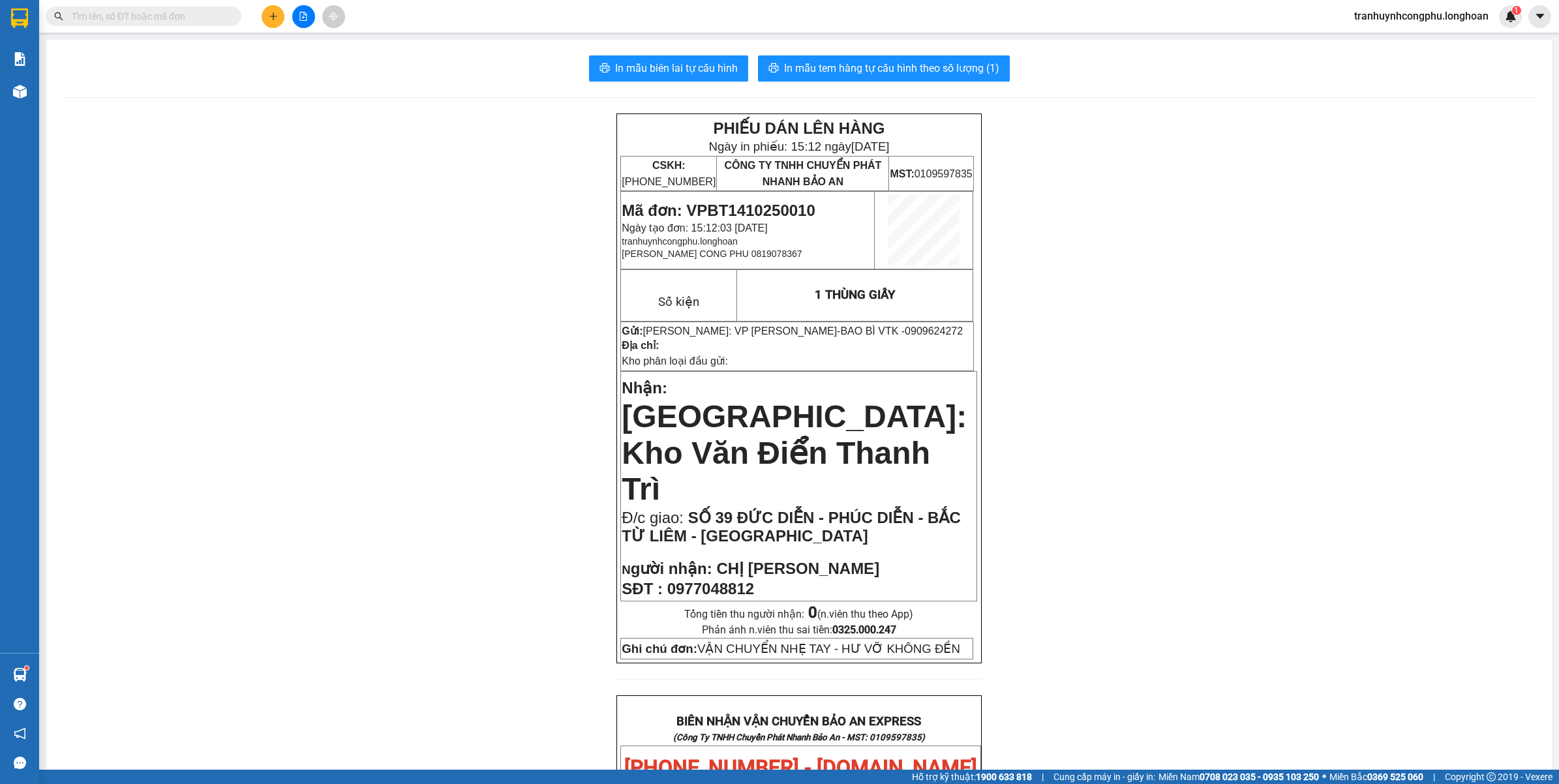
click at [497, 613] on div "PHIẾU DÁN LÊN HÀNG Ngày in phiếu: 15:12 ngày 14-10-2025 CSKH: 1900.06.88.33 CÔN…" at bounding box center [799, 781] width 1474 height 1336
click at [794, 204] on span "Mã đơn: VPBT1410250010" at bounding box center [718, 210] width 193 height 17
copy span "VPBT1410250010"
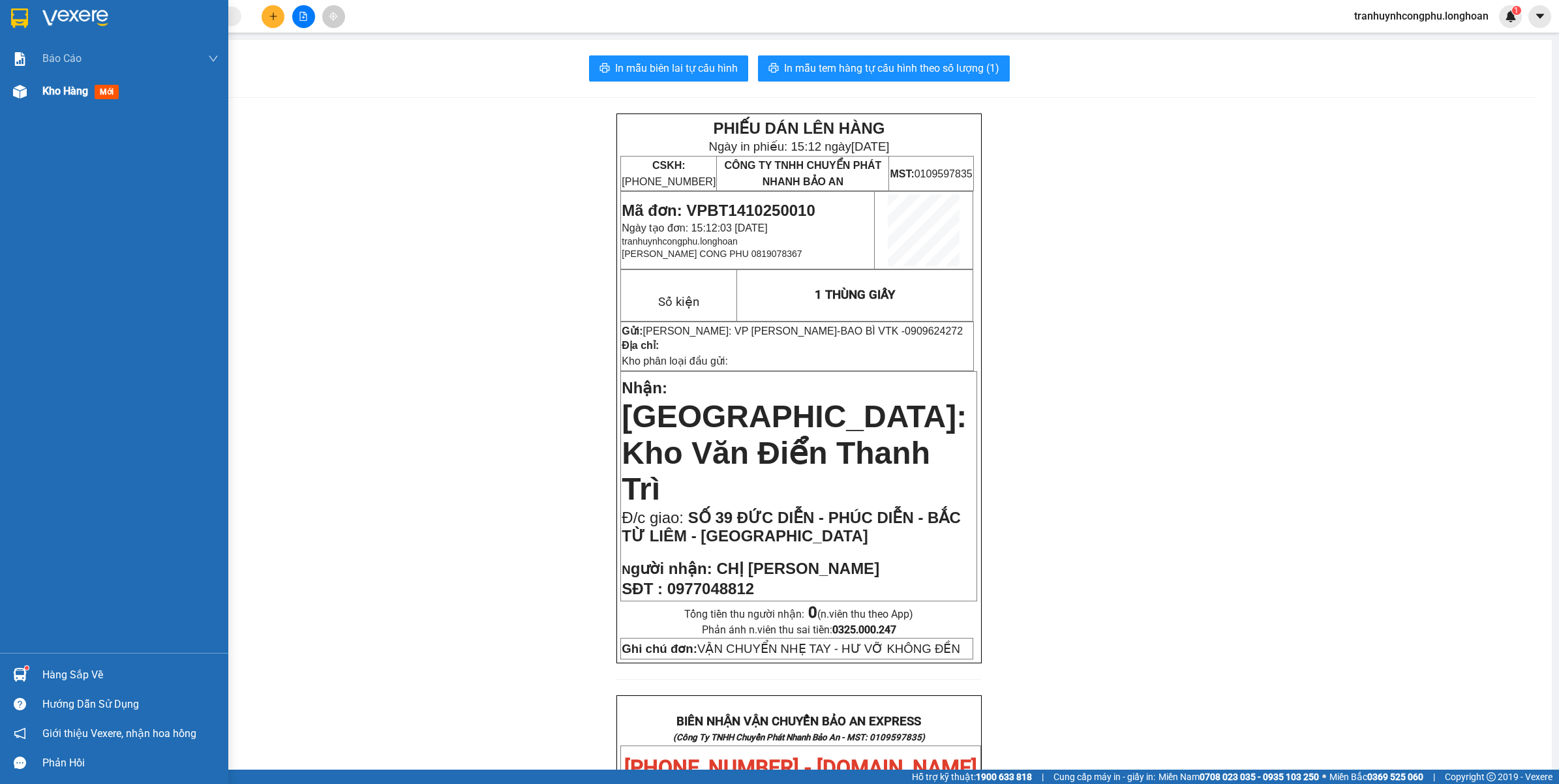
click at [30, 95] on div at bounding box center [20, 92] width 23 height 23
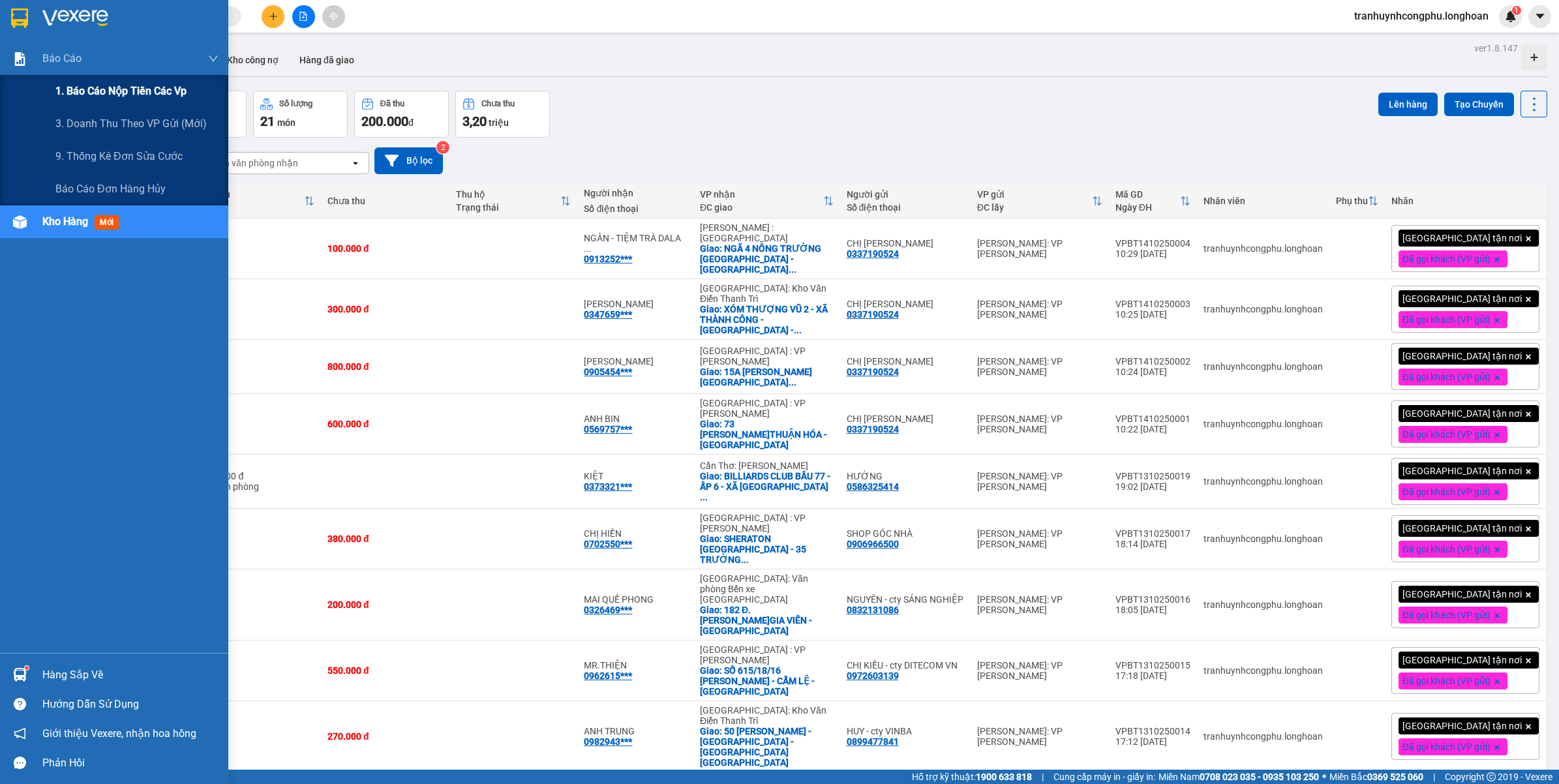
click at [55, 86] on div "1. Báo cáo nộp tiền các vp" at bounding box center [114, 91] width 229 height 33
